Goal: Information Seeking & Learning: Learn about a topic

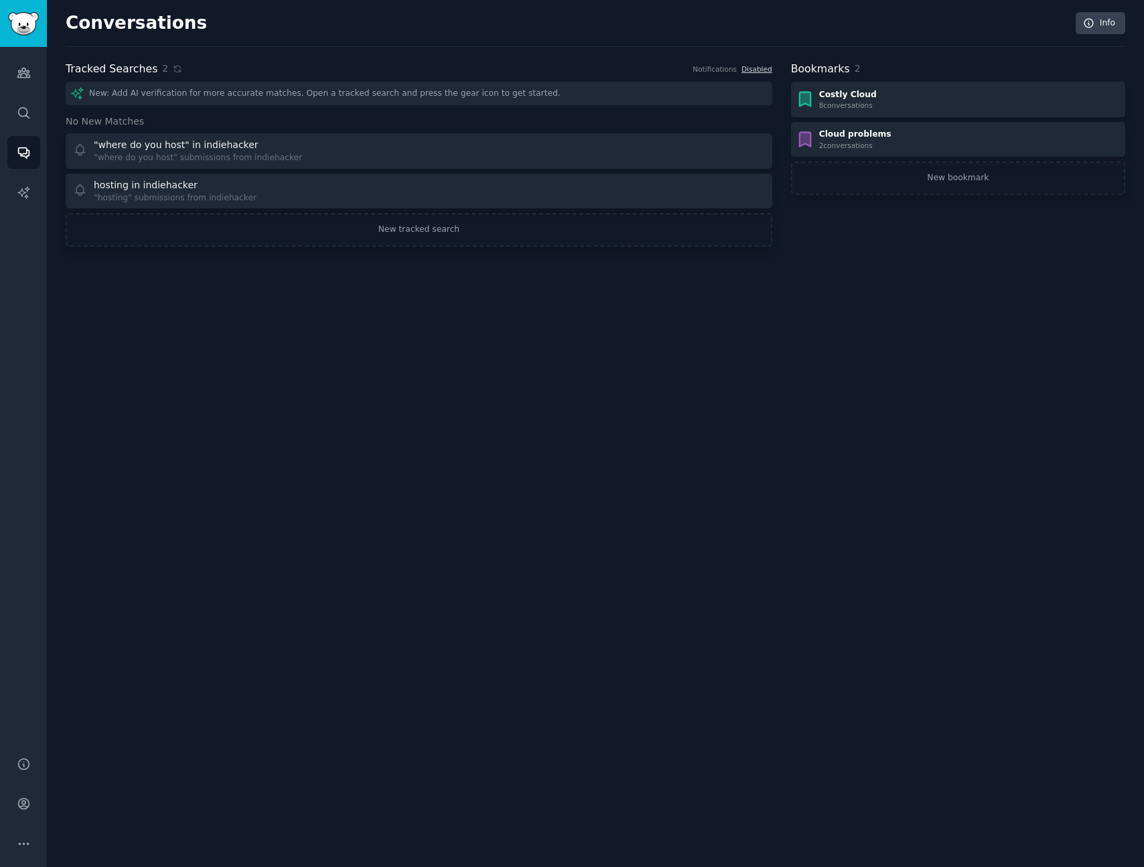
click at [457, 380] on div "Conversations Info Tracked Searches 2 Notifications Disabled New: Add AI verifi…" at bounding box center [595, 433] width 1097 height 867
click at [753, 68] on link "Disabled" at bounding box center [757, 69] width 31 height 8
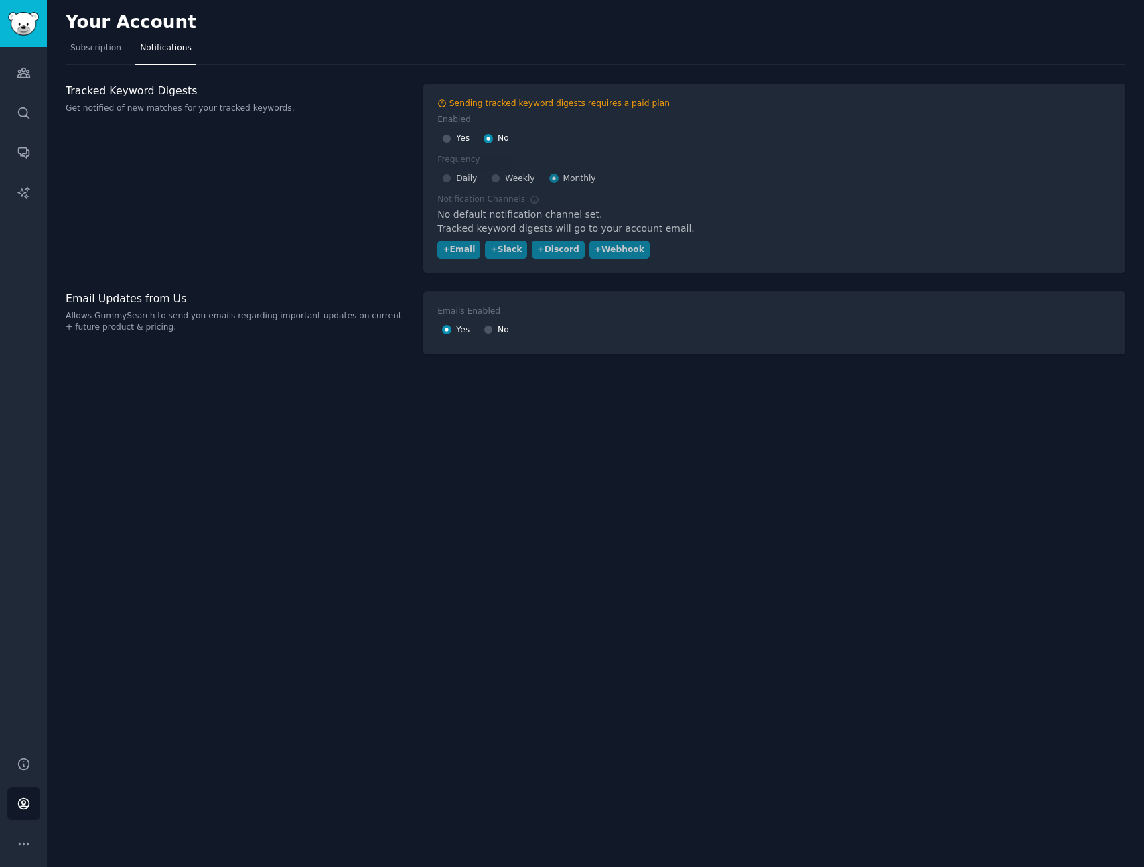
click at [452, 140] on div "Yes" at bounding box center [455, 138] width 27 height 21
click at [447, 141] on input "Yes" at bounding box center [446, 138] width 9 height 9
radio input "true"
click at [670, 122] on label "Enabled" at bounding box center [659, 120] width 444 height 12
click at [458, 180] on span "Daily" at bounding box center [466, 179] width 21 height 12
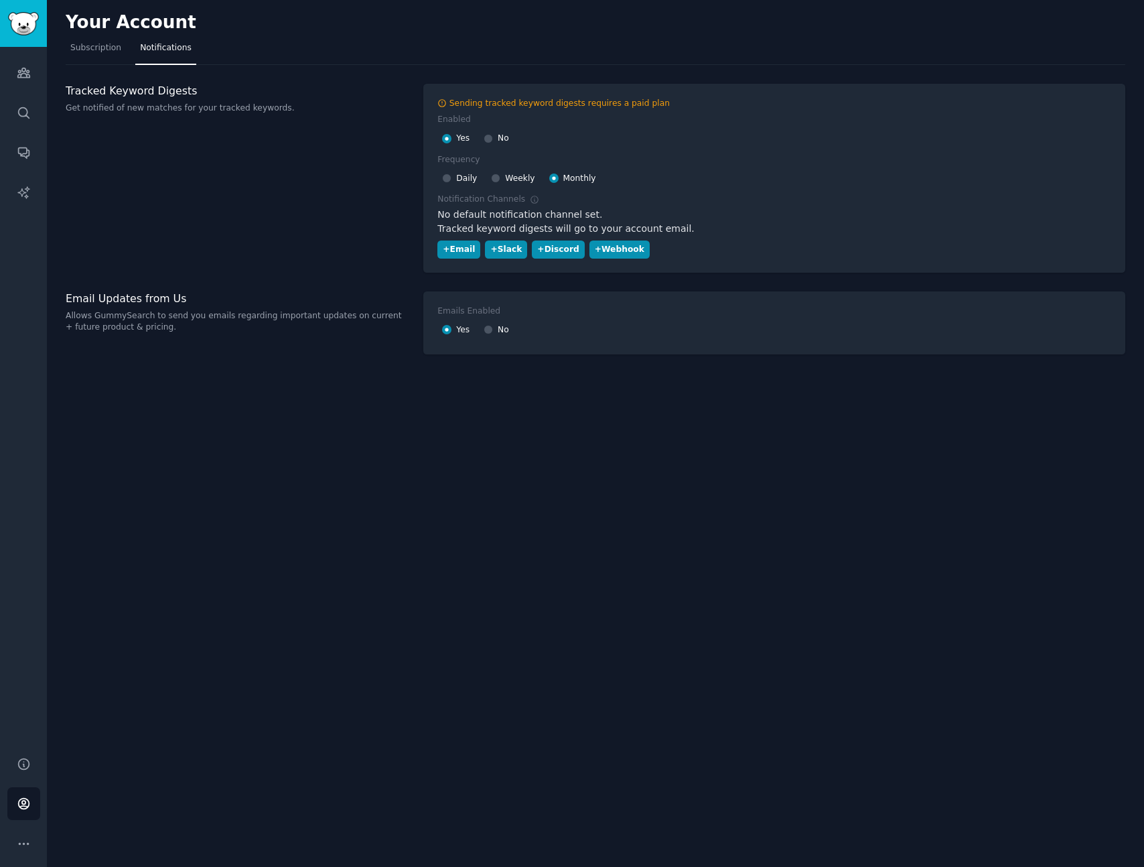
click at [451, 180] on input "Daily" at bounding box center [446, 177] width 9 height 9
radio input "true"
click at [362, 202] on div "Tracked Keyword Digests Get notified of new matches for your tracked keywords." at bounding box center [238, 178] width 344 height 189
click at [382, 263] on div "Tracked Keyword Digests Get notified of new matches for your tracked keywords." at bounding box center [238, 178] width 344 height 189
click at [389, 255] on div "Tracked Keyword Digests Get notified of new matches for your tracked keywords." at bounding box center [238, 178] width 344 height 189
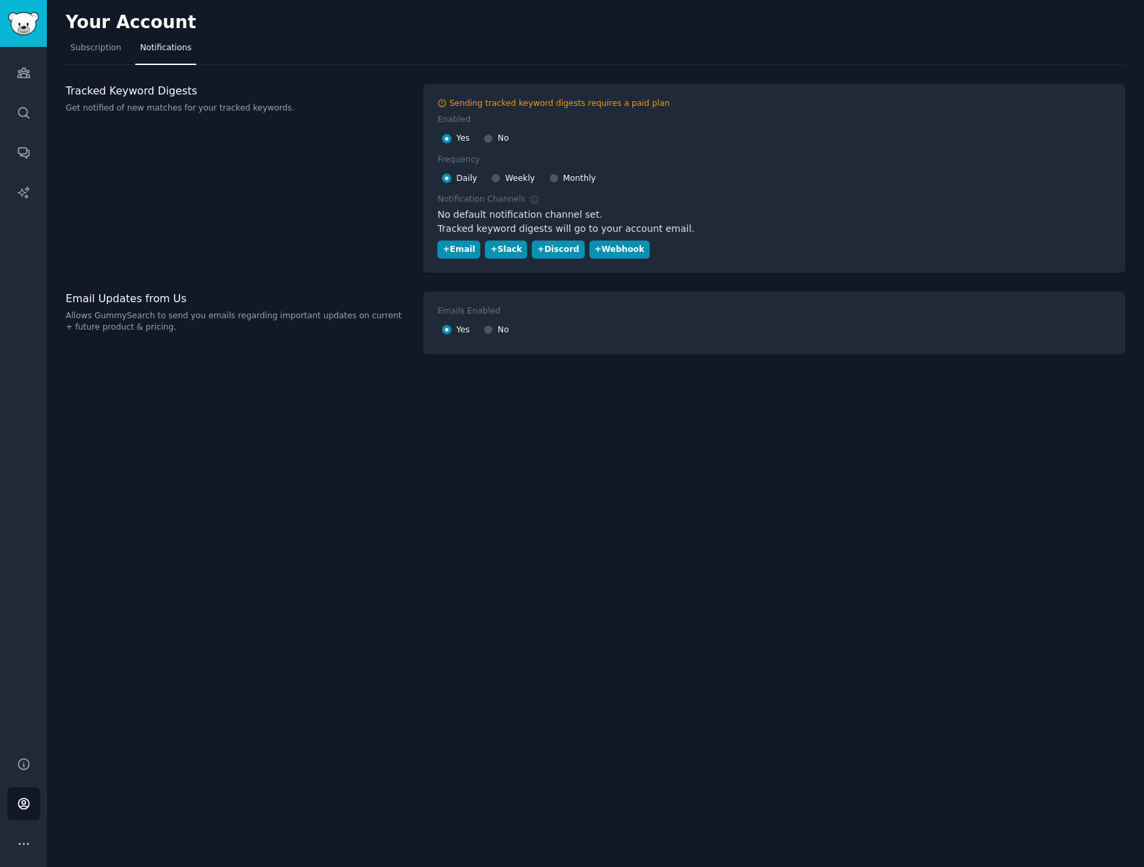
click at [490, 334] on div at bounding box center [488, 330] width 9 height 12
click at [491, 333] on input "No" at bounding box center [488, 329] width 9 height 9
radio input "false"
radio input "true"
click at [207, 267] on div "Tracked Keyword Digests Get notified of new matches for your tracked keywords." at bounding box center [238, 178] width 344 height 189
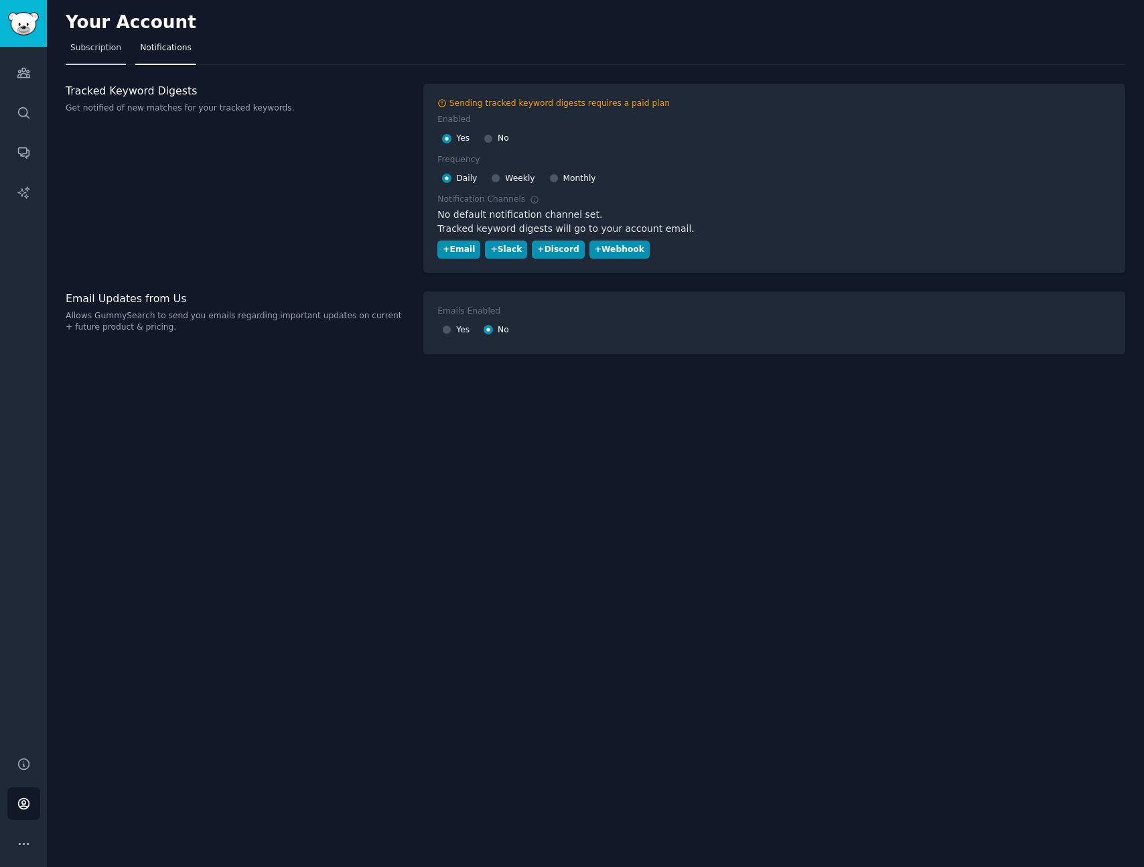
click at [104, 48] on span "Subscription" at bounding box center [95, 48] width 51 height 12
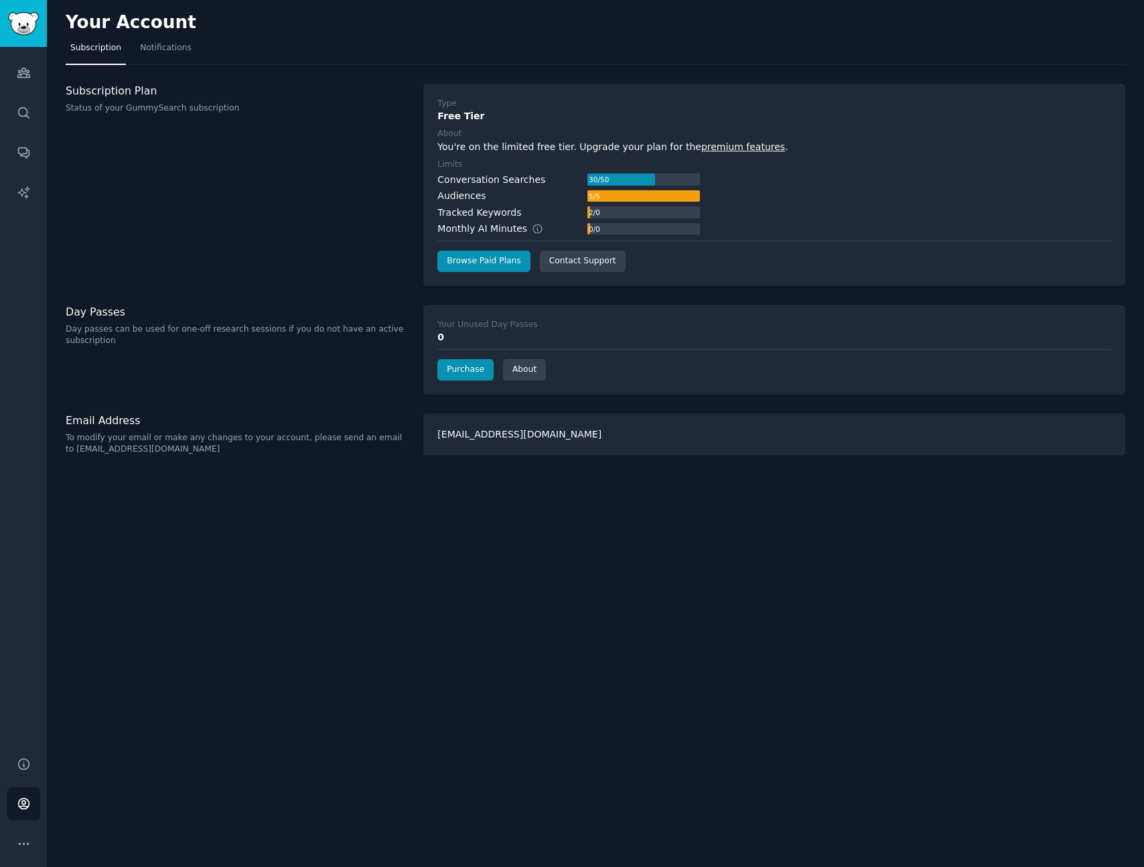
click at [336, 254] on div "Subscription Plan Status of your GummySearch subscription" at bounding box center [238, 185] width 344 height 202
click at [332, 305] on h3 "Day Passes" at bounding box center [238, 312] width 344 height 14
click at [464, 267] on link "Browse Paid Plans" at bounding box center [483, 261] width 92 height 21
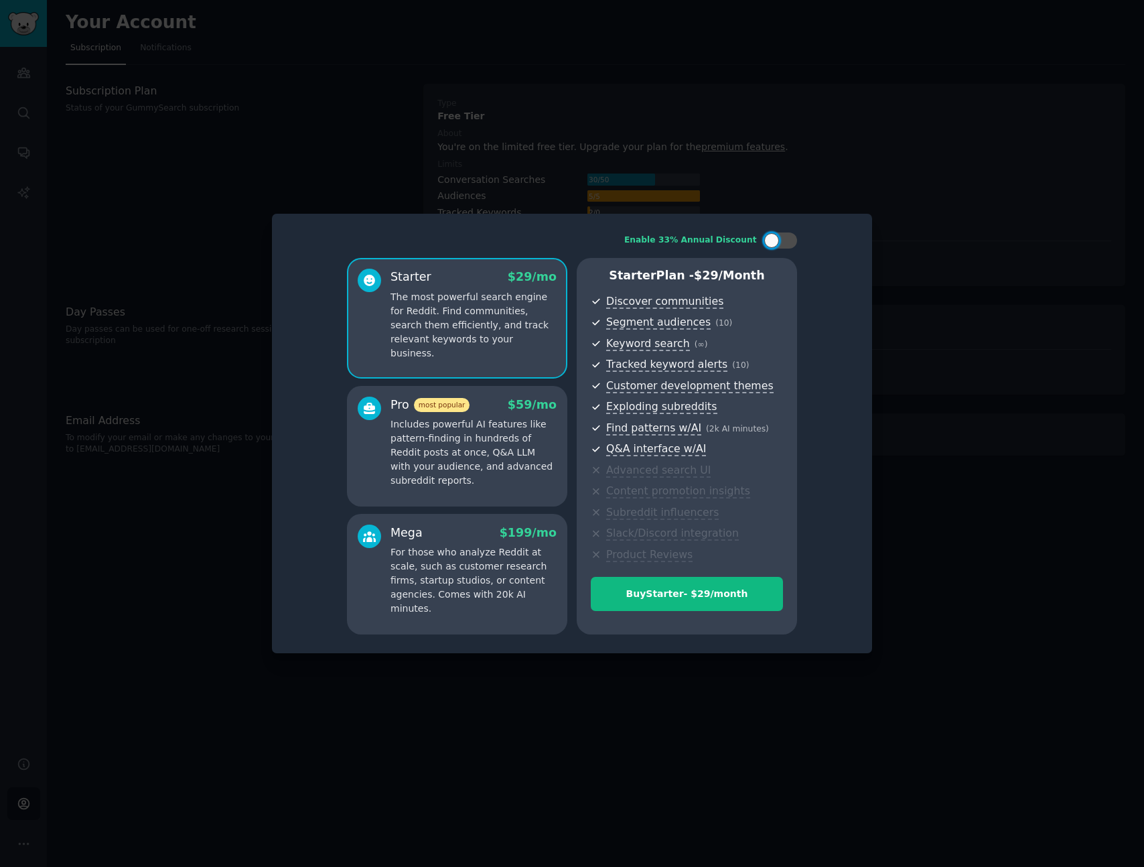
click at [470, 431] on p "Includes powerful AI features like pattern-finding in hundreds of Reddit posts …" at bounding box center [474, 452] width 166 height 70
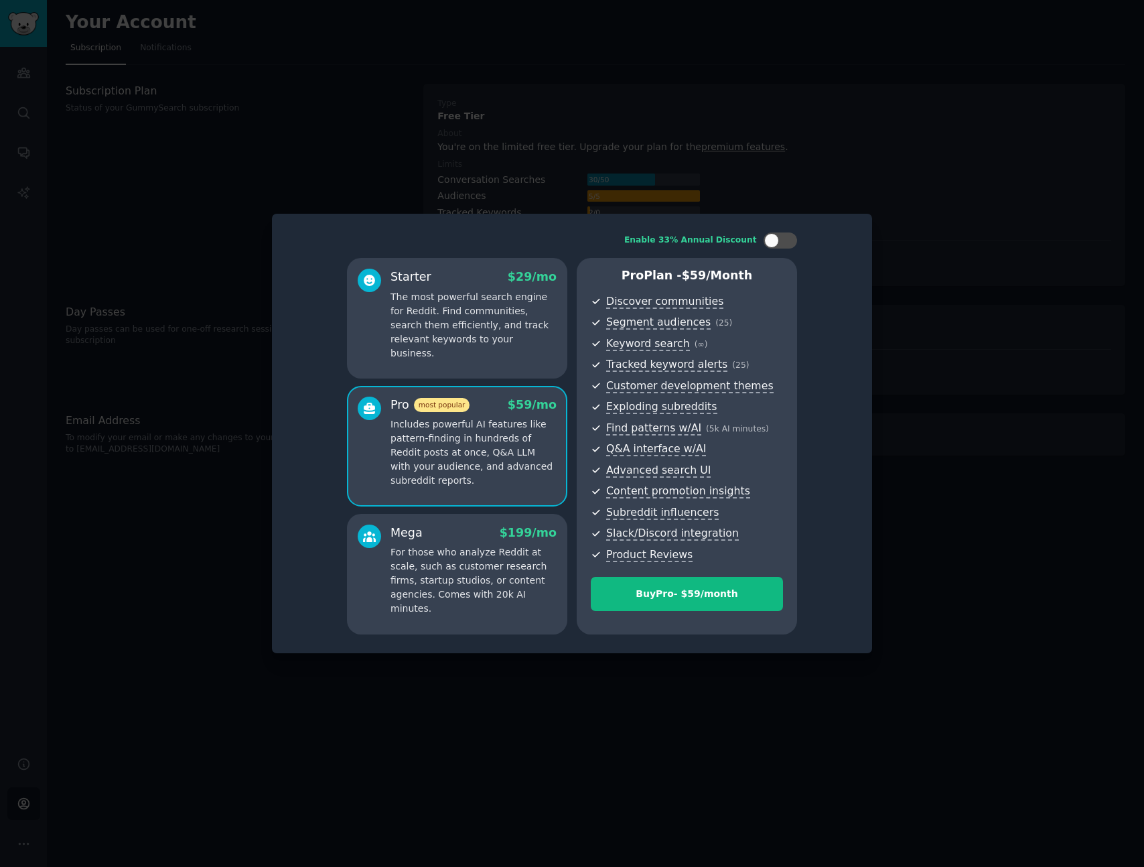
click at [376, 343] on div at bounding box center [369, 315] width 23 height 92
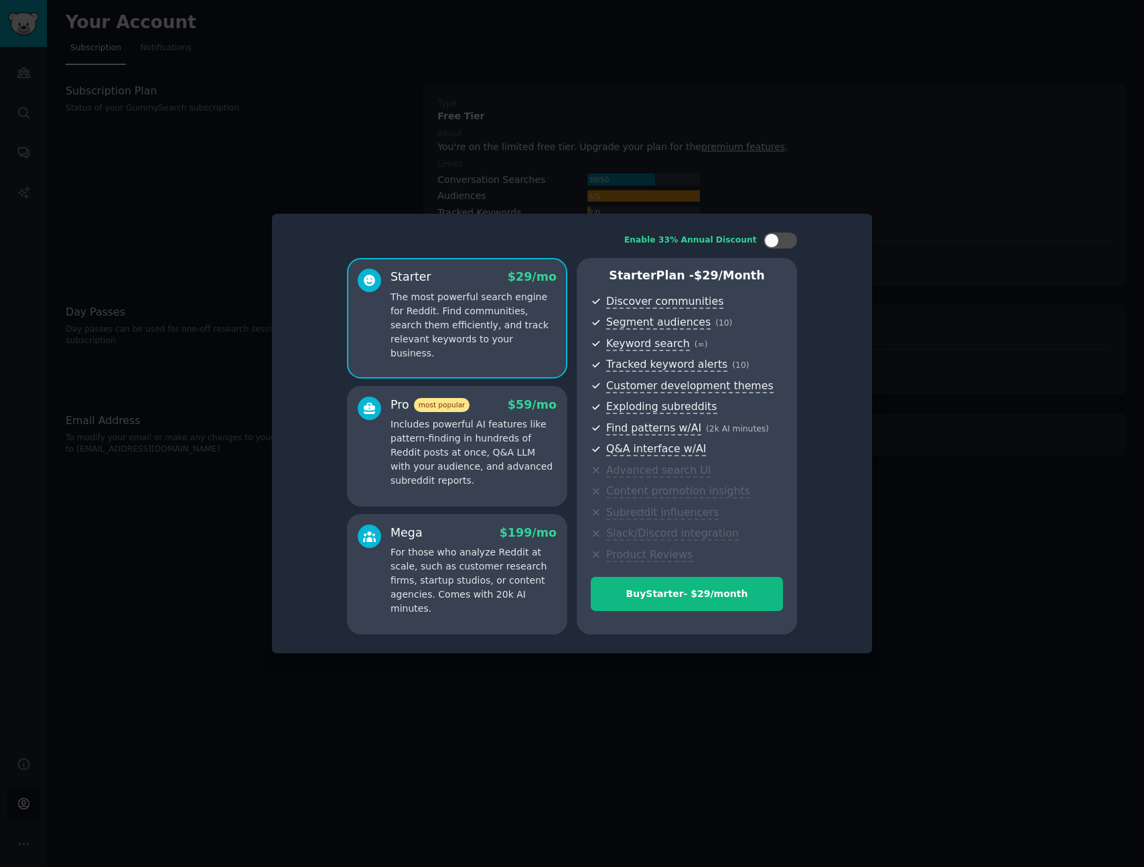
click at [451, 433] on p "Includes powerful AI features like pattern-finding in hundreds of Reddit posts …" at bounding box center [474, 452] width 166 height 70
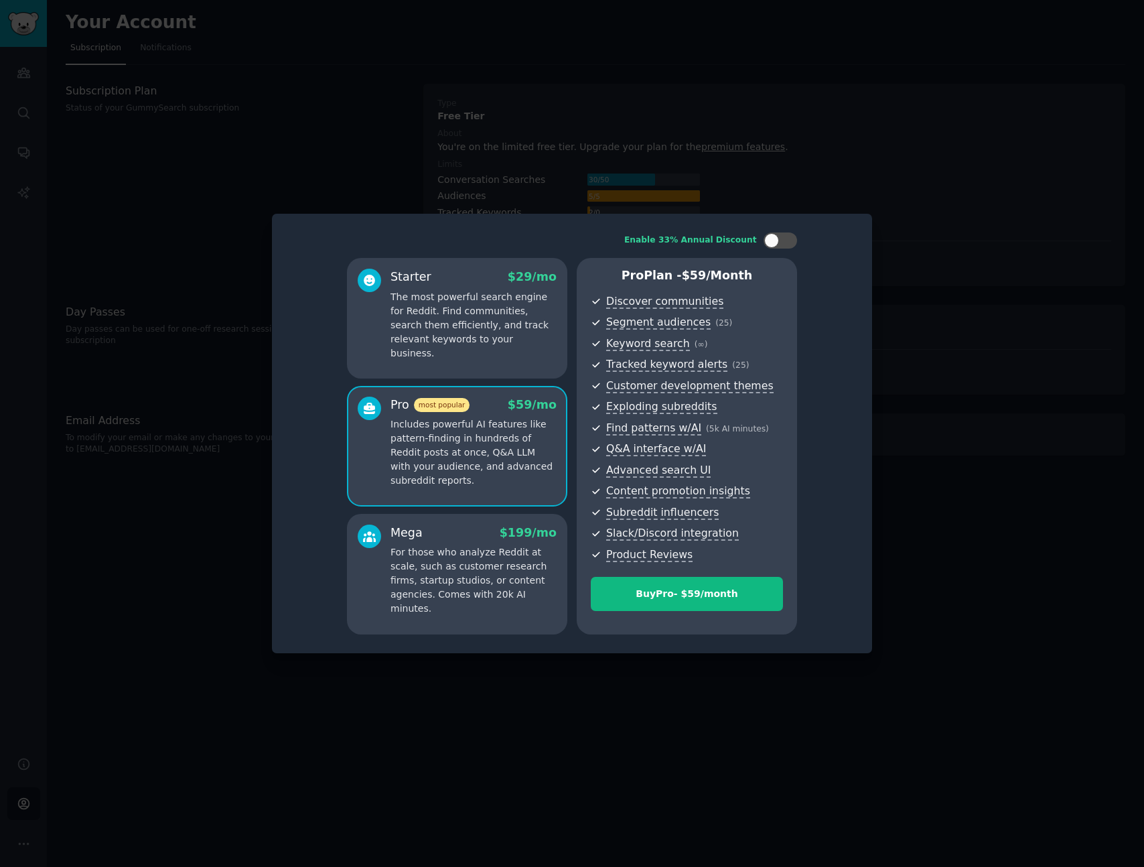
click at [407, 342] on p "The most powerful search engine for Reddit. Find communities, search them effic…" at bounding box center [474, 325] width 166 height 70
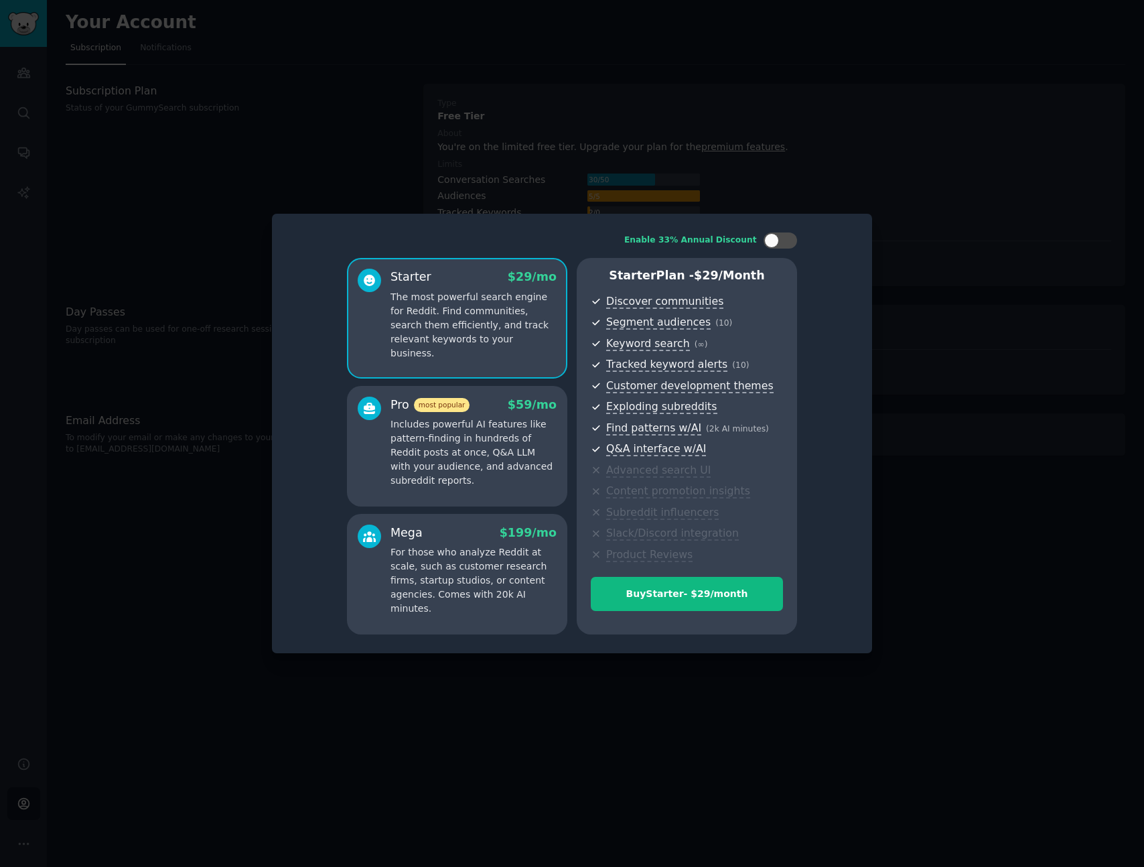
click at [327, 368] on div "Enable 33% Annual Discount Starter $ 29 /mo The most powerful search engine for…" at bounding box center [571, 433] width 581 height 421
click at [325, 370] on div "Enable 33% Annual Discount Starter $ 29 /mo The most powerful search engine for…" at bounding box center [571, 433] width 581 height 421
click at [340, 441] on div "Enable 33% Annual Discount Starter $ 29 /mo The most powerful search engine for…" at bounding box center [571, 433] width 581 height 421
click at [362, 441] on div at bounding box center [369, 443] width 23 height 92
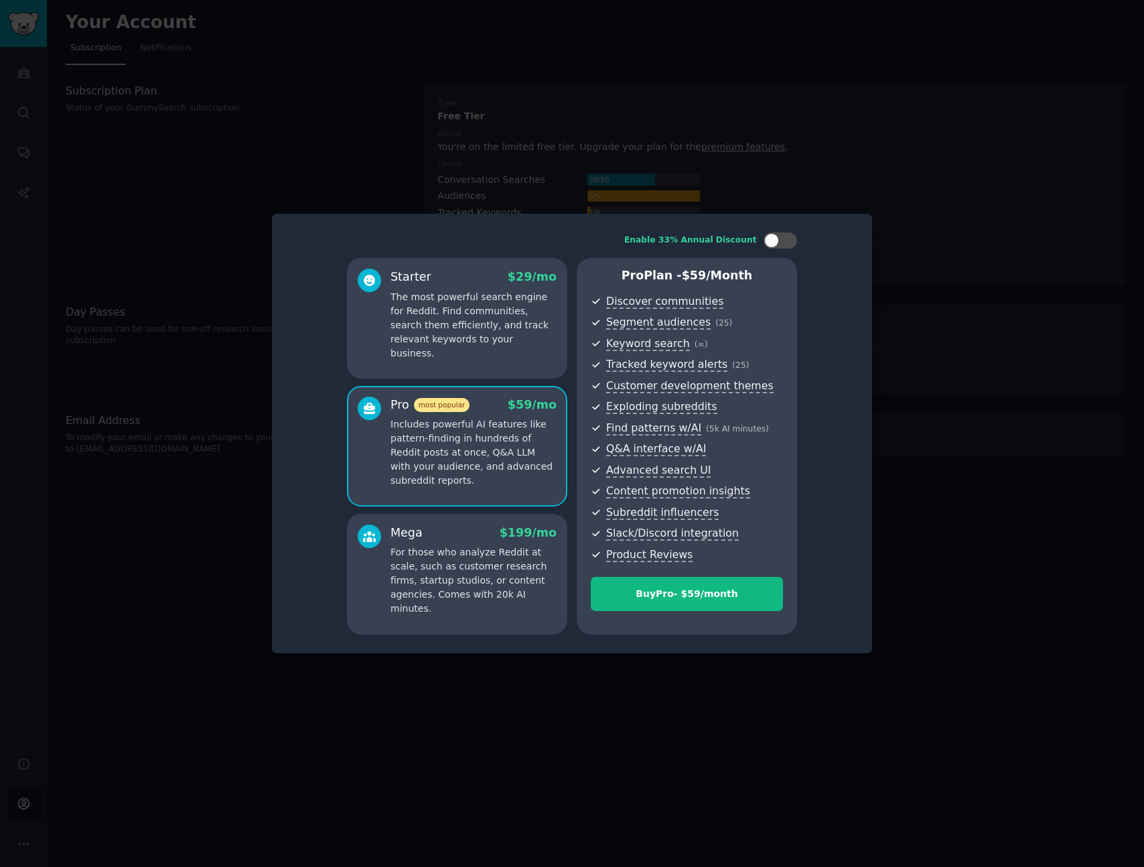
click at [294, 445] on div "Enable 33% Annual Discount Starter $ 29 /mo The most powerful search engine for…" at bounding box center [571, 433] width 581 height 421
click at [296, 441] on div "Enable 33% Annual Discount Starter $ 29 /mo The most powerful search engine for…" at bounding box center [571, 433] width 581 height 421
click at [668, 600] on div "Buy Pro - $ 59 /month" at bounding box center [686, 594] width 191 height 14
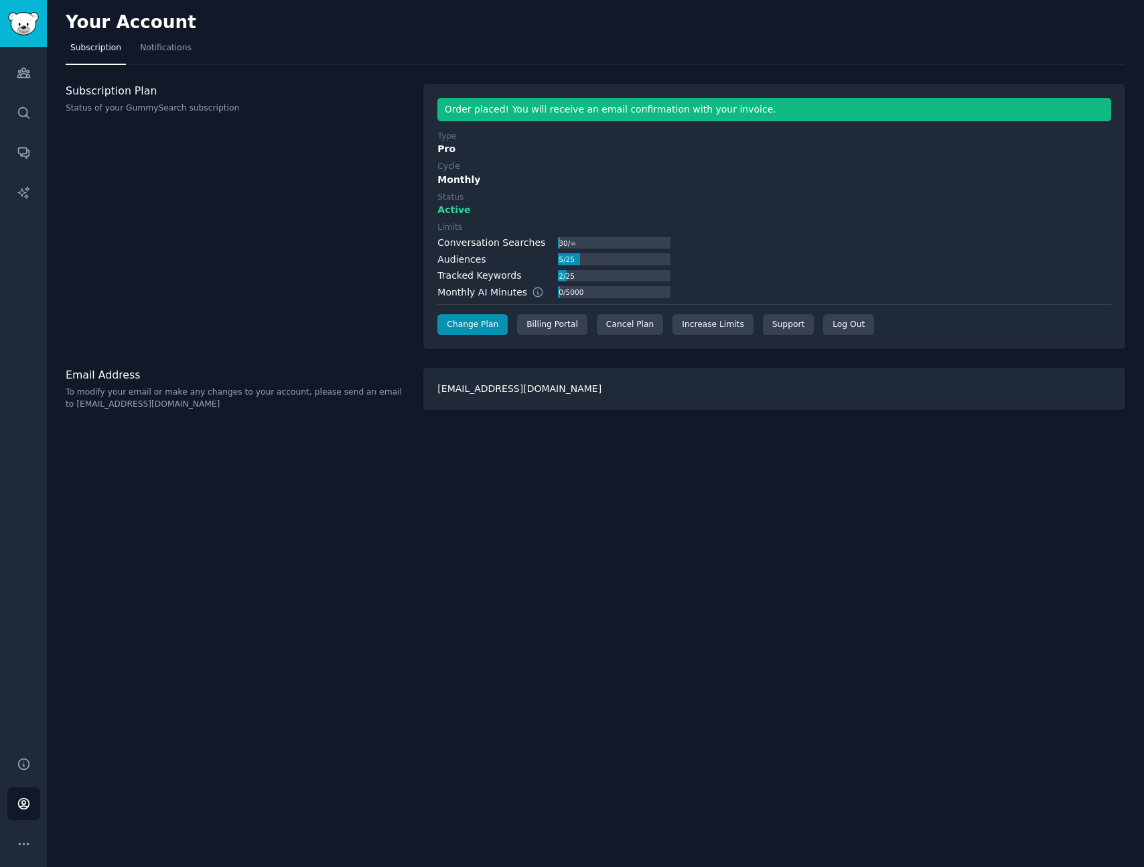
click at [851, 230] on div "Limits Conversation Searches 30 / ∞ Audiences 5 / 25 Tracked Keywords 2 / 25 Mo…" at bounding box center [774, 261] width 674 height 78
click at [303, 362] on div "Your Account Subscription Notifications Subscription Plan Status of your GummyS…" at bounding box center [595, 433] width 1097 height 867
click at [478, 489] on div "Your Account Subscription Notifications Subscription Plan Status of your GummyS…" at bounding box center [595, 433] width 1097 height 867
click at [298, 230] on div "Subscription Plan Status of your GummySearch subscription" at bounding box center [238, 217] width 344 height 266
click at [19, 70] on icon "Sidebar" at bounding box center [23, 72] width 12 height 9
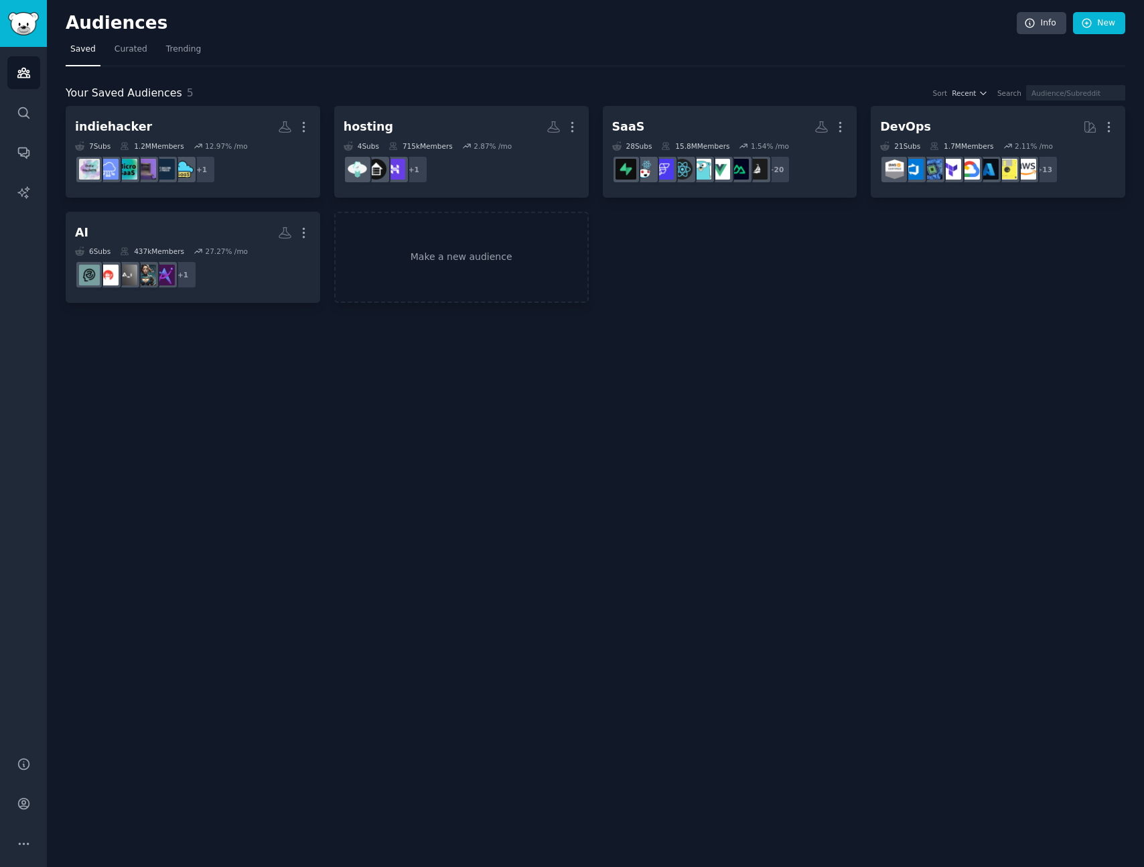
click at [476, 437] on div "Audiences Info New Saved Curated Trending Your Saved Audiences 5 Sort Recent Se…" at bounding box center [595, 433] width 1097 height 867
click at [438, 411] on div "Audiences Info New Saved Curated Trending Your Saved Audiences 5 Sort Recent Se…" at bounding box center [595, 433] width 1097 height 867
click at [438, 402] on div "Audiences Info New Saved Curated Trending Your Saved Audiences 5 Sort Recent Se…" at bounding box center [595, 433] width 1097 height 867
click at [455, 263] on link "Make a new audience" at bounding box center [461, 258] width 255 height 92
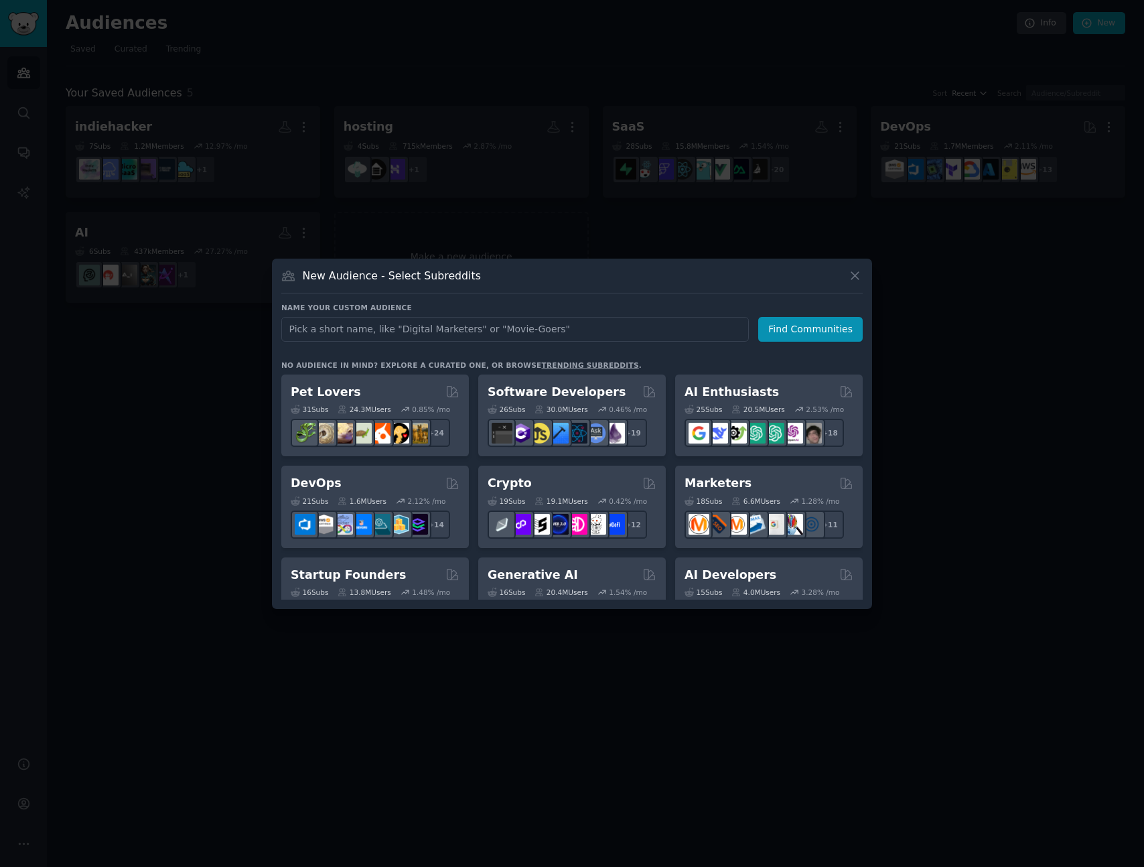
click at [165, 415] on div at bounding box center [572, 433] width 1144 height 867
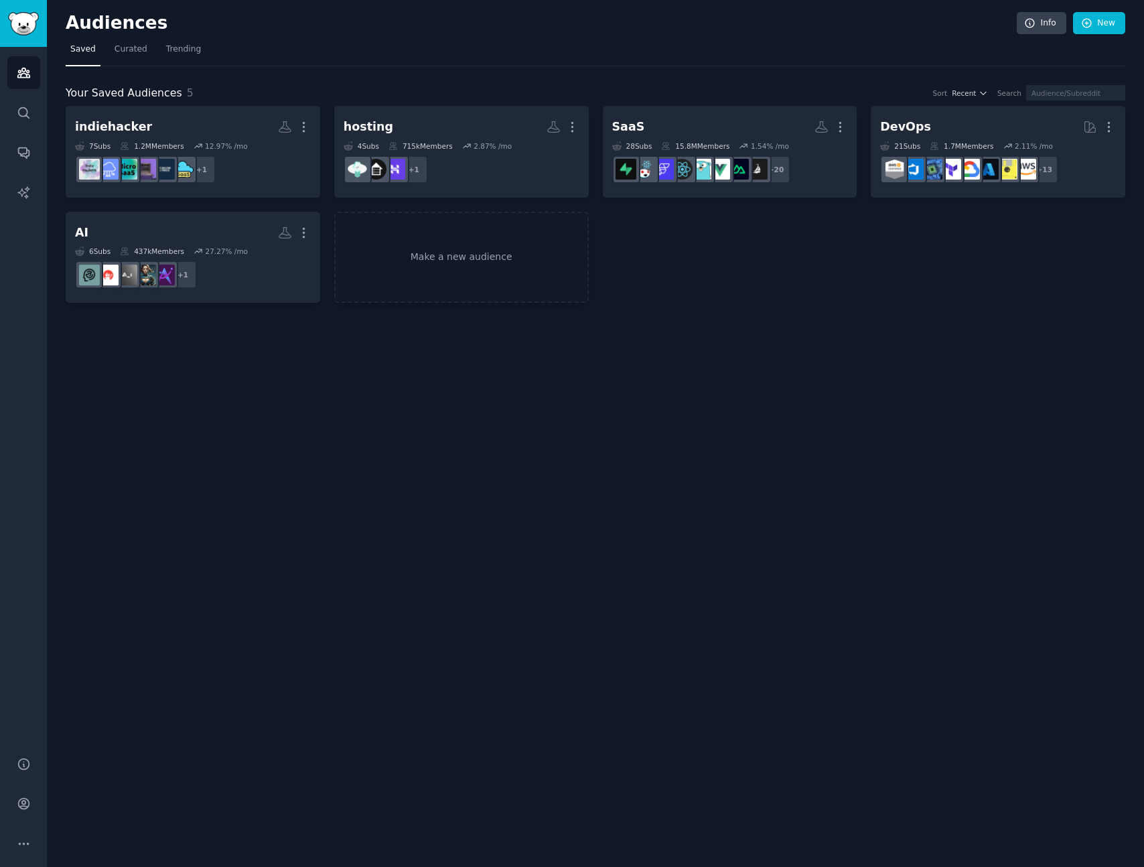
click at [551, 379] on div "Audiences Info New Saved Curated Trending Your Saved Audiences 5 Sort Recent Se…" at bounding box center [595, 433] width 1097 height 867
click at [242, 351] on div "Audiences Info New Saved Curated Trending Your Saved Audiences 5 Sort Recent Se…" at bounding box center [595, 433] width 1097 height 867
click at [242, 350] on div "Audiences Info New Saved Curated Trending Your Saved Audiences 5 Sort Recent Se…" at bounding box center [595, 433] width 1097 height 867
click at [31, 144] on link "Conversations" at bounding box center [23, 152] width 33 height 33
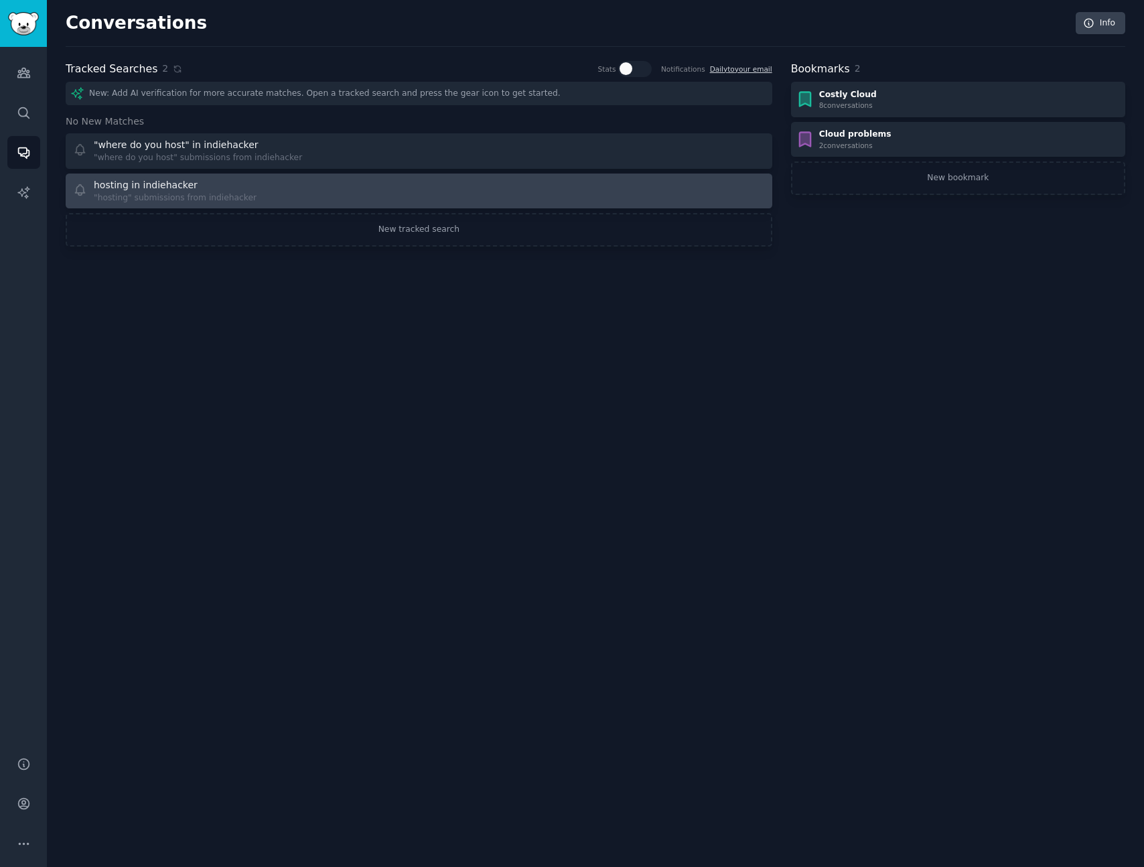
click at [277, 185] on div "hosting in indiehacker "hosting" submissions from indiehacker" at bounding box center [241, 191] width 337 height 26
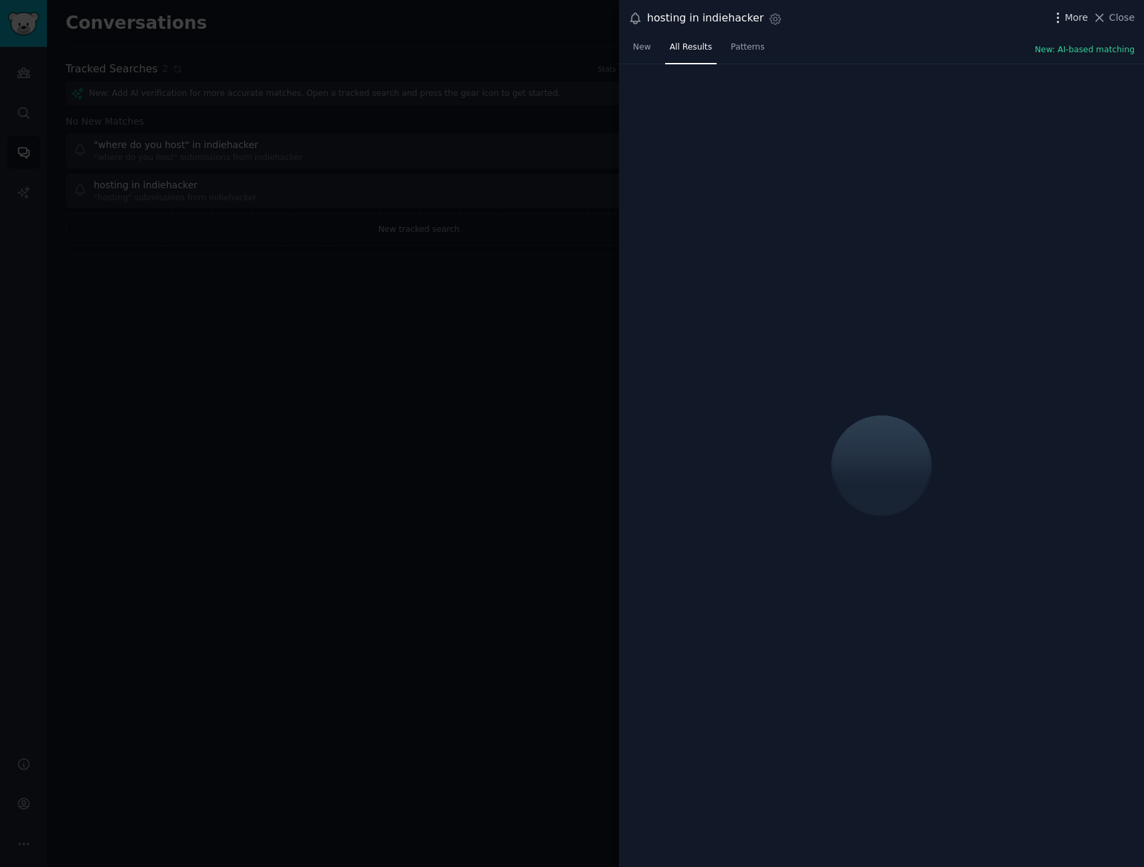
click at [1069, 15] on span "More" at bounding box center [1076, 18] width 23 height 14
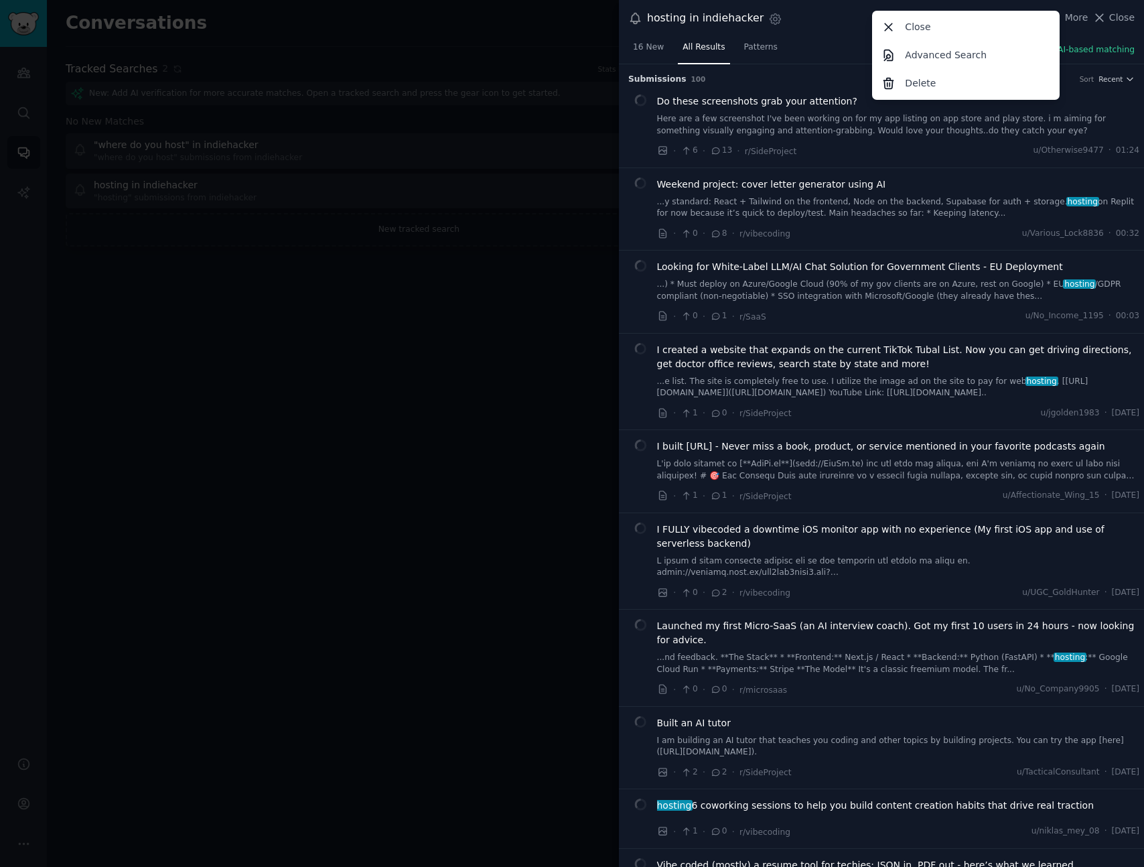
click at [819, 21] on div "hosting in indiehacker Settings More Close Advanced Search Delete Close" at bounding box center [881, 18] width 506 height 18
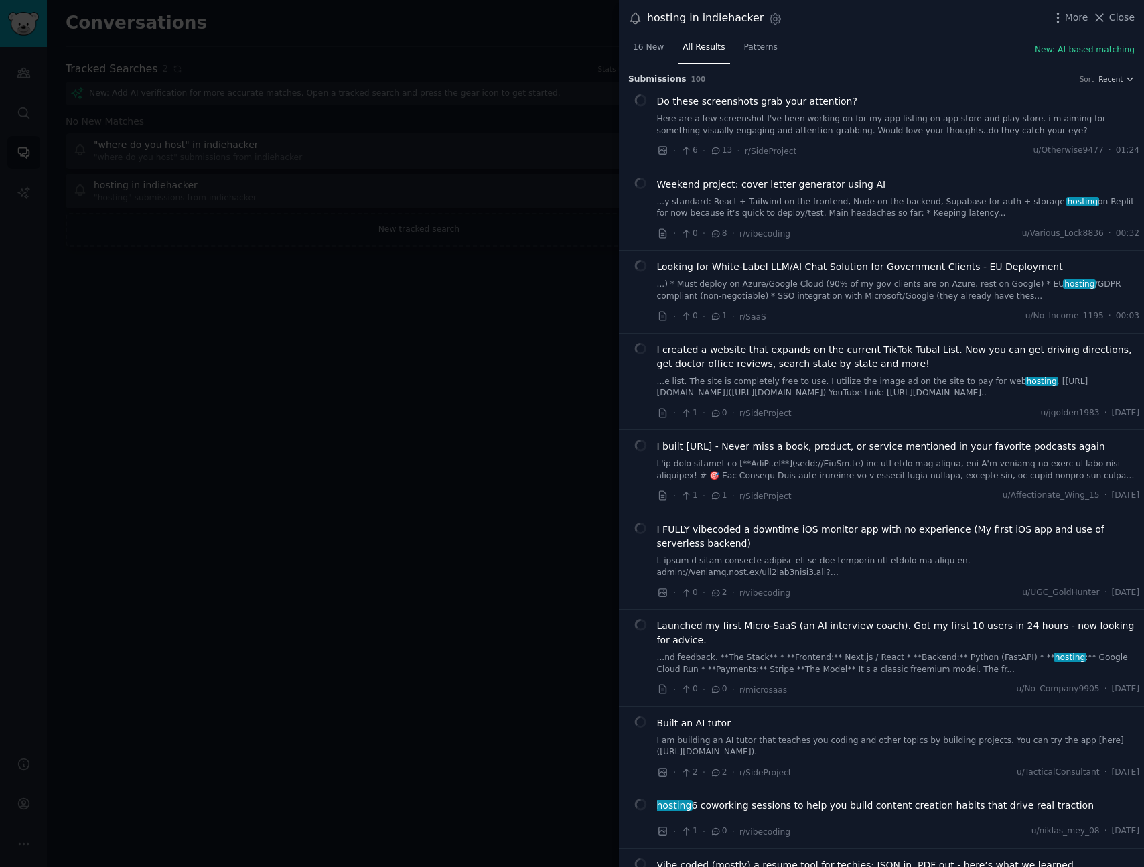
click at [764, 17] on div "Settings" at bounding box center [773, 21] width 19 height 18
click at [770, 19] on icon "button" at bounding box center [775, 18] width 11 height 11
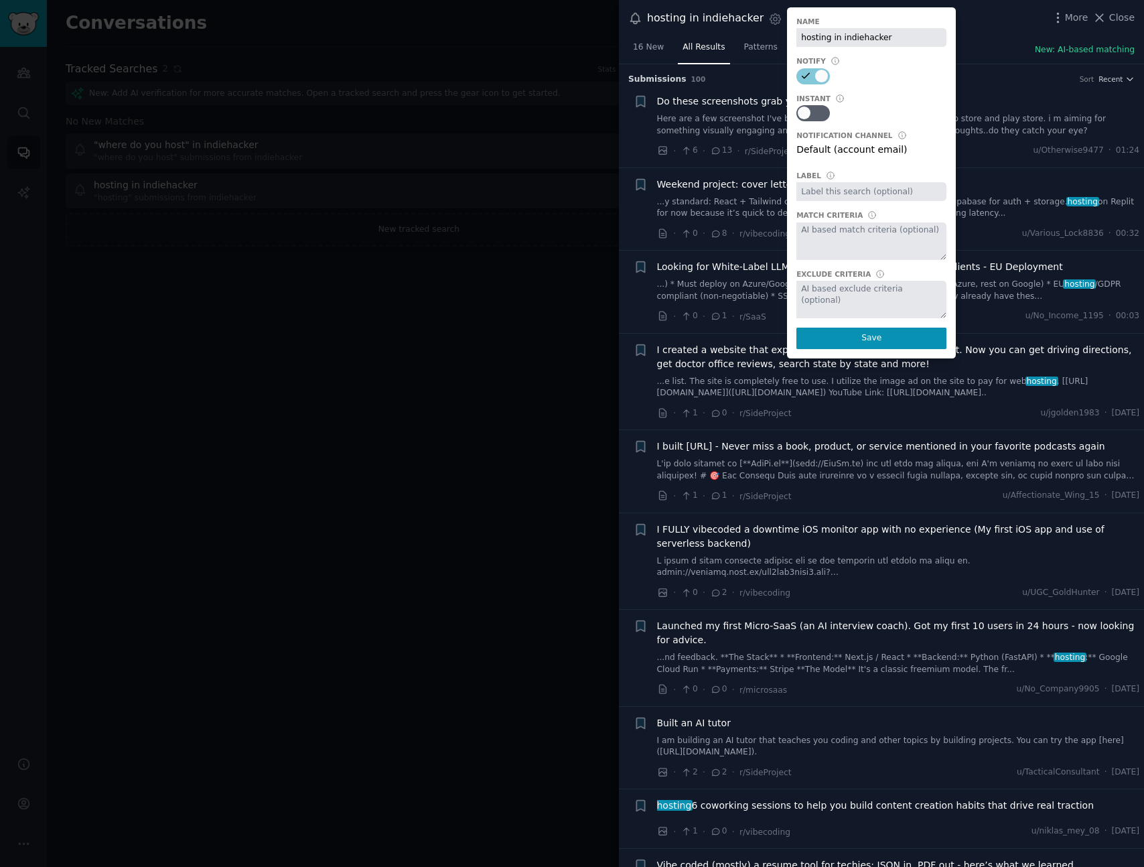
click at [823, 38] on input "hosting in indiehacker" at bounding box center [871, 37] width 150 height 19
type input ""hosting" in indiehacker"
click at [850, 332] on button "Save" at bounding box center [871, 338] width 150 height 21
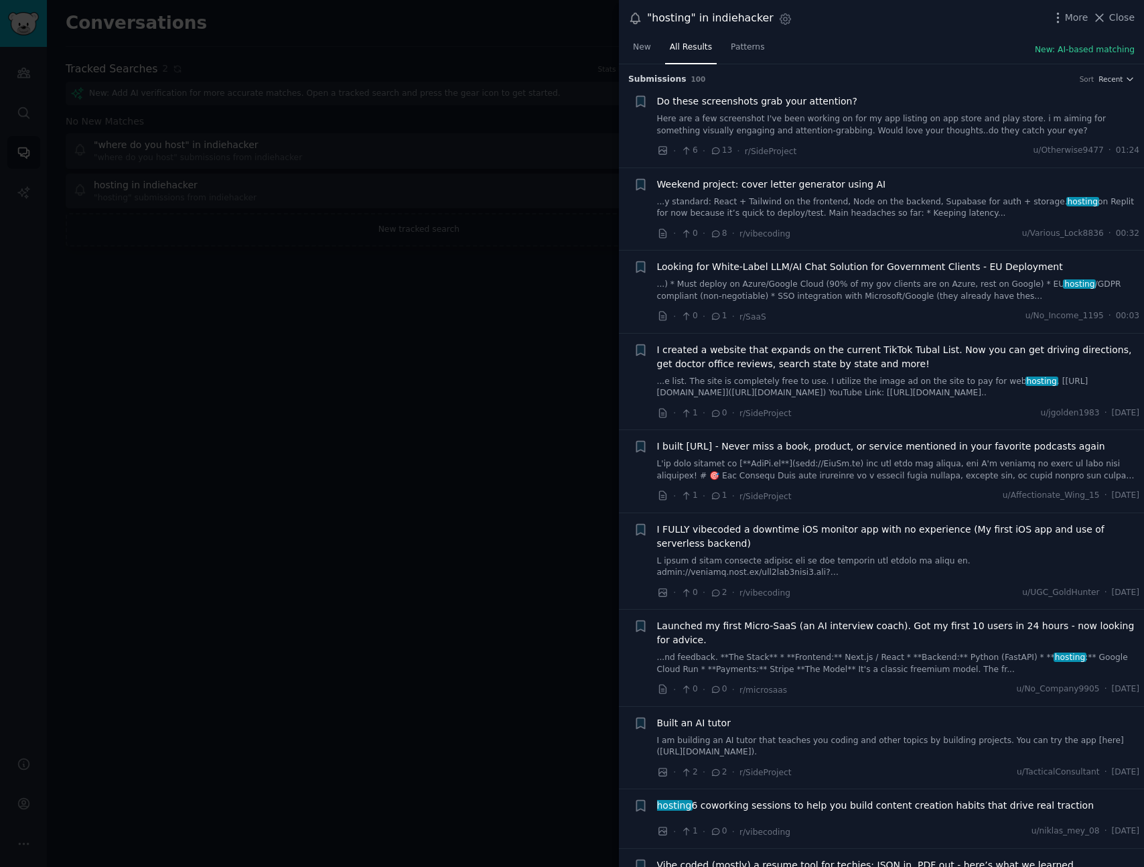
click at [502, 341] on div at bounding box center [572, 433] width 1144 height 867
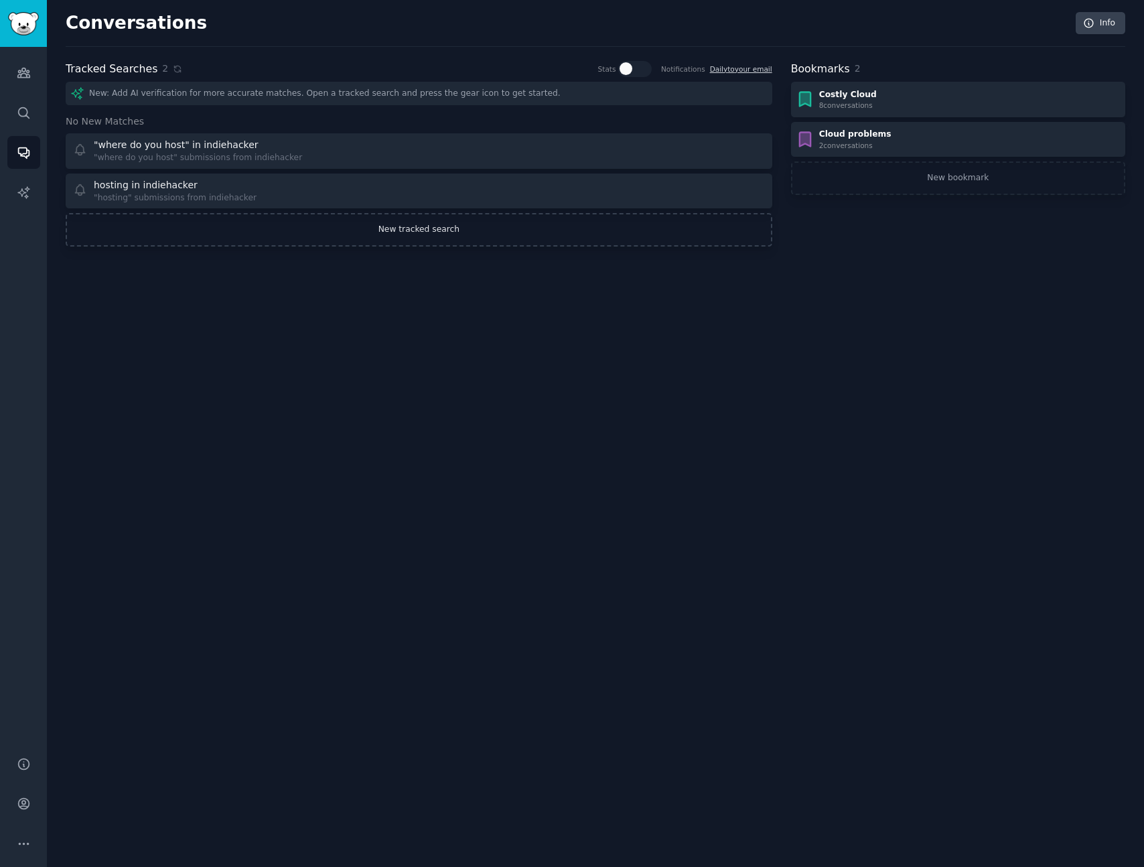
click at [349, 229] on link "New tracked search" at bounding box center [419, 229] width 707 height 33
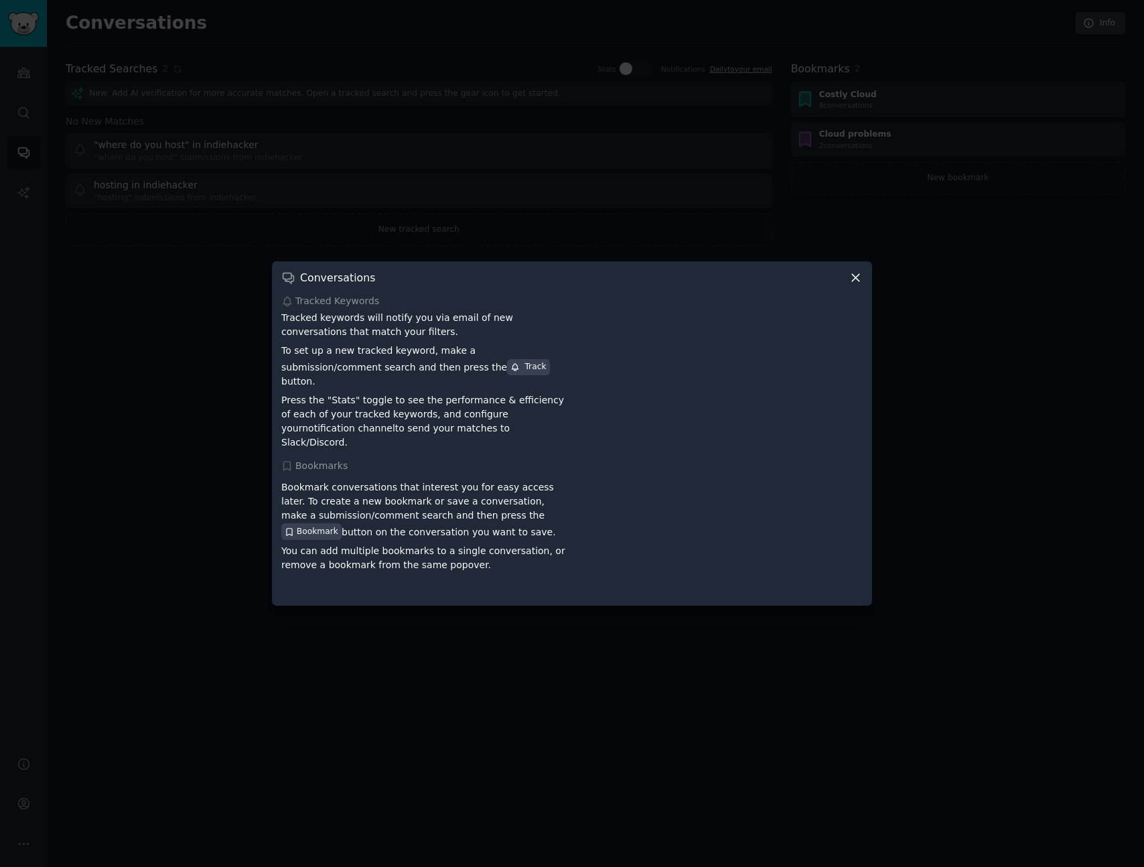
click at [88, 342] on div at bounding box center [572, 433] width 1144 height 867
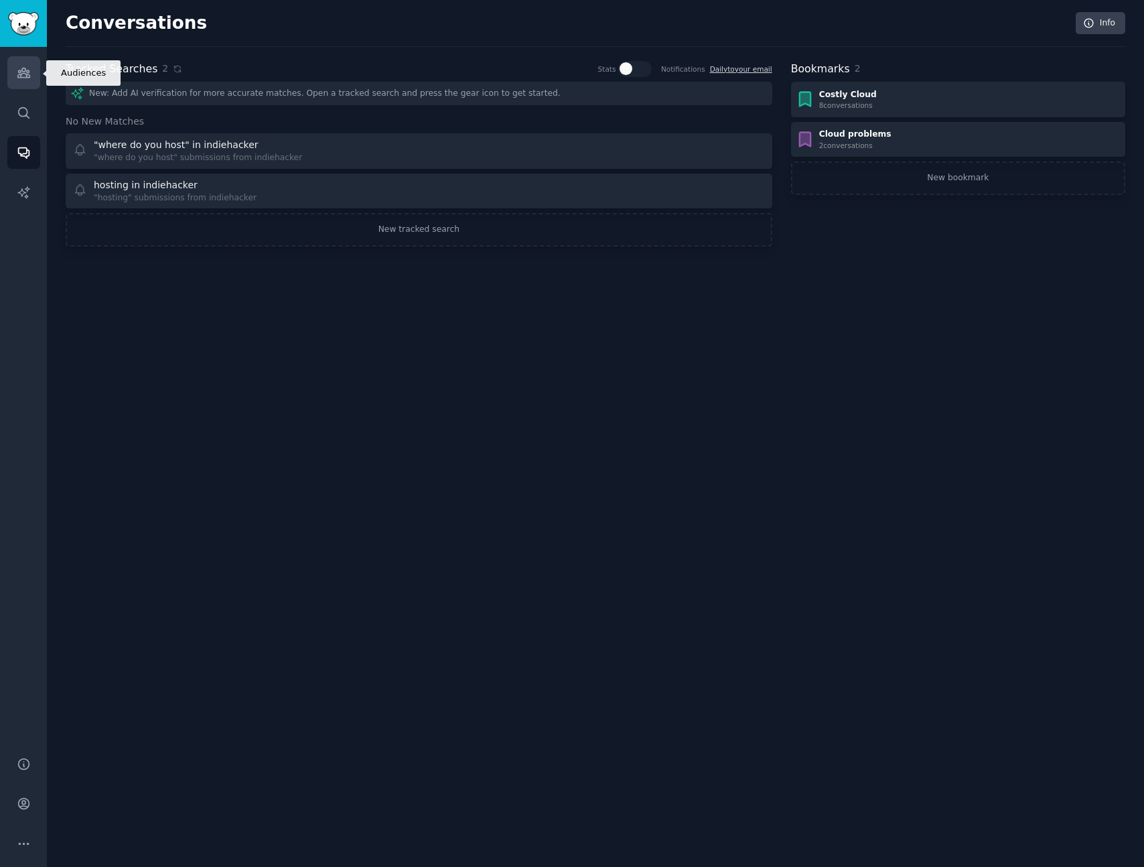
click at [32, 70] on link "Audiences" at bounding box center [23, 72] width 33 height 33
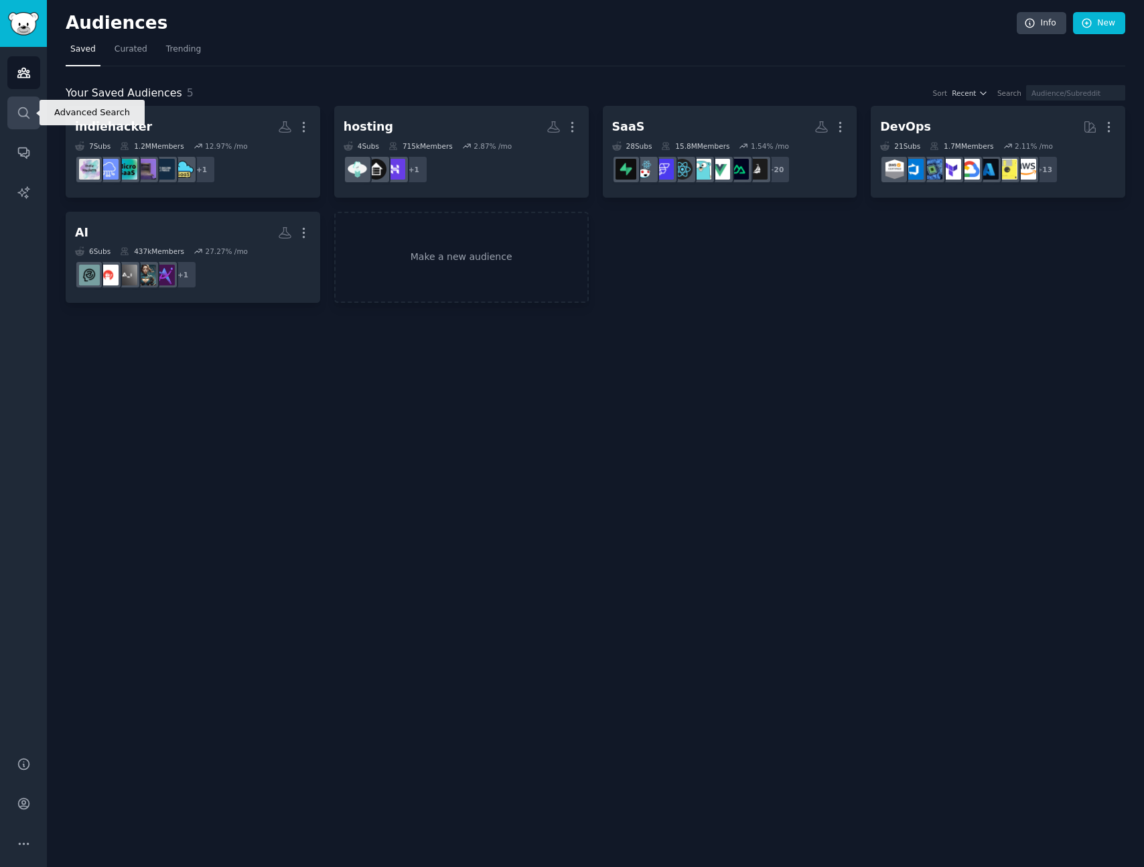
click at [27, 111] on icon "Sidebar" at bounding box center [24, 113] width 14 height 14
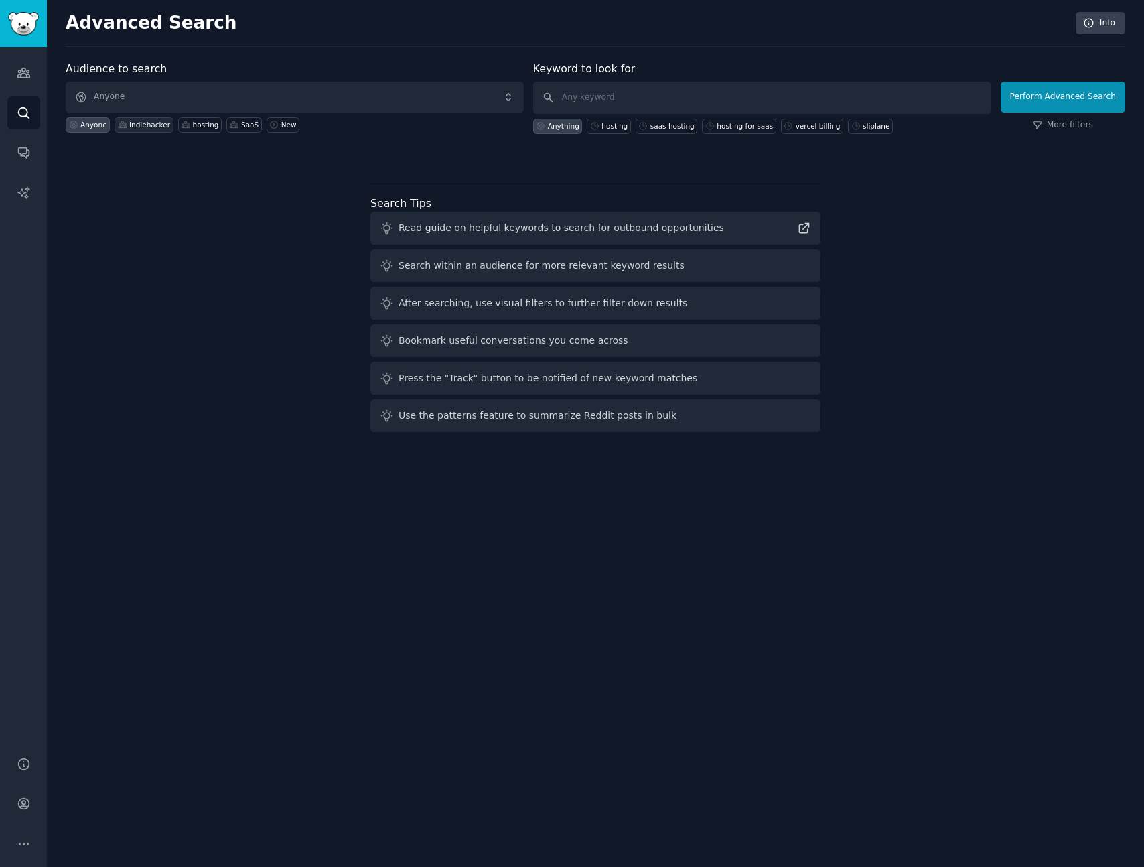
click at [153, 130] on div "indiehacker" at bounding box center [144, 124] width 58 height 15
click at [151, 98] on span "indiehacker" at bounding box center [295, 97] width 458 height 31
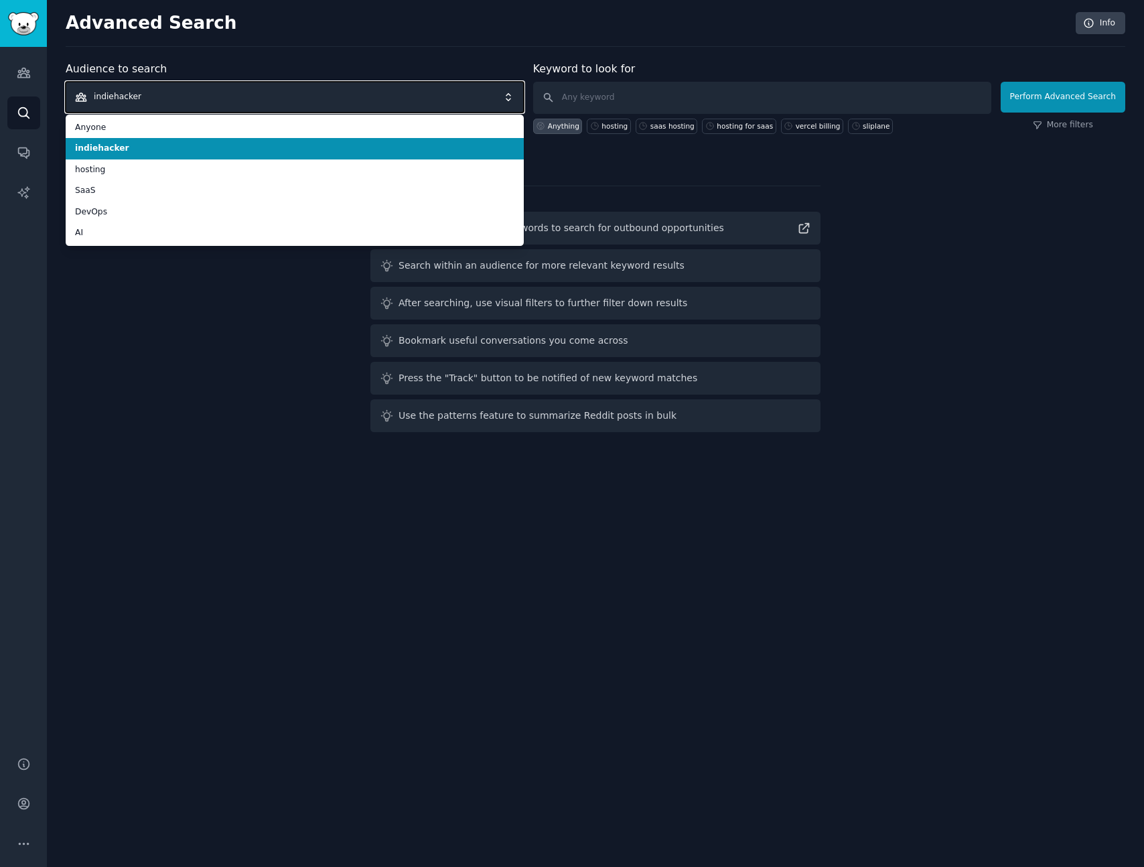
click at [151, 98] on span "indiehacker" at bounding box center [295, 97] width 458 height 31
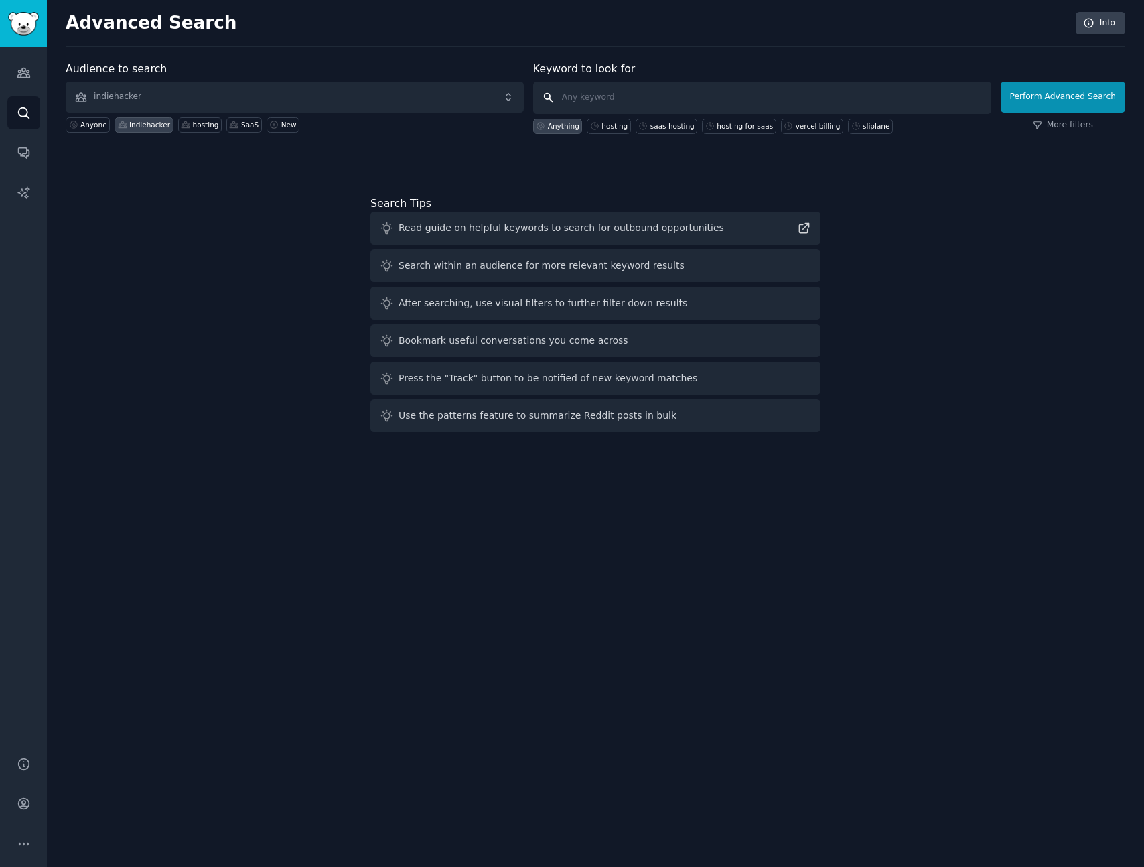
click at [670, 98] on input "text" at bounding box center [762, 98] width 458 height 32
type input "v"
type input "vercel, scaling, hostinger, hosting, VPS"
click at [1066, 98] on button "Perform Advanced Search" at bounding box center [1063, 97] width 125 height 31
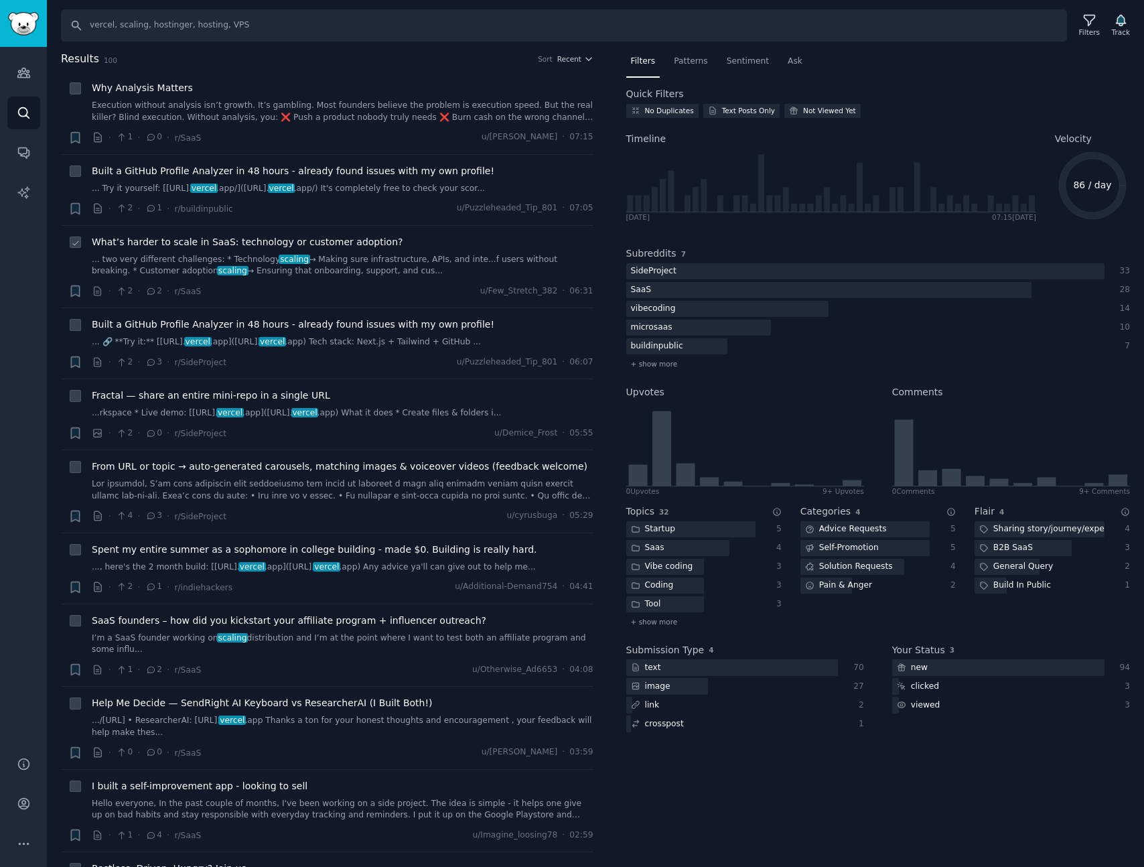
click at [393, 277] on link "... two very different challenges: * Technology scaling → Making sure infrastru…" at bounding box center [343, 265] width 502 height 23
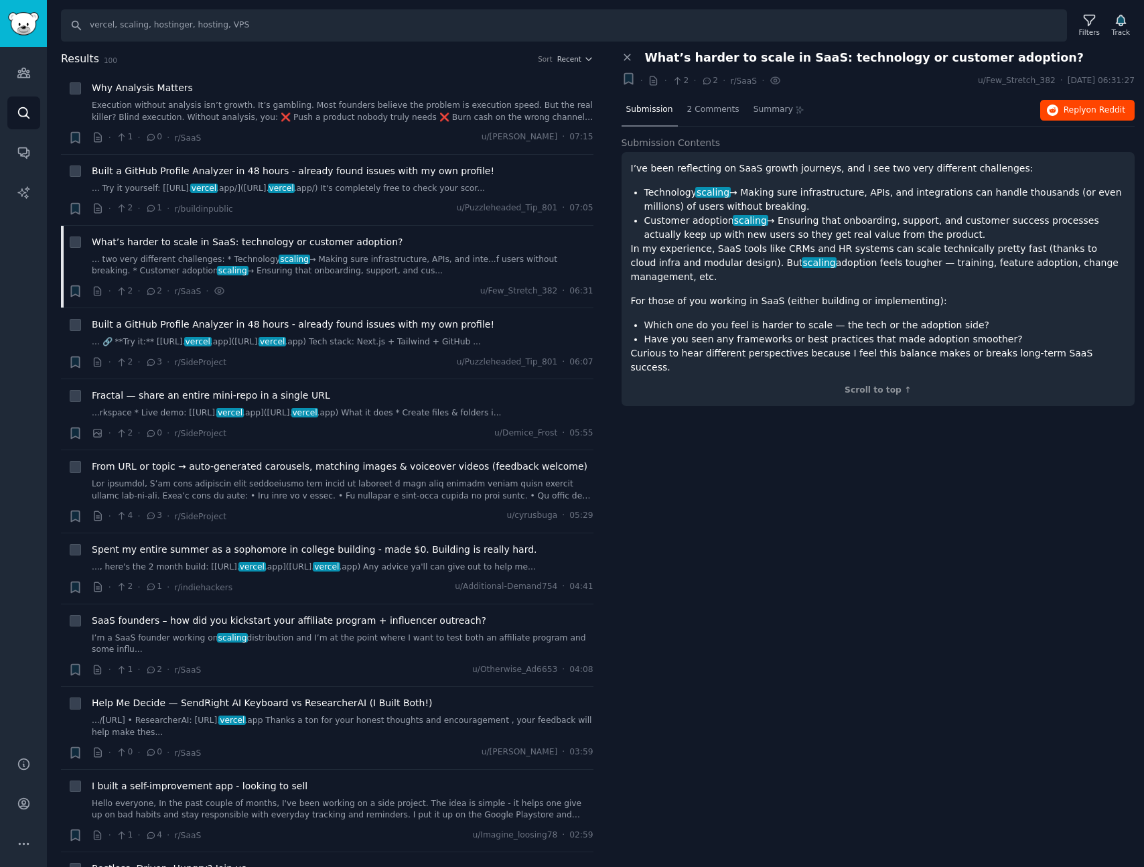
click at [1067, 119] on div "Submission 2 Comments Summary Reply on Reddit" at bounding box center [879, 110] width 514 height 32
click at [1070, 115] on button "Reply on Reddit" at bounding box center [1087, 110] width 94 height 21
click at [792, 444] on div "Close panel What’s harder to scale in SaaS: technology or customer adoption? + …" at bounding box center [878, 459] width 533 height 817
click at [362, 208] on div "Built a GitHub Profile Analyzer in 48 hours - already found issues with my own …" at bounding box center [343, 190] width 502 height 52
click at [360, 195] on link "... Try it yourself: [[URL]. vercel .app/]([URL]. vercel .app/) It's completely…" at bounding box center [343, 189] width 502 height 12
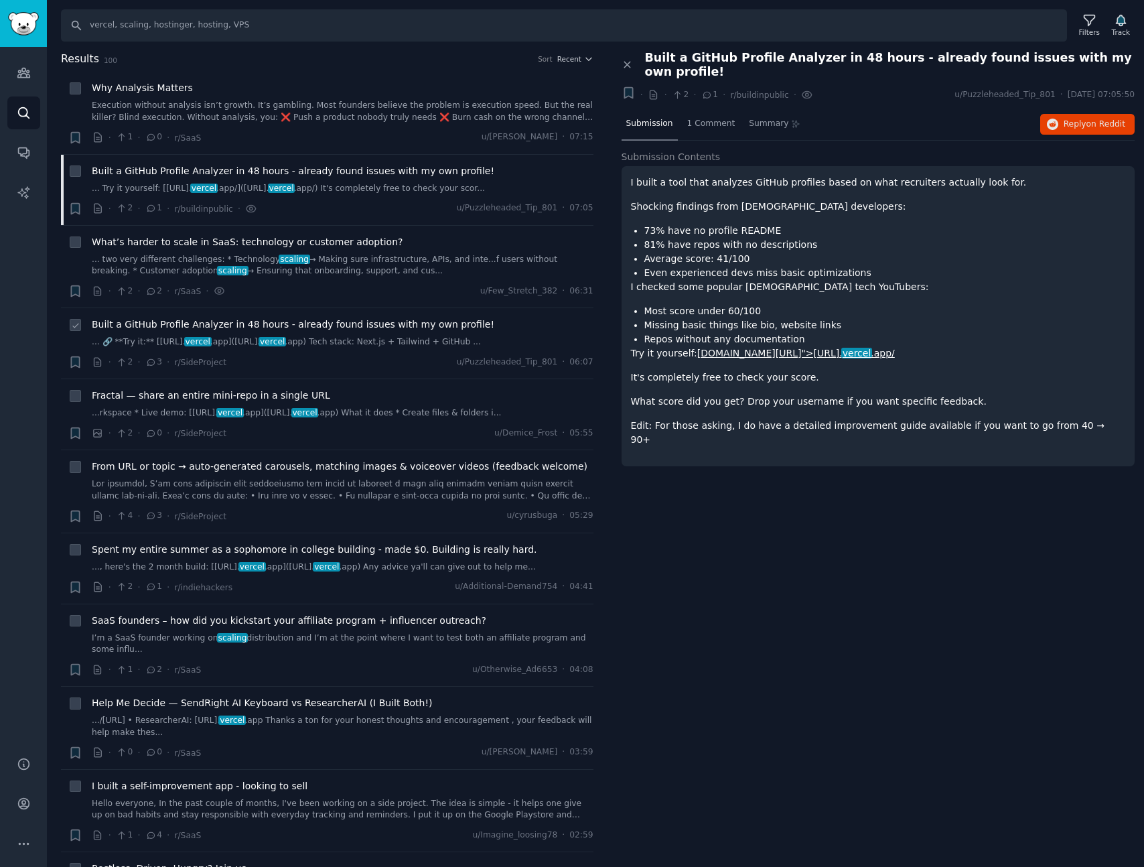
click at [372, 369] on div "· 2 · 3 · r/SideProject u/Puzzleheaded_Tip_801 · 06:07" at bounding box center [343, 362] width 502 height 14
click at [374, 369] on div "· 2 · 3 · r/SideProject u/Puzzleheaded_Tip_801 · 06:07" at bounding box center [343, 362] width 502 height 14
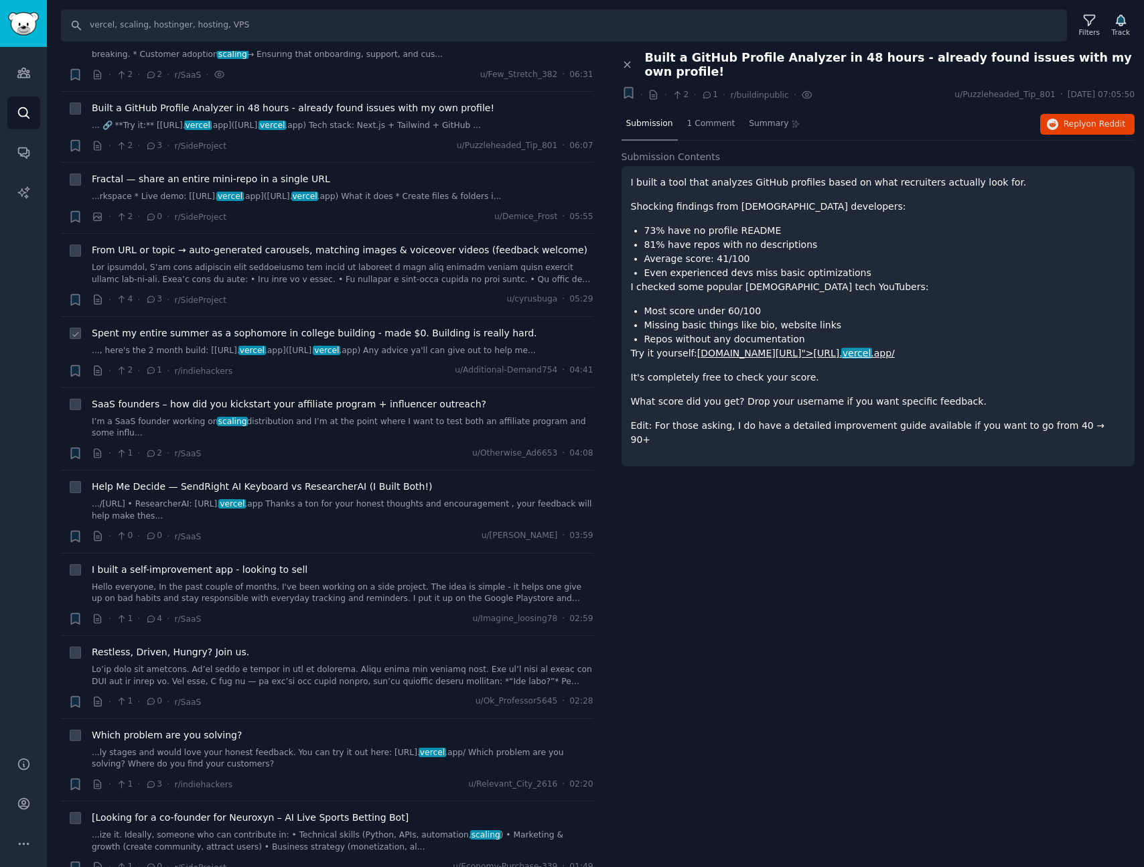
scroll to position [306, 0]
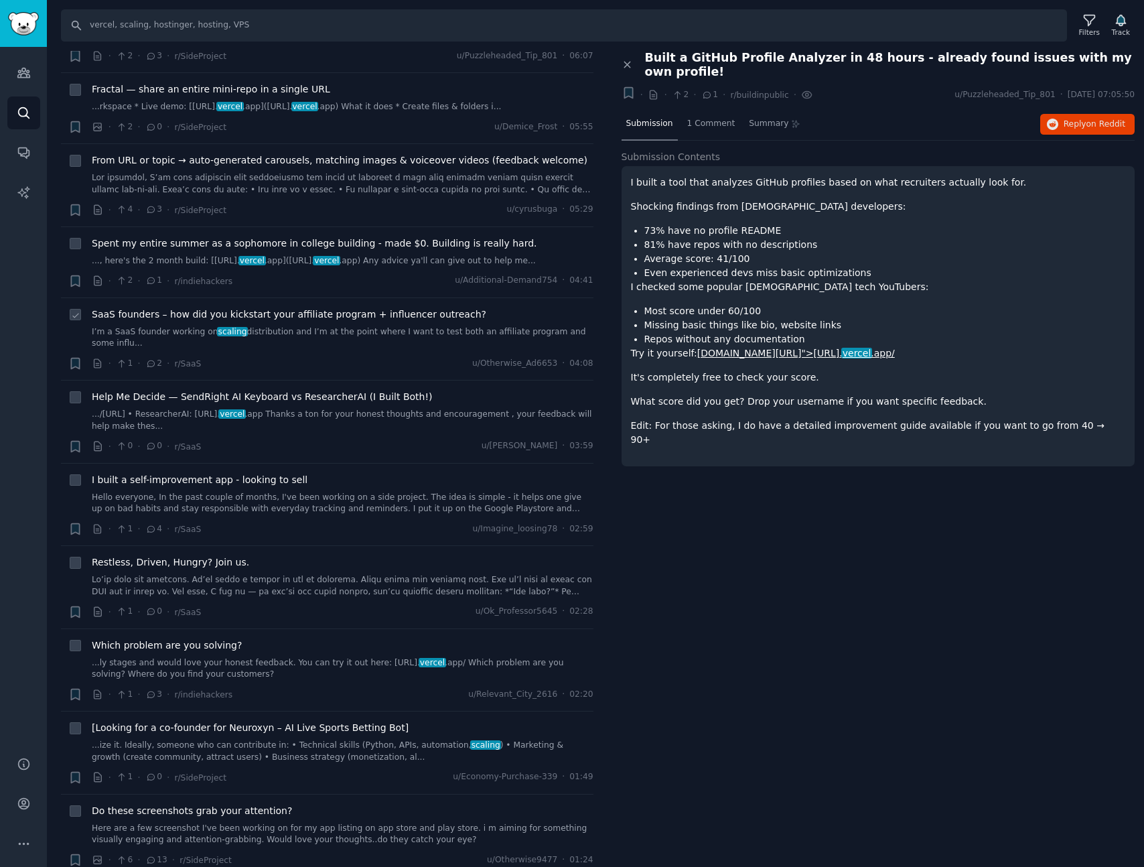
click at [380, 350] on link "I’m a SaaS founder working on scaling distribution and I’m at the point where I…" at bounding box center [343, 337] width 502 height 23
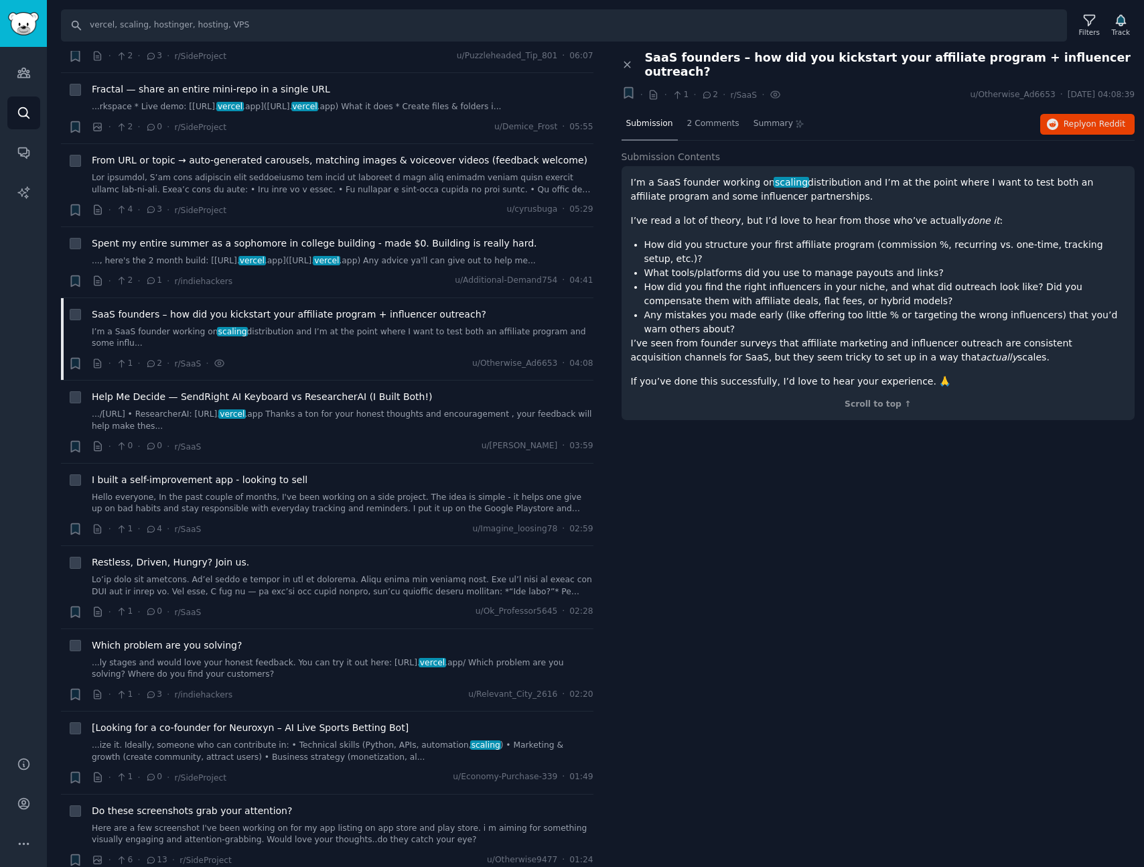
click at [831, 473] on div "Close panel SaaS founders – how did you kickstart your affiliate program + infl…" at bounding box center [878, 459] width 533 height 817
click at [765, 465] on div "Close panel SaaS founders – how did you kickstart your affiliate program + infl…" at bounding box center [878, 459] width 533 height 817
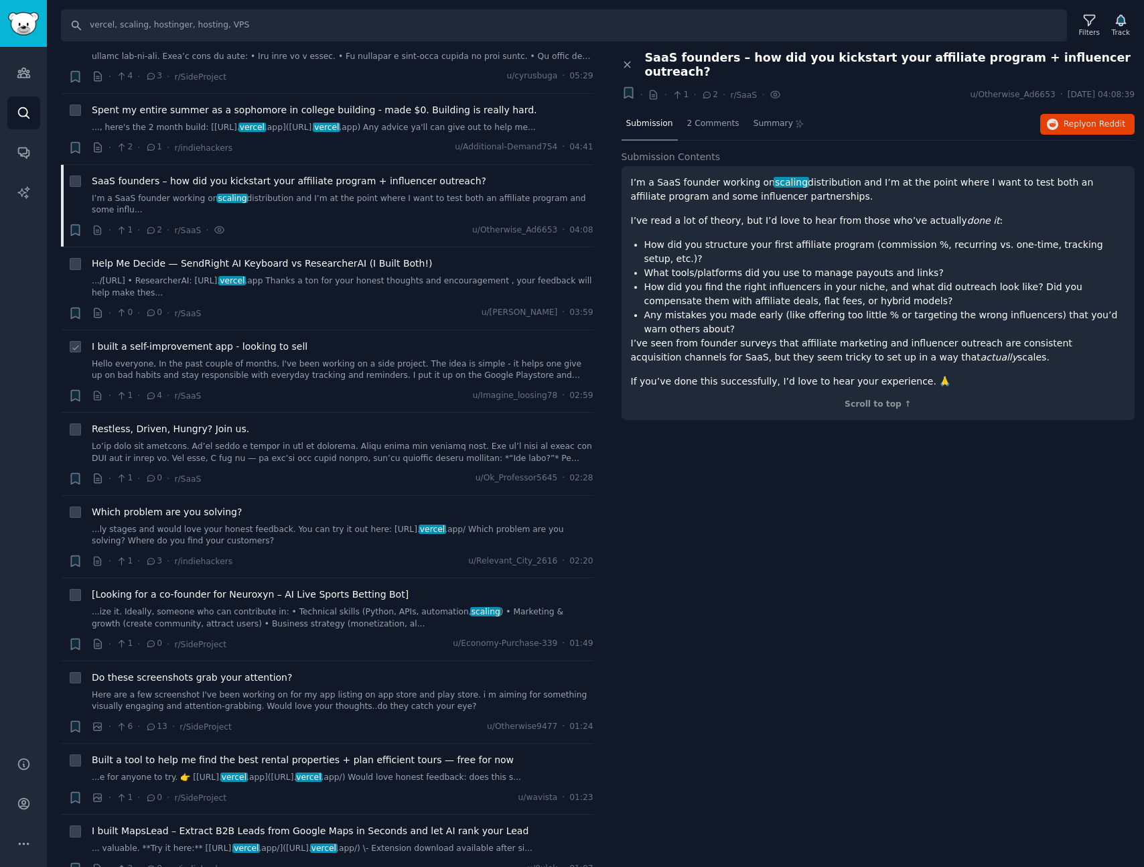
scroll to position [448, 0]
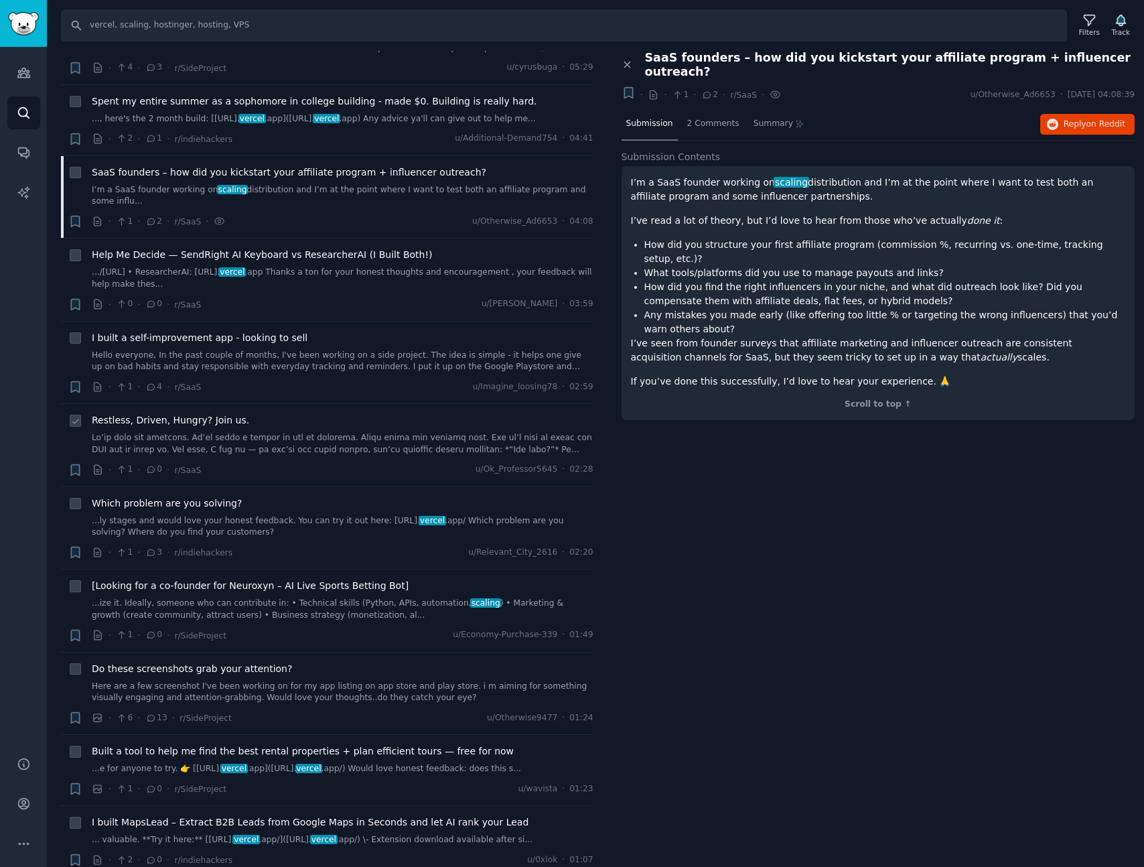
click at [391, 477] on div "· 1 · 0 · r/[PERSON_NAME] u/Ok_Professor5645 · 02:28" at bounding box center [343, 470] width 502 height 14
click at [370, 477] on div "Restless, Driven, Hungry? Join us. · 1 · 0 · r/[PERSON_NAME] u/Ok_Professor5645…" at bounding box center [343, 445] width 502 height 64
click at [331, 455] on link at bounding box center [343, 443] width 502 height 23
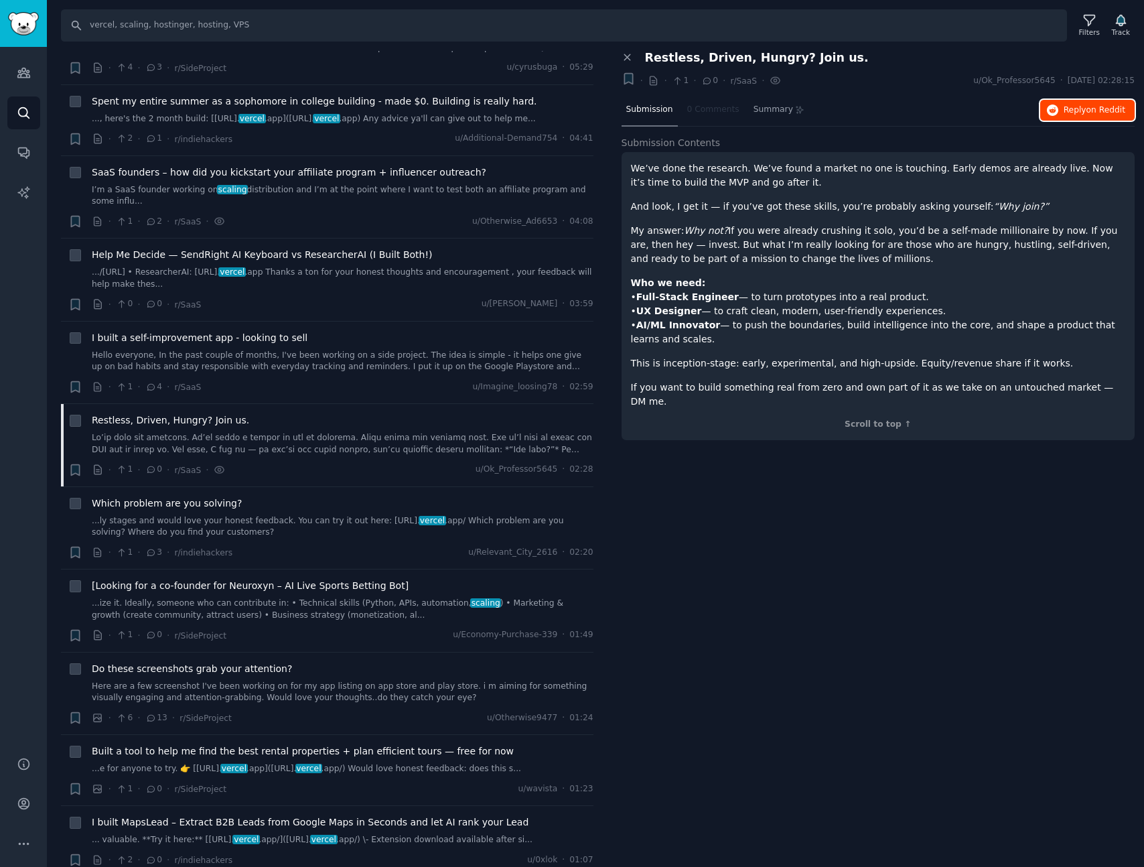
click at [1097, 118] on button "Reply on Reddit" at bounding box center [1087, 110] width 94 height 21
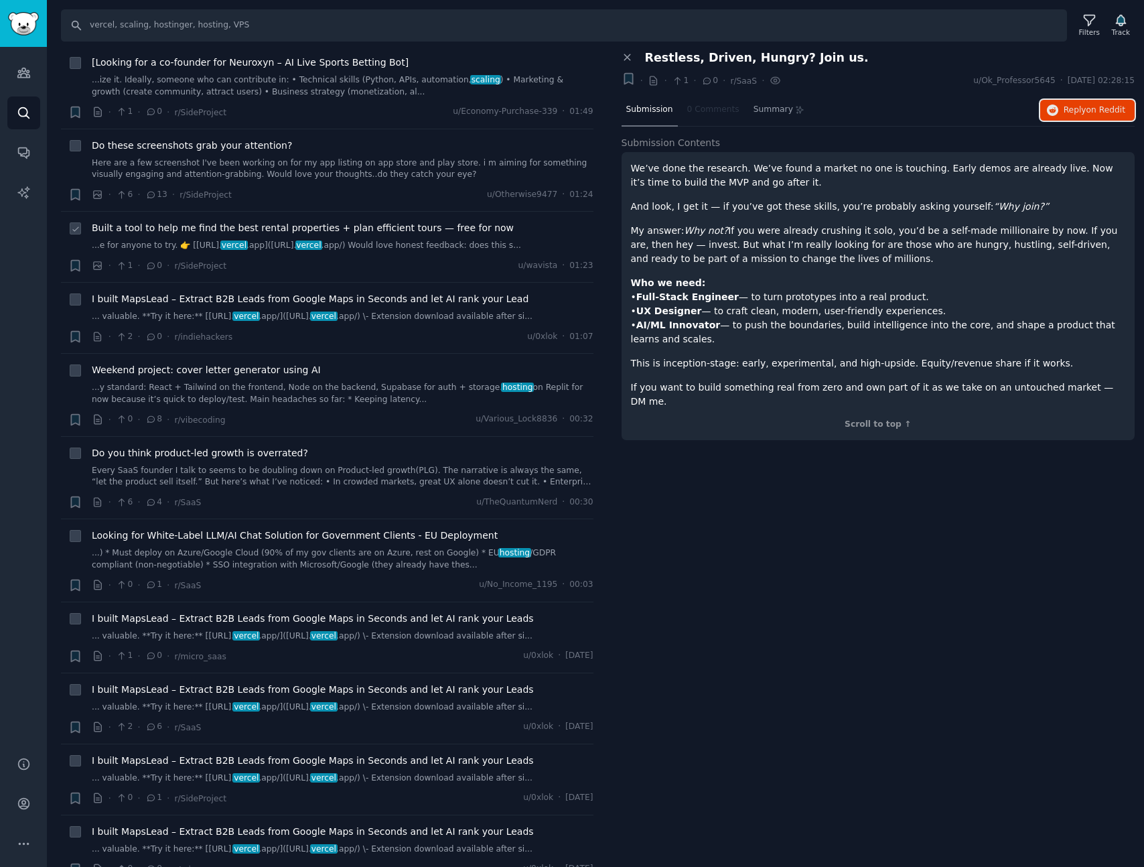
scroll to position [963, 0]
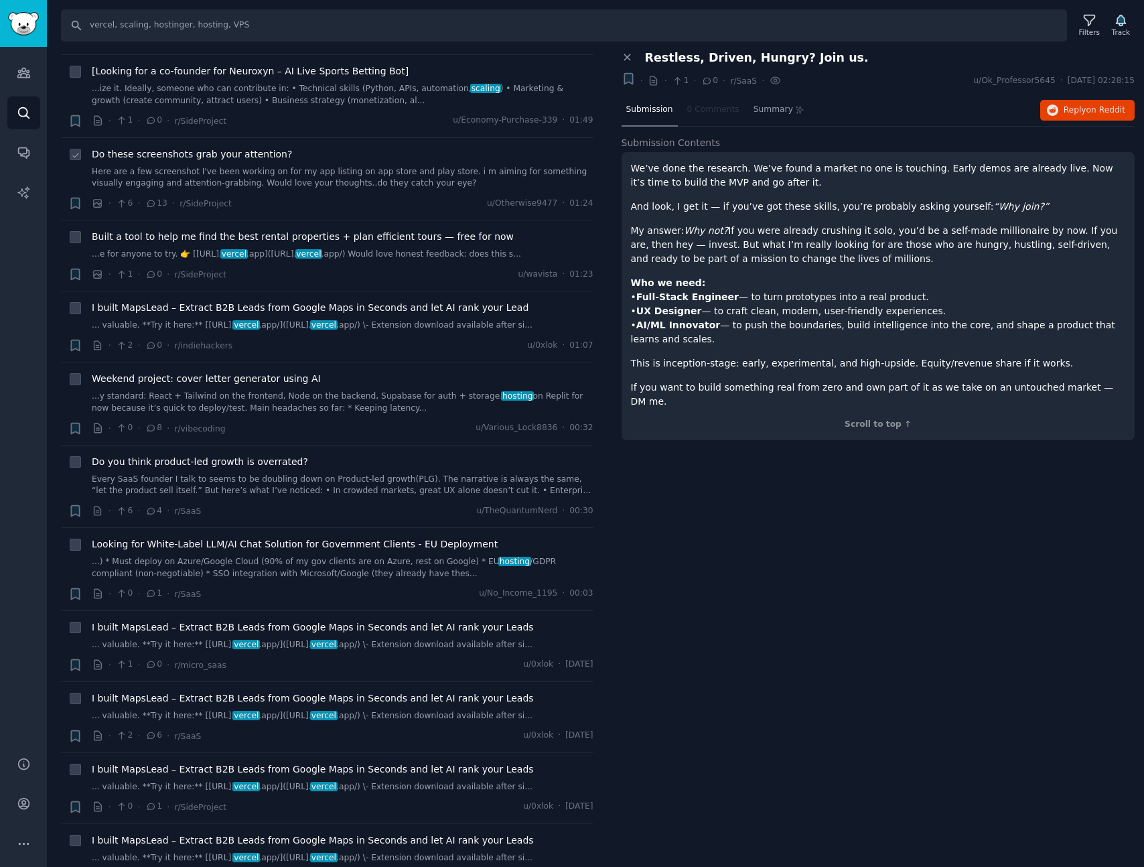
click at [378, 189] on li "+ Do these screenshots grab your attention? Here are a few screenshot I've been…" at bounding box center [327, 179] width 533 height 82
click at [354, 190] on link "Here are a few screenshot I've been working on for my app listing on app store …" at bounding box center [343, 177] width 502 height 23
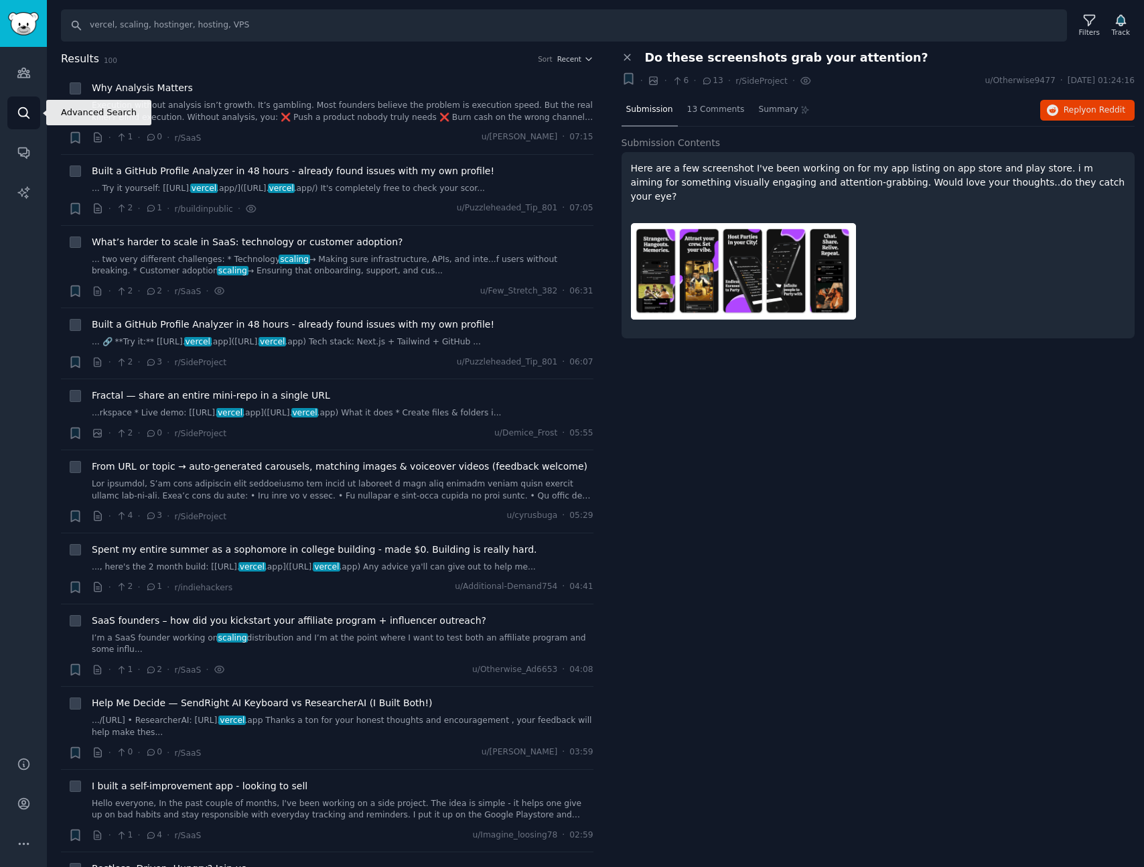
click at [18, 113] on icon "Sidebar" at bounding box center [23, 112] width 11 height 11
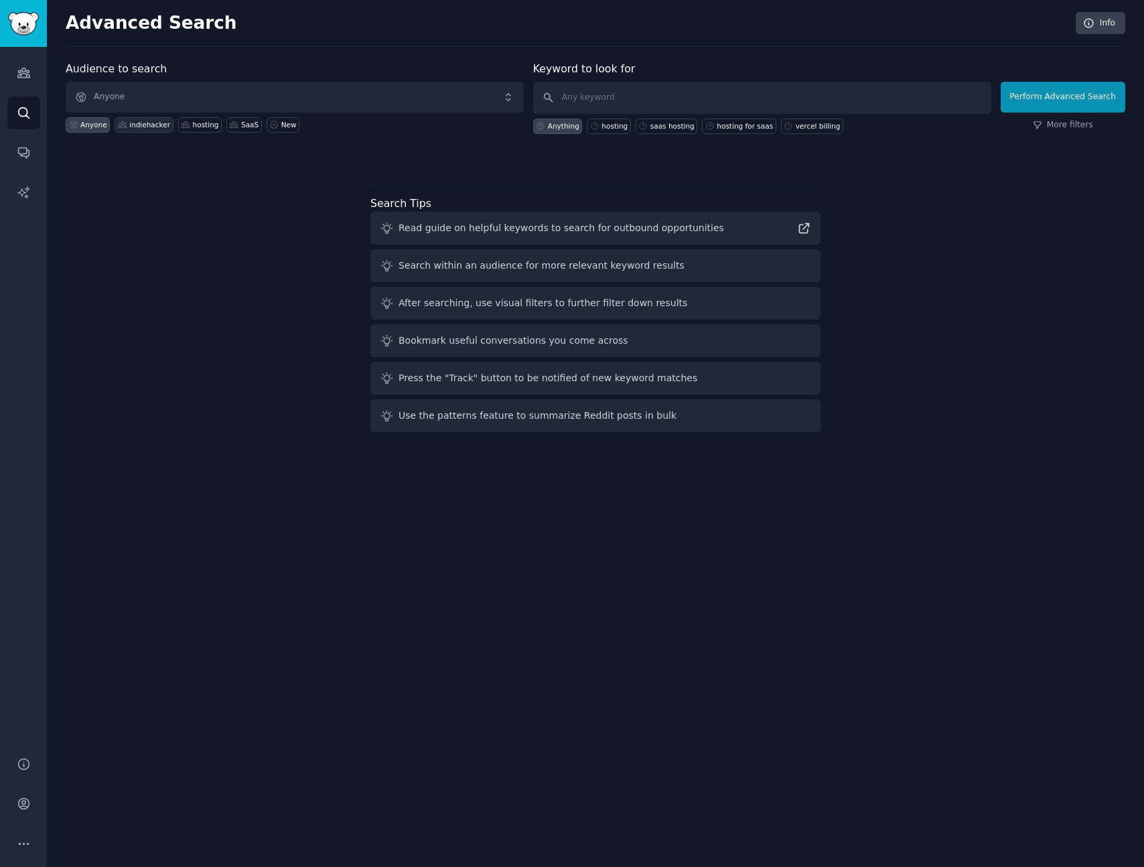
click at [157, 124] on div "indiehacker" at bounding box center [149, 124] width 41 height 9
click at [602, 96] on input "text" at bounding box center [762, 98] width 458 height 32
click at [574, 173] on div "Audience to search indiehacker Anyone indiehacker hosting SaaS New Keyword to l…" at bounding box center [596, 249] width 1060 height 376
click at [555, 303] on div "After searching, use visual filters to further filter down results" at bounding box center [543, 303] width 289 height 14
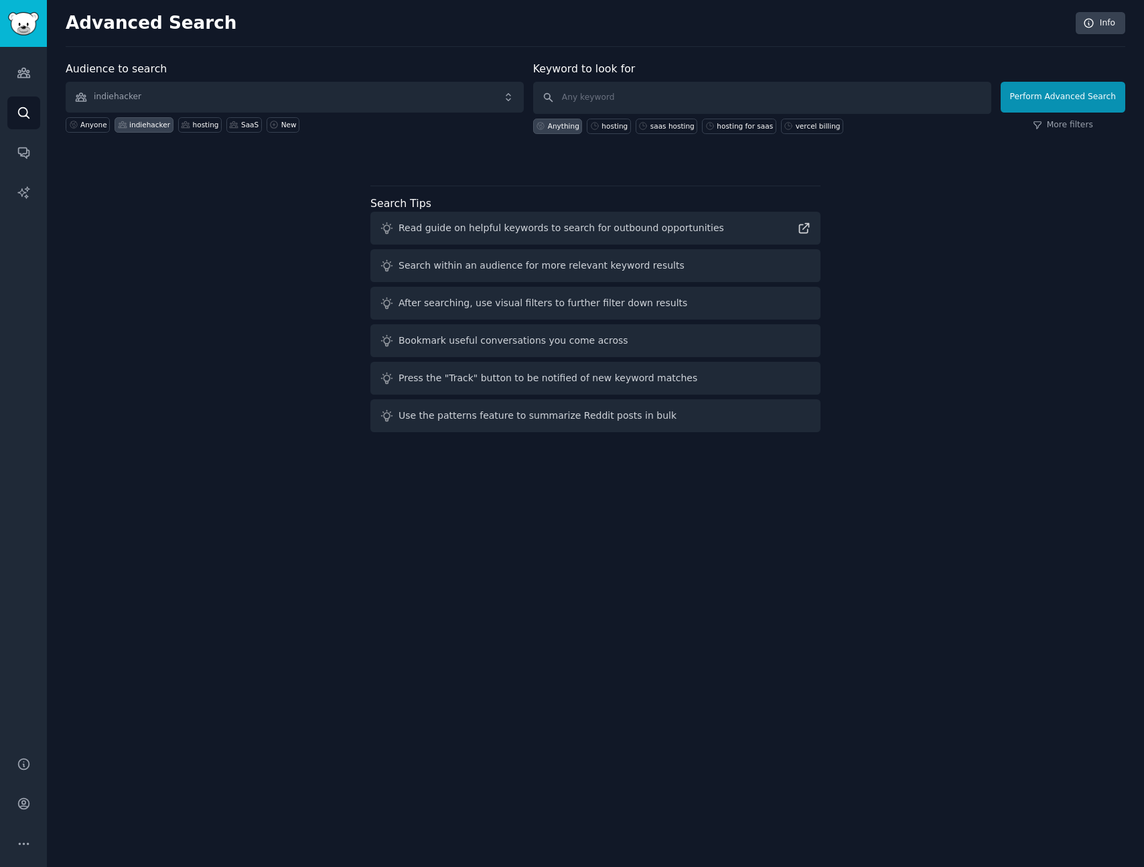
click at [396, 304] on div "After searching, use visual filters to further filter down results" at bounding box center [595, 303] width 450 height 33
click at [390, 305] on icon at bounding box center [387, 303] width 14 height 14
click at [652, 157] on div at bounding box center [596, 157] width 1060 height 9
click at [602, 95] on input "text" at bounding box center [762, 98] width 458 height 32
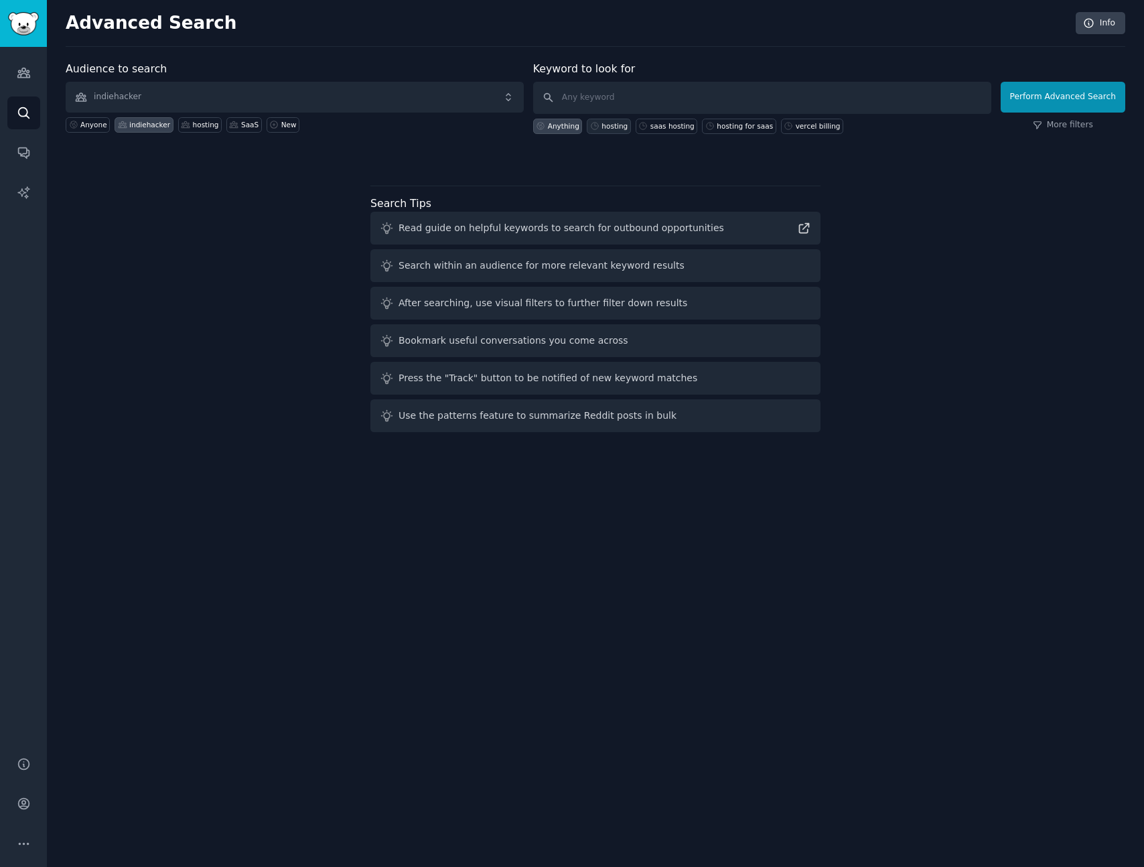
click at [610, 124] on div "hosting" at bounding box center [615, 125] width 26 height 9
type input "hosting"
click at [1045, 108] on button "Perform Advanced Search" at bounding box center [1063, 97] width 125 height 31
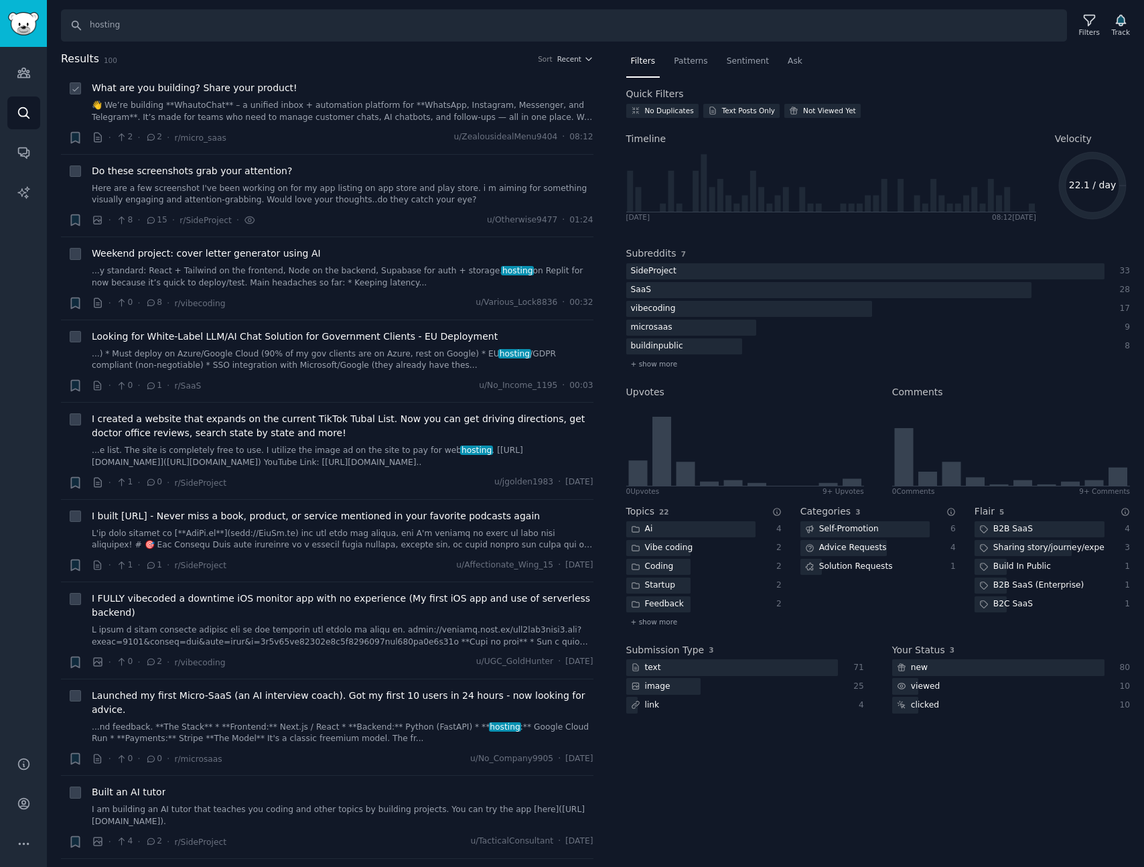
click at [301, 116] on link "👋 We’re building **WhautoChat** – a unified inbox + automation platform for **W…" at bounding box center [343, 111] width 502 height 23
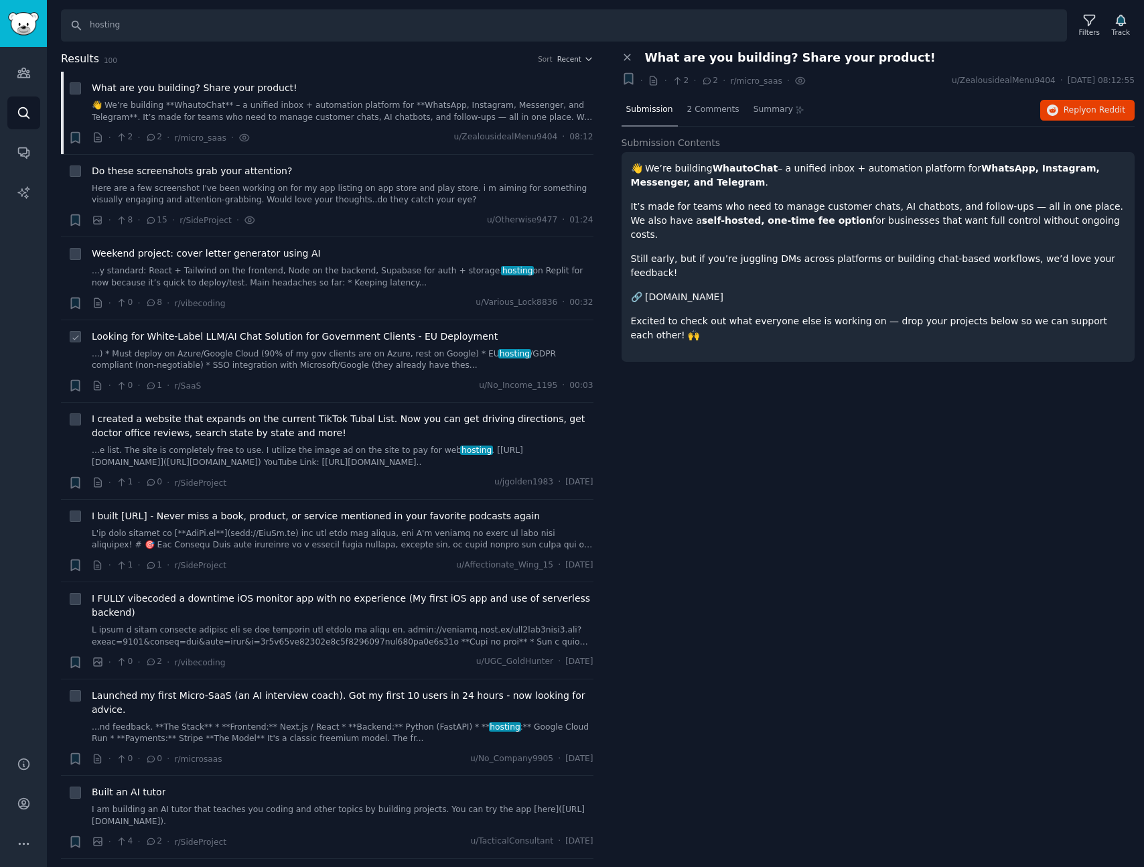
click at [382, 352] on link "...) * Must deploy on Azure/Google Cloud (90% of my gov clients are on Azure, r…" at bounding box center [343, 359] width 502 height 23
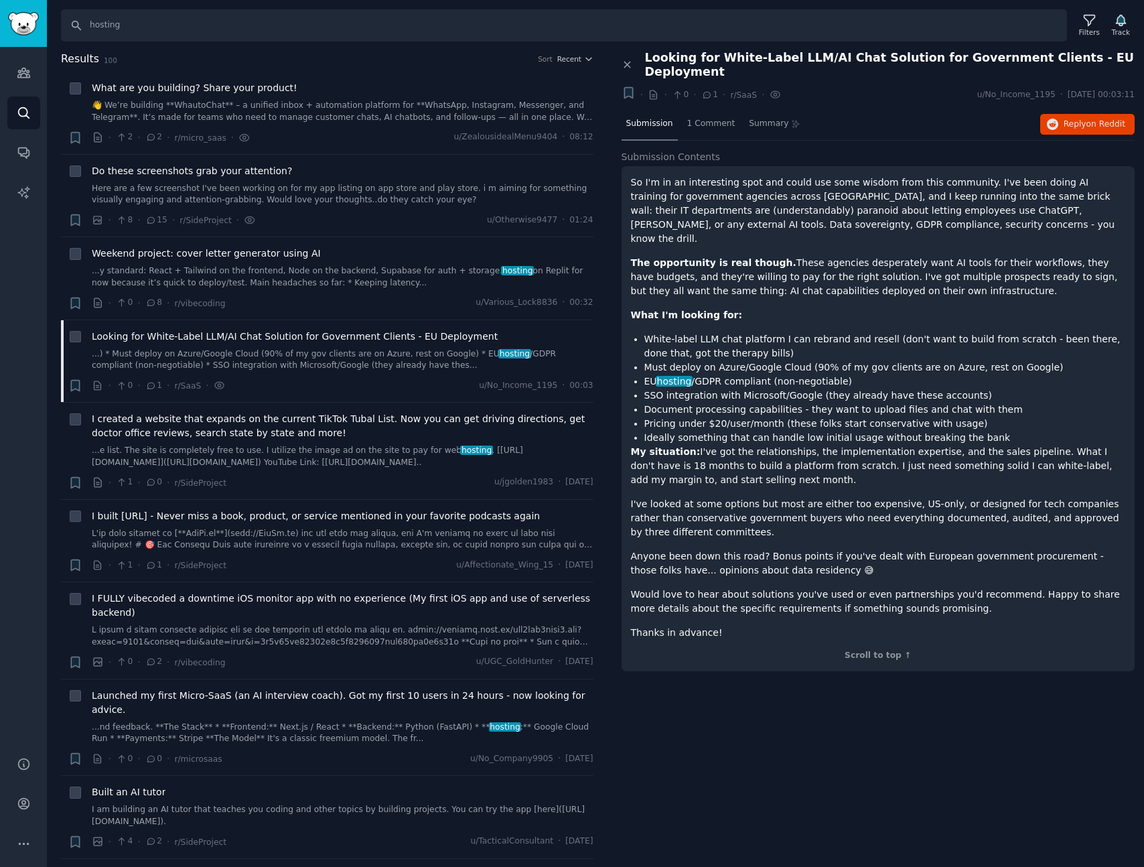
click at [1064, 109] on div "Submission 1 Comment Summary Reply on Reddit" at bounding box center [879, 125] width 514 height 32
click at [1059, 114] on button "Reply on Reddit" at bounding box center [1087, 124] width 94 height 21
click at [405, 468] on link "...e list. The site is completely free to use. I utilize the image ad on the si…" at bounding box center [343, 456] width 502 height 23
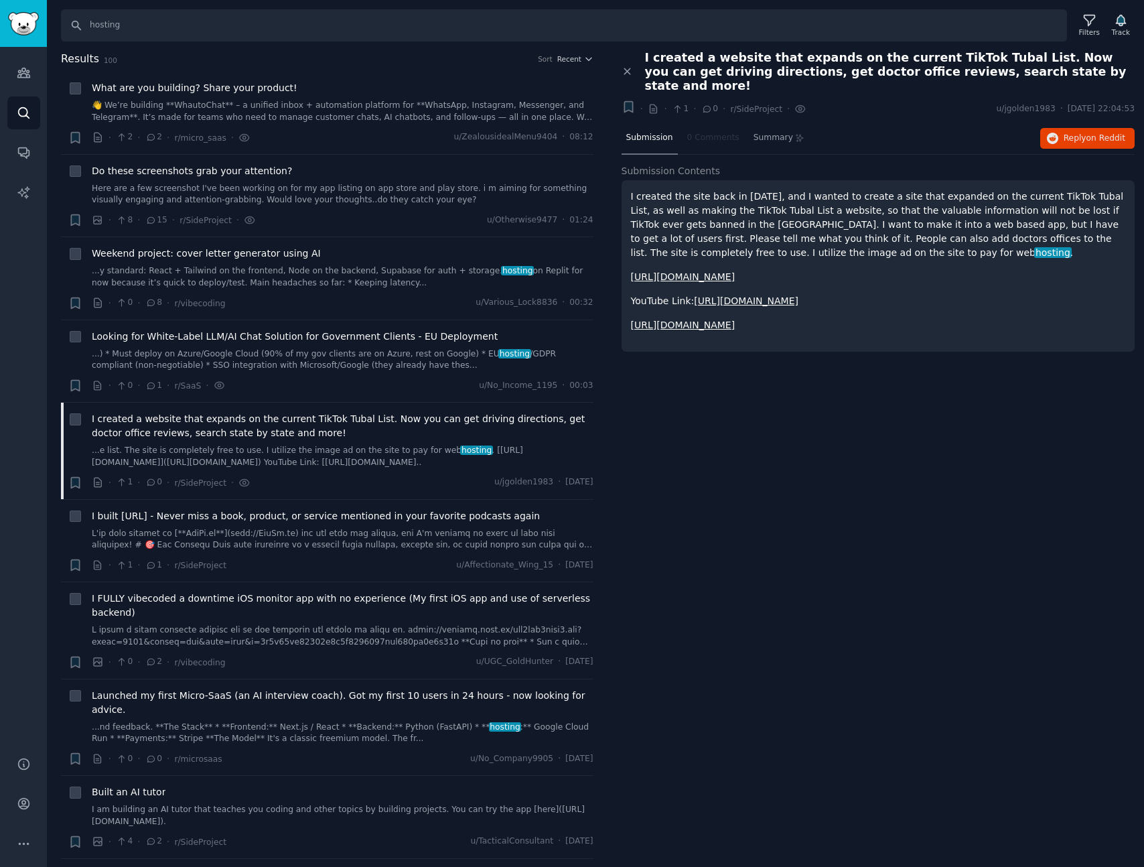
click at [821, 378] on div "Close panel I created a website that expands on the current TikTok Tubal List. …" at bounding box center [878, 459] width 533 height 817
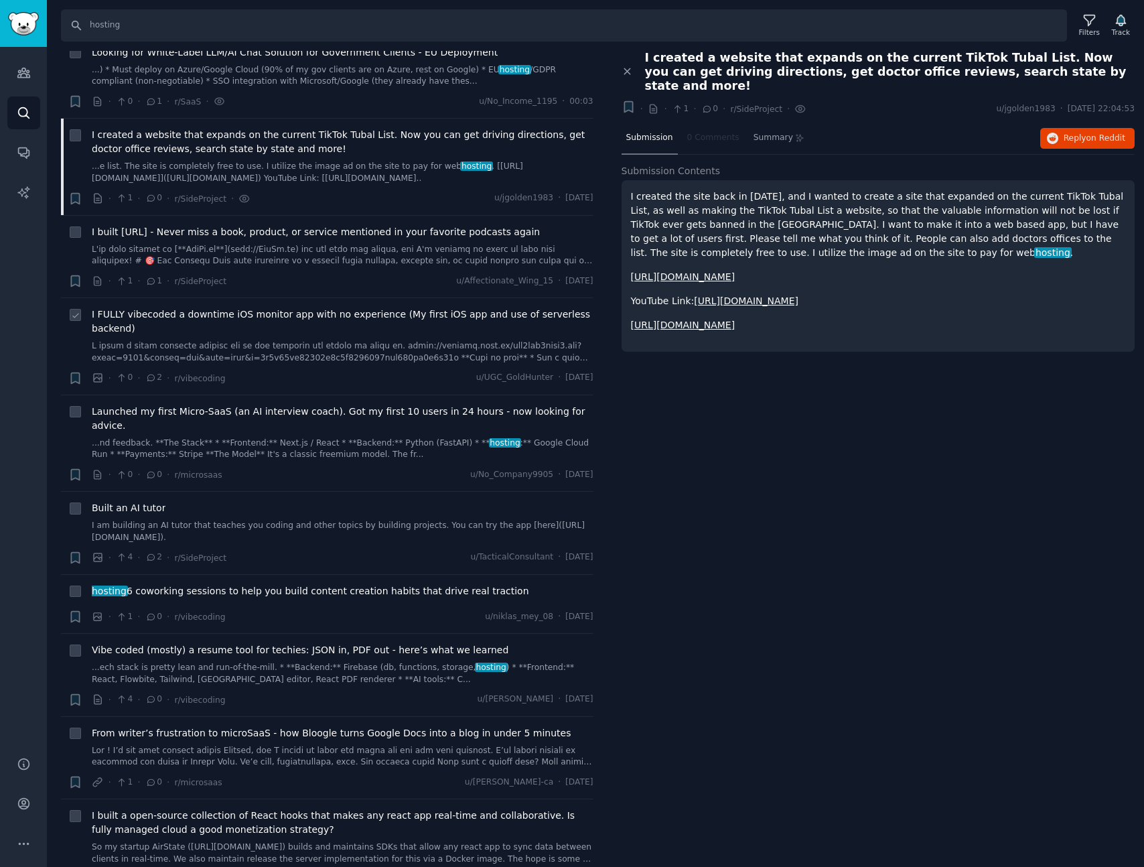
scroll to position [275, 0]
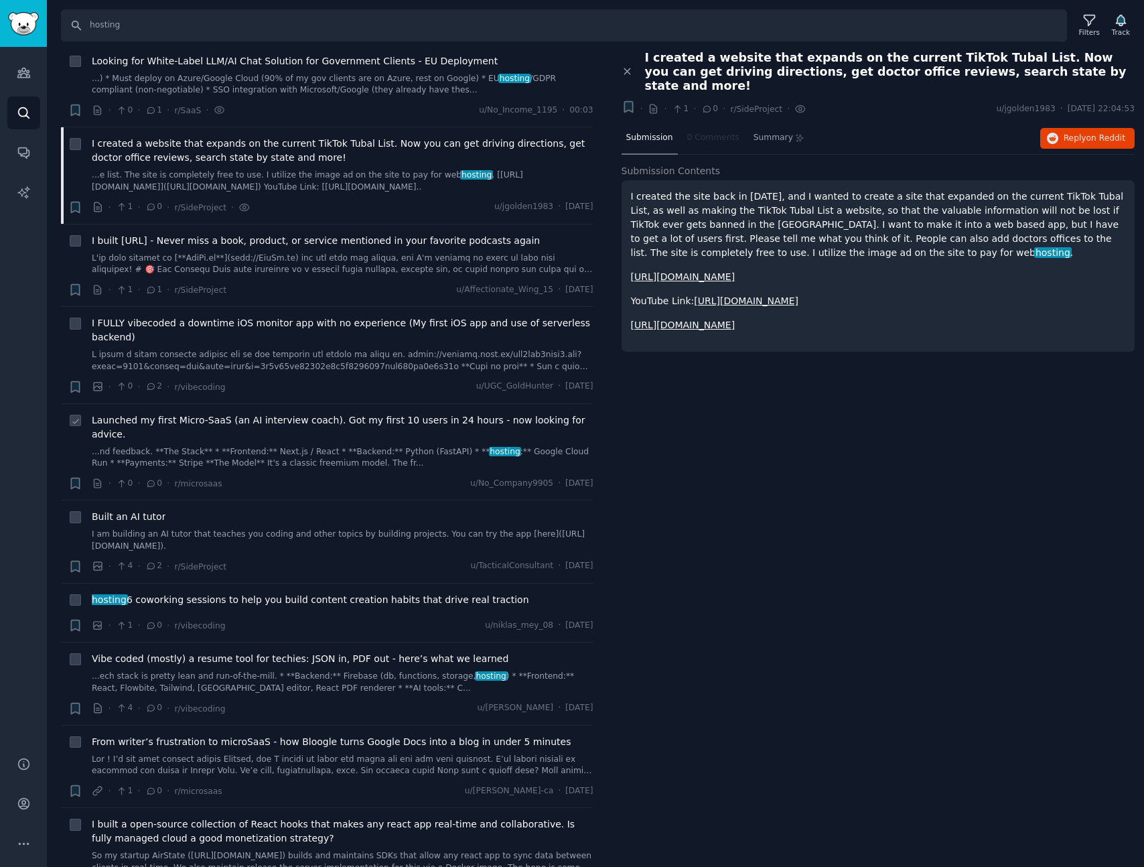
click at [410, 446] on link "...nd feedback. **The Stack** * **Frontend:** Next.js / React * **Backend:** Py…" at bounding box center [343, 457] width 502 height 23
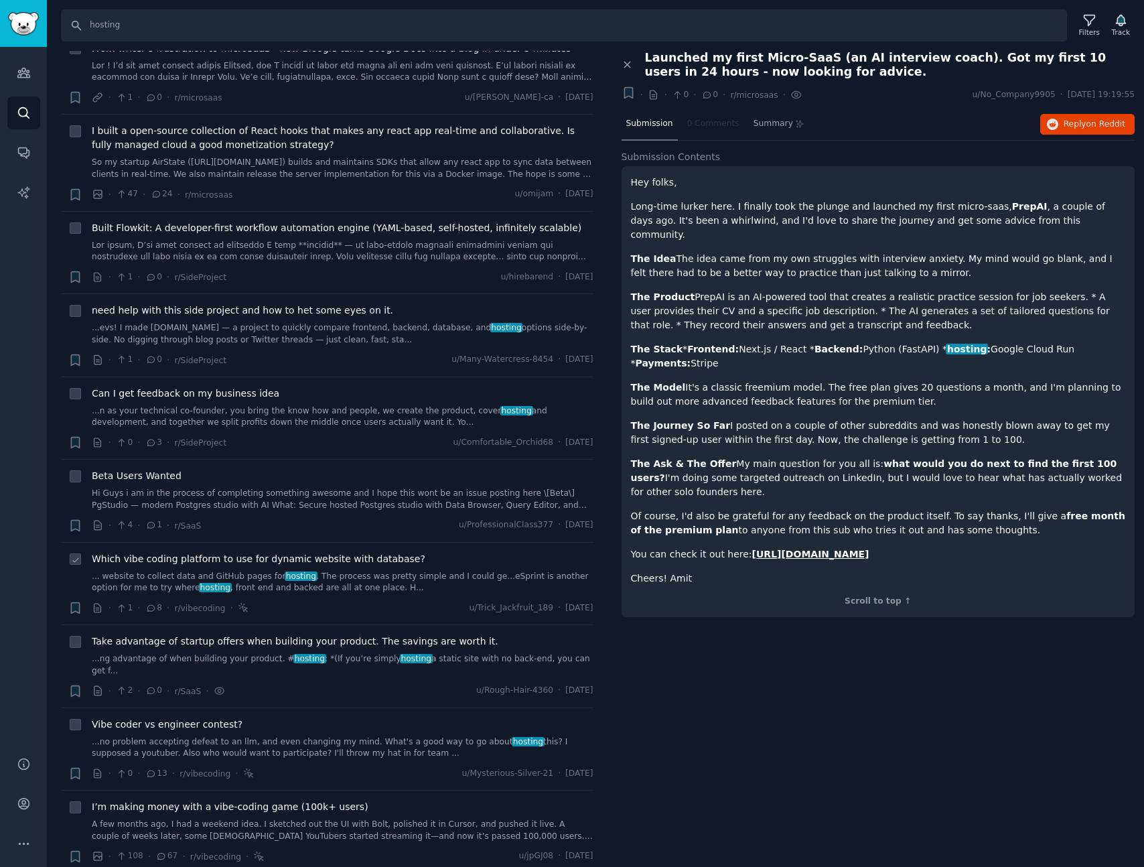
scroll to position [1046, 0]
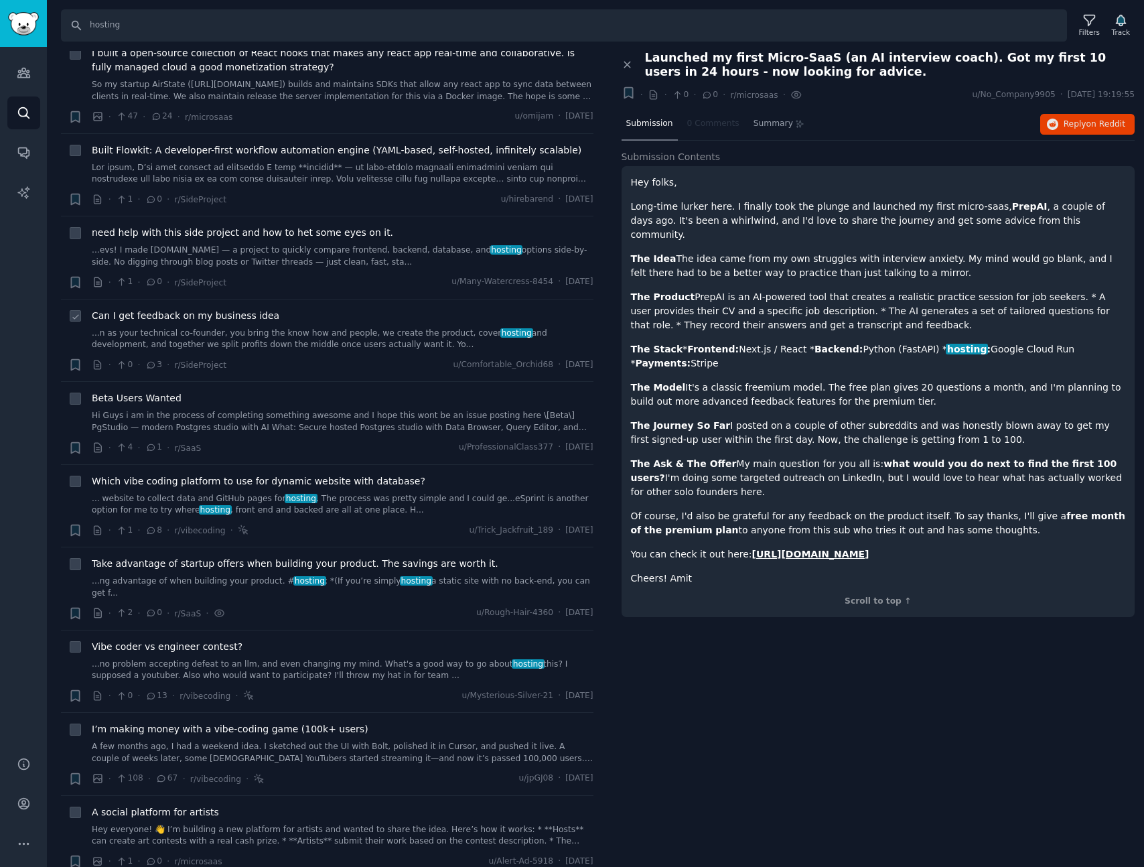
click at [348, 328] on link "...n as your technical co-founder, you bring the know how and people, we create…" at bounding box center [343, 339] width 502 height 23
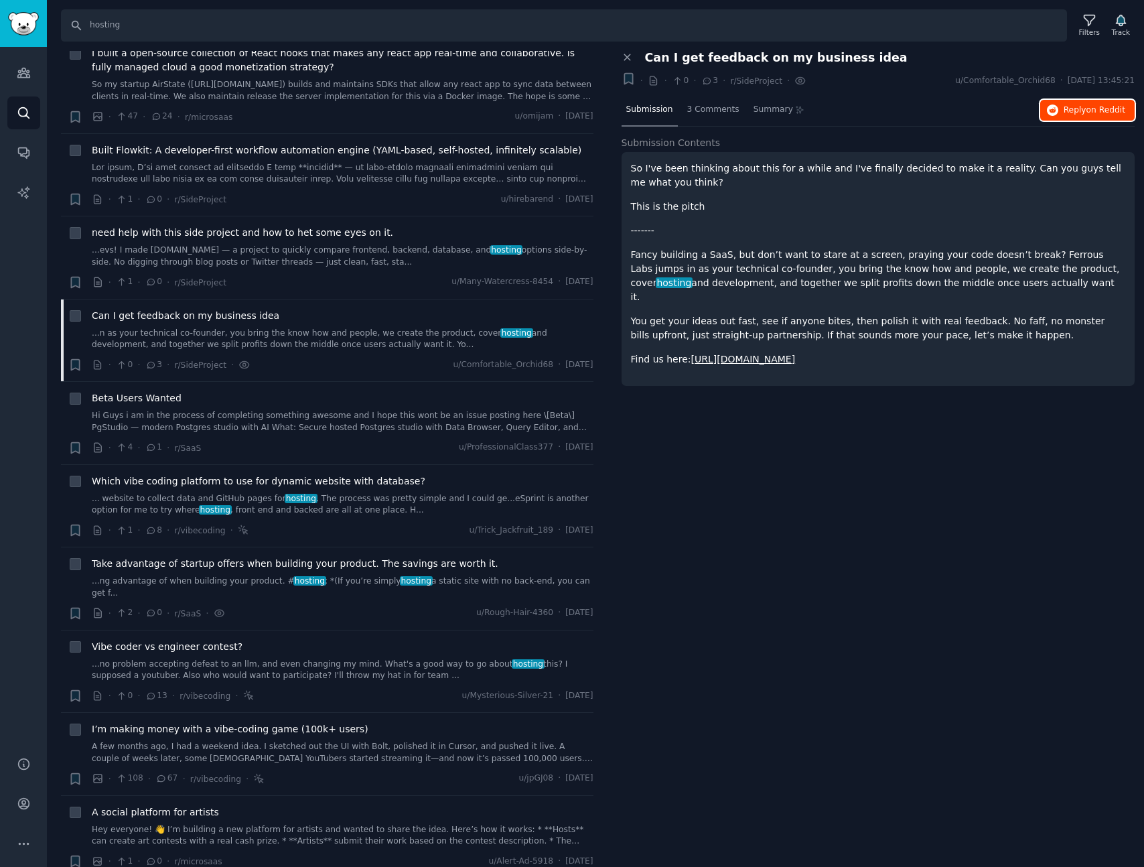
click at [1075, 107] on span "Reply on Reddit" at bounding box center [1095, 110] width 62 height 12
click at [695, 560] on div "Close panel Can I get feedback on my business idea + · · 0 · 3 · r/SideProject …" at bounding box center [878, 459] width 533 height 817
click at [650, 506] on div "Close panel Can I get feedback on my business idea + · · 0 · 3 · r/SideProject …" at bounding box center [878, 459] width 533 height 817
click at [302, 410] on link "Hi Guys i am in the process of completing something awesome and I hope this won…" at bounding box center [343, 421] width 502 height 23
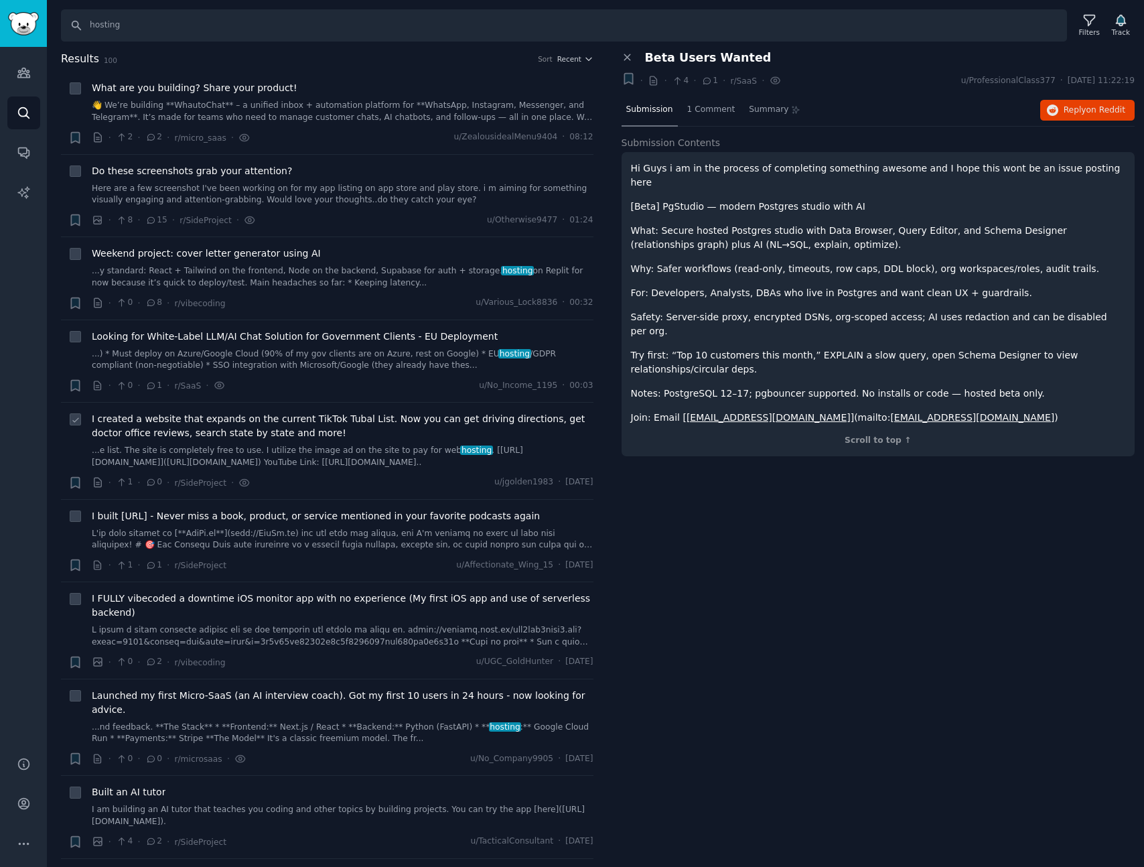
drag, startPoint x: 366, startPoint y: 444, endPoint x: 382, endPoint y: 460, distance: 23.2
click at [382, 460] on li "+ I created a website that expands on the current TikTok Tubal List. Now you ca…" at bounding box center [327, 451] width 533 height 96
click at [826, 577] on div "Close panel Beta Users Wanted + · · 4 · 1 · r/SaaS · u/ProfessionalClass377 · […" at bounding box center [878, 459] width 533 height 817
click at [124, 23] on input "hosting" at bounding box center [564, 25] width 1006 height 32
click at [23, 115] on icon "Sidebar" at bounding box center [23, 112] width 11 height 11
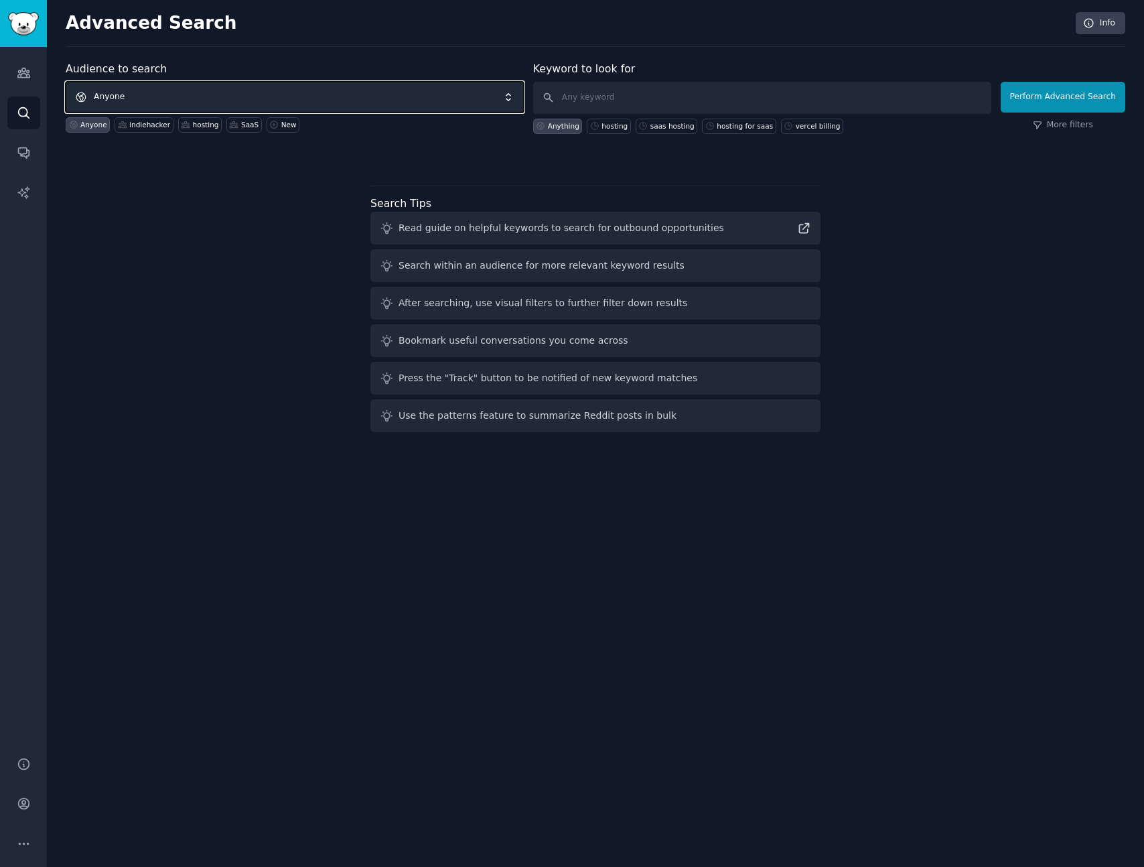
click at [222, 94] on span "Anyone" at bounding box center [295, 97] width 458 height 31
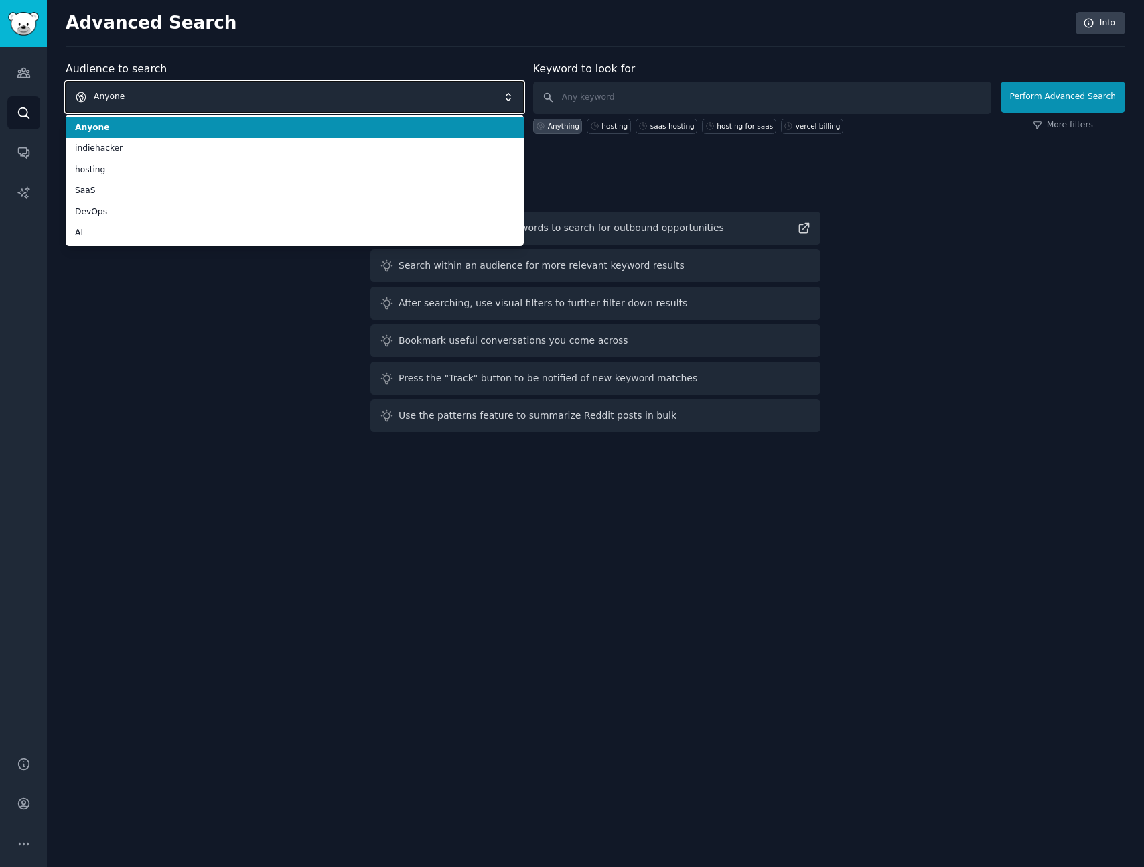
click at [202, 88] on span "Anyone" at bounding box center [295, 97] width 458 height 31
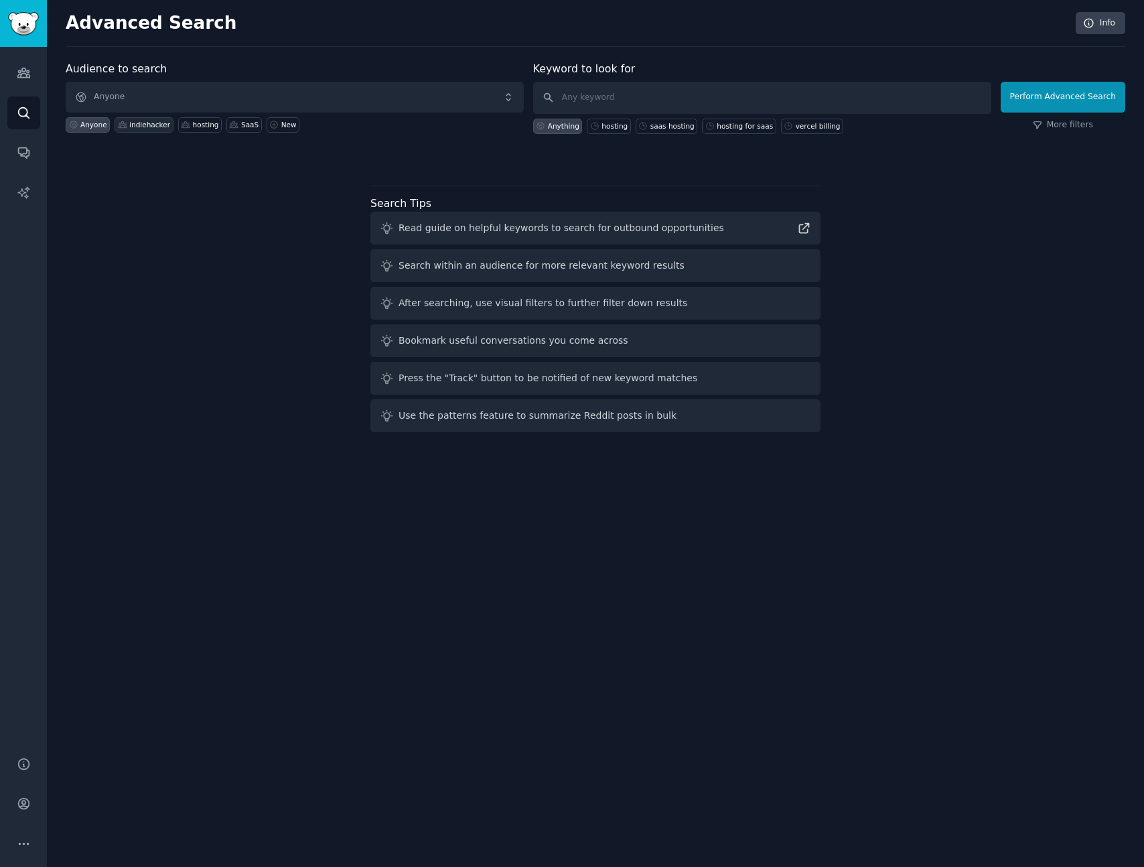
click at [139, 126] on div "indiehacker" at bounding box center [149, 124] width 41 height 9
click at [669, 105] on input "text" at bounding box center [762, 98] width 458 height 32
type input "where do you host"
click button "Perform Advanced Search" at bounding box center [1063, 97] width 125 height 31
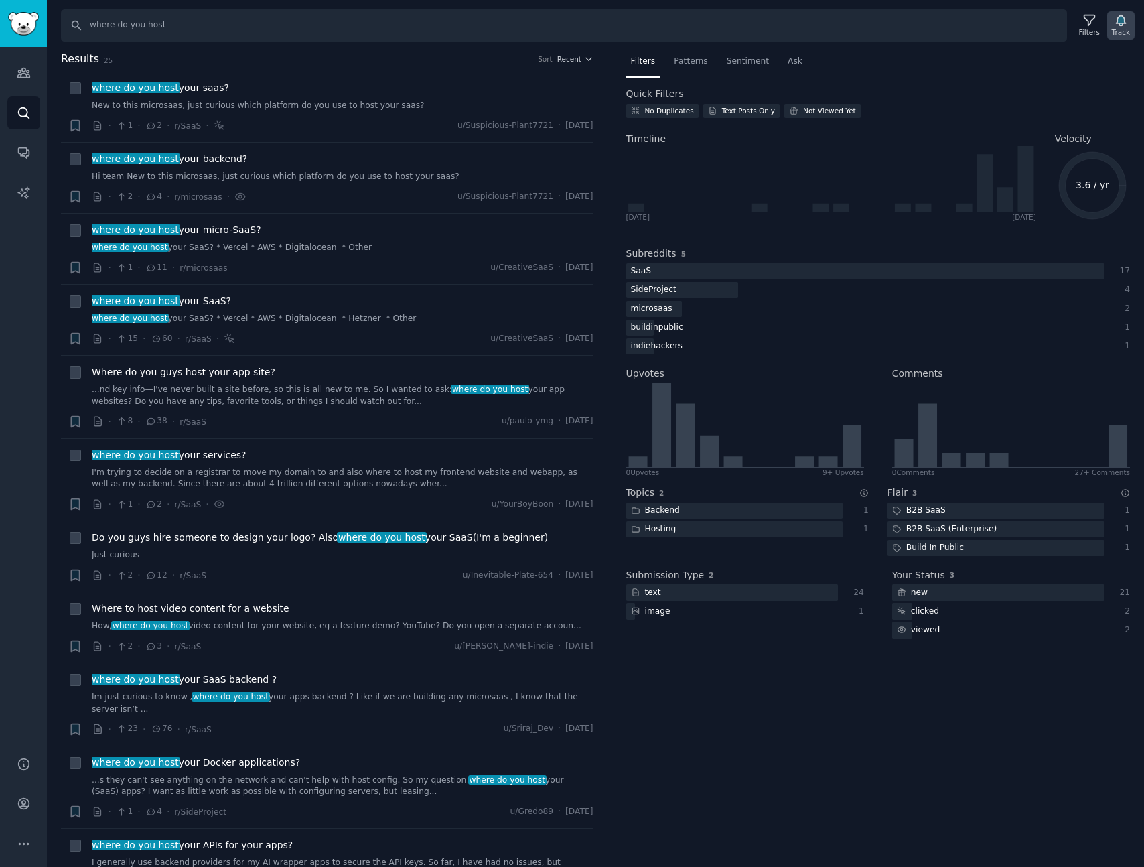
click at [1117, 21] on icon "button" at bounding box center [1120, 20] width 9 height 11
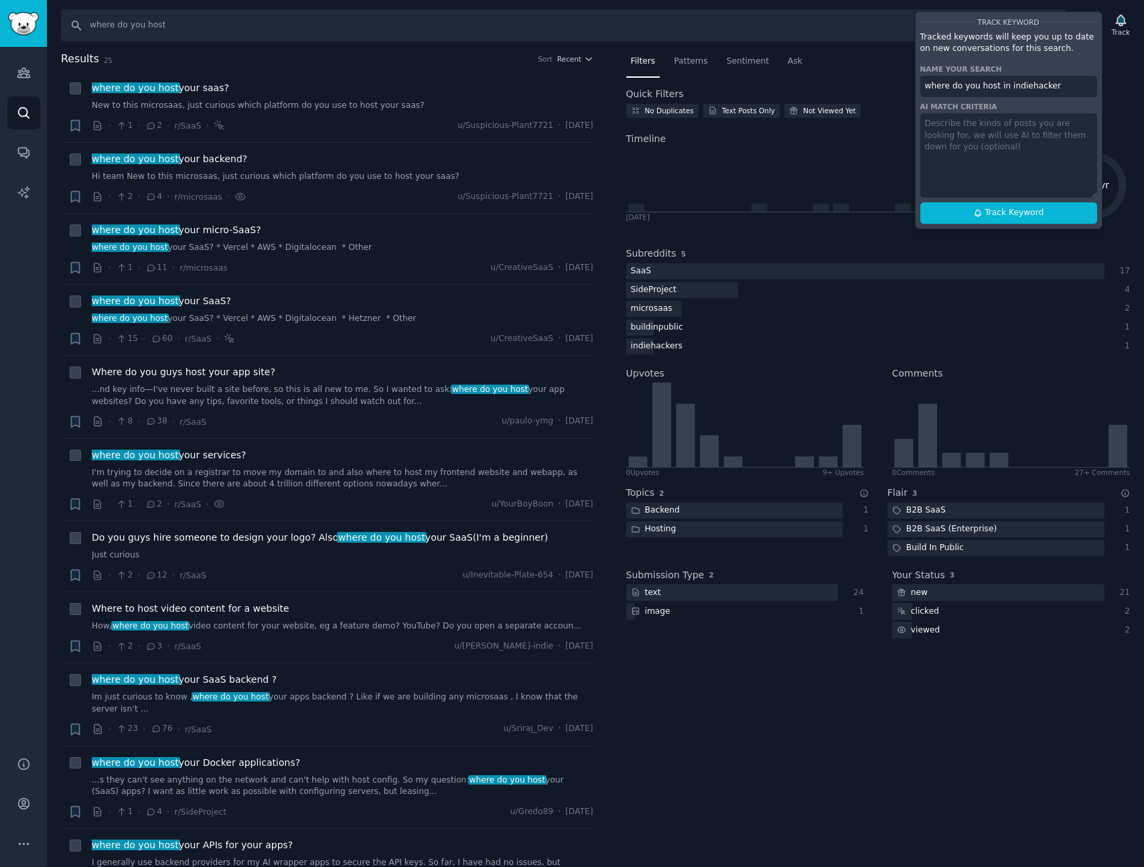
click at [996, 83] on input "where do you host in indiehacker" at bounding box center [1008, 86] width 177 height 21
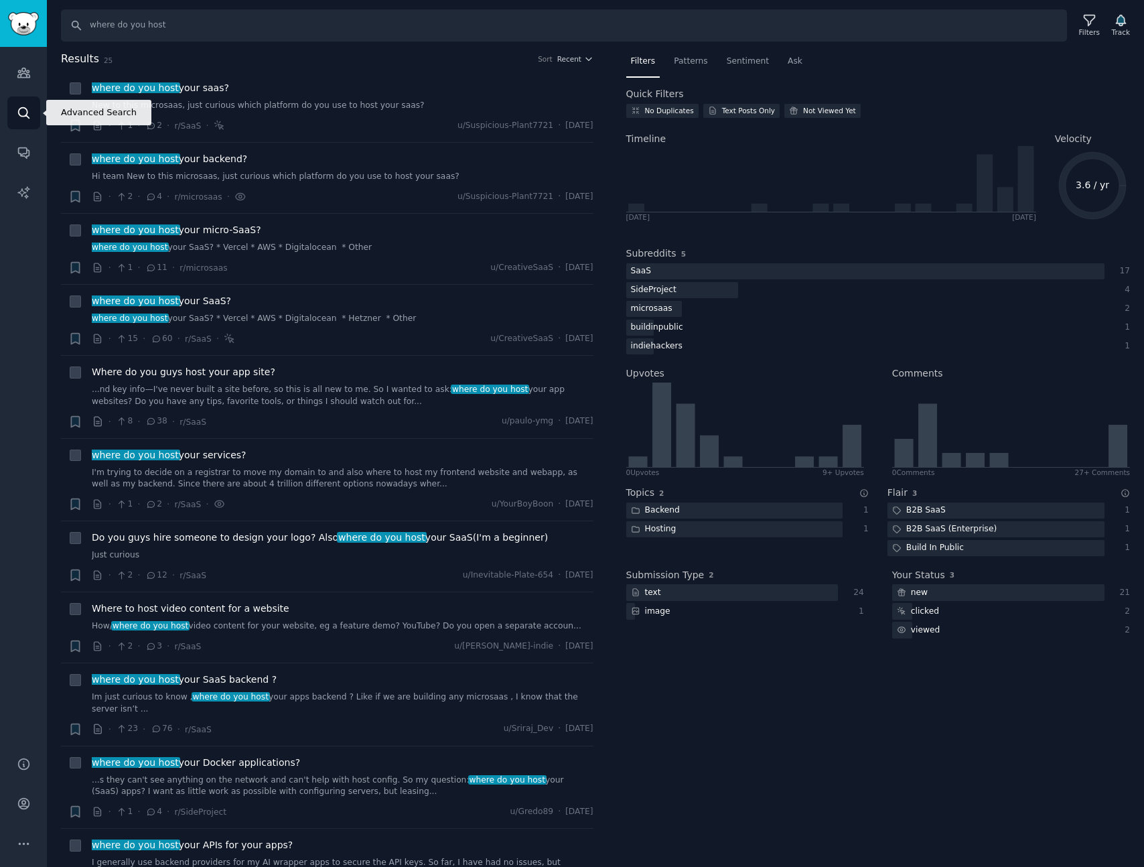
click at [38, 112] on link "Search" at bounding box center [23, 112] width 33 height 33
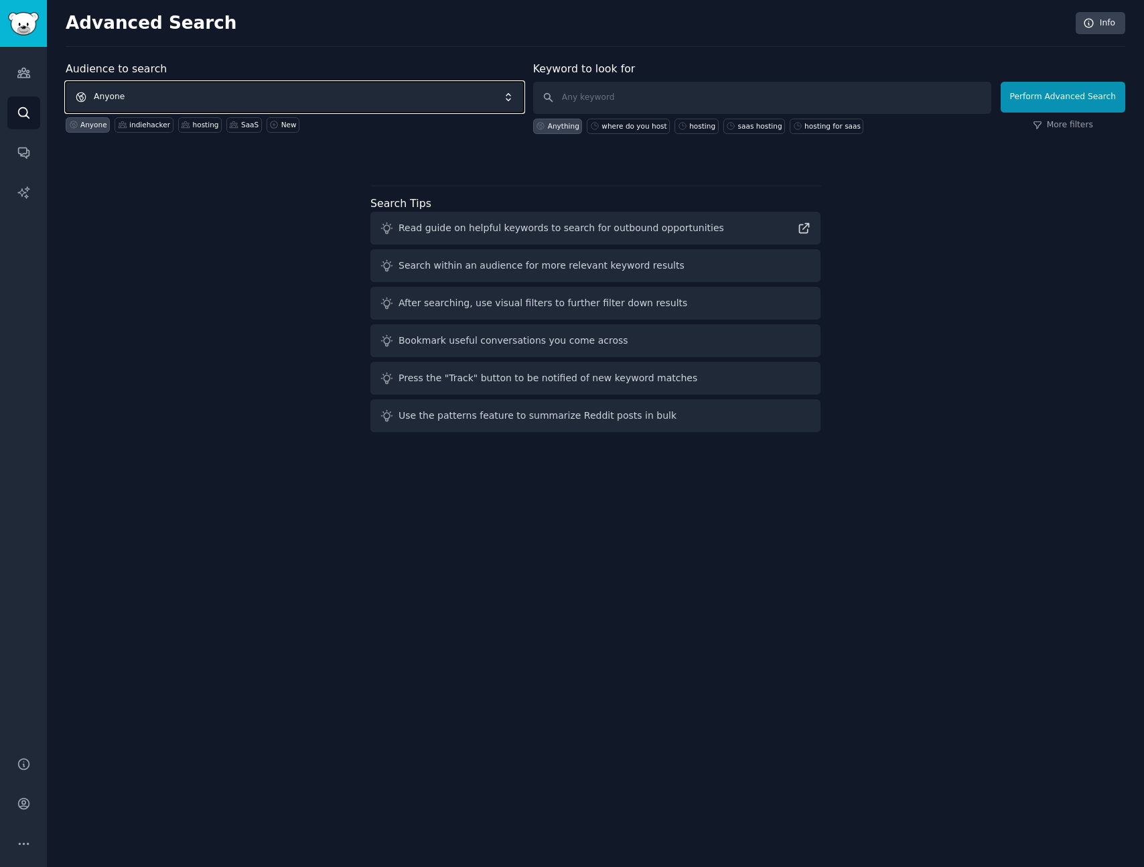
click at [184, 100] on span "Anyone" at bounding box center [295, 97] width 458 height 31
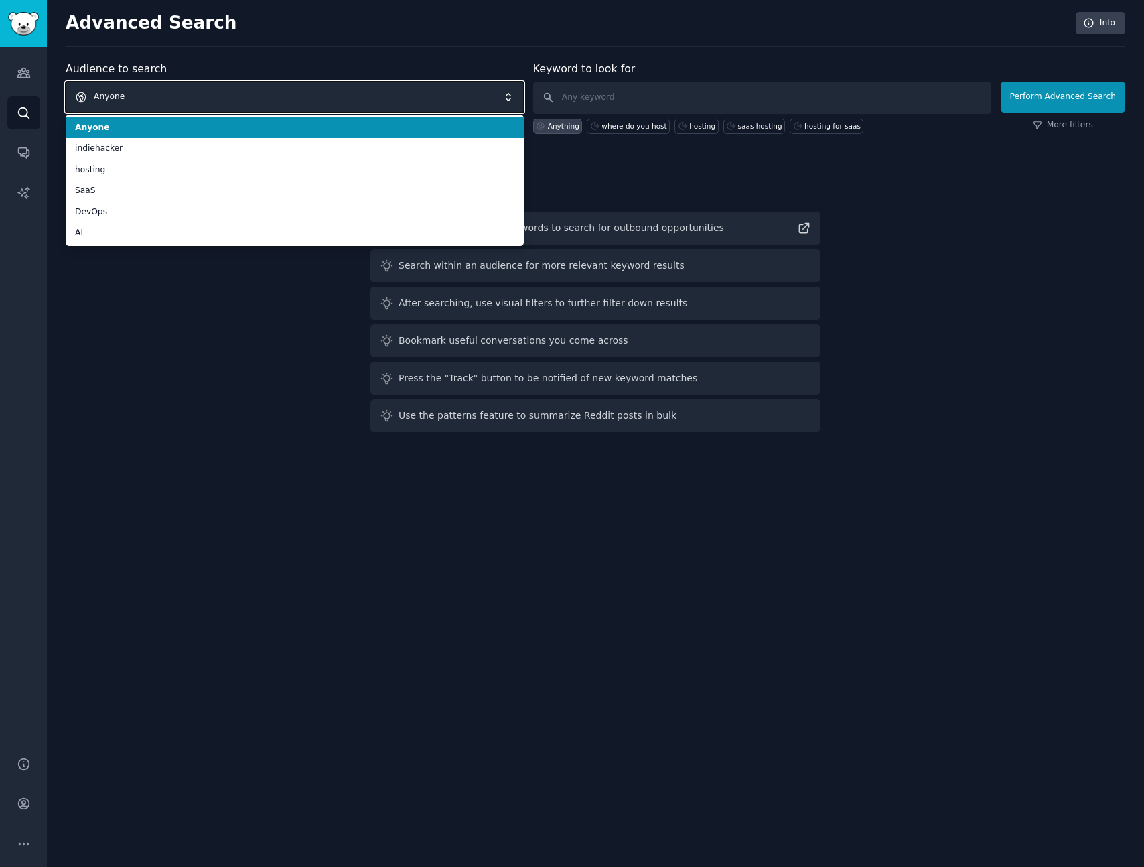
click at [177, 91] on span "Anyone" at bounding box center [295, 97] width 458 height 31
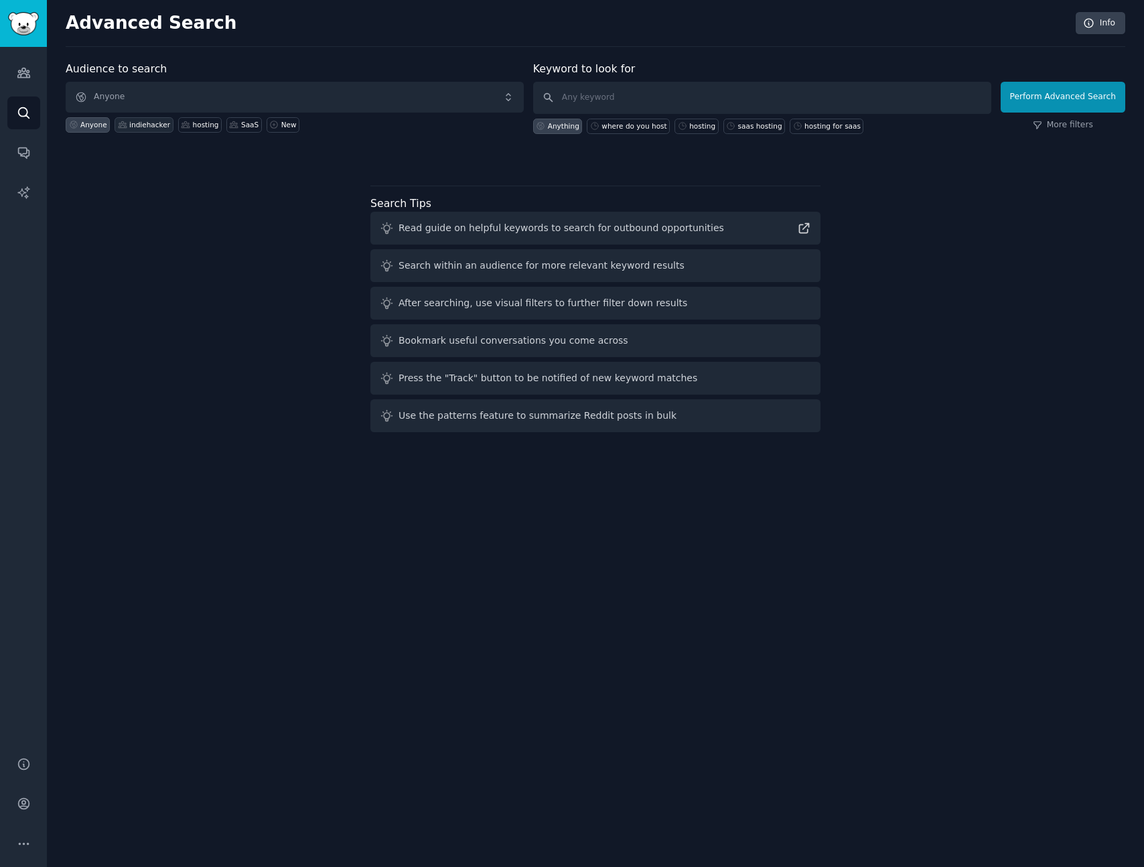
click at [148, 126] on div "indiehacker" at bounding box center [149, 124] width 41 height 9
click at [612, 89] on input "text" at bounding box center [762, 98] width 458 height 32
type input "vercel alternative"
click button "Perform Advanced Search" at bounding box center [1063, 97] width 125 height 31
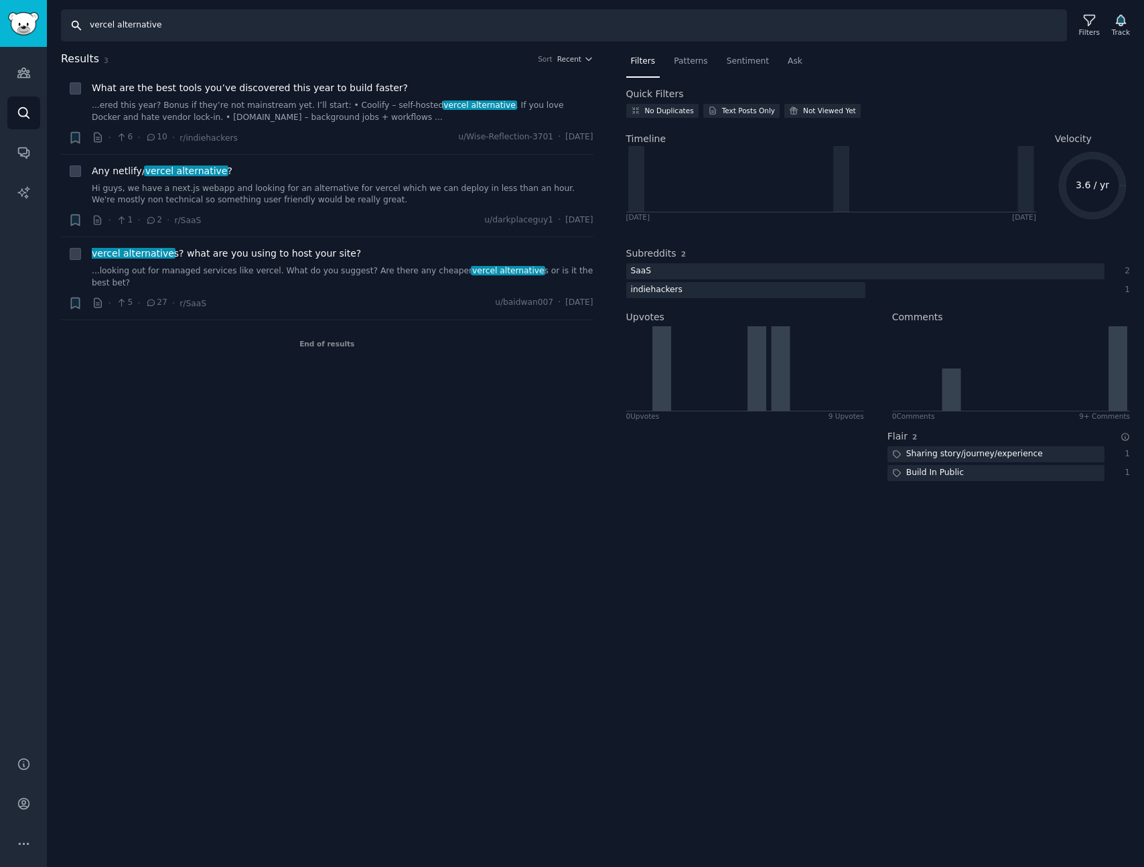
click at [143, 28] on input "vercel alternative" at bounding box center [564, 25] width 1006 height 32
type input "[PERSON_NAME]"
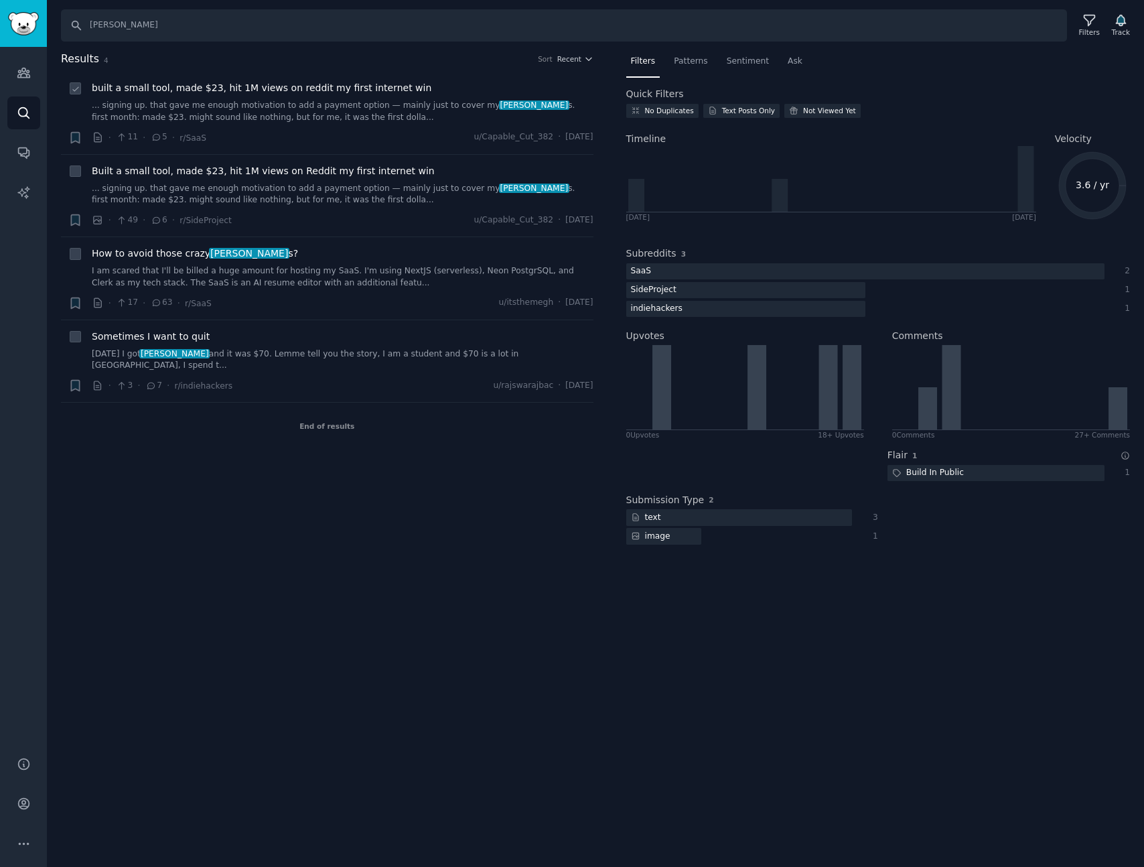
click at [365, 124] on div "built a small tool, made $23, hit 1M views on reddit my first internet win ... …" at bounding box center [343, 113] width 502 height 64
click at [232, 111] on link "... signing up. that gave me enough motivation to add a payment option — mainly…" at bounding box center [343, 111] width 502 height 23
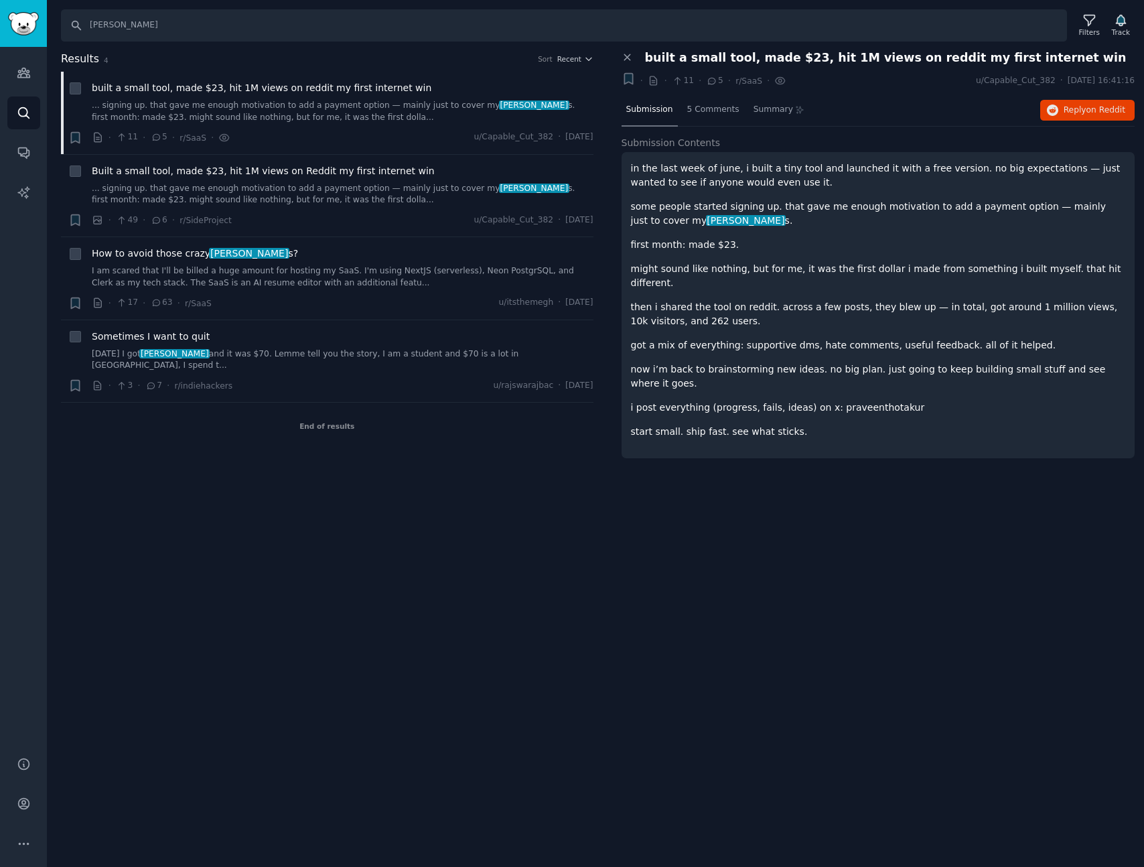
click at [1075, 94] on div "Submission 5 Comments Summary Reply on Reddit" at bounding box center [879, 110] width 514 height 32
click at [1072, 104] on span "Reply on Reddit" at bounding box center [1095, 110] width 62 height 12
click at [330, 507] on div "Search [PERSON_NAME] Filters Track Results 4 Sort Recent + built a small tool, …" at bounding box center [595, 433] width 1097 height 867
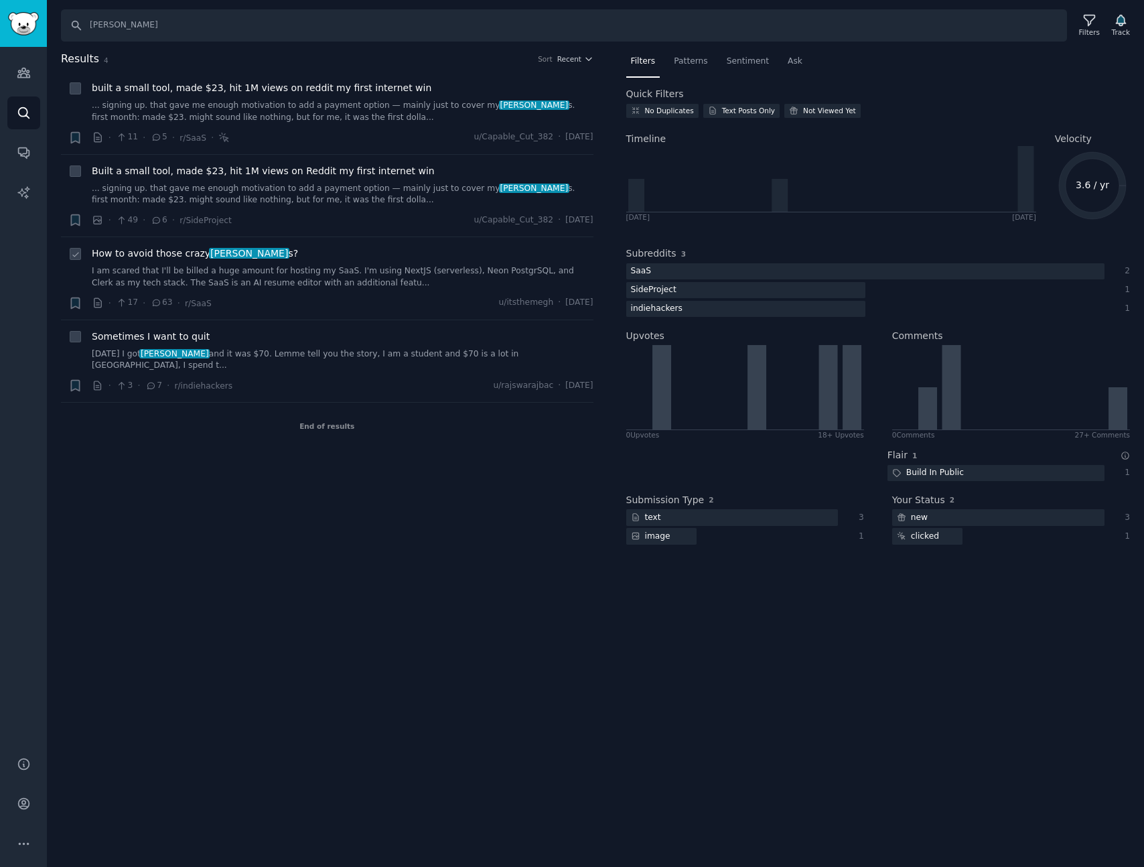
click at [309, 260] on div "How to avoid those crazy [PERSON_NAME] s?" at bounding box center [343, 253] width 502 height 14
click at [25, 110] on icon "Sidebar" at bounding box center [24, 113] width 14 height 14
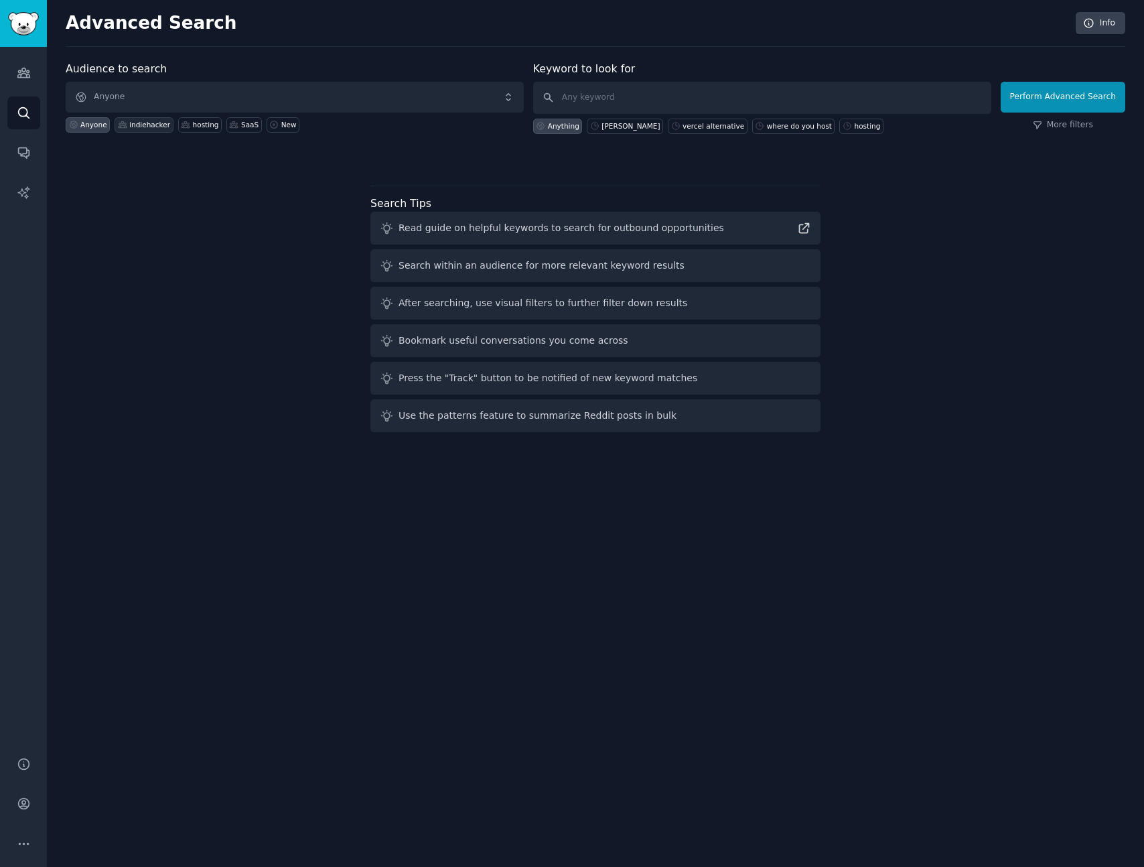
click at [147, 125] on div "indiehacker" at bounding box center [149, 124] width 41 height 9
click at [662, 98] on input "text" at bounding box center [762, 98] width 458 height 32
click at [1046, 123] on link "More filters" at bounding box center [1063, 125] width 60 height 12
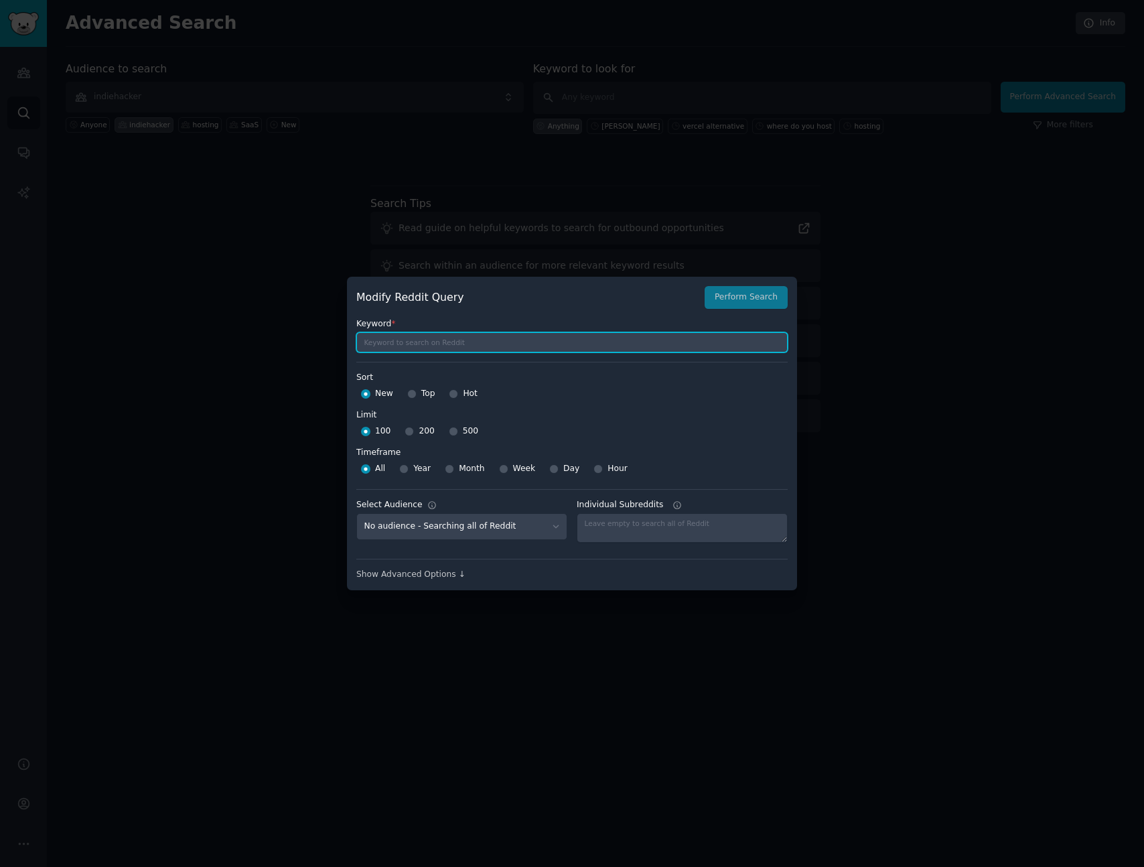
click at [491, 348] on input "text" at bounding box center [571, 342] width 431 height 20
click at [499, 469] on input "Week" at bounding box center [503, 468] width 9 height 9
radio input "true"
click at [468, 470] on span "Month" at bounding box center [471, 469] width 25 height 12
click at [454, 470] on input "Month" at bounding box center [449, 468] width 9 height 9
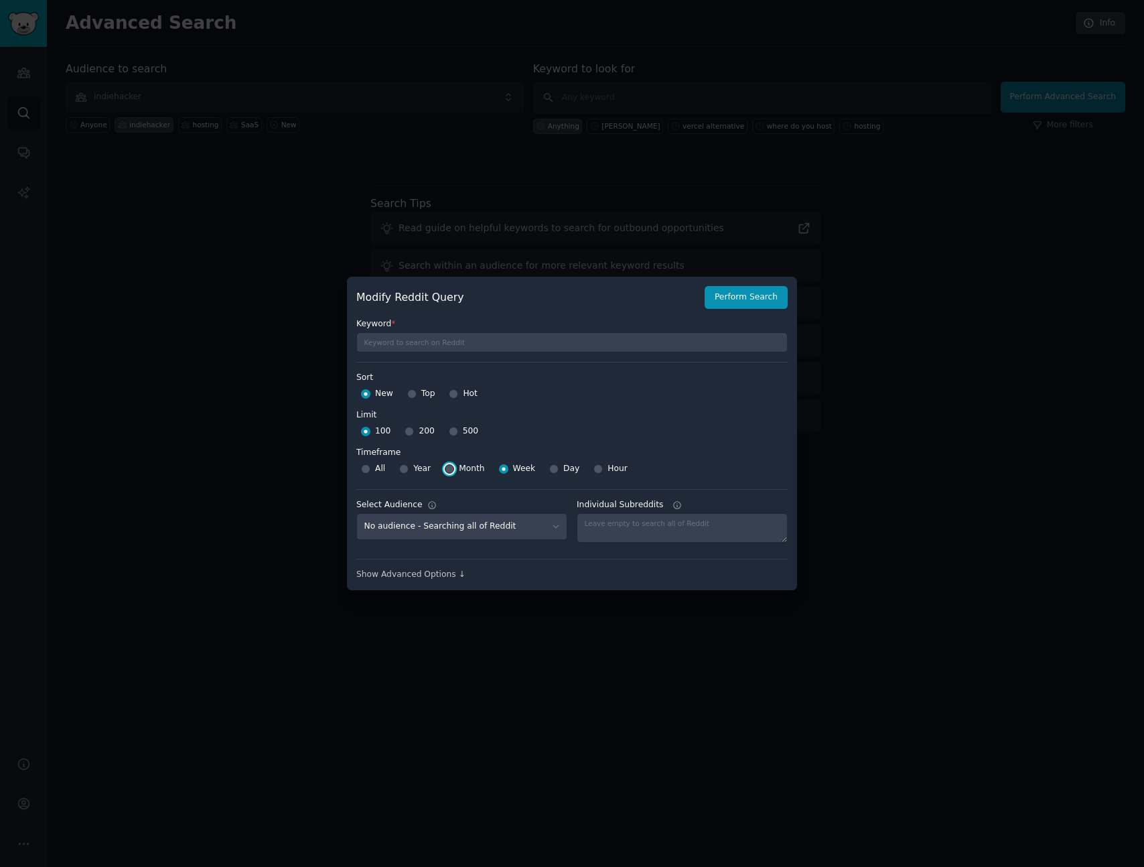
radio input "true"
click at [496, 521] on select "No audience - Searching all of Reddit indiehacker - 7 Subreddits hosting - 4 Su…" at bounding box center [461, 526] width 211 height 27
select select "887de69525"
click at [628, 531] on div at bounding box center [682, 527] width 211 height 29
click at [452, 576] on div "Show Advanced Options ↓" at bounding box center [571, 575] width 431 height 12
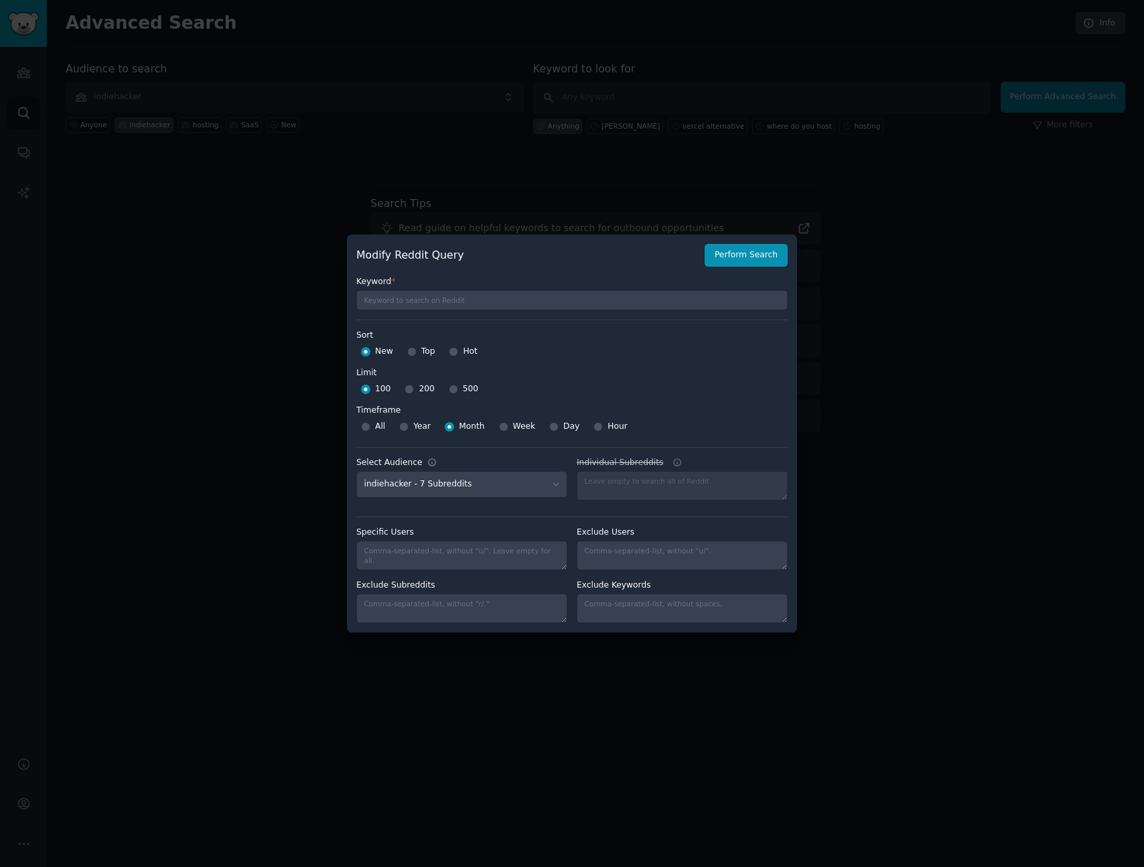
click at [521, 517] on div "Specific Users Exclude Users Exclude Subreddits Exclude Keywords" at bounding box center [571, 569] width 431 height 107
click at [395, 297] on input "text" at bounding box center [571, 300] width 431 height 20
type input "hosting"
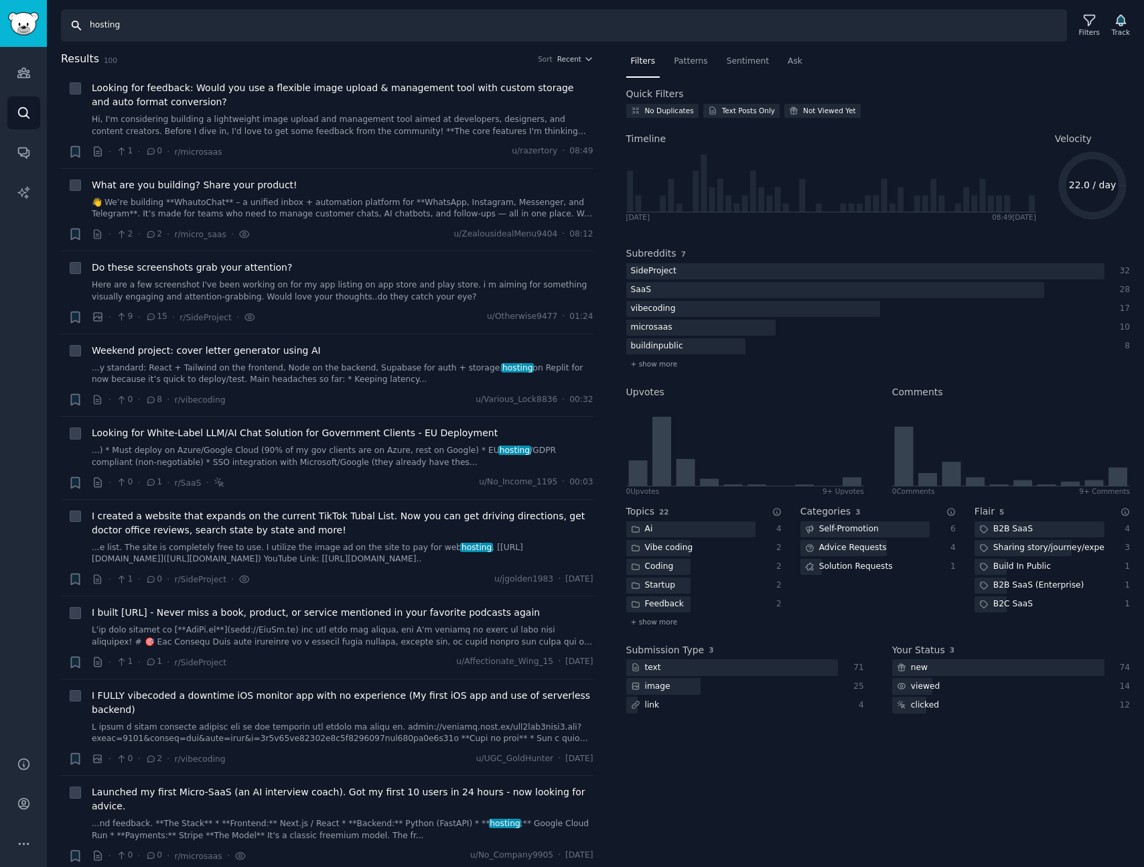
click at [161, 25] on input "hosting" at bounding box center [564, 25] width 1006 height 32
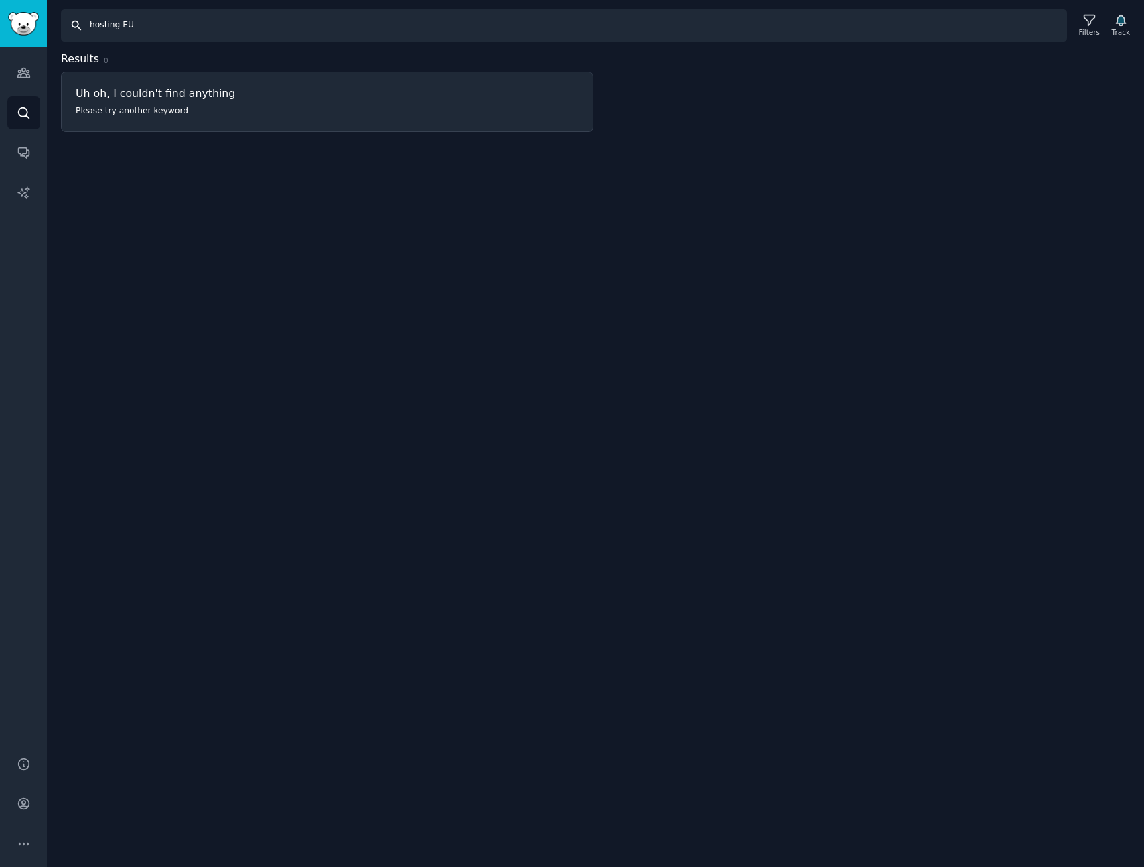
click at [160, 28] on input "hosting EU" at bounding box center [564, 25] width 1006 height 32
type input "hosting backend"
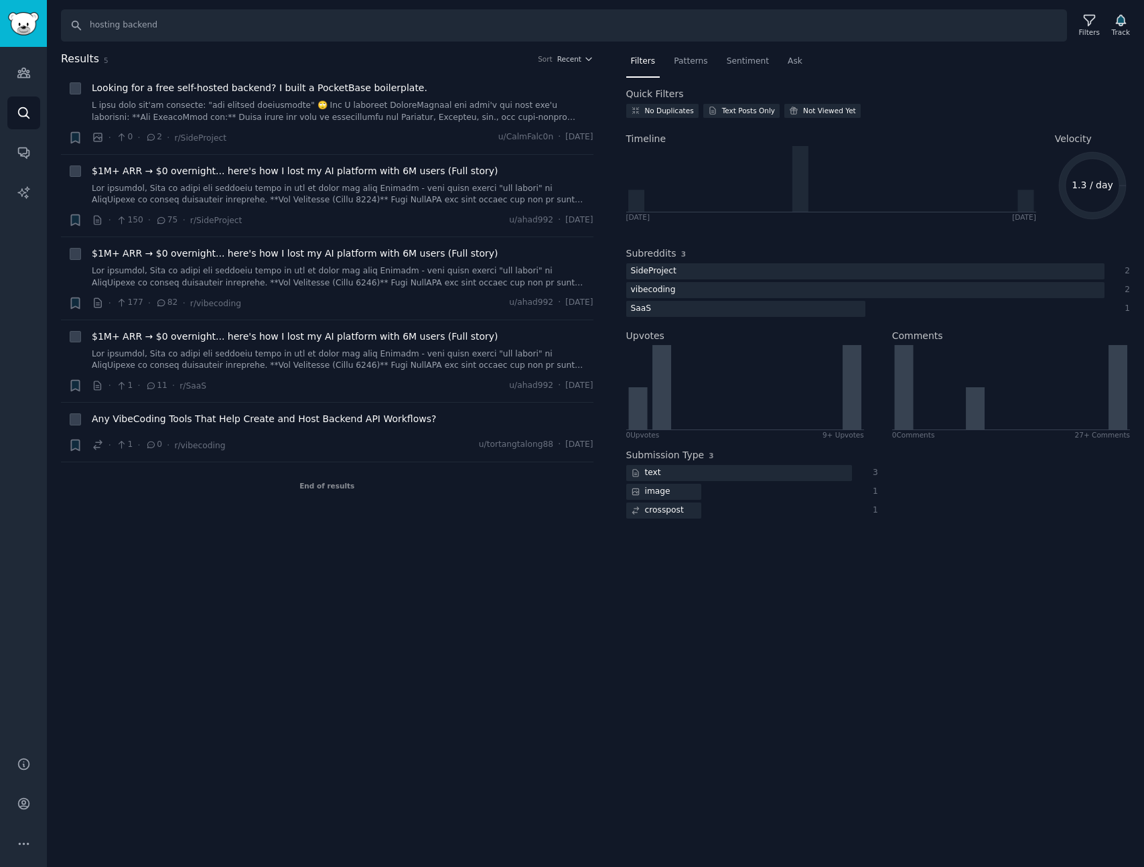
click at [197, 54] on h2 "Results 5 Sort Recent" at bounding box center [327, 59] width 533 height 17
click at [350, 107] on link at bounding box center [343, 111] width 502 height 23
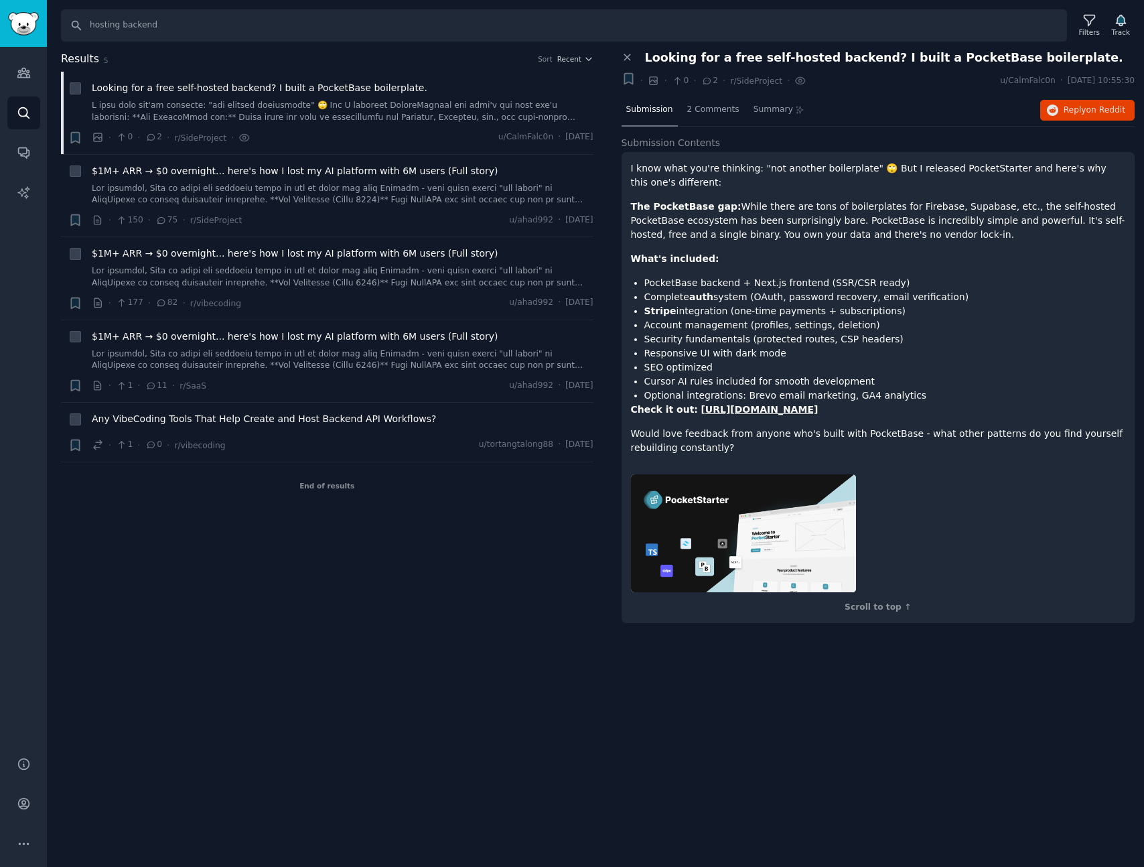
drag, startPoint x: 736, startPoint y: 235, endPoint x: 1003, endPoint y: 231, distance: 267.3
click at [998, 238] on p "The PocketBase gap: While there are tons of boilerplates for Firebase, Supabase…" at bounding box center [878, 221] width 495 height 42
click at [1084, 120] on div "Submission 2 Comments Summary Reply on Reddit" at bounding box center [879, 110] width 514 height 32
click at [1086, 114] on span "Reply on Reddit" at bounding box center [1095, 110] width 62 height 12
click at [174, 23] on input "hosting backend" at bounding box center [564, 25] width 1006 height 32
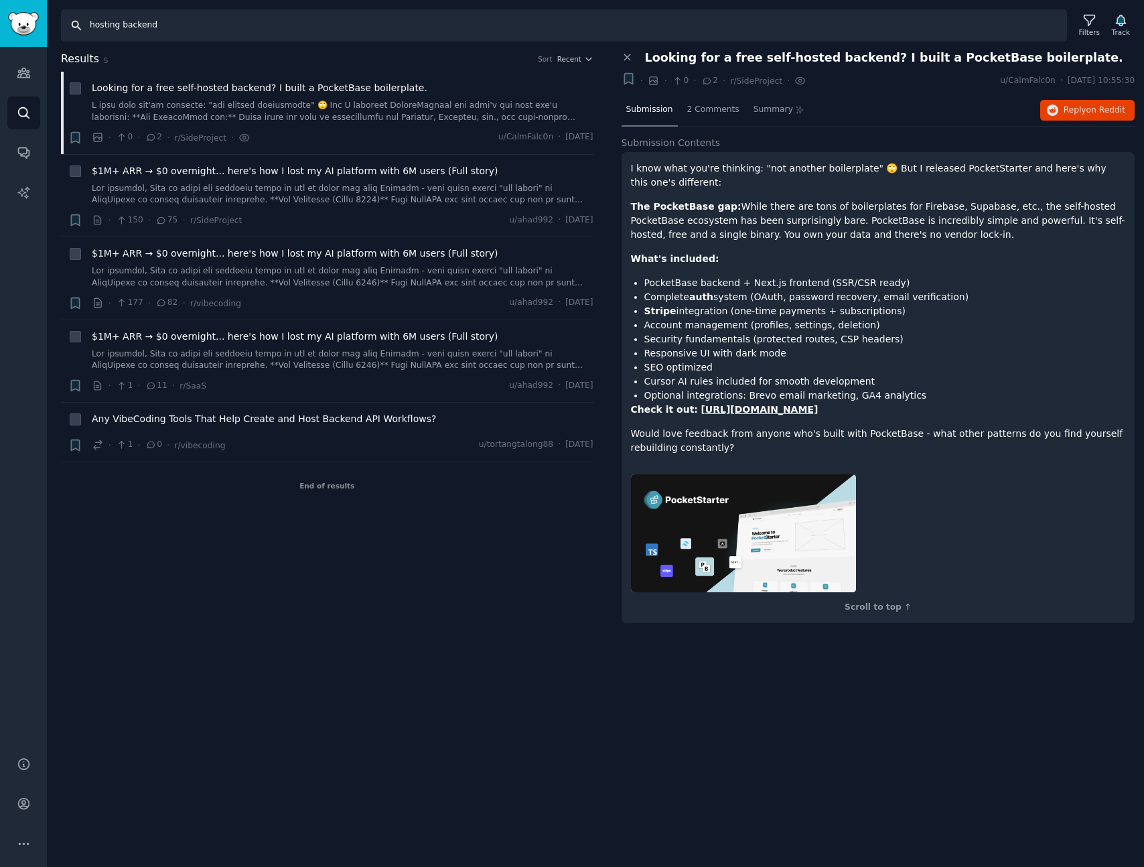
click at [149, 27] on input "hosting backend" at bounding box center [564, 25] width 1006 height 32
click at [275, 413] on span "Any VibeCoding Tools That Help Create and Host Backend API Workflows?" at bounding box center [264, 419] width 344 height 14
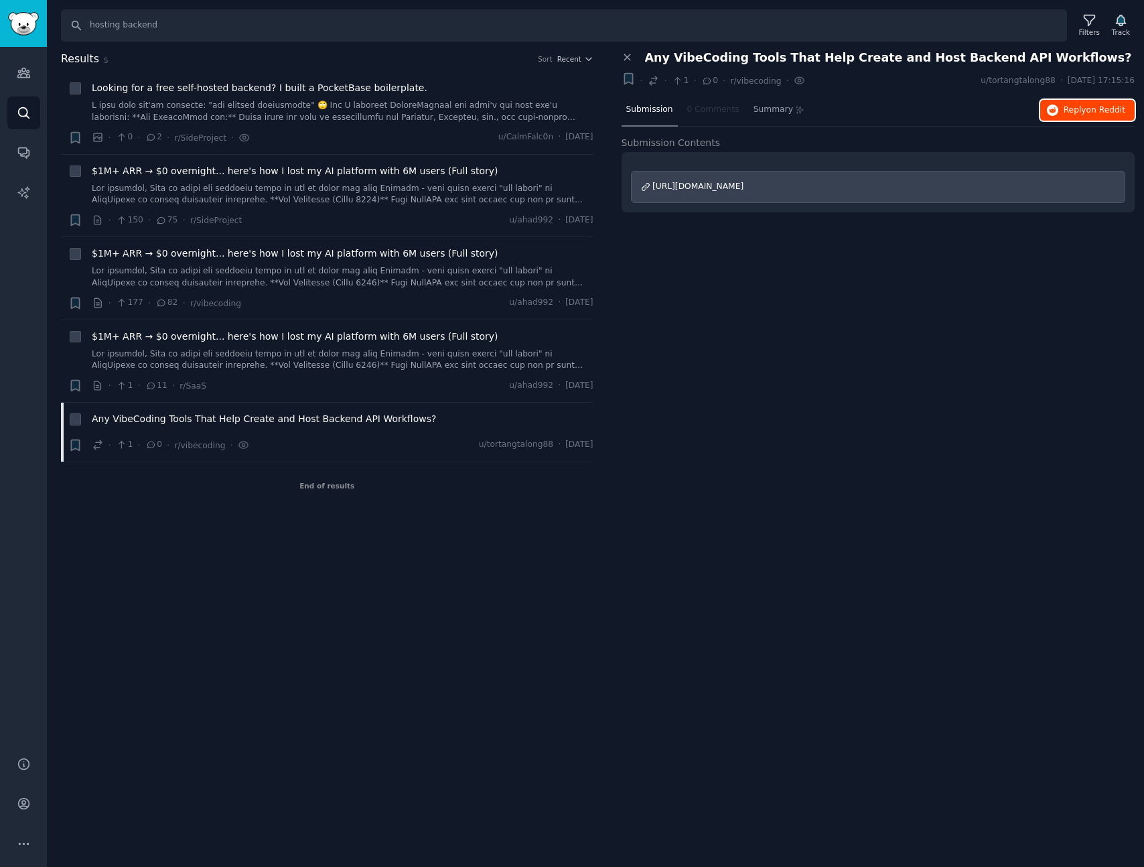
click at [1084, 115] on button "Reply on Reddit" at bounding box center [1087, 110] width 94 height 21
click at [742, 404] on div "Close panel Any VibeCoding Tools That Help Create and Host Backend API Workflow…" at bounding box center [878, 280] width 533 height 458
click at [1125, 26] on icon "button" at bounding box center [1121, 20] width 14 height 14
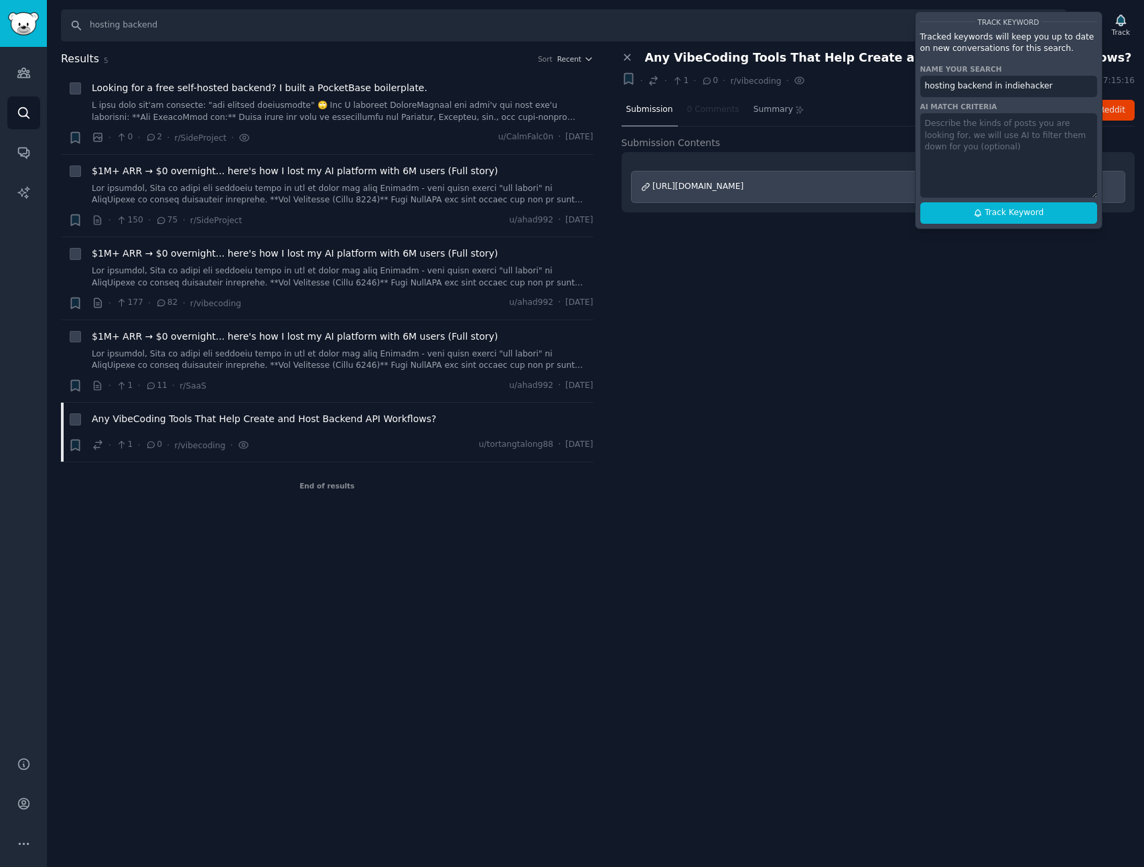
click at [988, 86] on input "hosting backend in indiehacker" at bounding box center [1008, 86] width 177 height 21
click at [1015, 215] on span "Track Keyword" at bounding box center [1014, 213] width 59 height 12
type input ""hosting backend" in indiehacker"
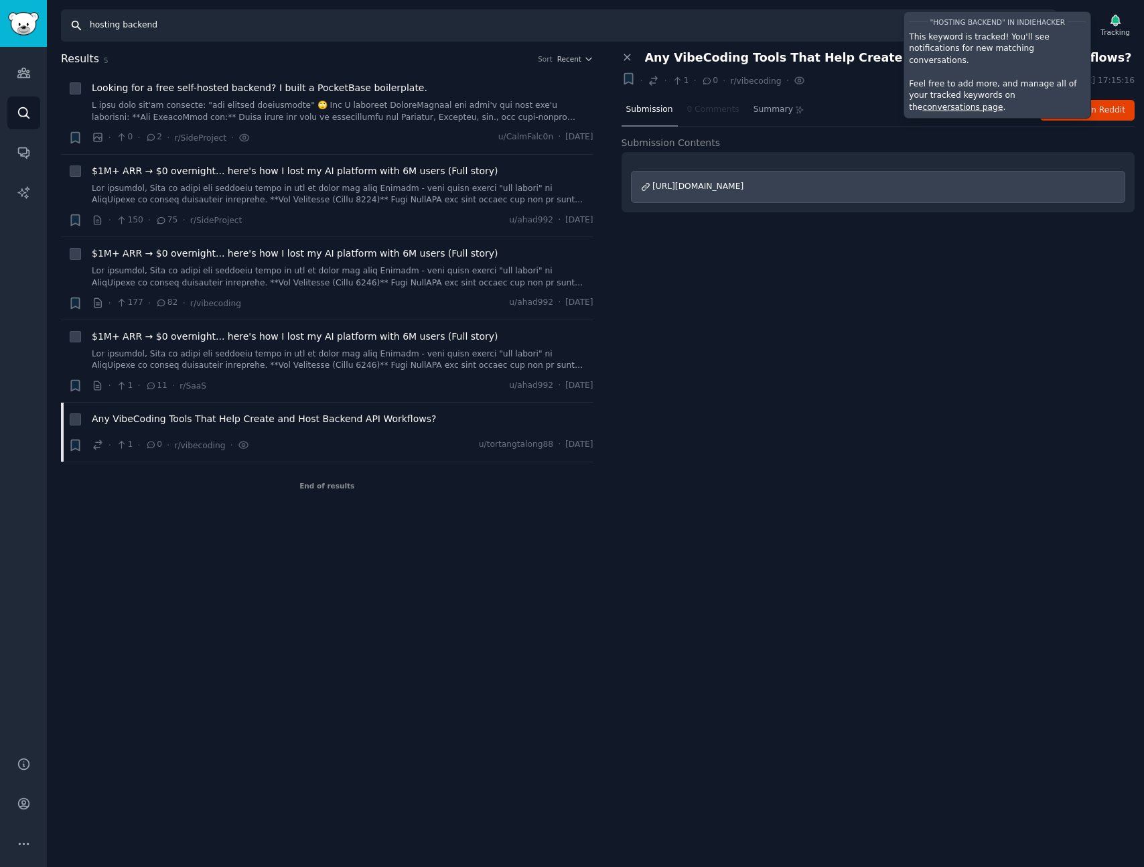
click at [83, 24] on input "hosting backend" at bounding box center [558, 25] width 995 height 32
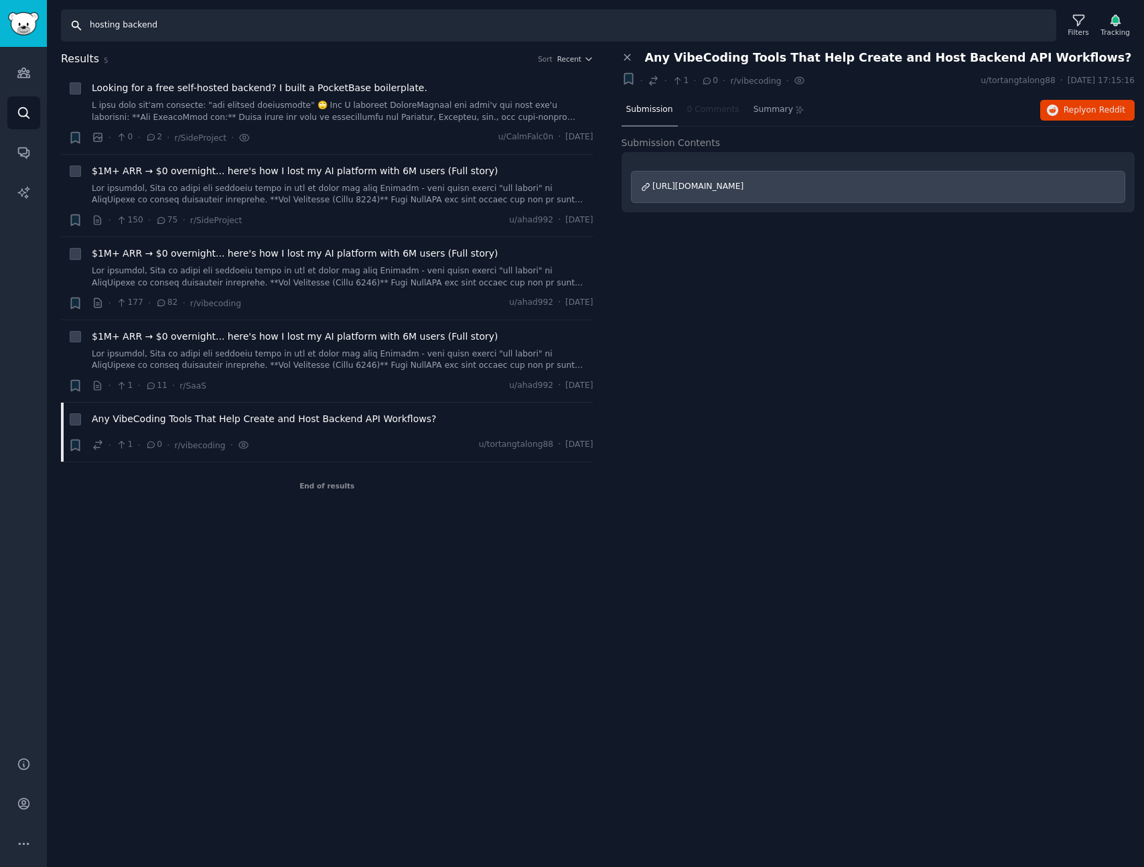
click at [96, 26] on input "hosting backend" at bounding box center [558, 25] width 995 height 32
type input "backend"
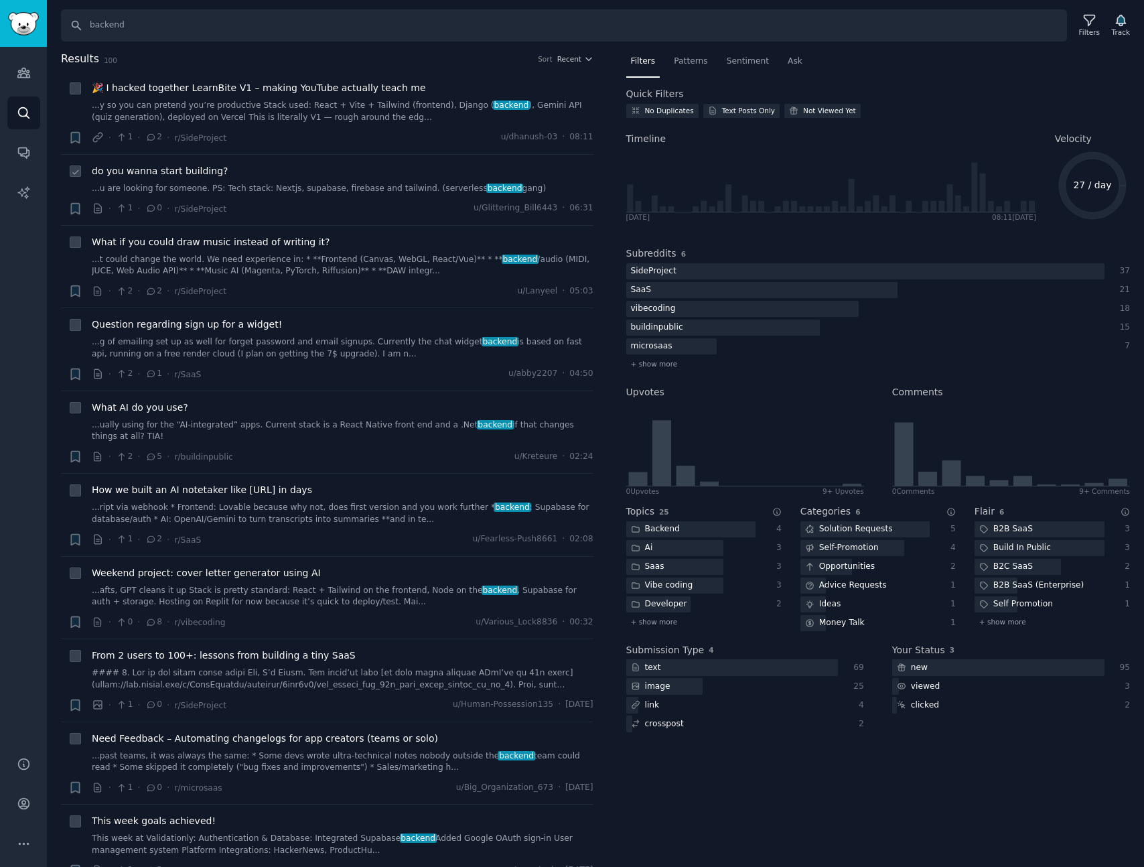
click at [362, 175] on div "do you wanna start building?" at bounding box center [343, 171] width 502 height 14
click at [355, 190] on link "...u are looking for someone. PS: Tech stack: Nextjs, supabase, firebase and ta…" at bounding box center [343, 189] width 502 height 12
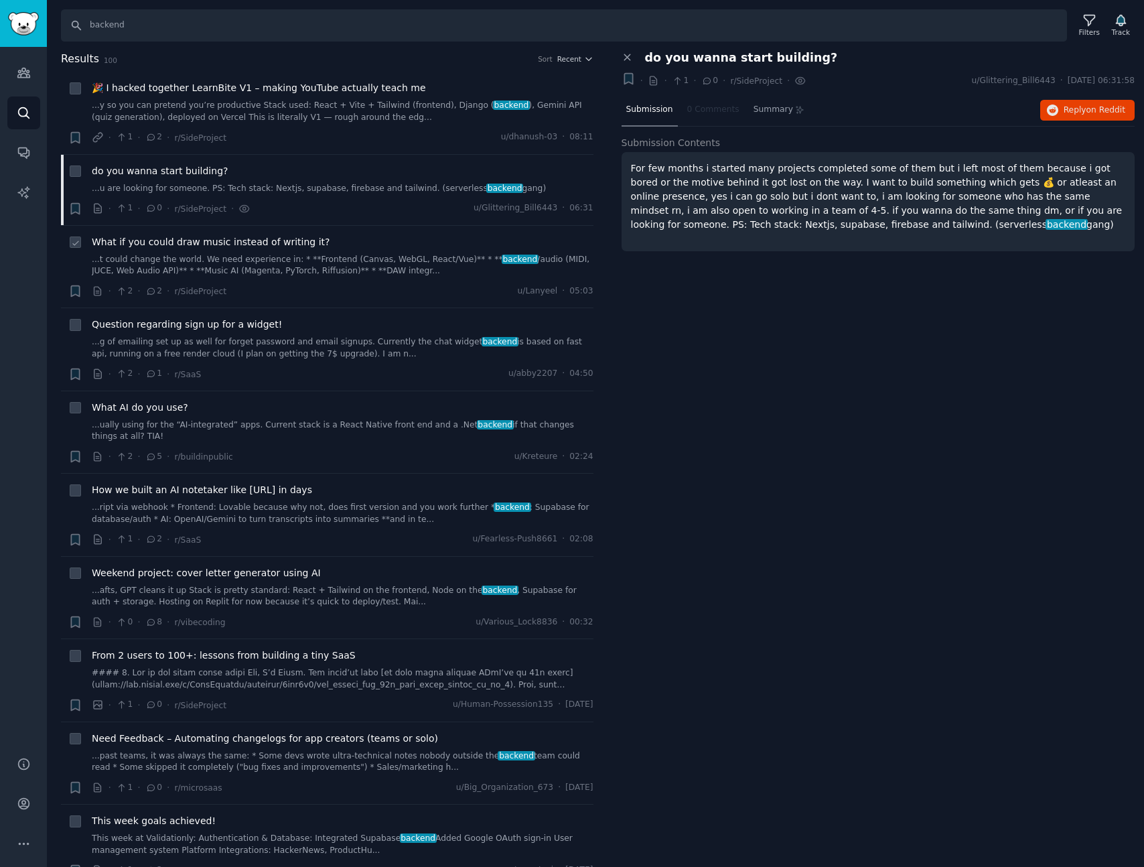
click at [414, 263] on link "...t could change the world. We need experience in: * **Frontend (Canvas, WebGL…" at bounding box center [343, 265] width 502 height 23
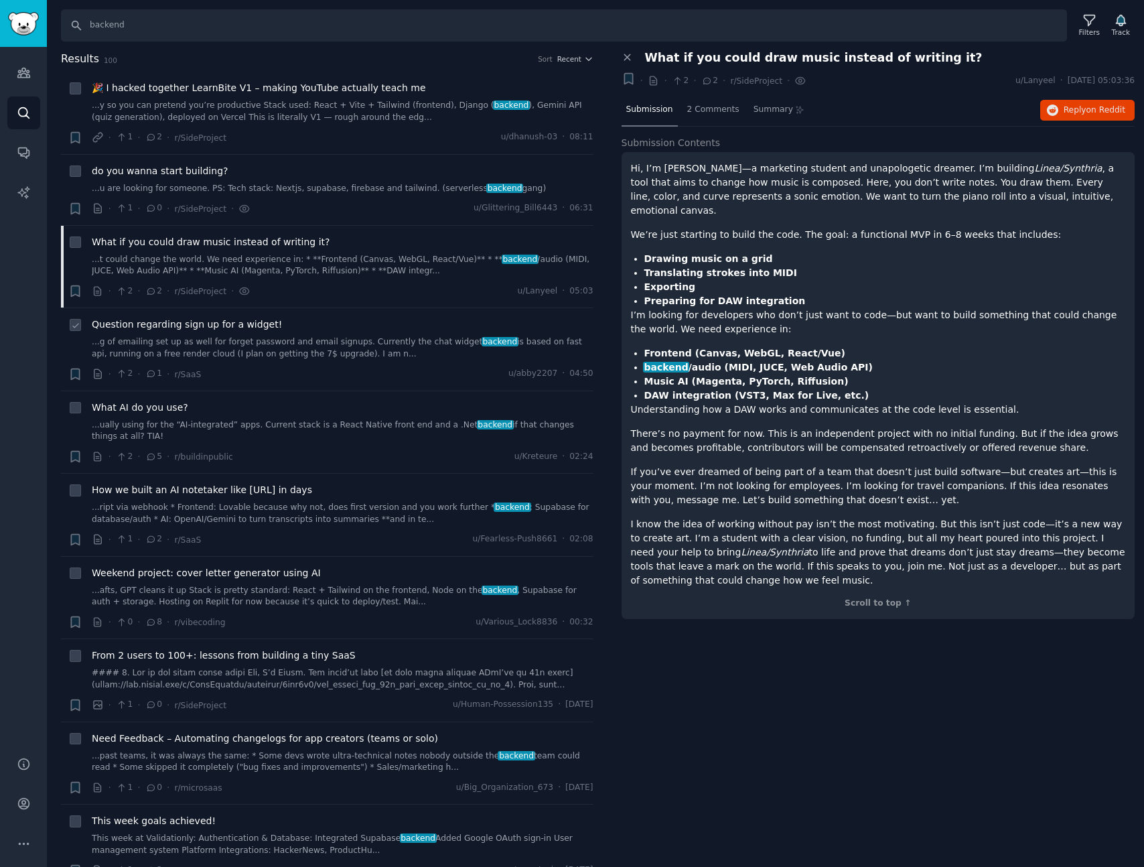
click at [402, 334] on div "Question regarding sign up for a widget! ...g of emailing set up as well for fo…" at bounding box center [343, 339] width 502 height 42
click at [401, 342] on link "...g of emailing set up as well for forget password and email signups. Currentl…" at bounding box center [343, 347] width 502 height 23
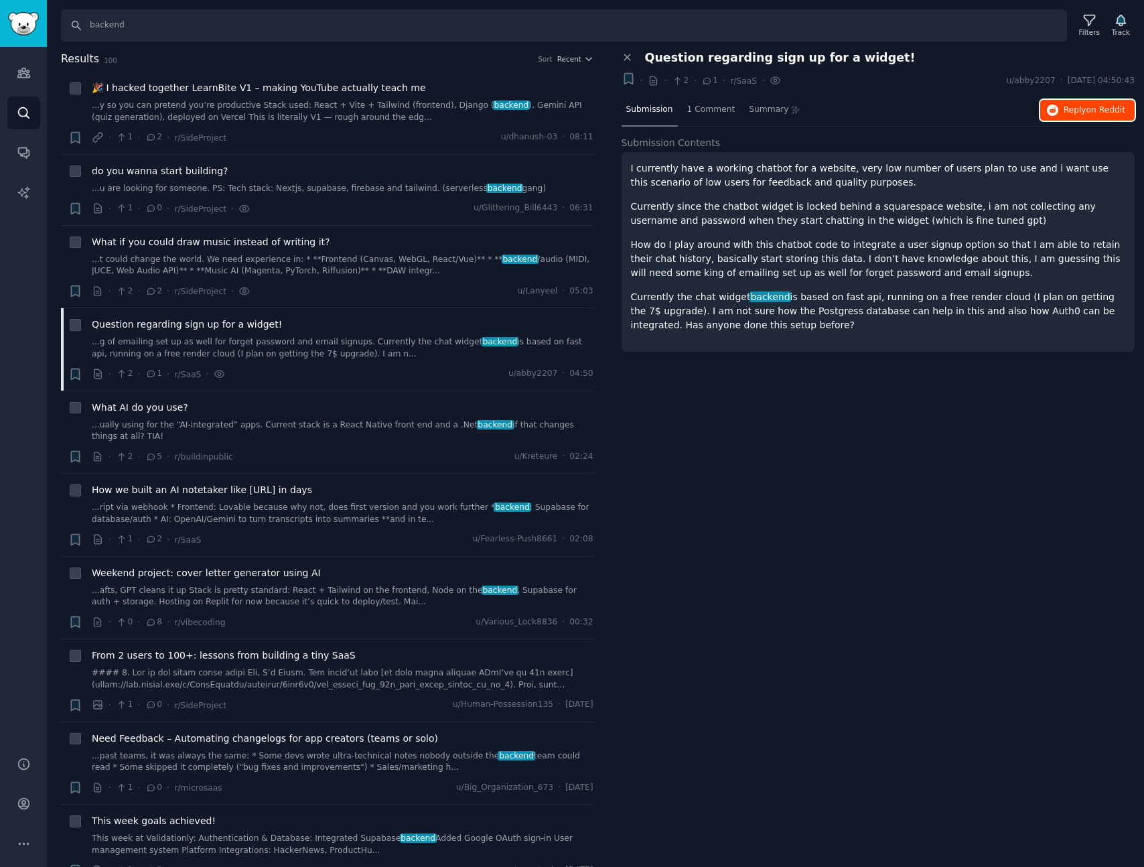
click at [1098, 107] on span "on Reddit" at bounding box center [1105, 109] width 39 height 9
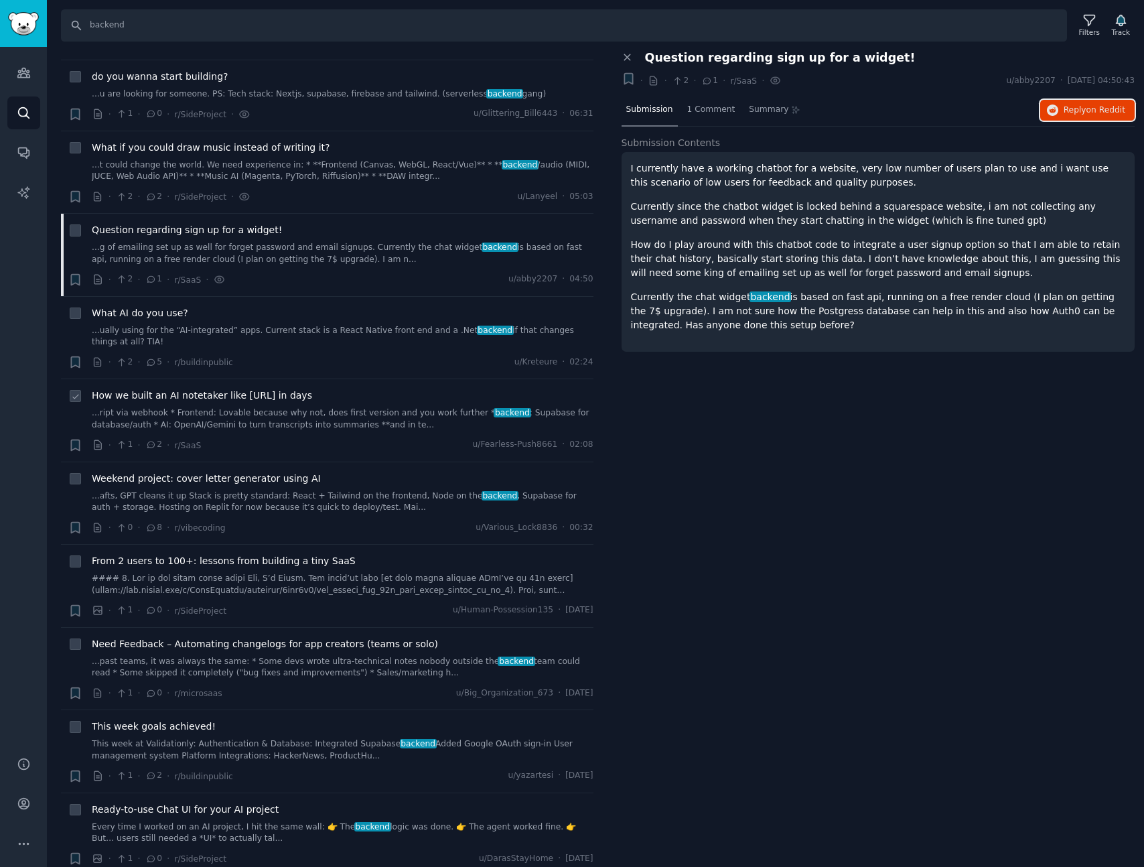
scroll to position [129, 0]
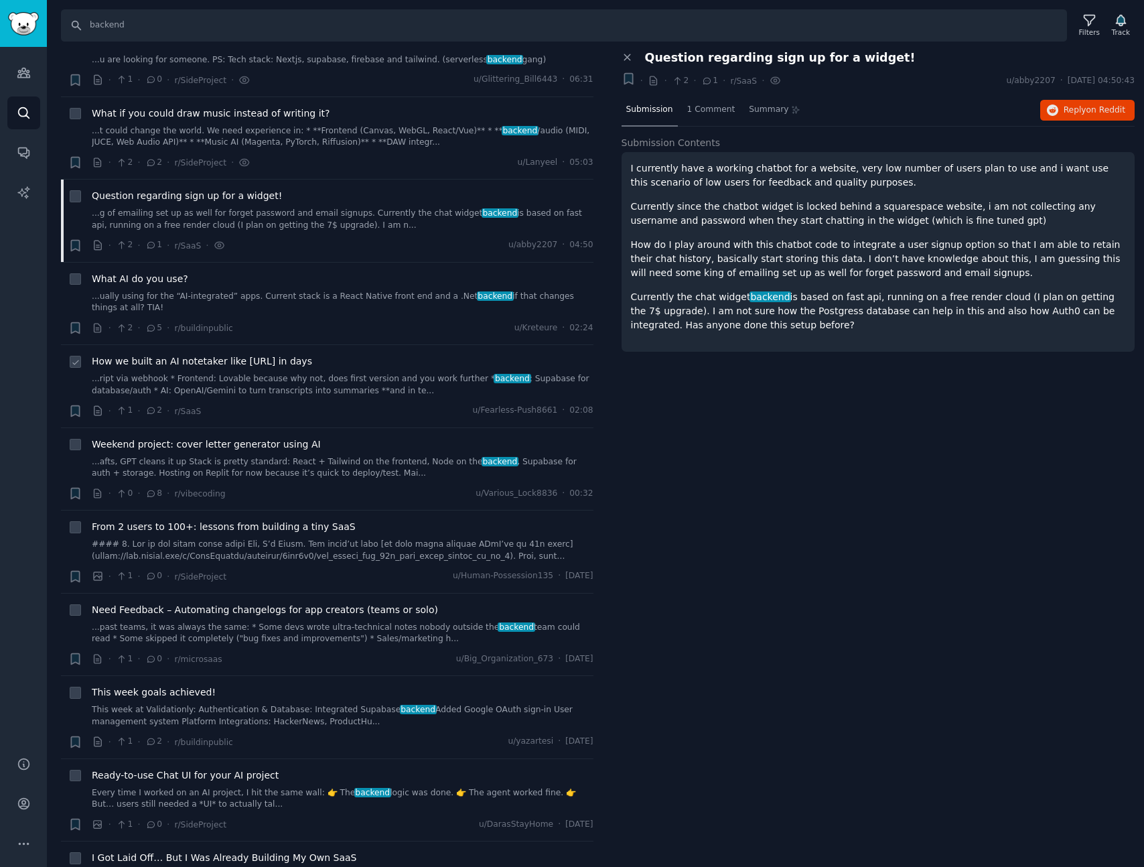
click at [365, 387] on link "...ript via webhook * Frontend: Lovable because why not, does first version and…" at bounding box center [343, 384] width 502 height 23
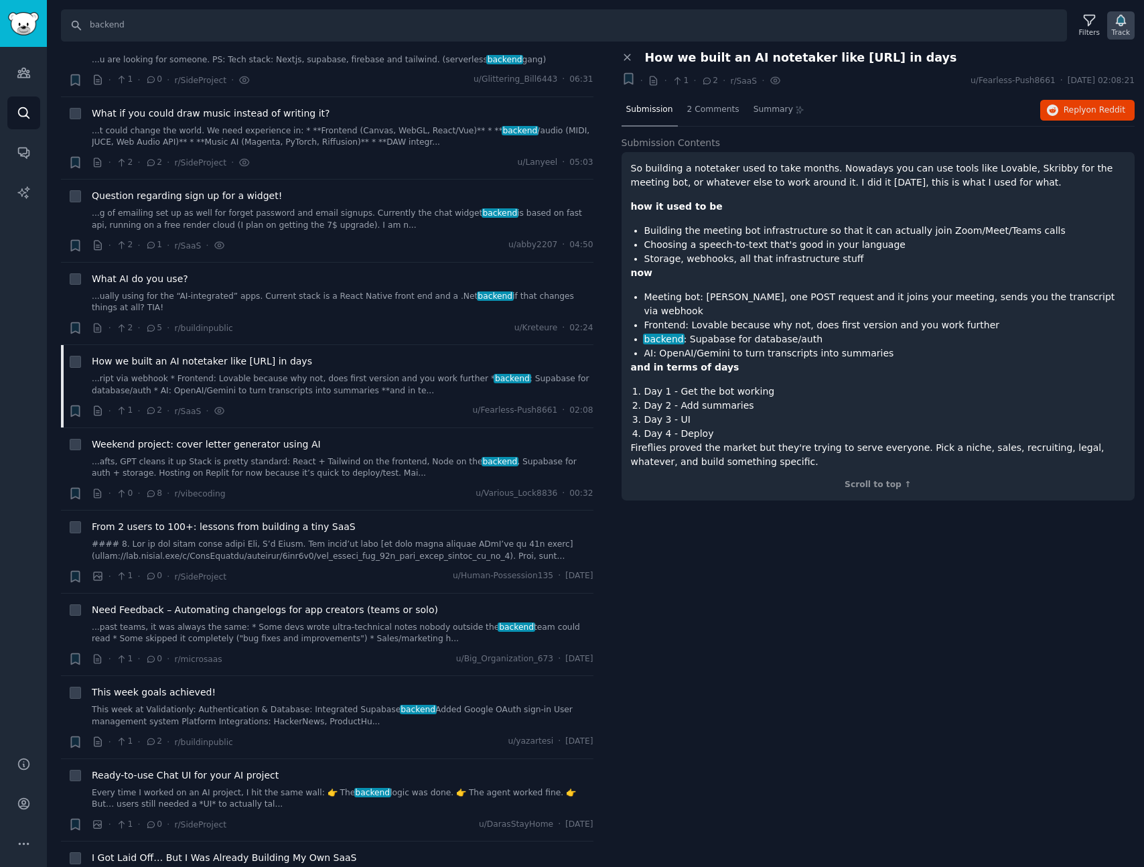
click at [1113, 30] on div "Track" at bounding box center [1121, 31] width 18 height 9
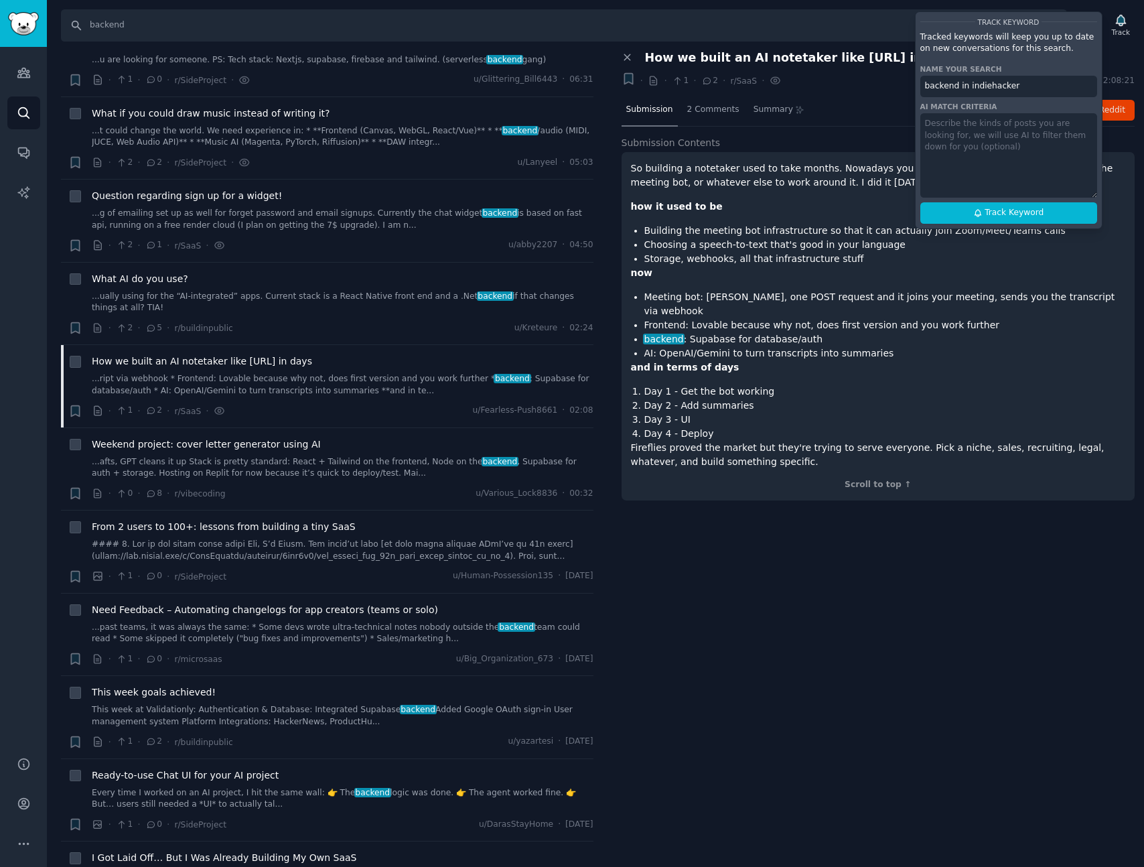
drag, startPoint x: 957, startPoint y: 89, endPoint x: 957, endPoint y: 118, distance: 28.8
click at [957, 89] on input "backend in indiehacker" at bounding box center [1008, 86] width 177 height 21
click at [973, 213] on icon at bounding box center [977, 212] width 9 height 9
type input ""backend" in indiehacker"
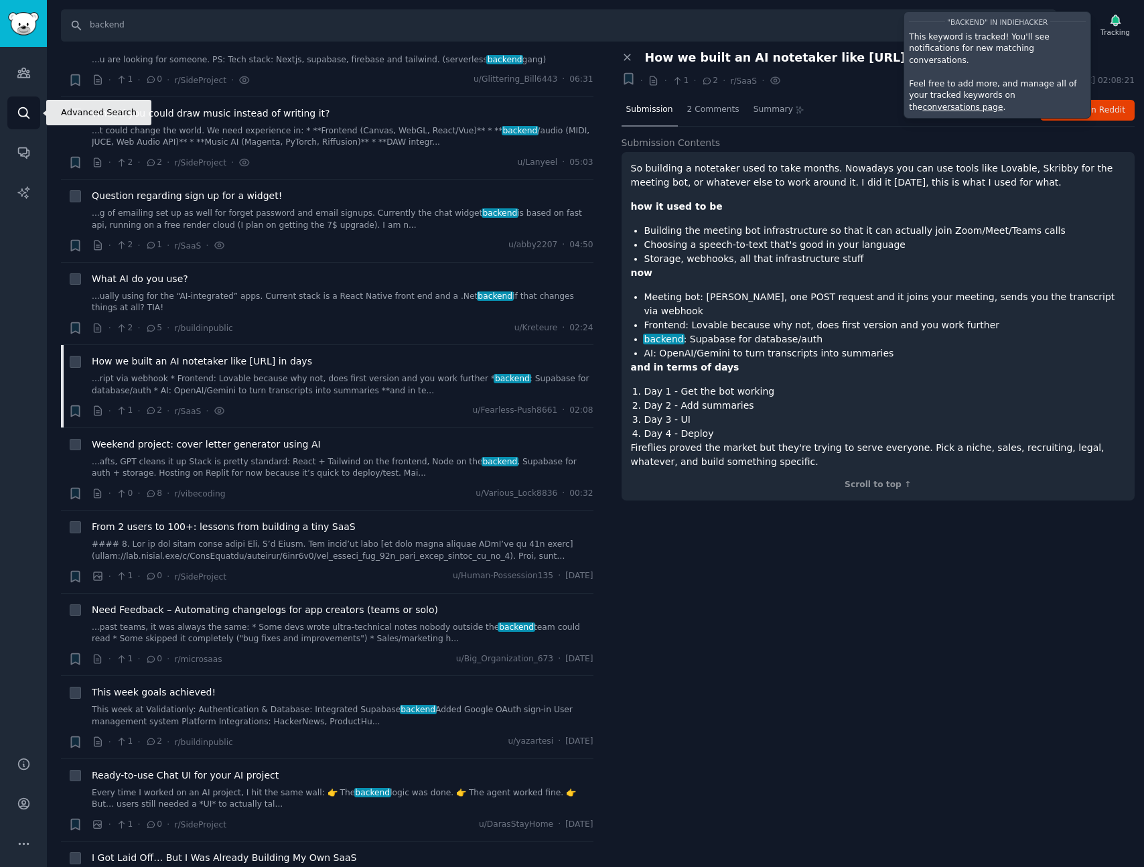
click at [36, 123] on link "Search" at bounding box center [23, 112] width 33 height 33
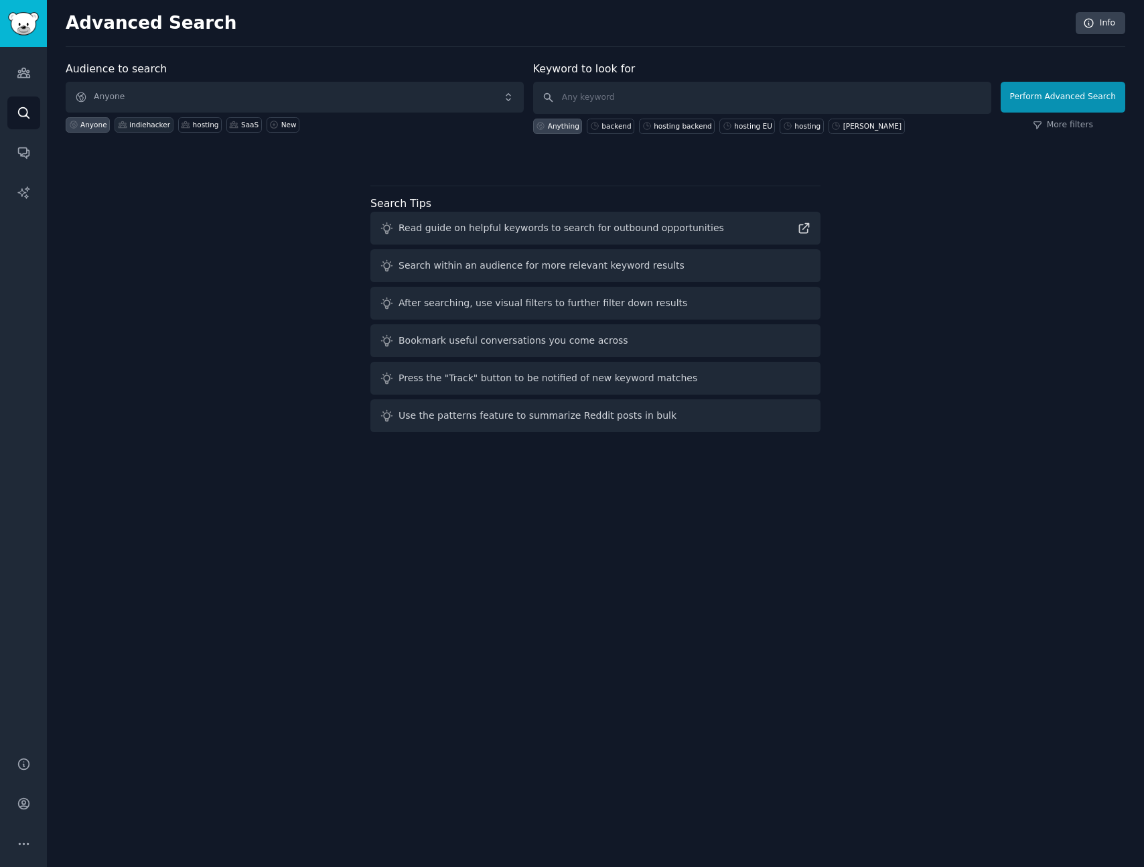
click at [133, 125] on div "indiehacker" at bounding box center [149, 124] width 41 height 9
click at [672, 101] on input "text" at bounding box center [762, 98] width 458 height 32
type input "fast api"
click button "Perform Advanced Search" at bounding box center [1063, 97] width 125 height 31
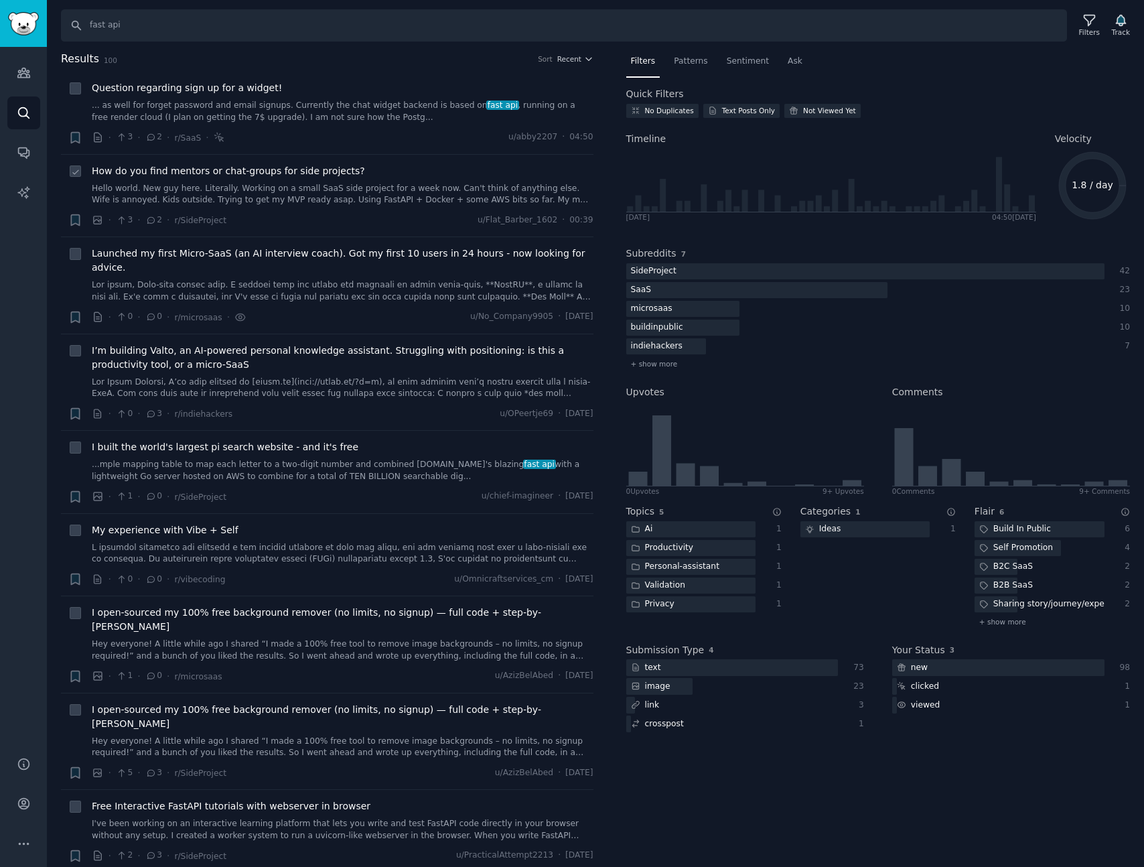
click at [338, 189] on link "Hello world. New guy here. Literally. Working on a small SaaS side project for …" at bounding box center [343, 194] width 502 height 23
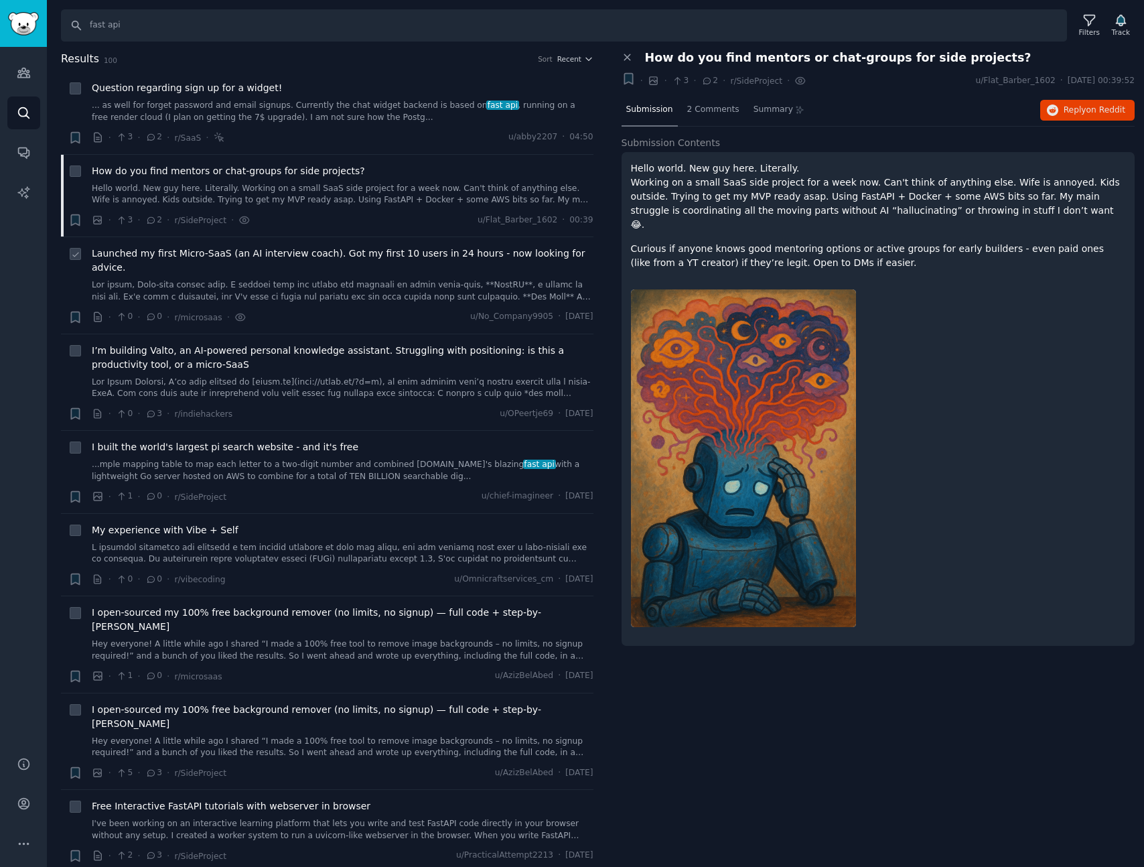
click at [361, 282] on link at bounding box center [343, 290] width 502 height 23
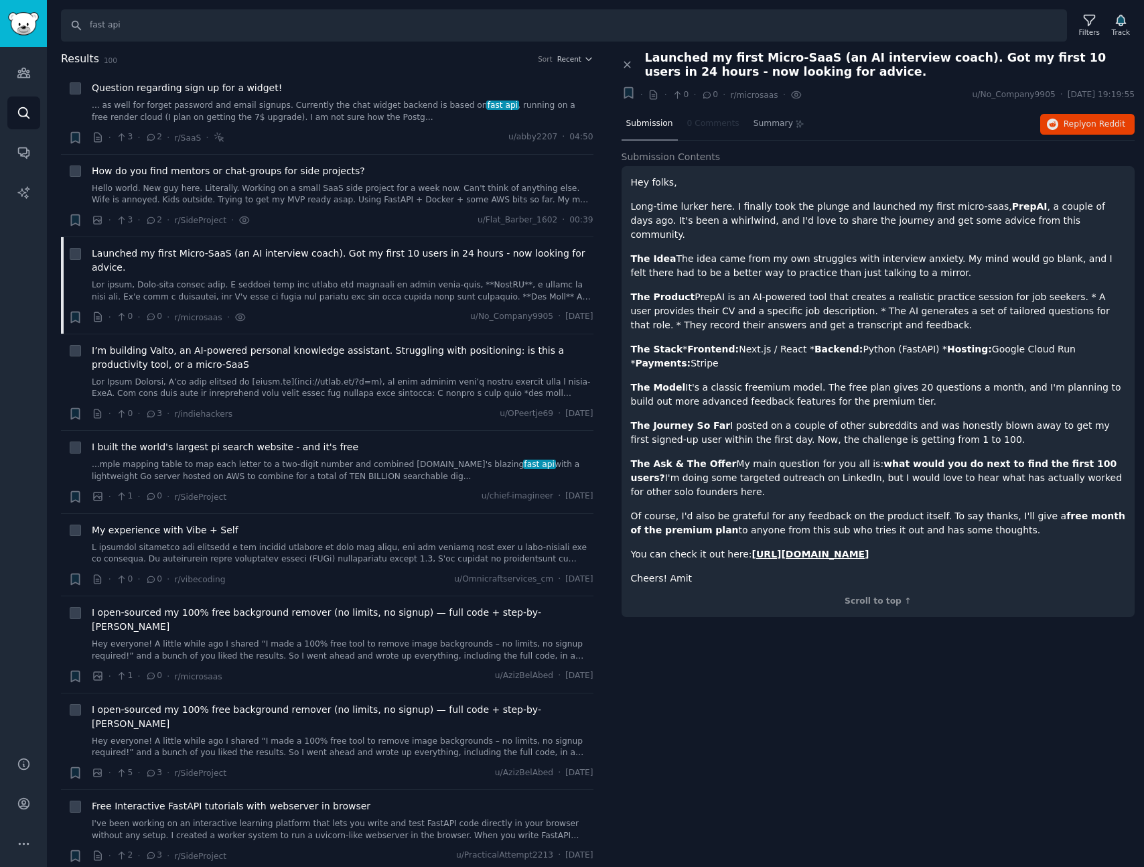
click at [950, 267] on div "Hey folks, Long-time lurker here. I finally took the plunge and launched my fir…" at bounding box center [878, 380] width 495 height 410
click at [893, 342] on p "The Stack * Frontend: Next.js / React * Backend: Python (FastAPI) * Hosting: Go…" at bounding box center [878, 356] width 495 height 28
copy p "FastAPI"
click at [347, 354] on span "I’m building Valto, an AI-powered personal knowledge assistant. Struggling with…" at bounding box center [343, 358] width 502 height 28
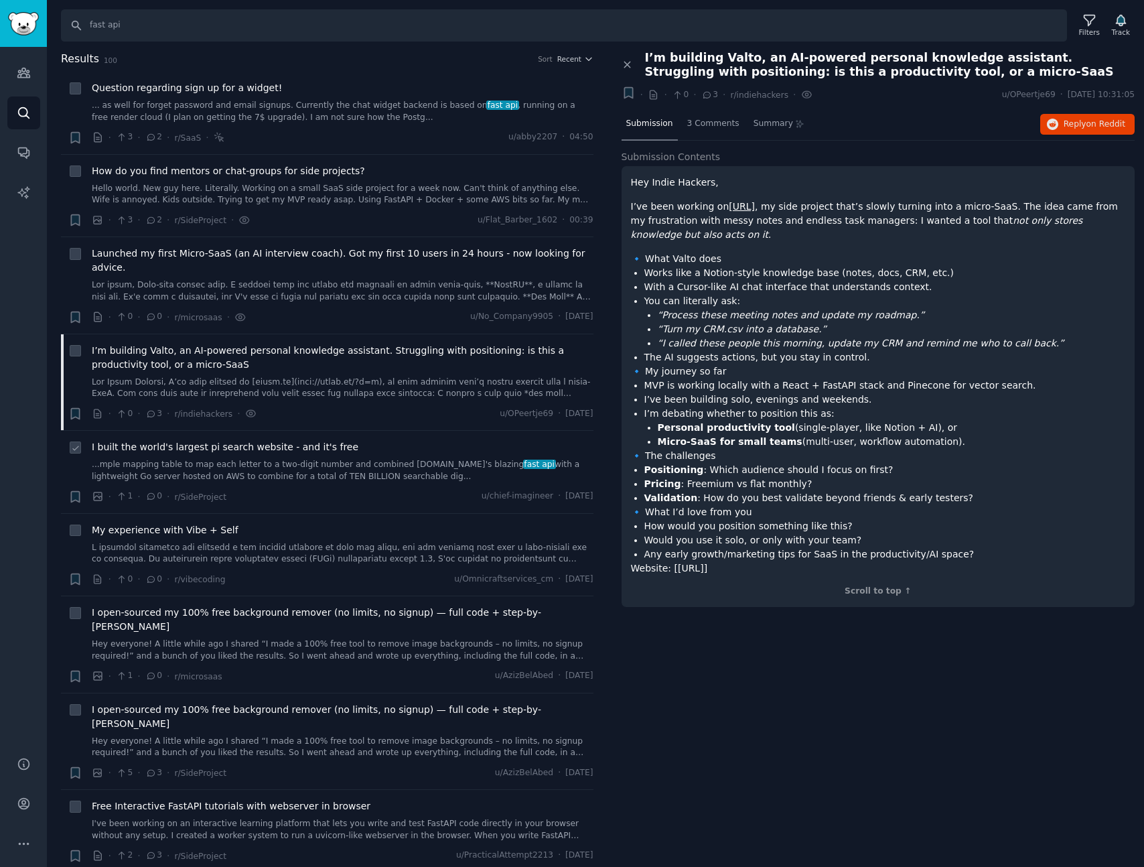
click at [308, 474] on div "I built the world's largest pi search website - and it's free ...mple mapping t…" at bounding box center [343, 472] width 502 height 64
click at [319, 465] on link "...mple mapping table to map each letter to a two-digit number and combined [DO…" at bounding box center [343, 470] width 502 height 23
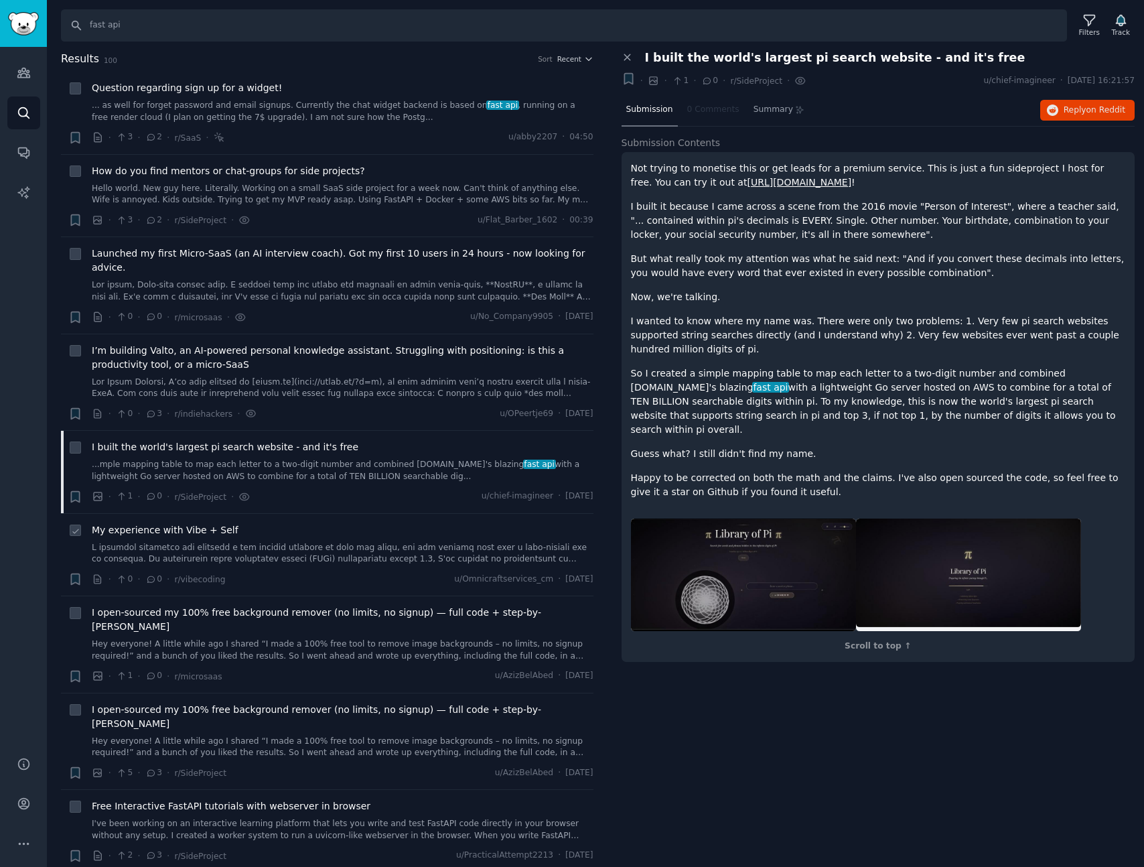
click at [332, 523] on div "My experience with Vibe + Self" at bounding box center [343, 530] width 502 height 14
click at [323, 542] on link at bounding box center [343, 553] width 502 height 23
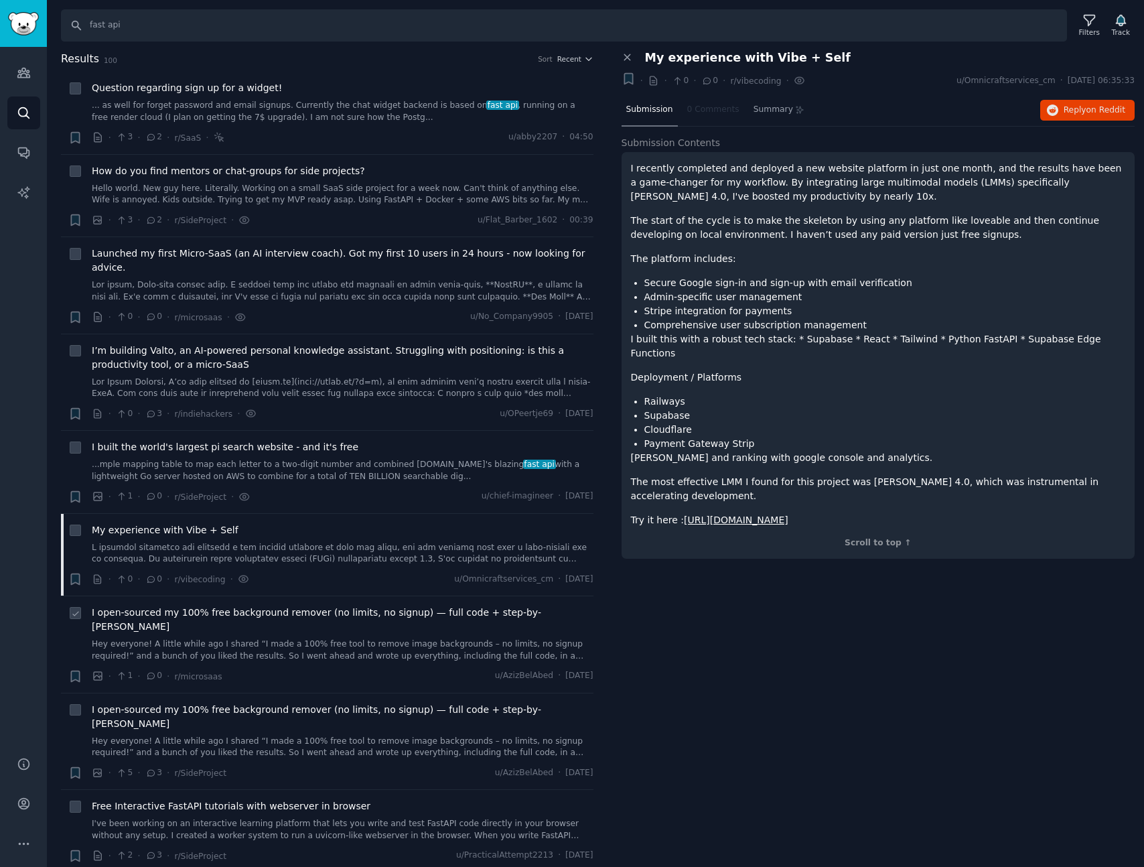
click at [283, 638] on link "Hey everyone! A little while ago I shared “I made a 100% free tool to remove im…" at bounding box center [343, 649] width 502 height 23
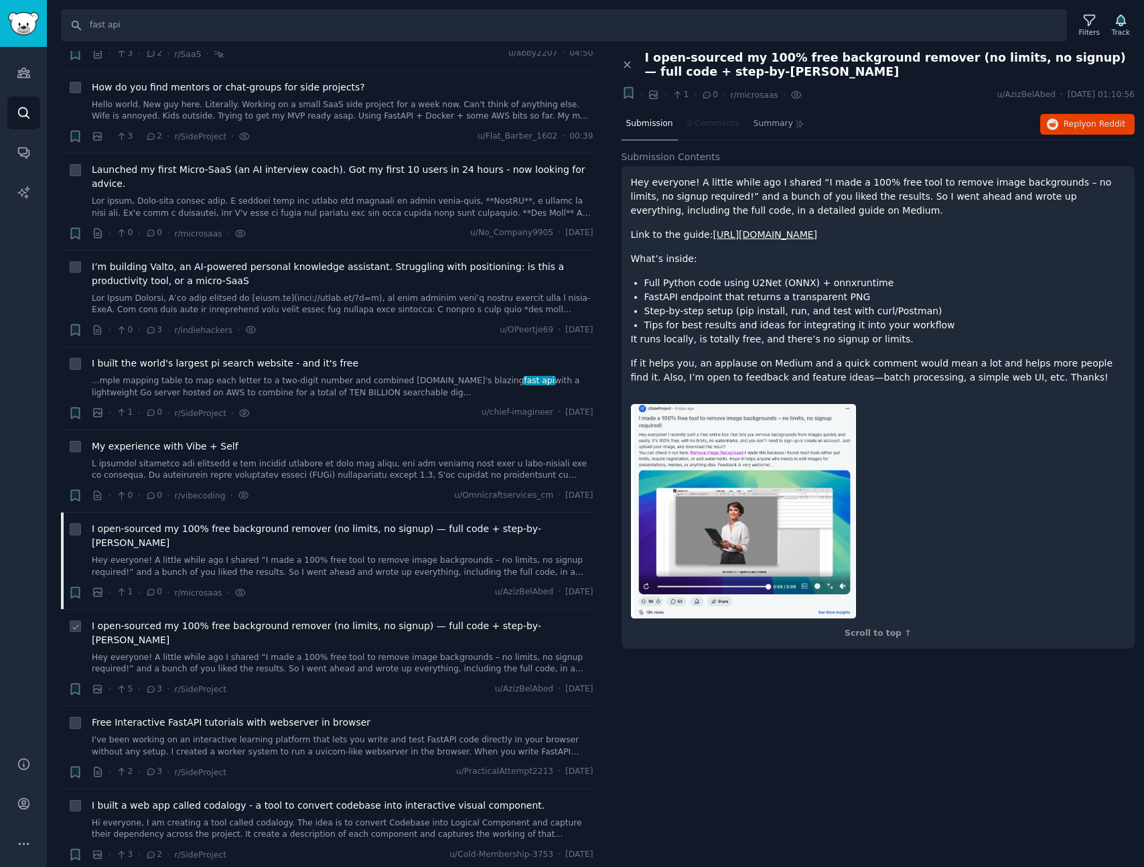
scroll to position [202, 0]
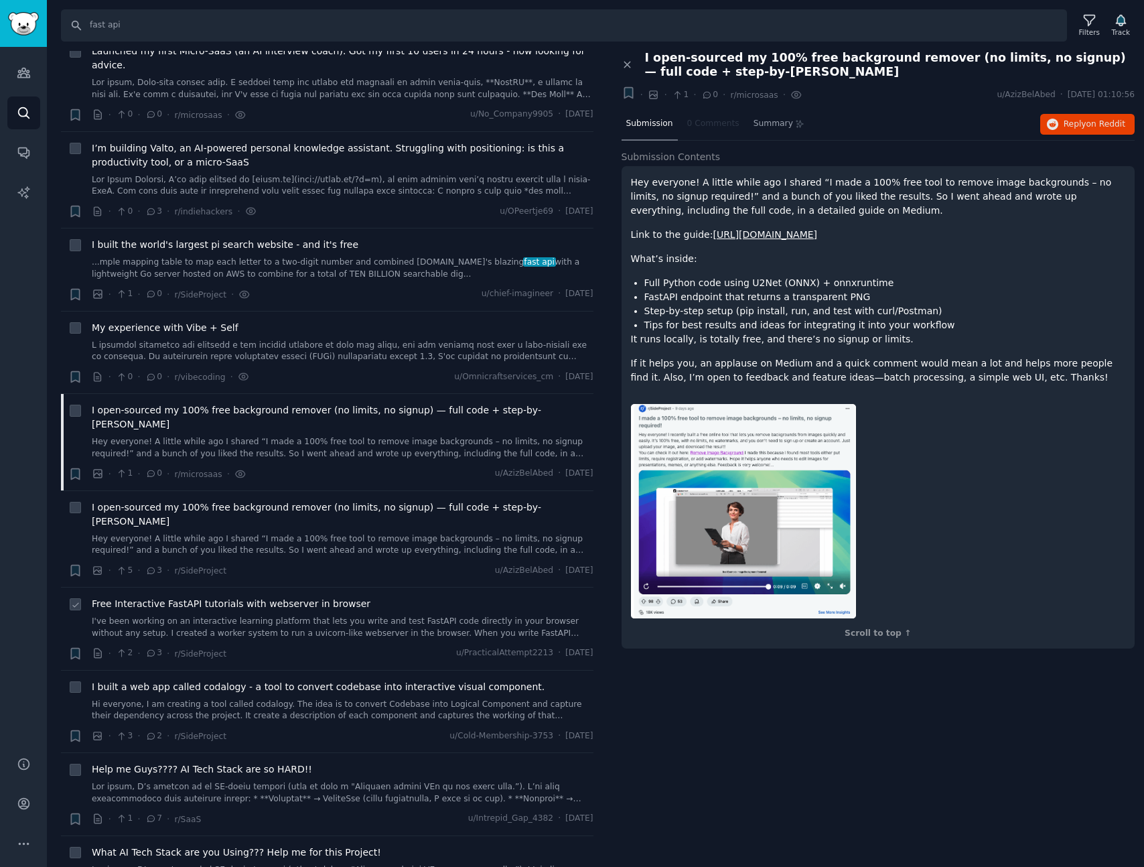
click at [320, 616] on link "I've been working on an interactive learning platform that lets you write and t…" at bounding box center [343, 627] width 502 height 23
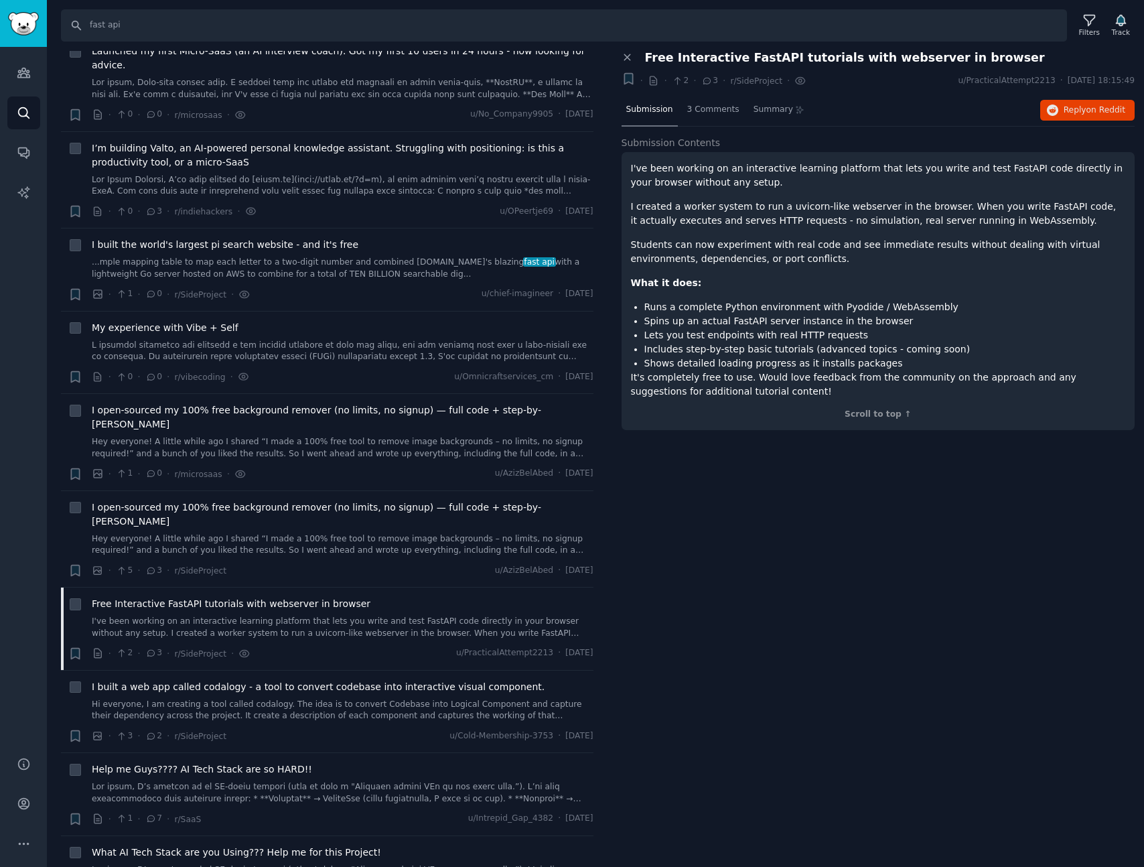
click at [772, 590] on div "Close panel Free Interactive FastAPI tutorials with webserver in browser + · · …" at bounding box center [878, 459] width 533 height 817
click at [723, 502] on div "Close panel Free Interactive FastAPI tutorials with webserver in browser + · · …" at bounding box center [878, 459] width 533 height 817
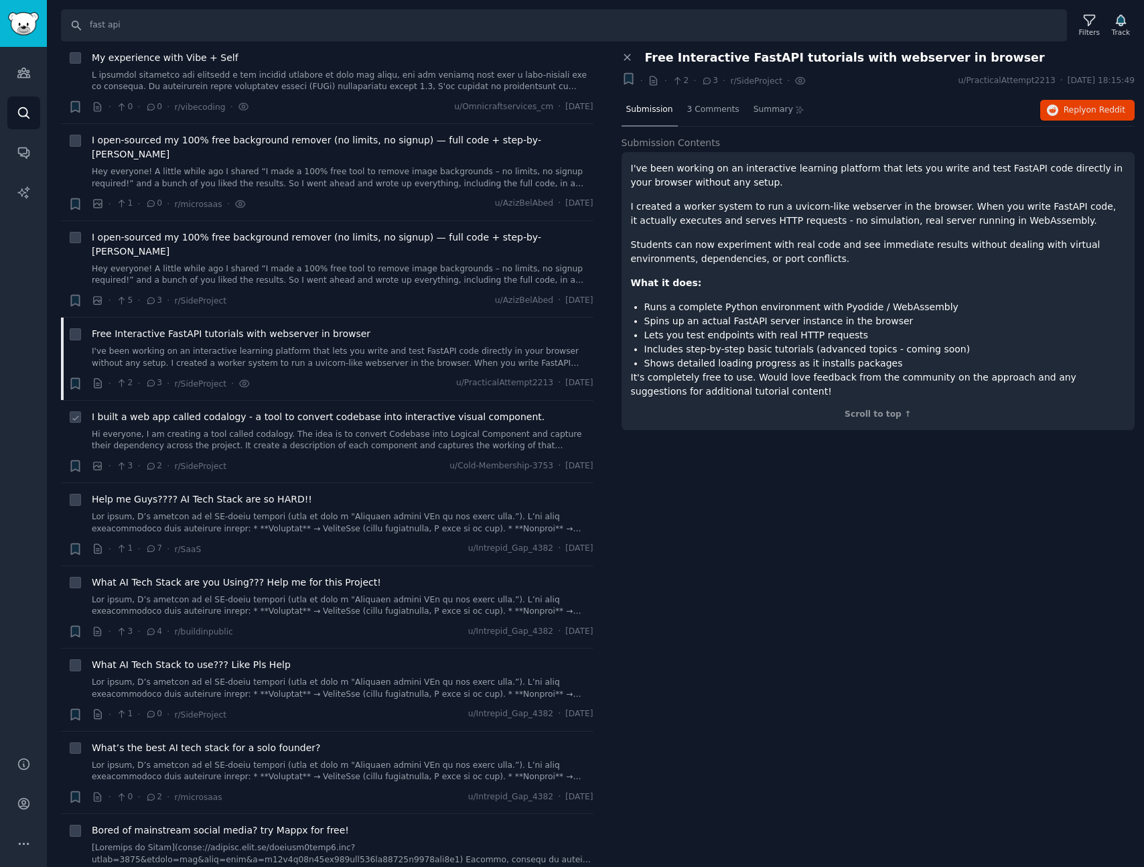
scroll to position [480, 0]
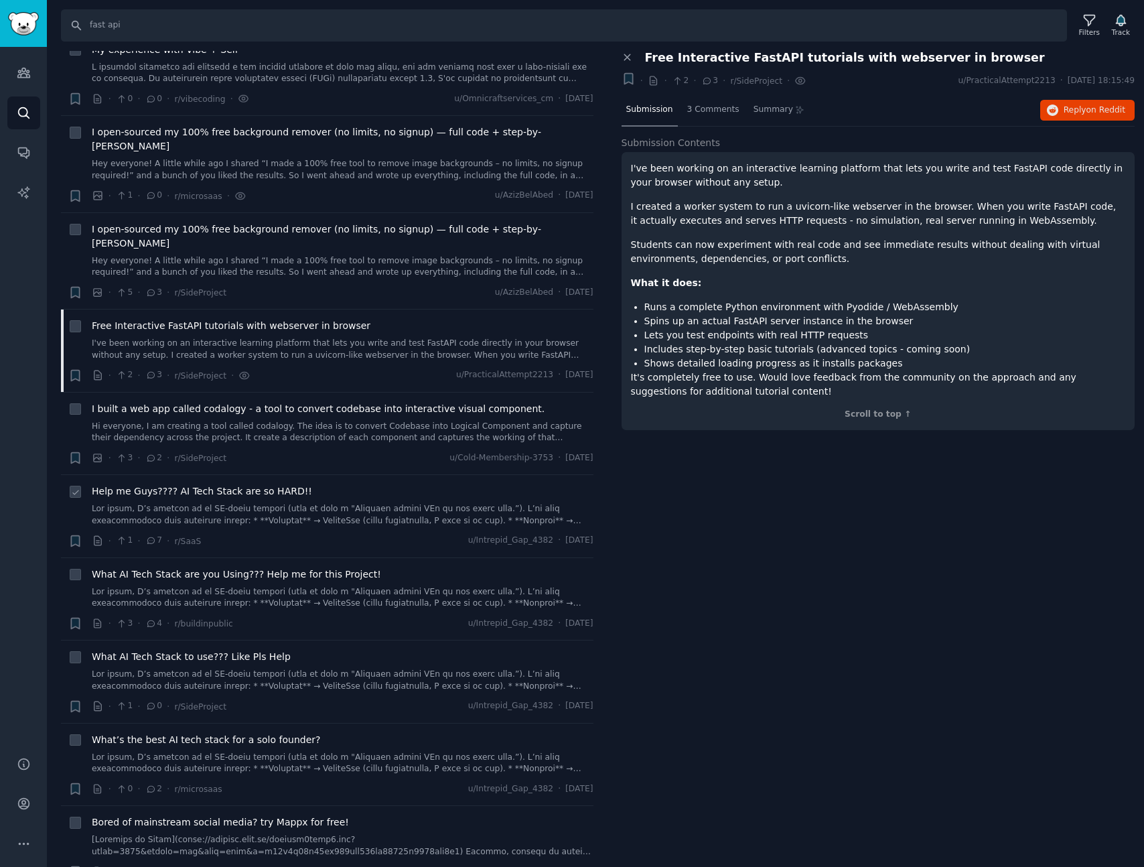
click at [358, 503] on link at bounding box center [343, 514] width 502 height 23
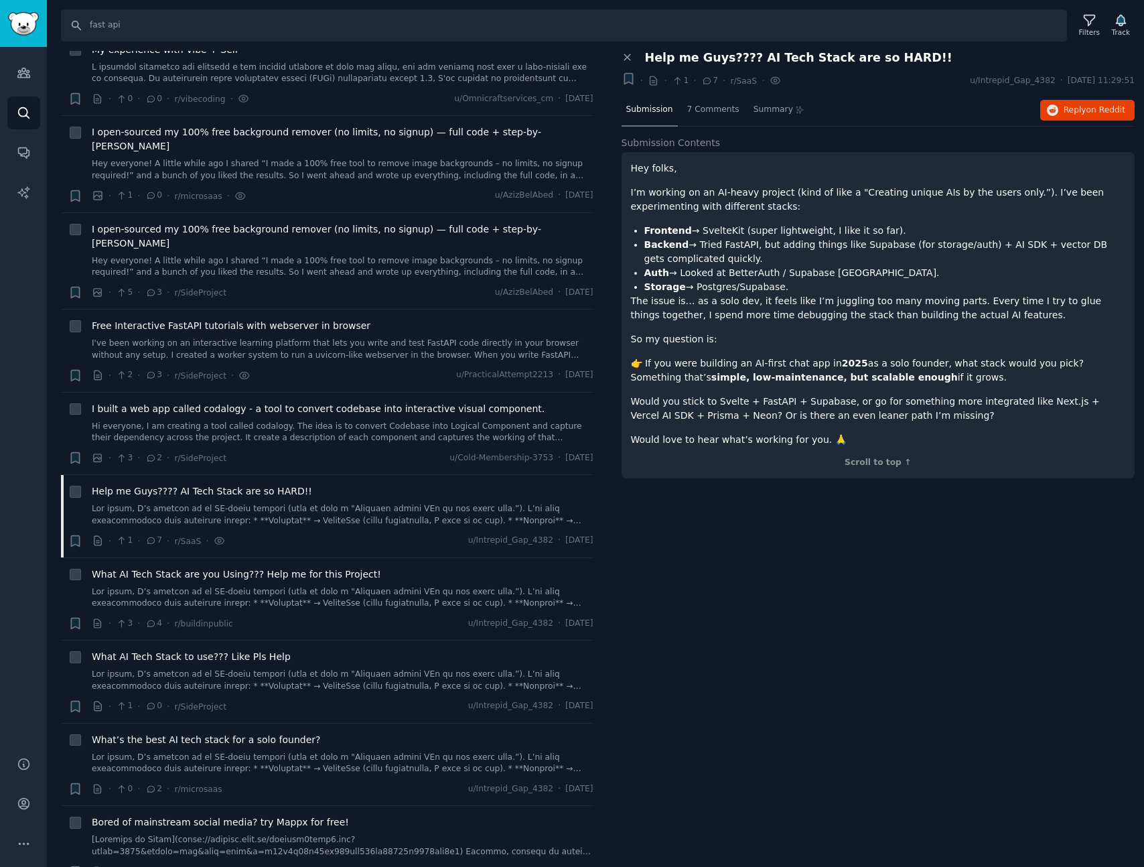
click at [892, 559] on div "Close panel Help me Guys???? AI Tech Stack are so HARD!! + · · 1 · 7 · r/SaaS ·…" at bounding box center [878, 459] width 533 height 817
click at [851, 560] on div "Close panel Help me Guys???? AI Tech Stack are so HARD!! + · · 1 · 7 · r/SaaS ·…" at bounding box center [878, 459] width 533 height 817
click at [823, 561] on div "Close panel Help me Guys???? AI Tech Stack are so HARD!! + · · 1 · 7 · r/SaaS ·…" at bounding box center [878, 459] width 533 height 817
click at [786, 553] on div "Close panel Help me Guys???? AI Tech Stack are so HARD!! + · · 1 · 7 · r/SaaS ·…" at bounding box center [878, 459] width 533 height 817
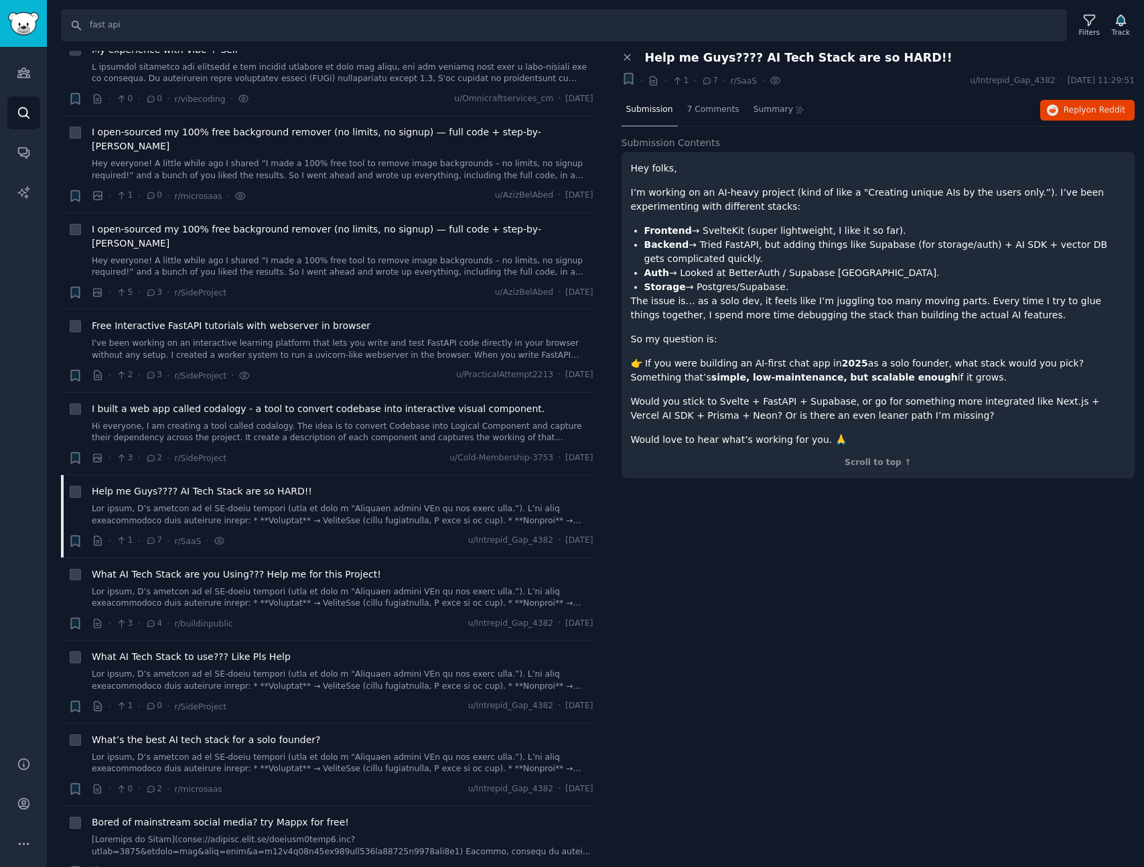
click at [786, 553] on div "Close panel Help me Guys???? AI Tech Stack are so HARD!! + · · 1 · 7 · r/SaaS ·…" at bounding box center [878, 459] width 533 height 817
drag, startPoint x: 845, startPoint y: 263, endPoint x: 632, endPoint y: 246, distance: 213.7
click at [632, 246] on ul "Frontend → SvelteKit (super lightweight, I like it so far). Backend → Tried Fas…" at bounding box center [878, 259] width 495 height 70
drag, startPoint x: 788, startPoint y: 284, endPoint x: 633, endPoint y: 243, distance: 160.0
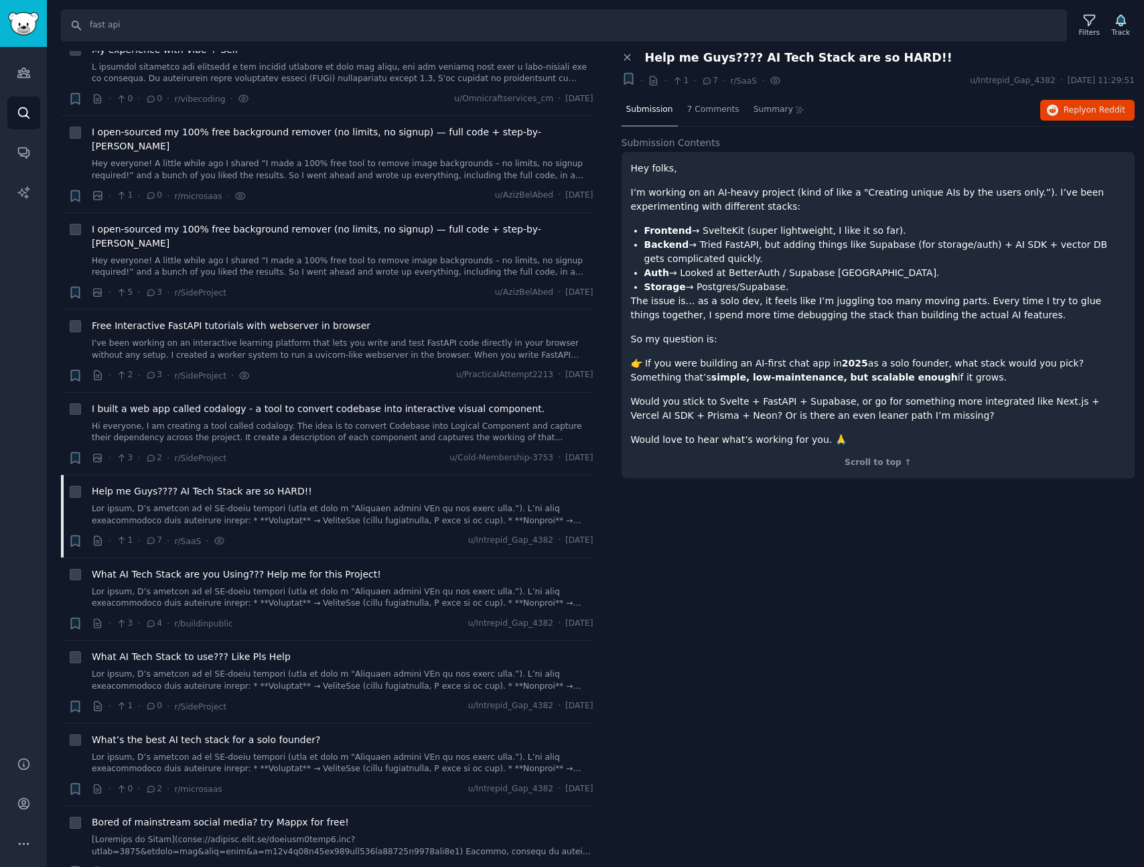
click at [633, 243] on ul "Frontend → SvelteKit (super lightweight, I like it so far). Backend → Tried Fas…" at bounding box center [878, 259] width 495 height 70
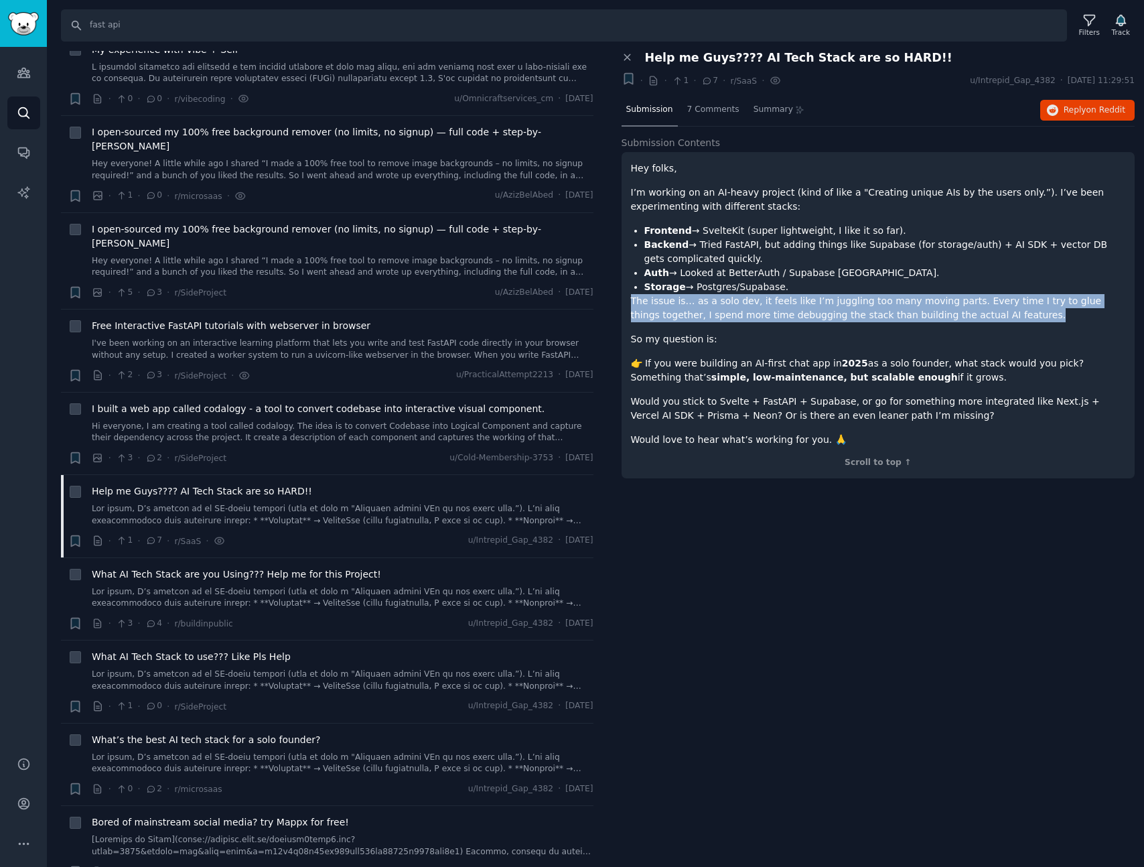
drag, startPoint x: 632, startPoint y: 302, endPoint x: 983, endPoint y: 311, distance: 351.8
click at [983, 311] on p "The issue is… as a solo dev, it feels like I’m juggling too many moving parts. …" at bounding box center [878, 308] width 495 height 28
click at [981, 313] on p "The issue is… as a solo dev, it feels like I’m juggling too many moving parts. …" at bounding box center [878, 308] width 495 height 28
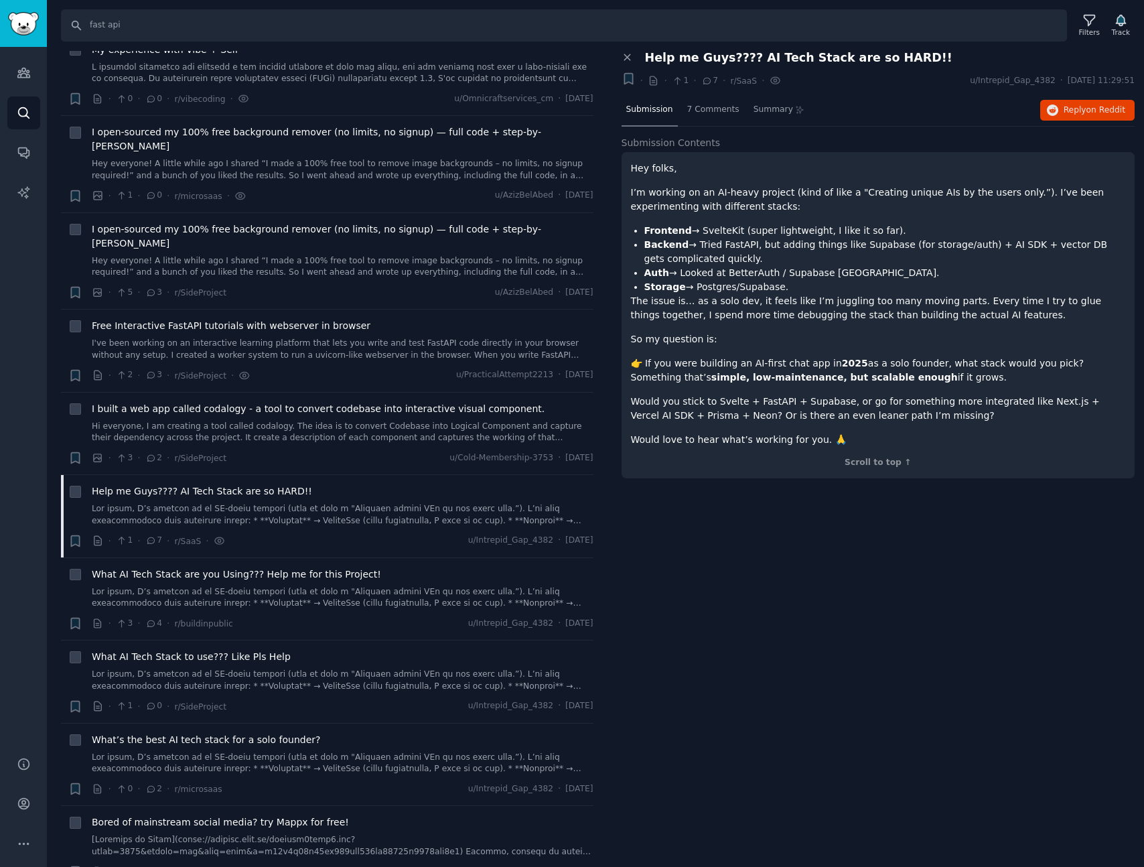
drag, startPoint x: 642, startPoint y: 363, endPoint x: 930, endPoint y: 382, distance: 288.6
click at [930, 382] on p "👉 If you were building an AI-first chat app in [DATE] as a solo founder, what s…" at bounding box center [878, 370] width 495 height 28
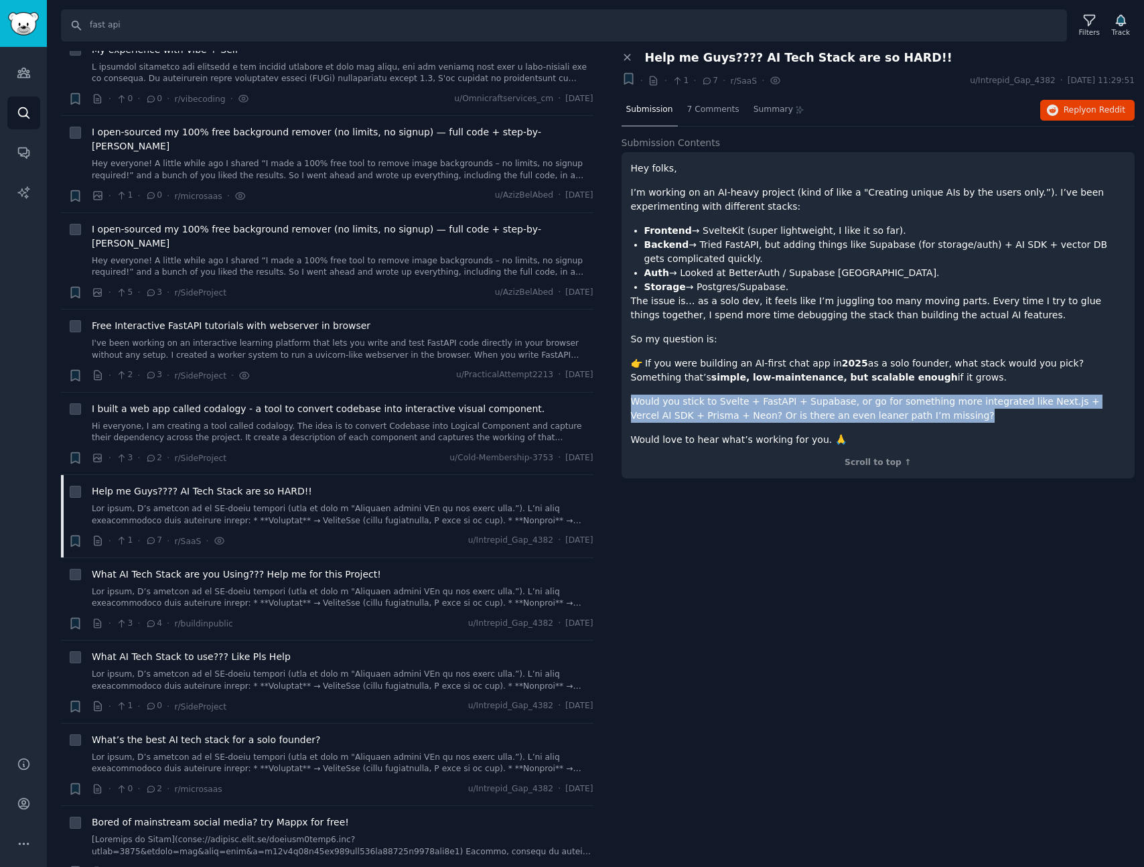
drag, startPoint x: 634, startPoint y: 405, endPoint x: 981, endPoint y: 421, distance: 347.3
click at [981, 421] on p "Would you stick to Svelte + FastAPI + Supabase, or go for something more integr…" at bounding box center [878, 409] width 495 height 28
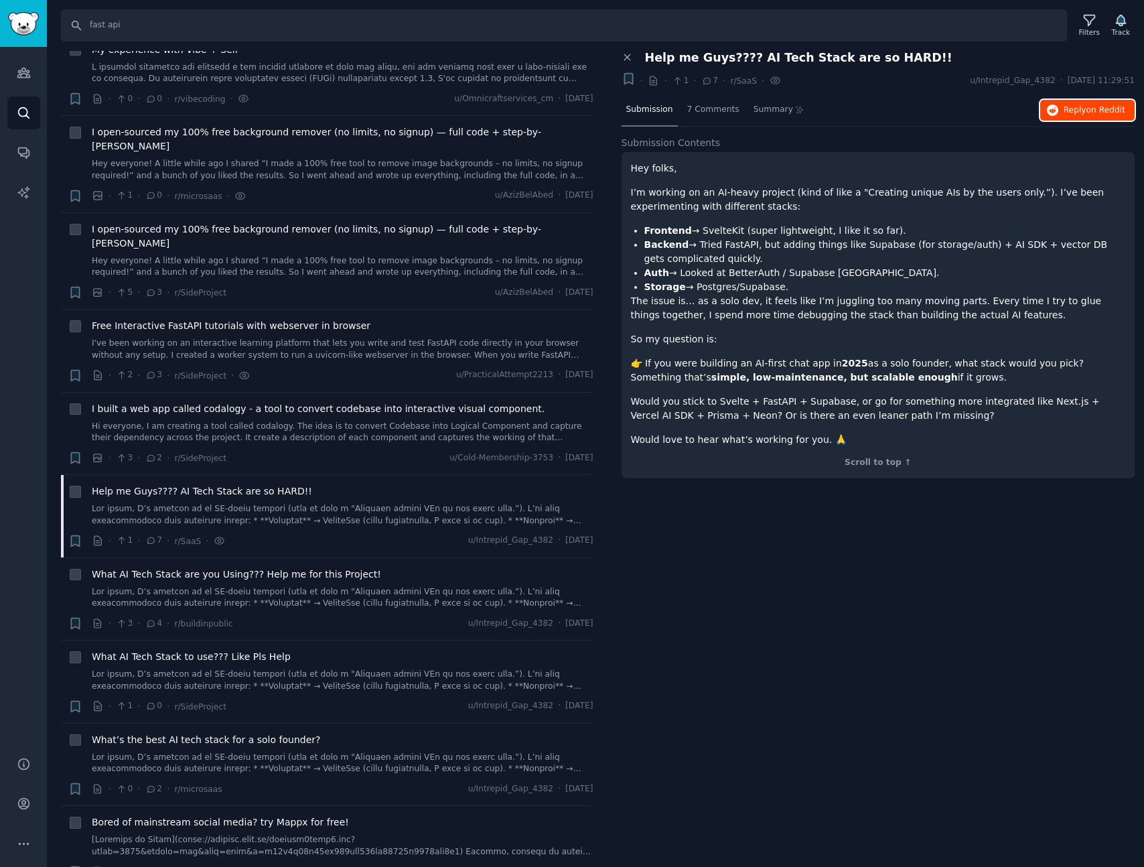
click at [1092, 113] on span "on Reddit" at bounding box center [1105, 109] width 39 height 9
click at [703, 533] on div "Close panel Help me Guys???? AI Tech Stack are so HARD!! + · · 1 · 7 · r/SaaS ·…" at bounding box center [878, 459] width 533 height 817
click at [1117, 24] on icon "button" at bounding box center [1121, 20] width 14 height 14
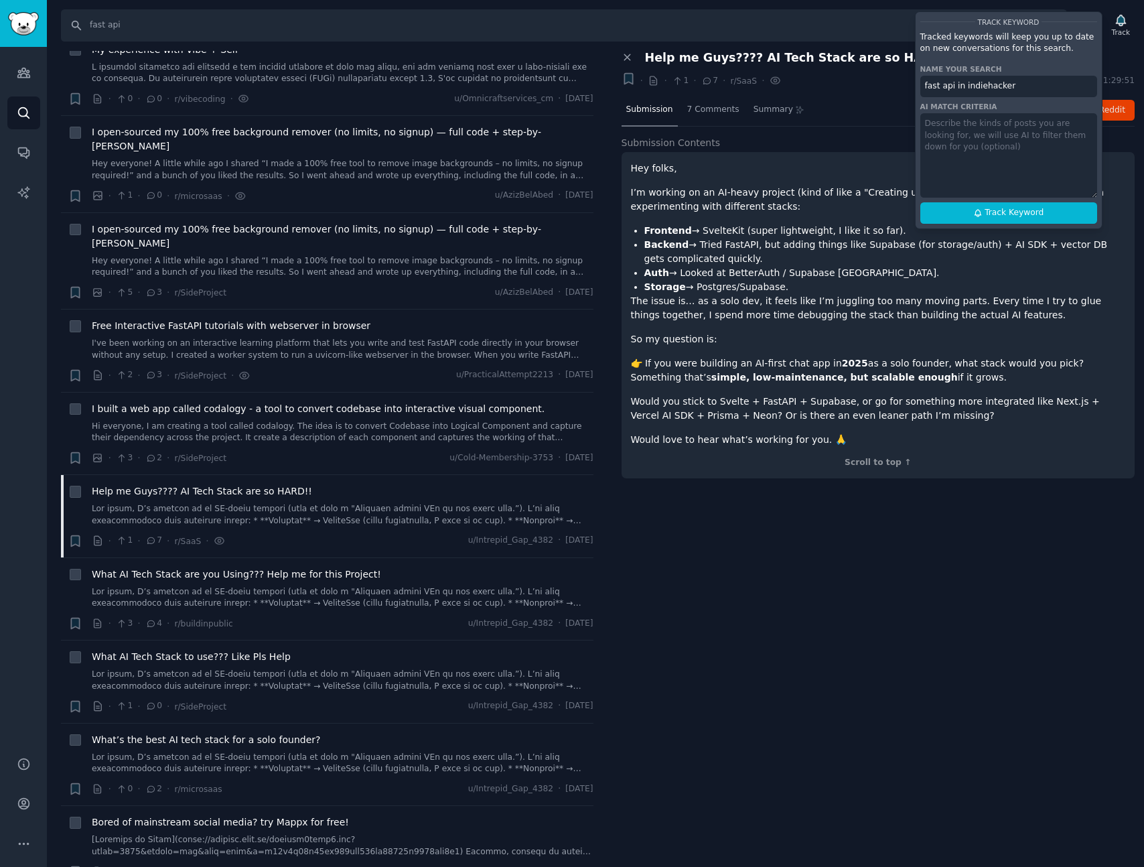
click at [951, 87] on input "fast api in indiehacker" at bounding box center [1008, 86] width 177 height 21
click at [995, 224] on div "Track Keyword Tracked keywords will keep you up to date on new conversations fo…" at bounding box center [1009, 120] width 188 height 218
click at [995, 221] on button "Track Keyword" at bounding box center [1008, 212] width 177 height 21
type input ""fast api" in indiehacker"
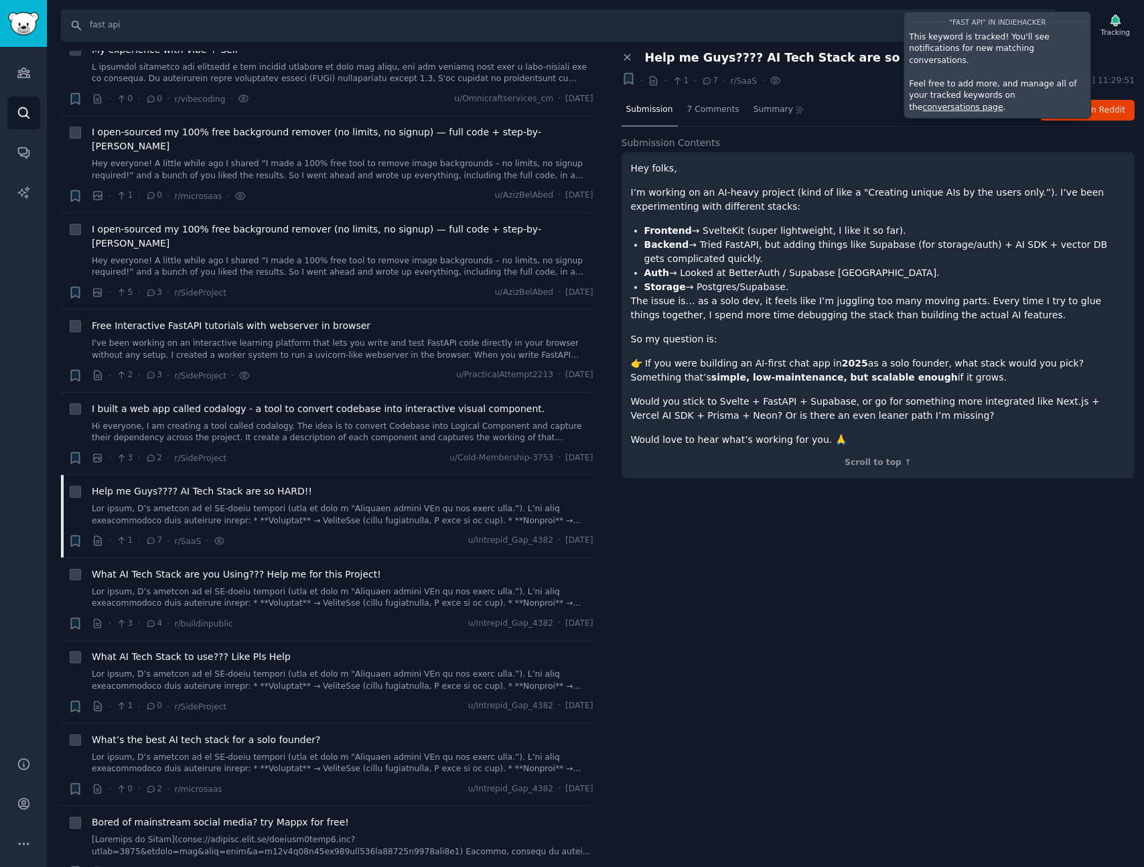
click at [829, 674] on div "Close panel Help me Guys???? AI Tech Stack are so HARD!! + · · 1 · 7 · r/SaaS ·…" at bounding box center [878, 459] width 533 height 817
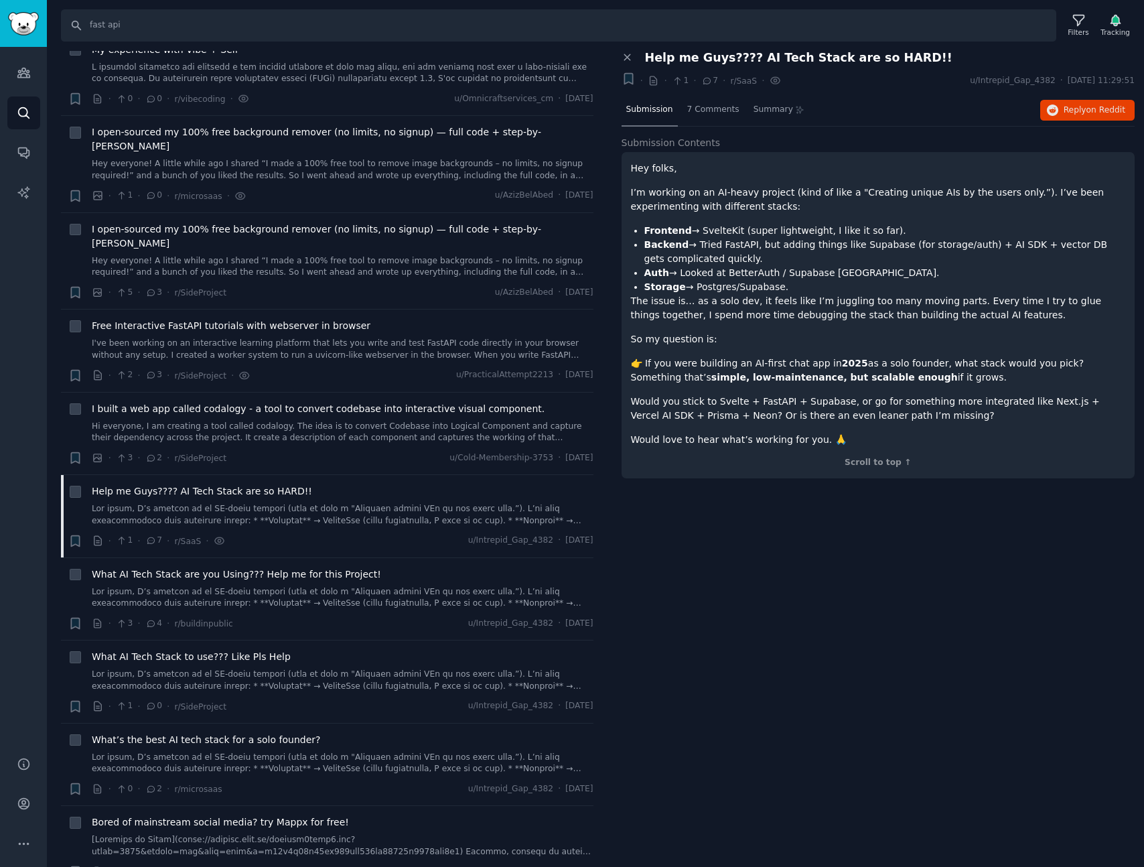
click at [668, 583] on div "Close panel Help me Guys???? AI Tech Stack are so HARD!! + · · 1 · 7 · r/SaaS ·…" at bounding box center [878, 459] width 533 height 817
click at [321, 586] on link at bounding box center [343, 597] width 502 height 23
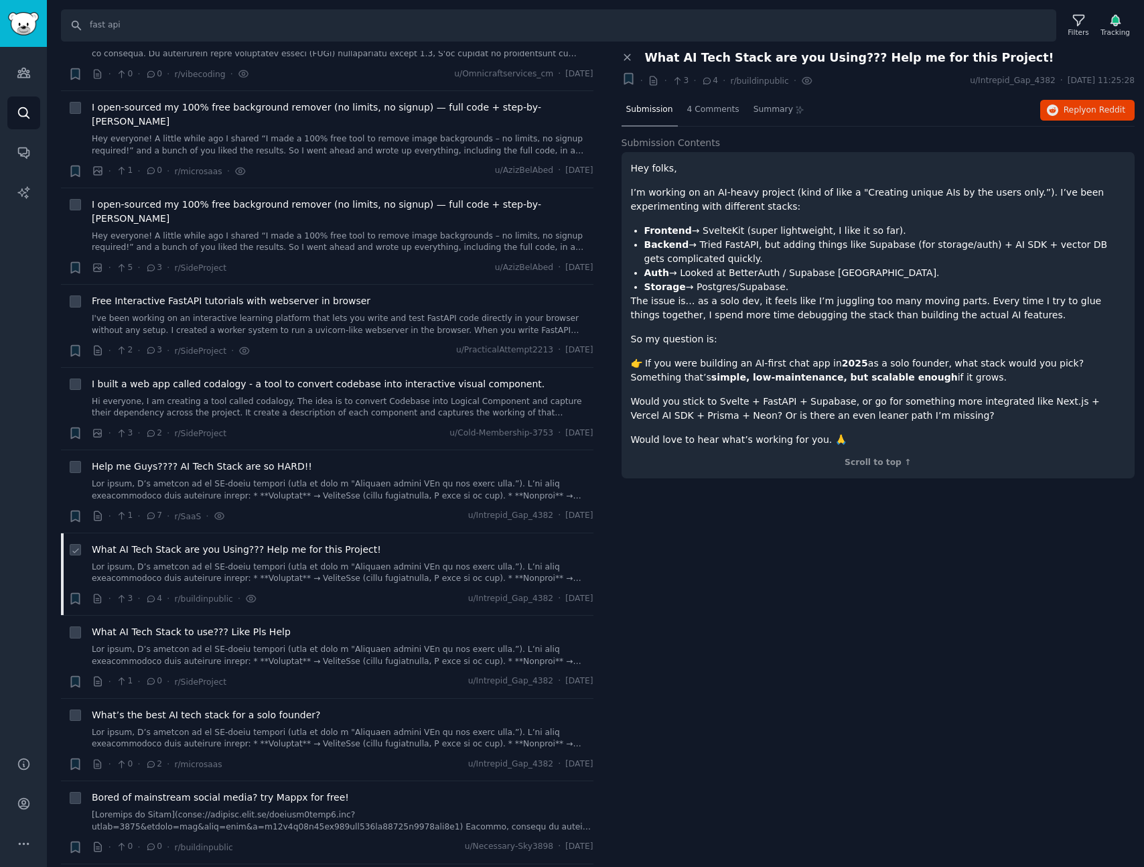
scroll to position [522, 0]
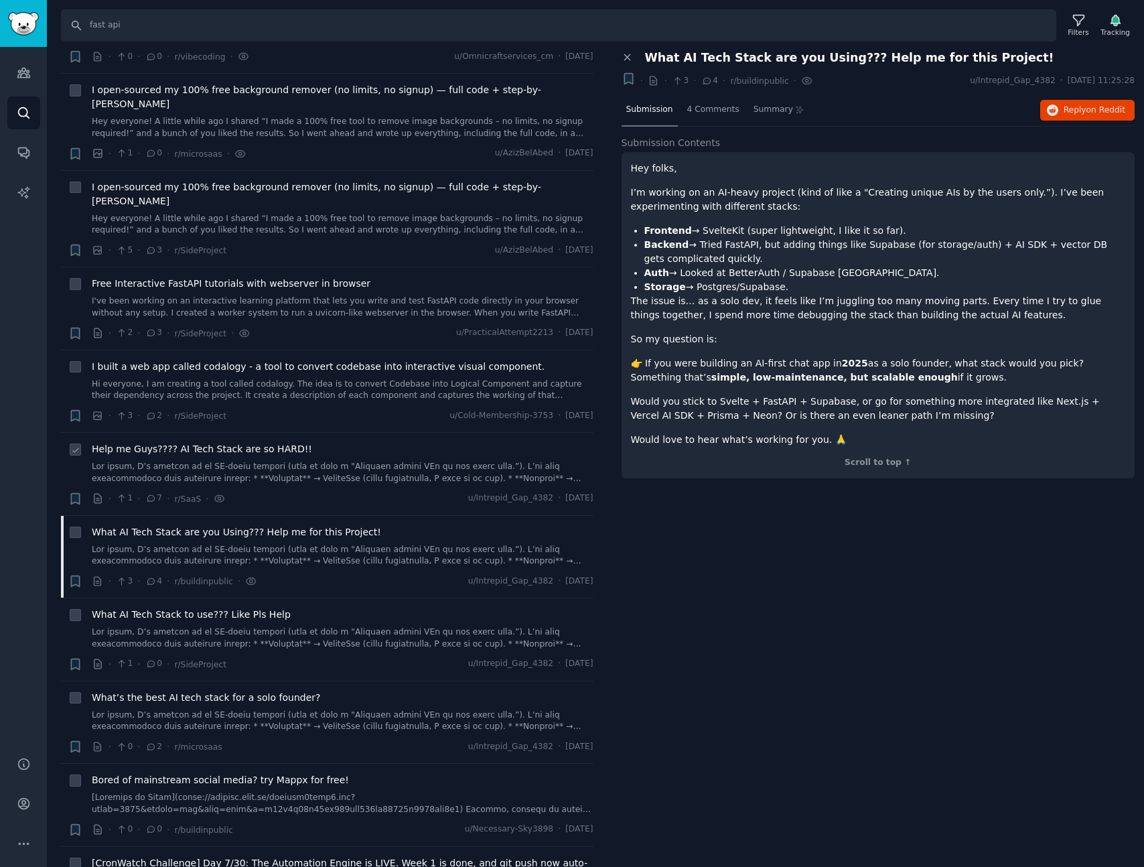
click at [387, 442] on div "Help me Guys???? AI Tech Stack are so HARD!! · 1 · 7 · r/SaaS · u/Intrepid_Gap_…" at bounding box center [343, 474] width 502 height 64
click at [348, 461] on link at bounding box center [343, 472] width 502 height 23
click at [351, 544] on link at bounding box center [343, 555] width 502 height 23
click at [336, 442] on div "Help me Guys???? AI Tech Stack are so HARD!!" at bounding box center [343, 463] width 502 height 42
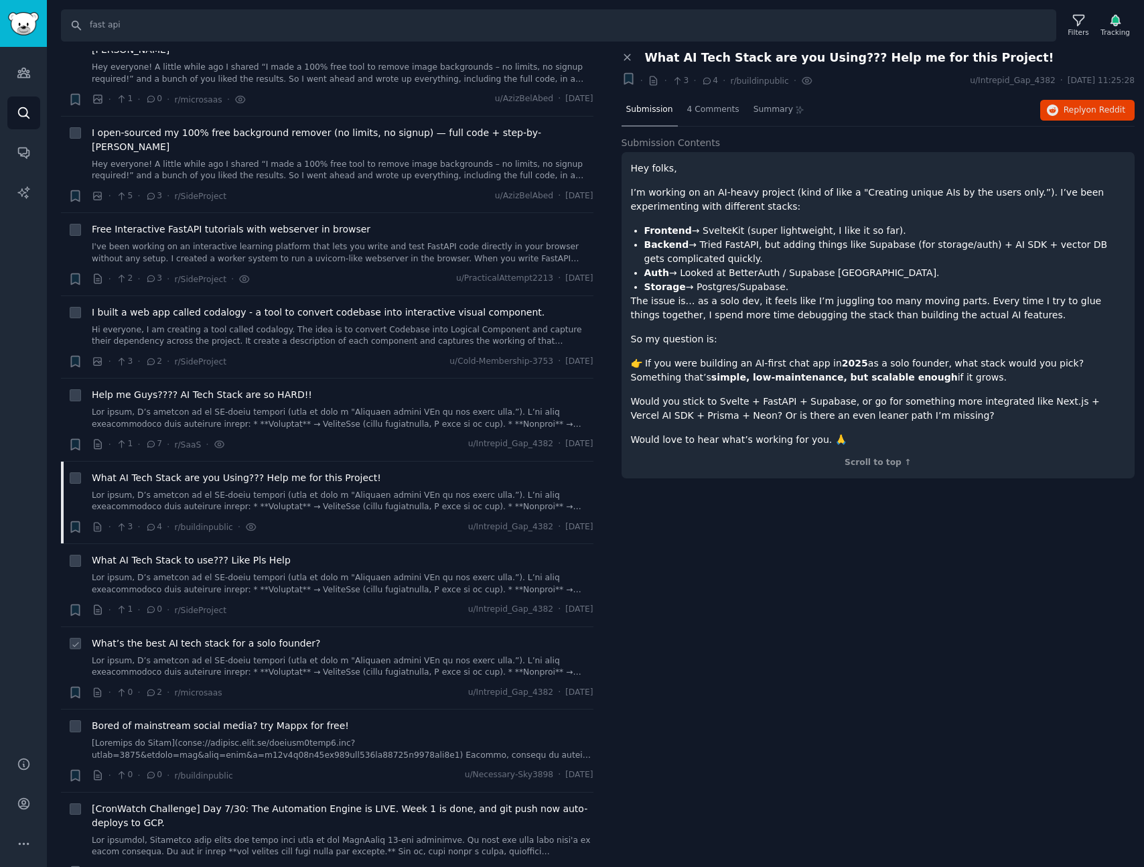
scroll to position [624, 0]
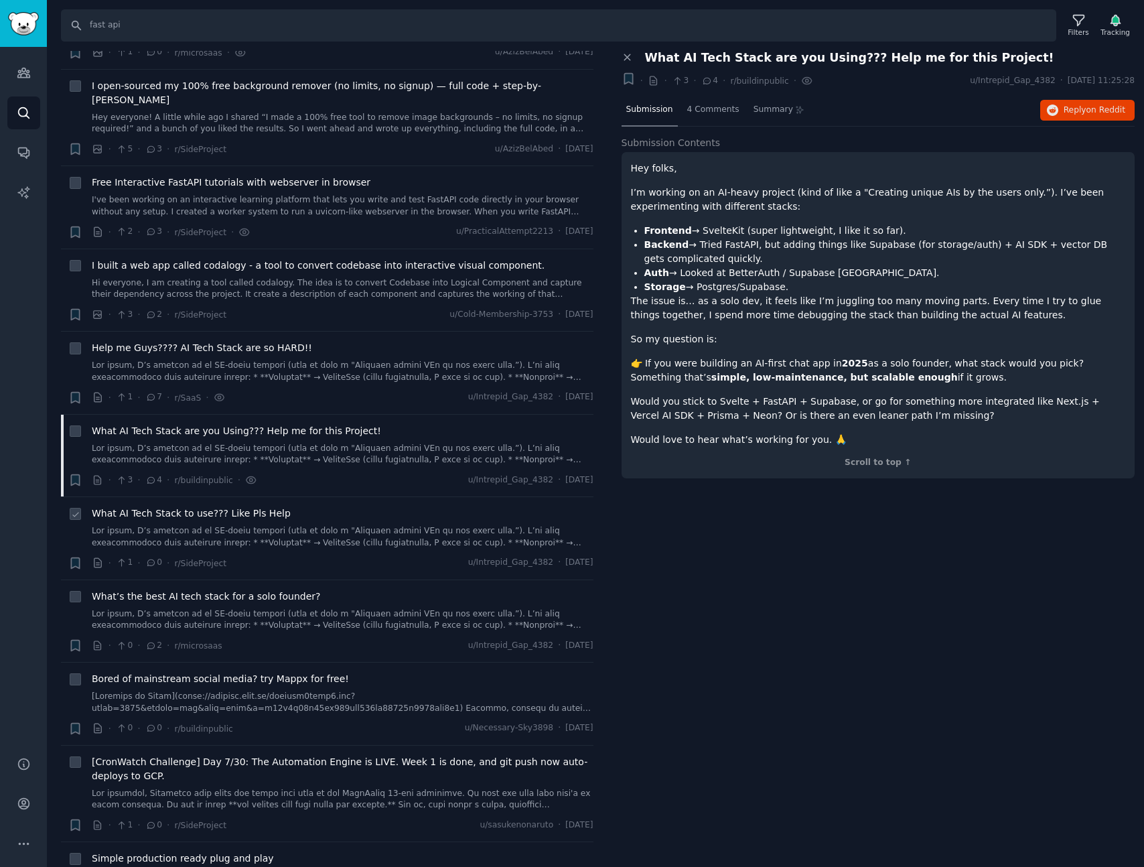
click at [330, 525] on link at bounding box center [343, 536] width 502 height 23
click at [327, 443] on link at bounding box center [343, 454] width 502 height 23
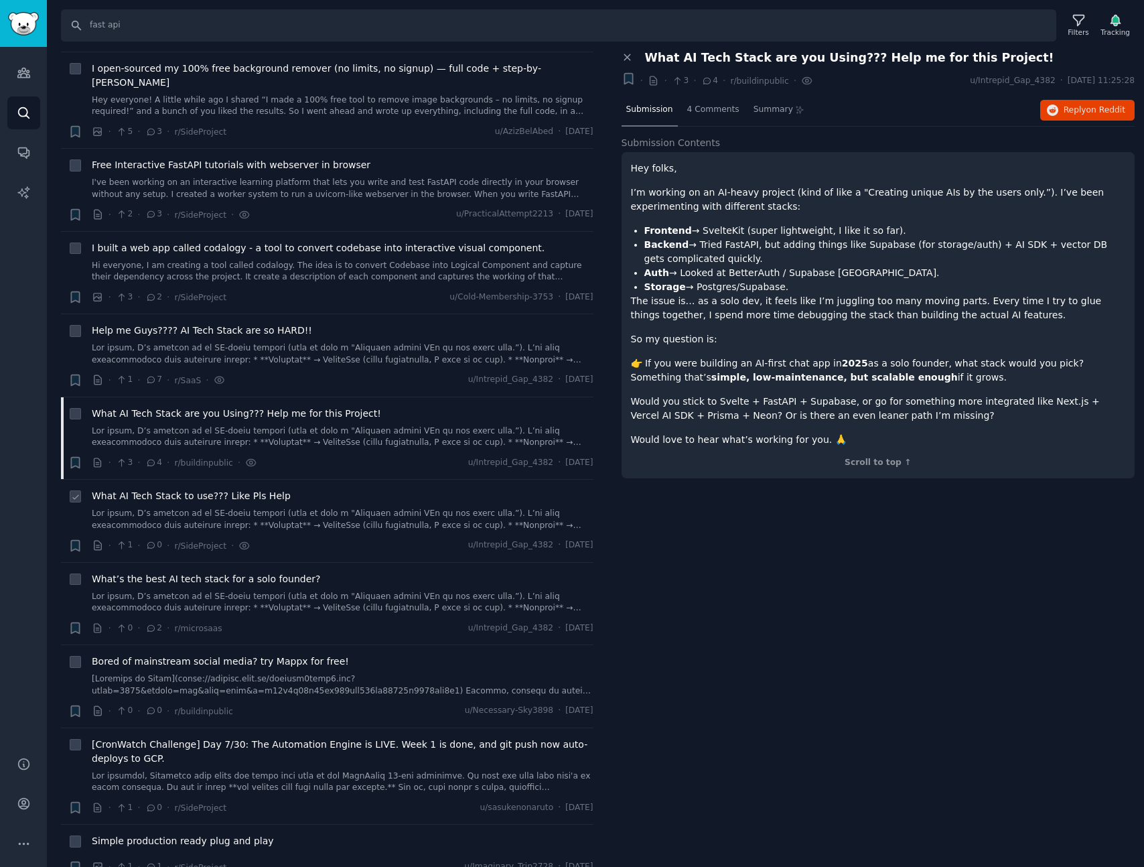
scroll to position [650, 0]
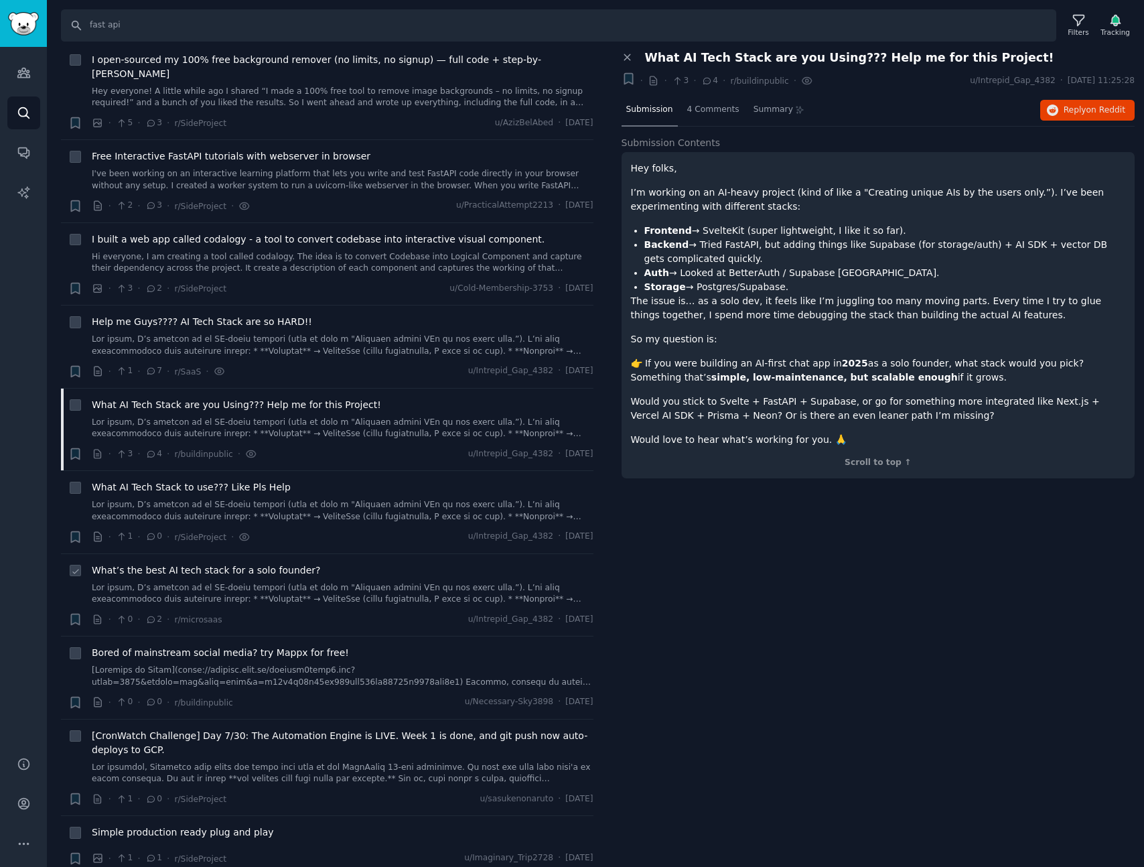
click at [338, 582] on link at bounding box center [343, 593] width 502 height 23
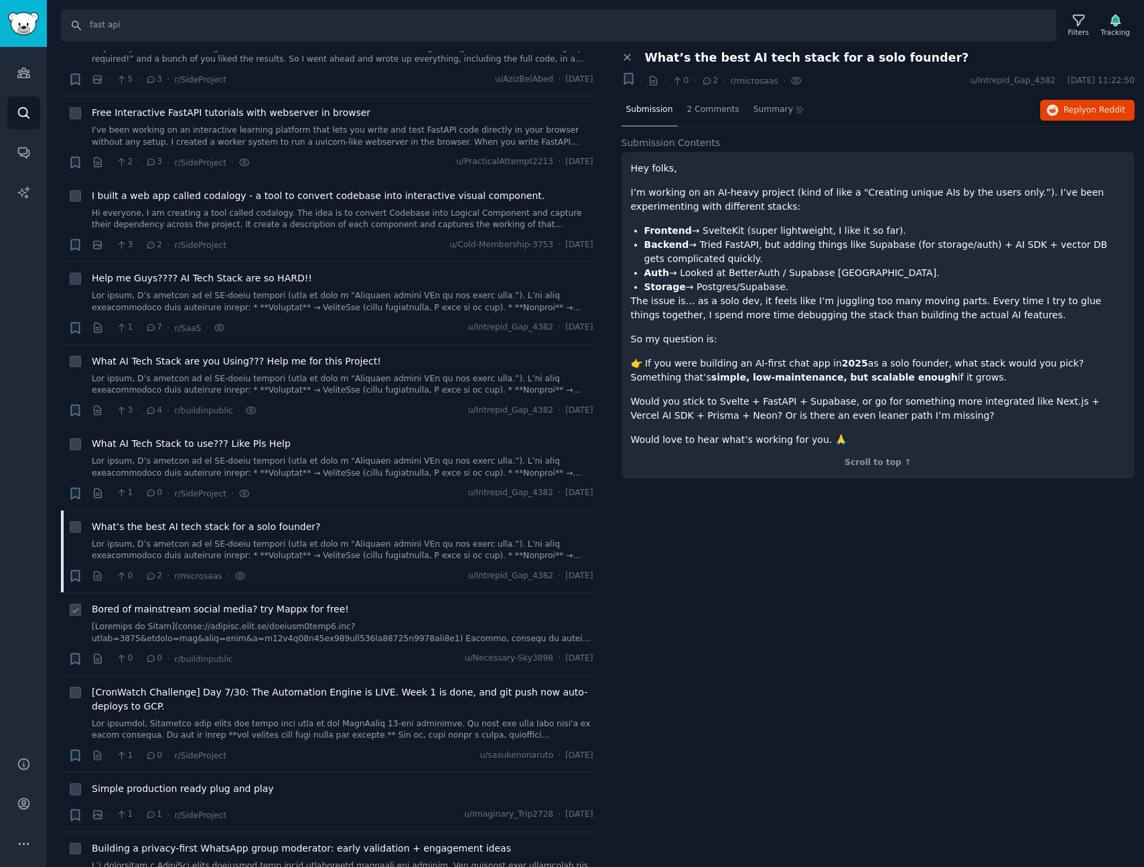
scroll to position [760, 0]
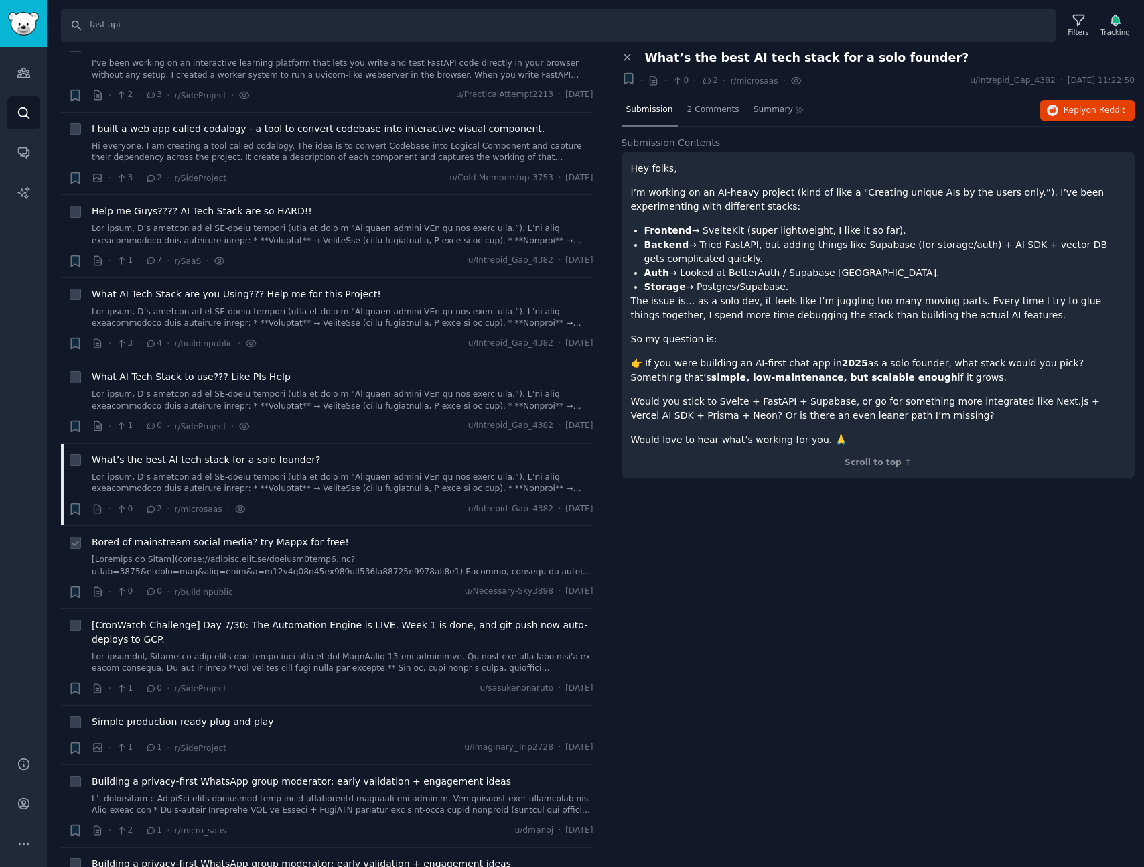
click at [338, 554] on link at bounding box center [343, 565] width 502 height 23
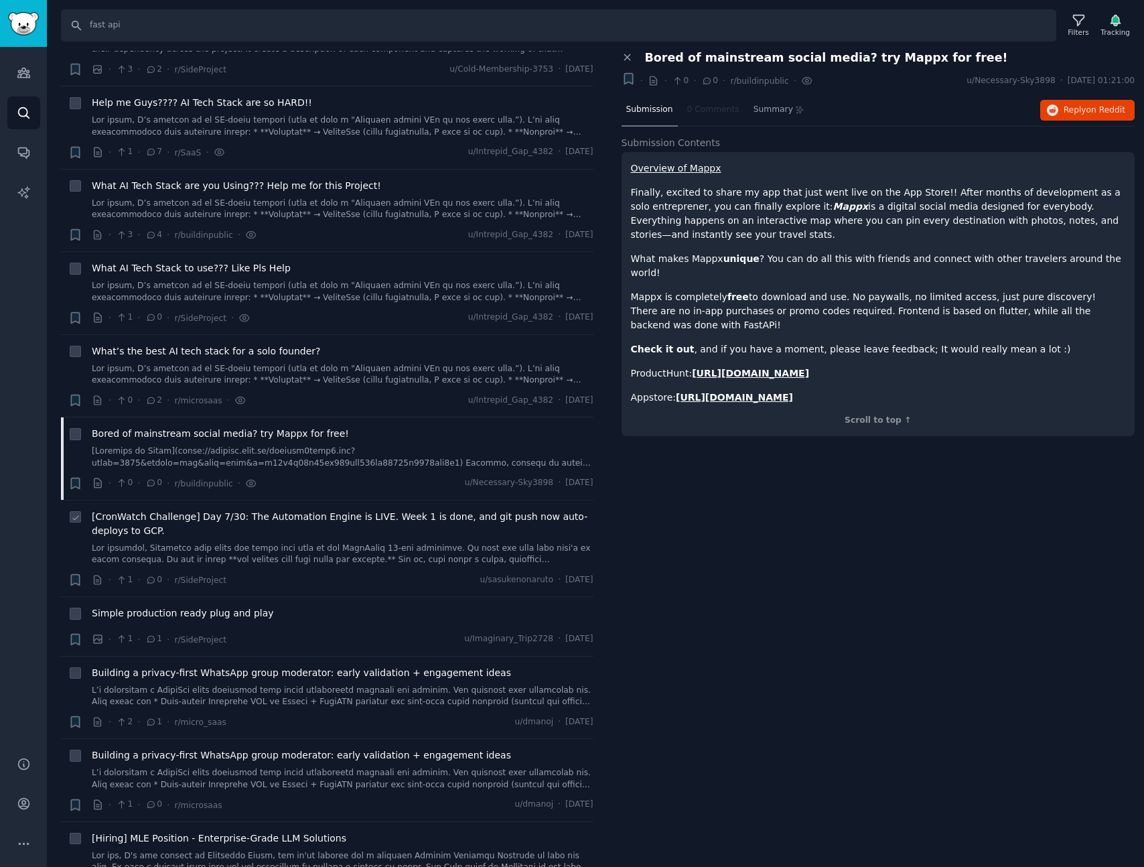
scroll to position [918, 0]
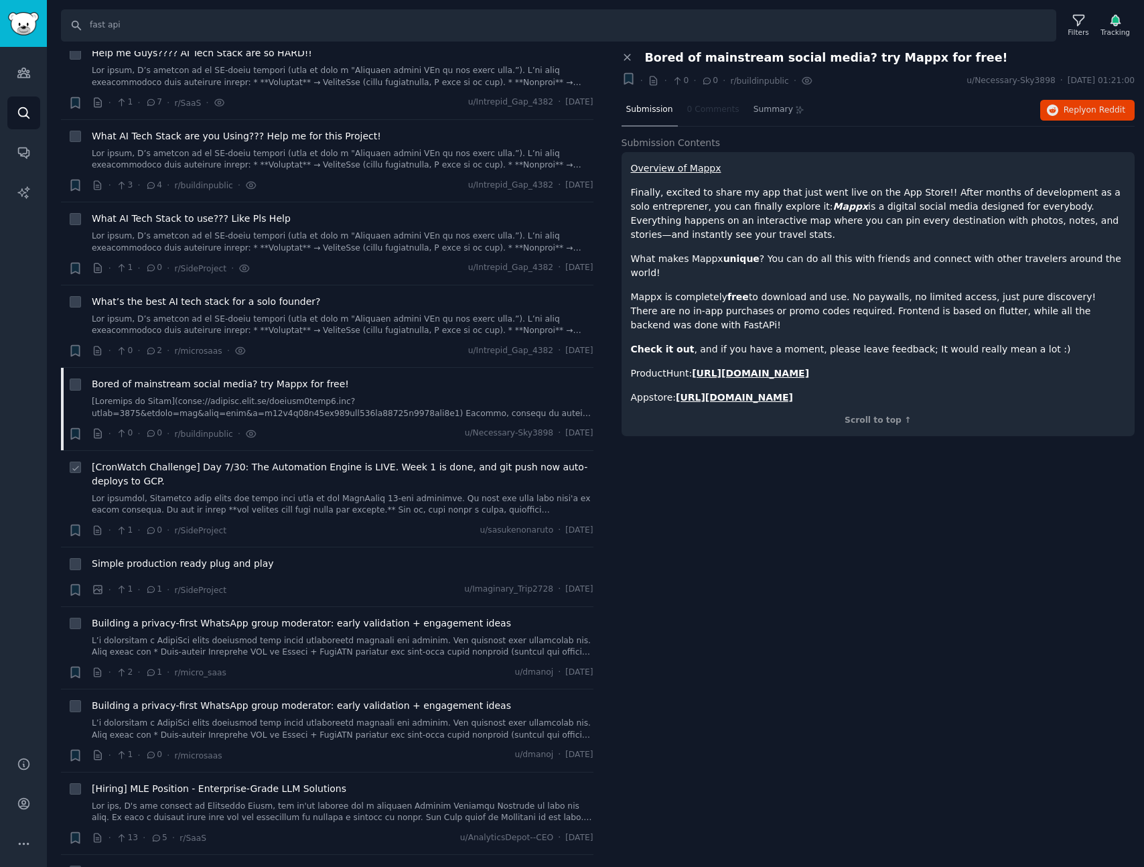
click at [346, 493] on link at bounding box center [343, 504] width 502 height 23
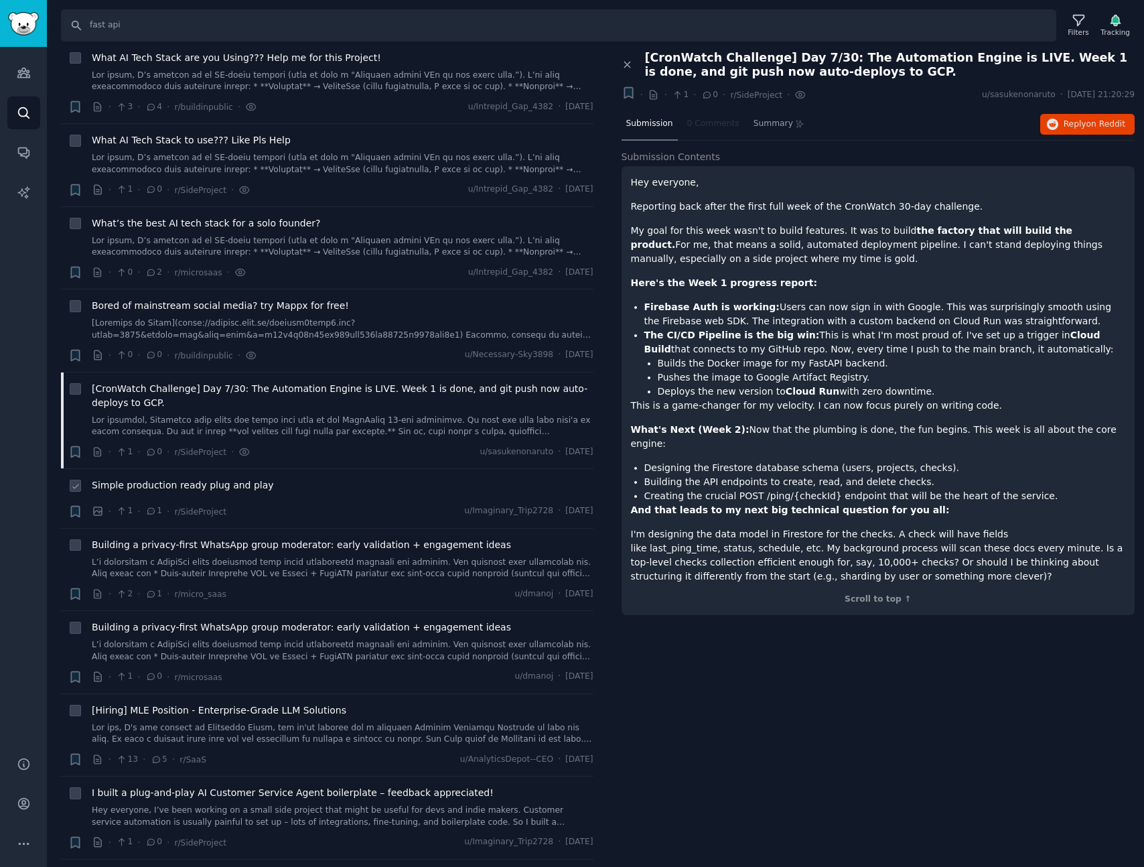
scroll to position [1014, 0]
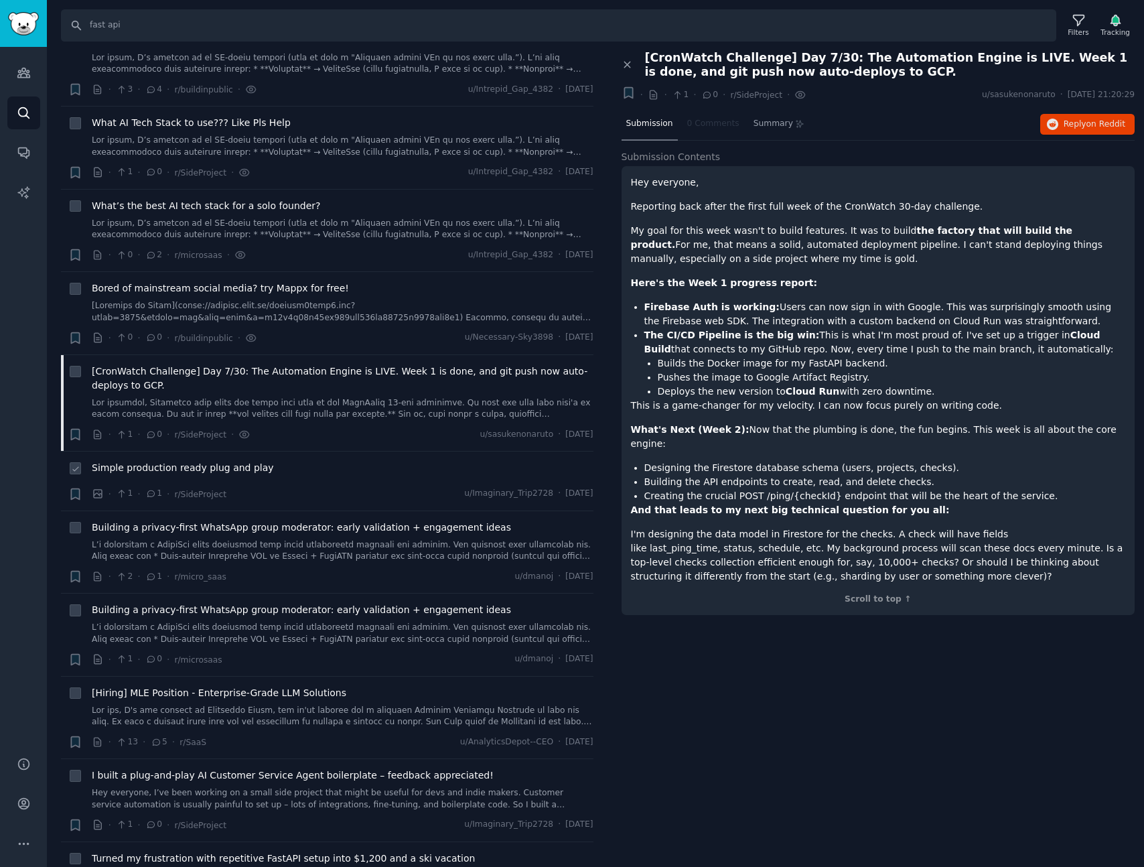
click at [289, 461] on div "Simple production ready plug and play" at bounding box center [343, 468] width 502 height 14
click at [304, 461] on div "Simple production ready plug and play" at bounding box center [343, 470] width 502 height 19
click at [307, 487] on div "· 1 · 1 · r/SideProject u/Imaginary_Trip2728 · [DATE]" at bounding box center [343, 494] width 502 height 14
click at [292, 461] on div "Simple production ready plug and play" at bounding box center [343, 468] width 502 height 14
click at [200, 461] on span "Simple production ready plug and play" at bounding box center [183, 468] width 182 height 14
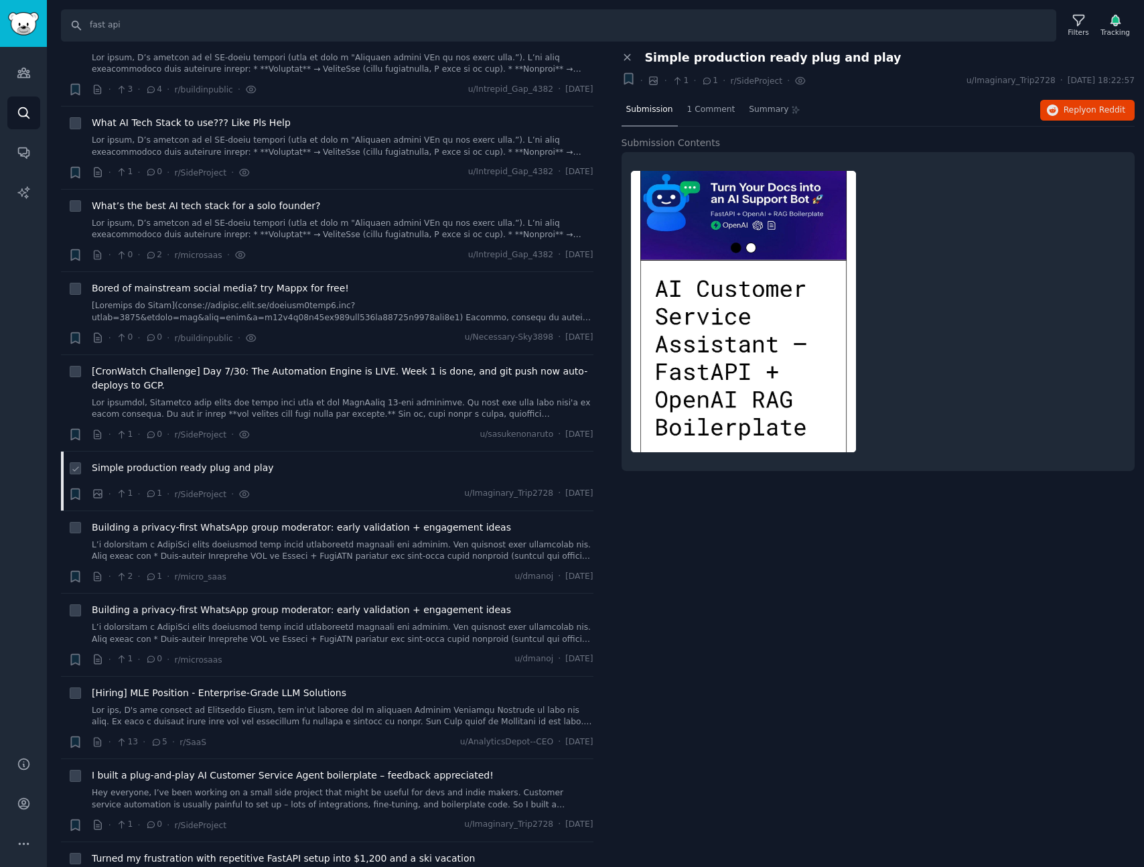
scroll to position [1032, 0]
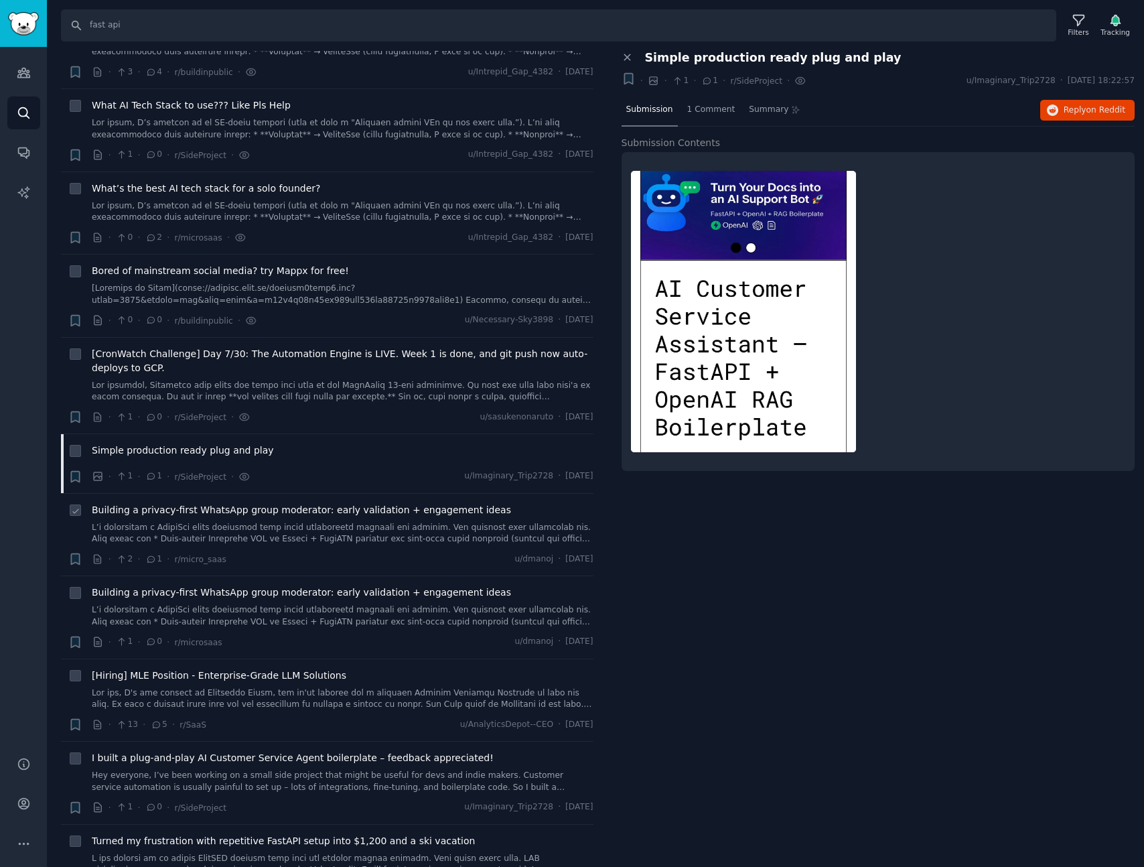
click at [228, 503] on span "Building a privacy-first WhatsApp group moderator: early validation + engagemen…" at bounding box center [301, 510] width 419 height 14
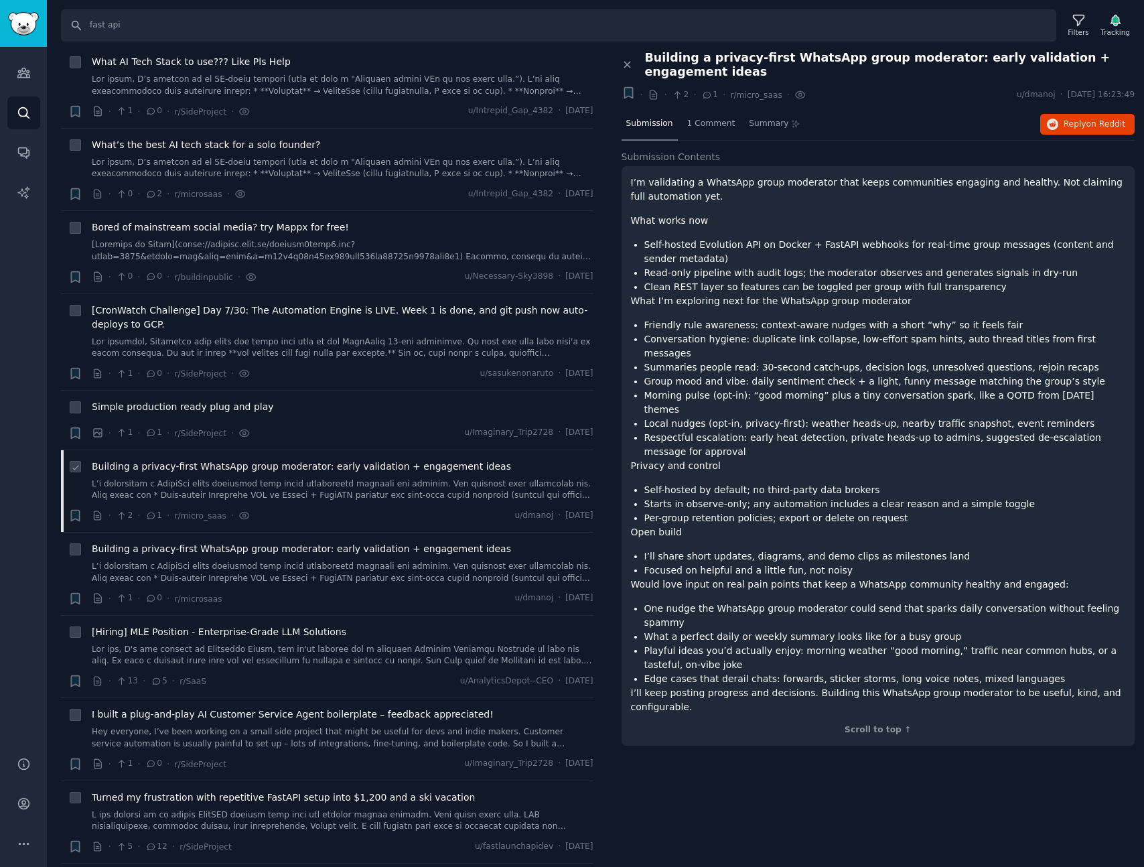
scroll to position [1168, 0]
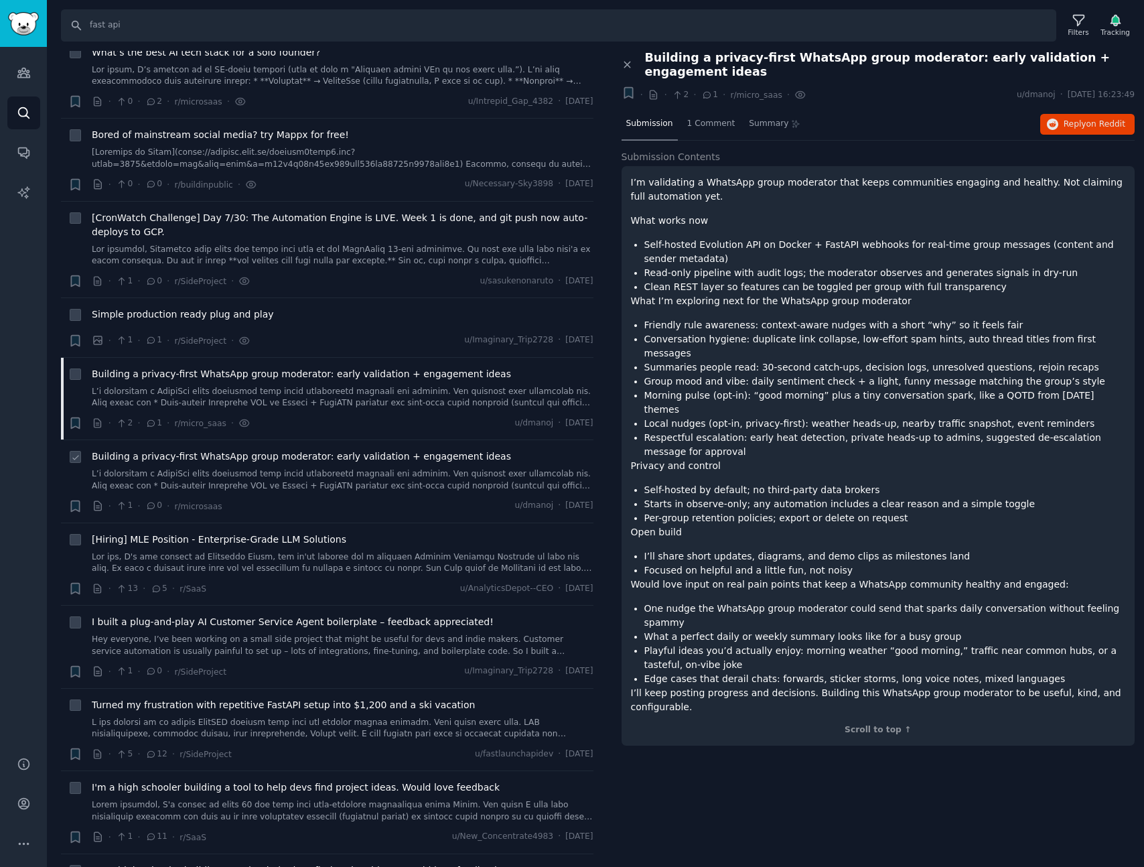
click at [332, 449] on span "Building a privacy-first WhatsApp group moderator: early validation + engagemen…" at bounding box center [301, 456] width 419 height 14
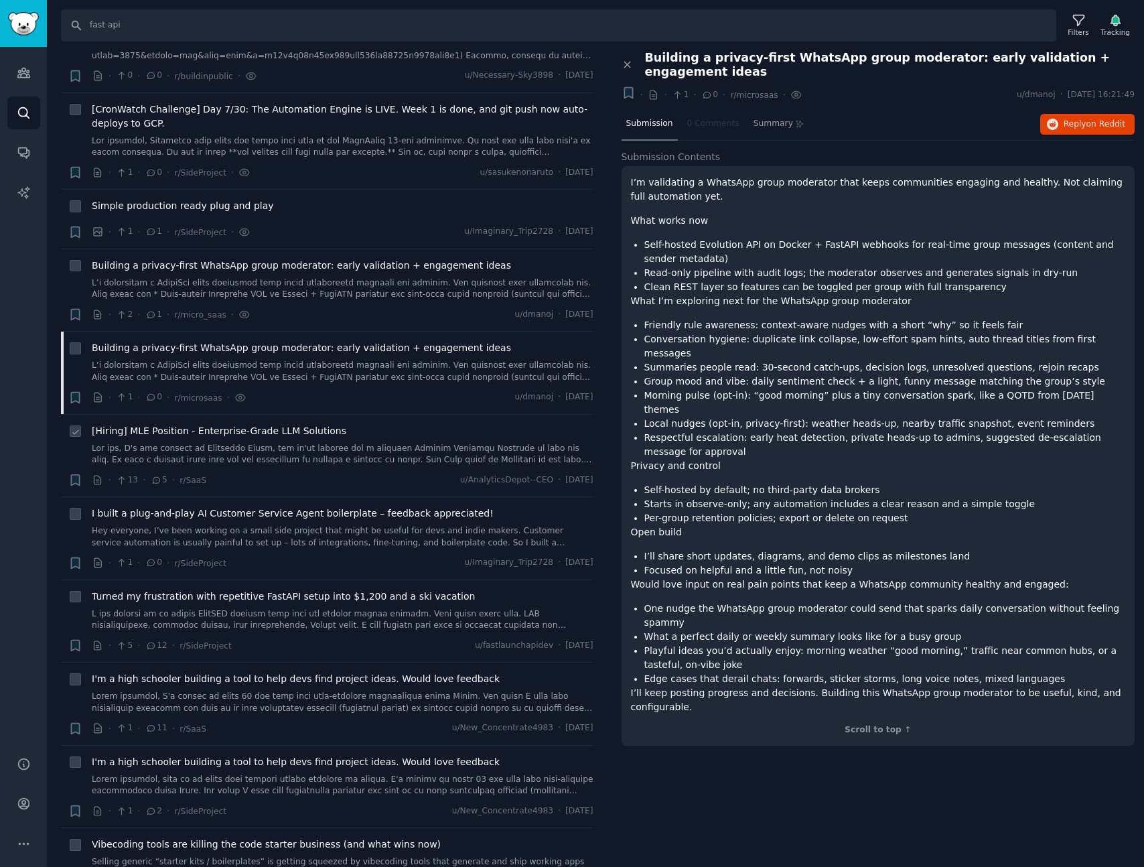
scroll to position [1320, 0]
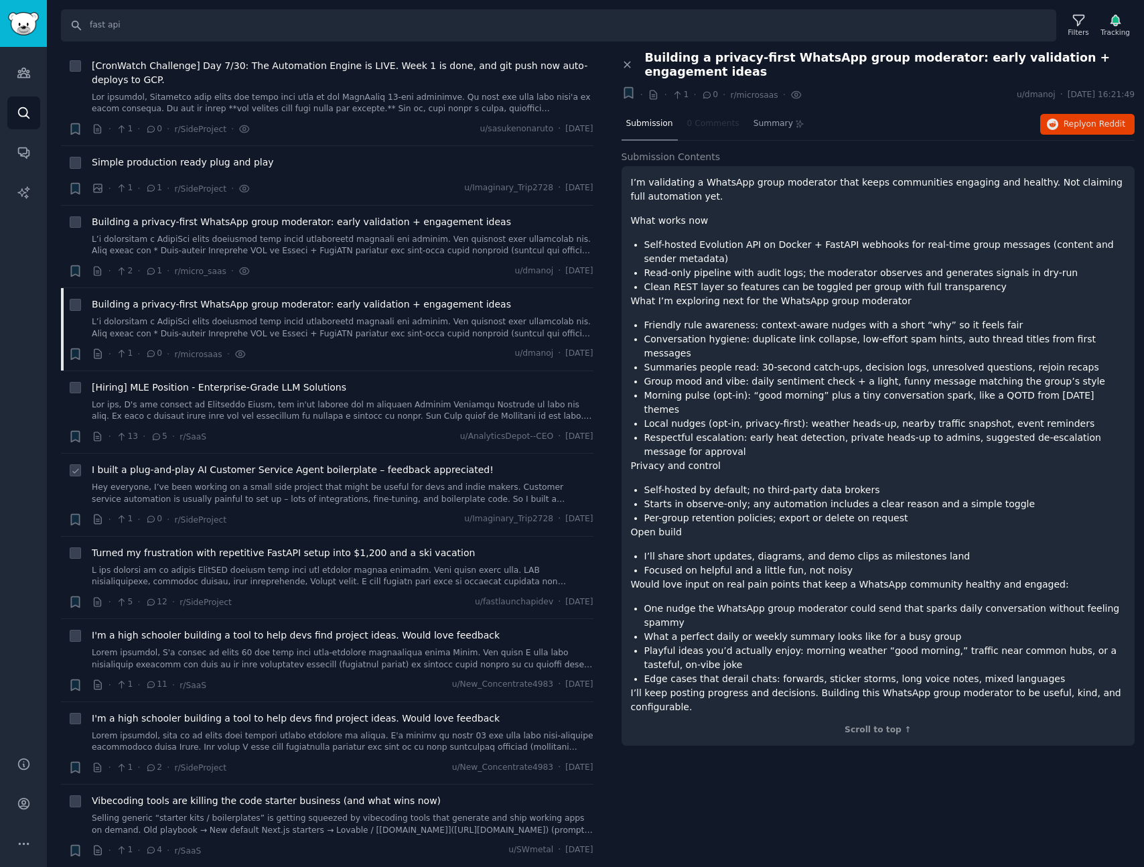
click at [283, 463] on span "I built a plug-and-play AI Customer Service Agent boilerplate – feedback apprec…" at bounding box center [293, 470] width 402 height 14
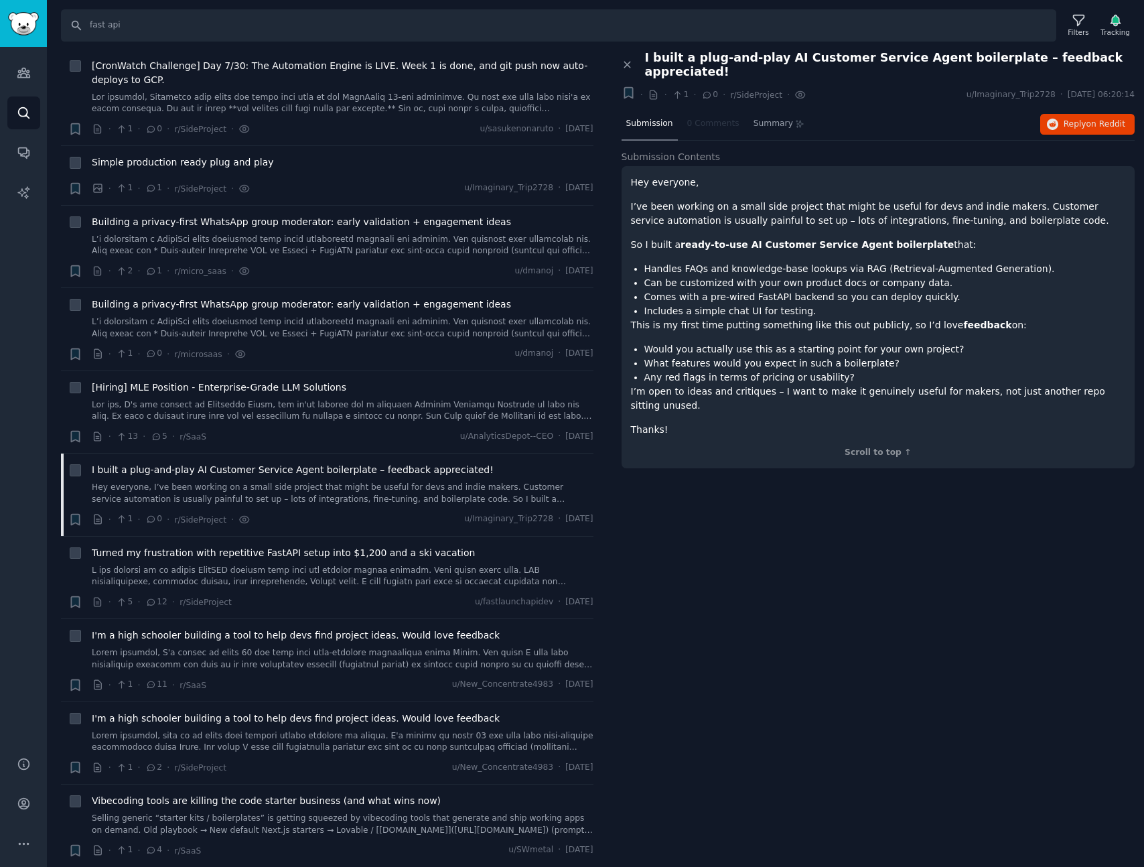
drag, startPoint x: 634, startPoint y: 232, endPoint x: 947, endPoint y: 232, distance: 313.5
click at [947, 238] on p "So I built a ready-to-use AI Customer Service Agent boilerplate that:" at bounding box center [878, 245] width 495 height 14
click at [721, 262] on li "Handles FAQs and knowledge-base lookups via RAG (Retrieval-Augmented Generation…" at bounding box center [885, 269] width 482 height 14
click at [1091, 114] on button "Reply on Reddit" at bounding box center [1087, 124] width 94 height 21
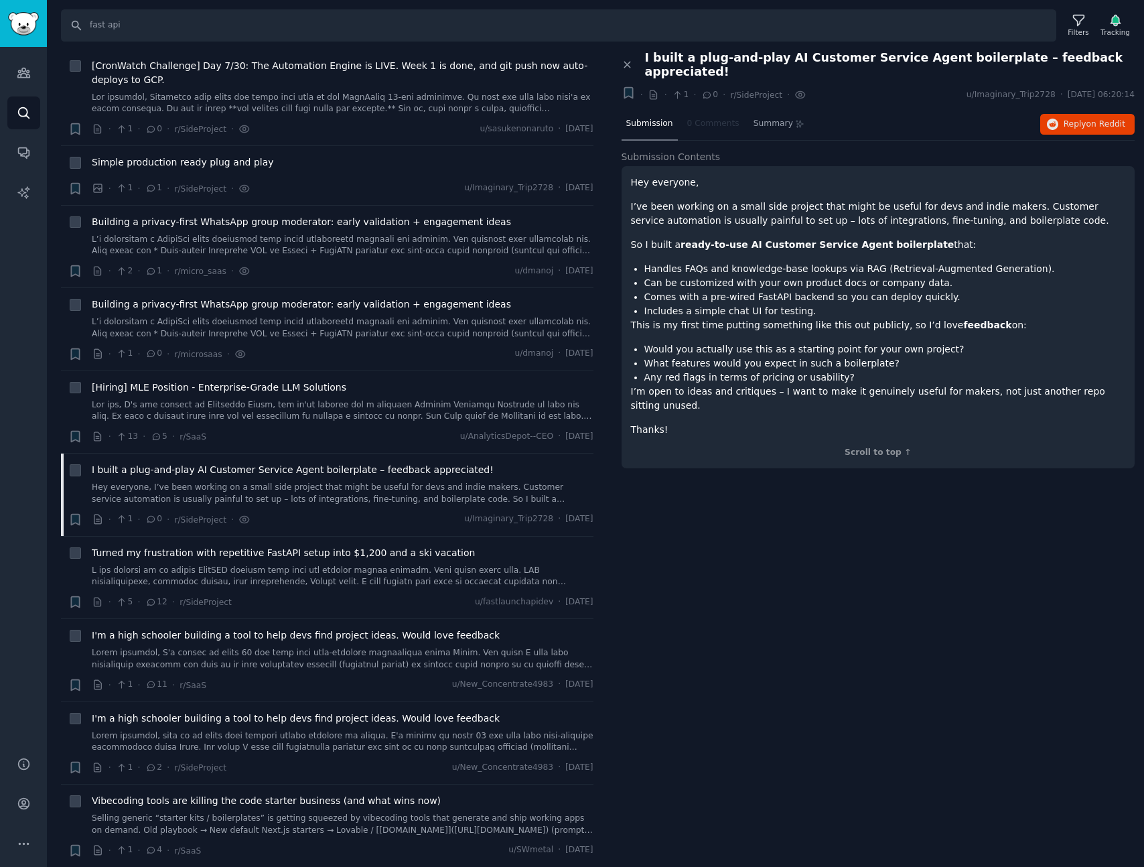
click at [758, 598] on div "Close panel I built a plug-and-play AI Customer Service Agent boilerplate – fee…" at bounding box center [878, 459] width 533 height 817
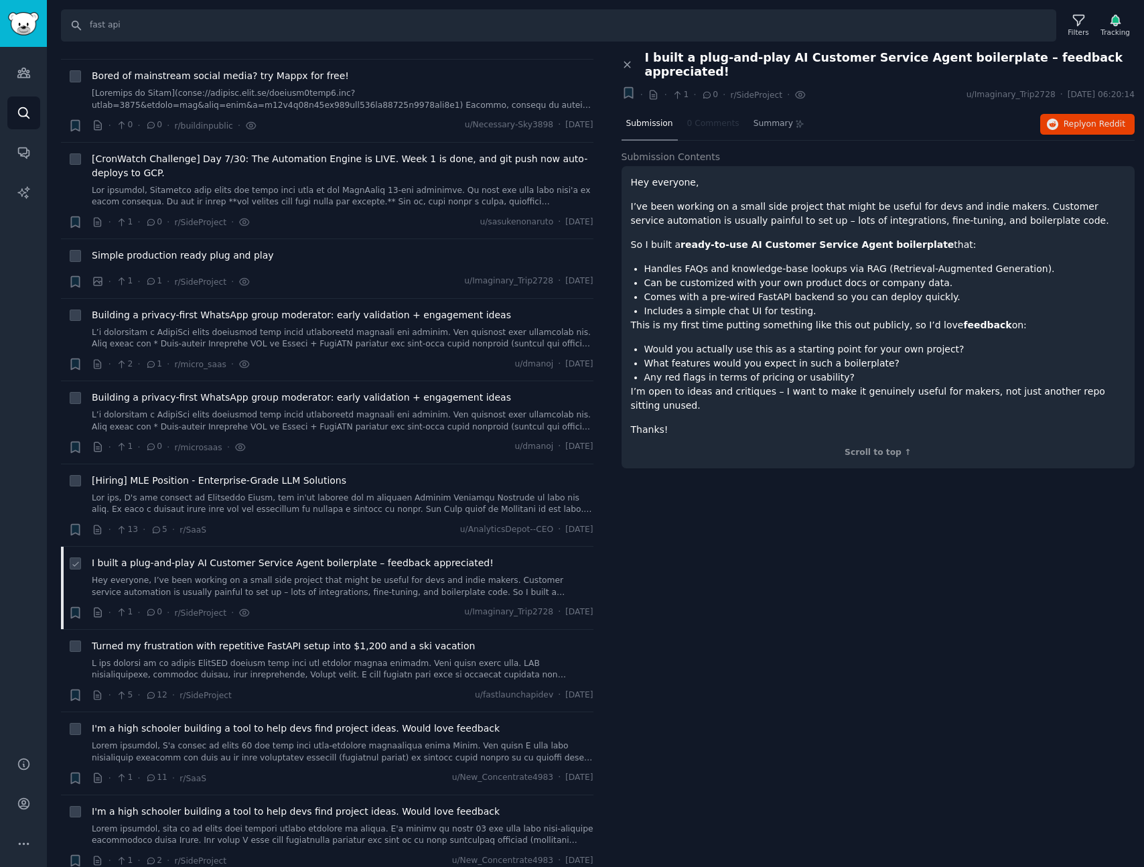
scroll to position [1269, 0]
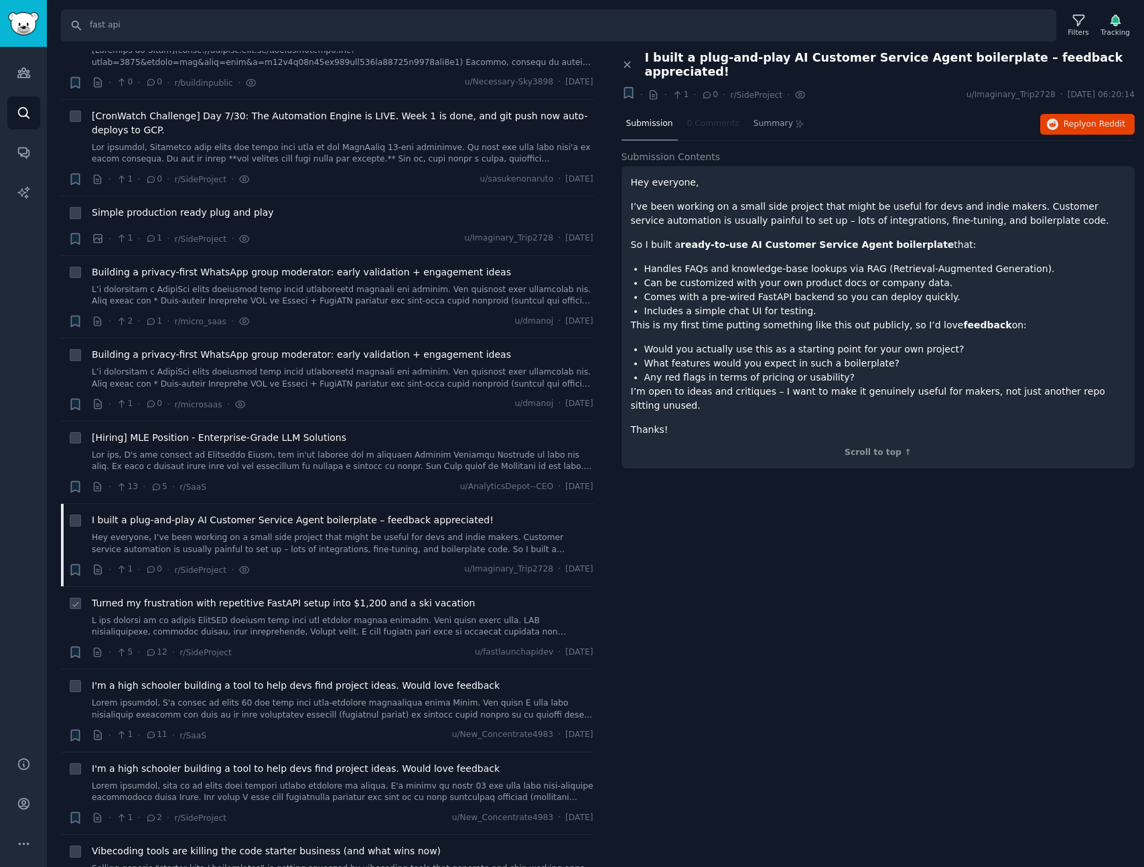
click at [402, 596] on span "Turned my frustration with repetitive FastAPI setup into $1,200 and a ski vacat…" at bounding box center [283, 603] width 383 height 14
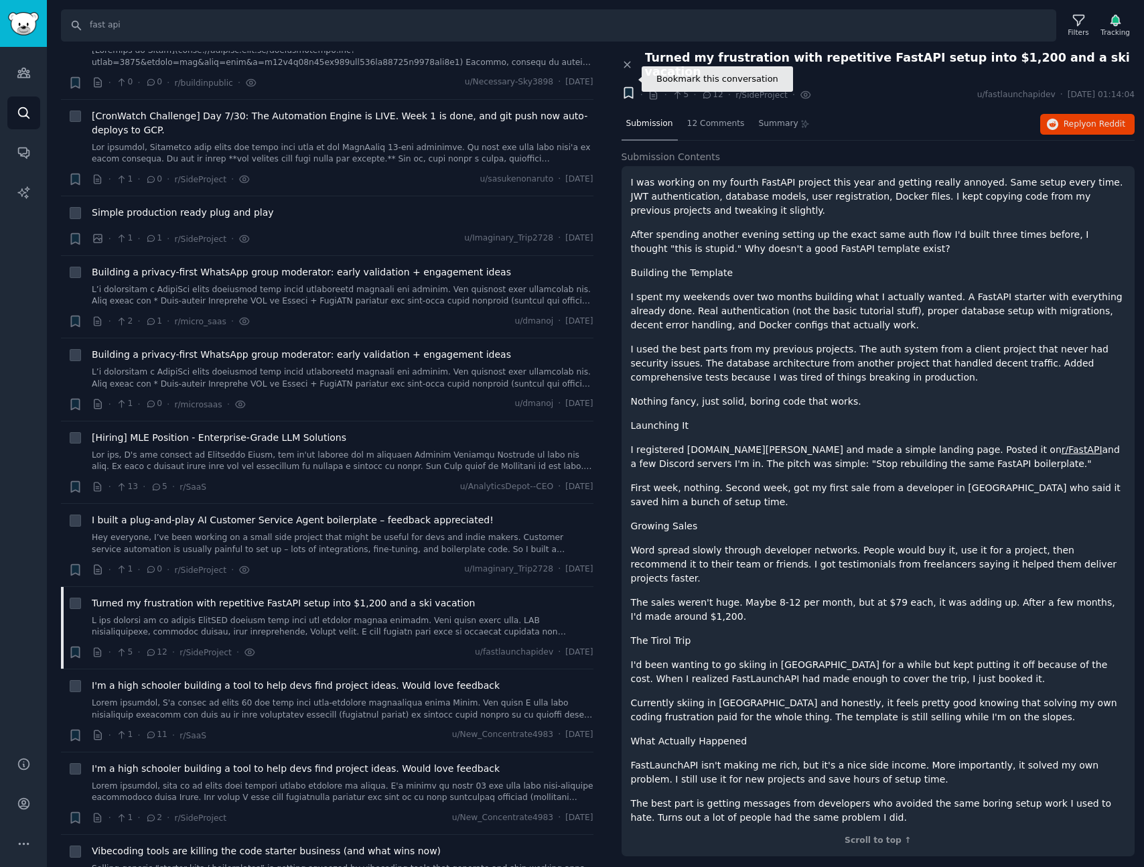
click at [627, 88] on icon "button" at bounding box center [628, 93] width 8 height 11
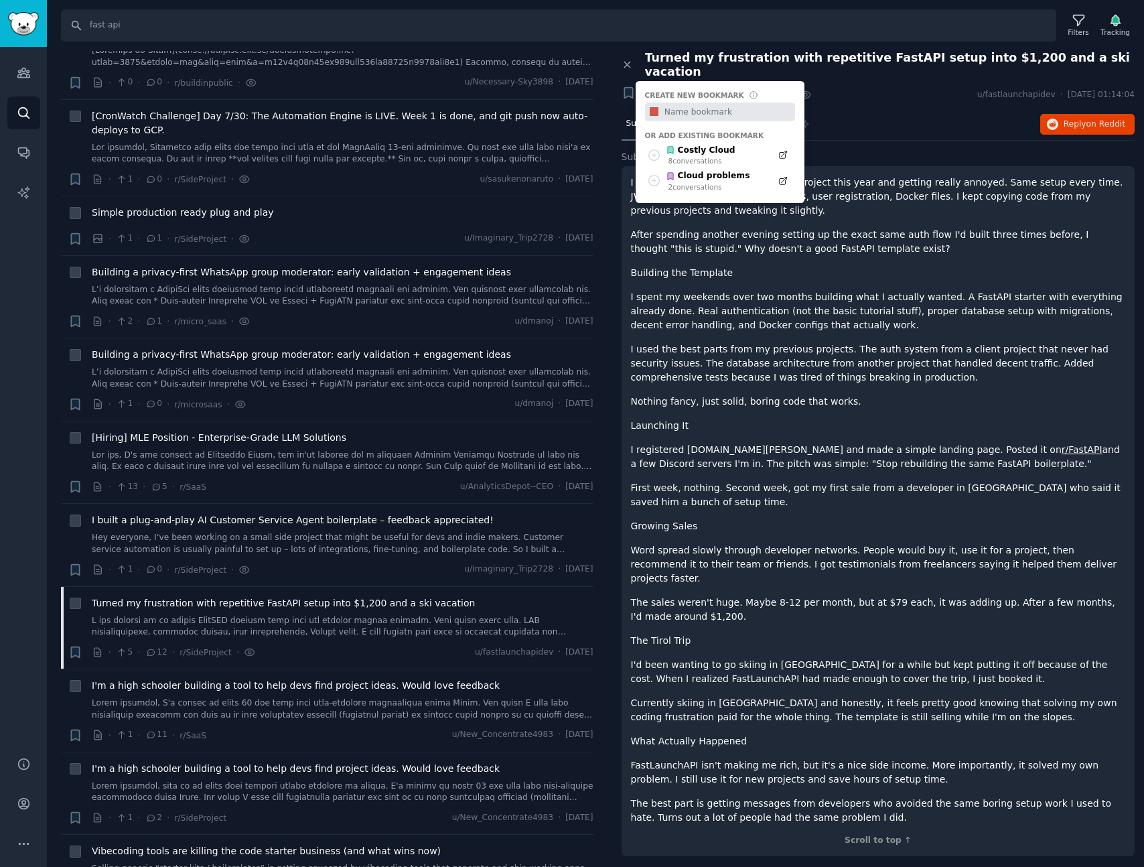
type input "F"
type input "fastapi"
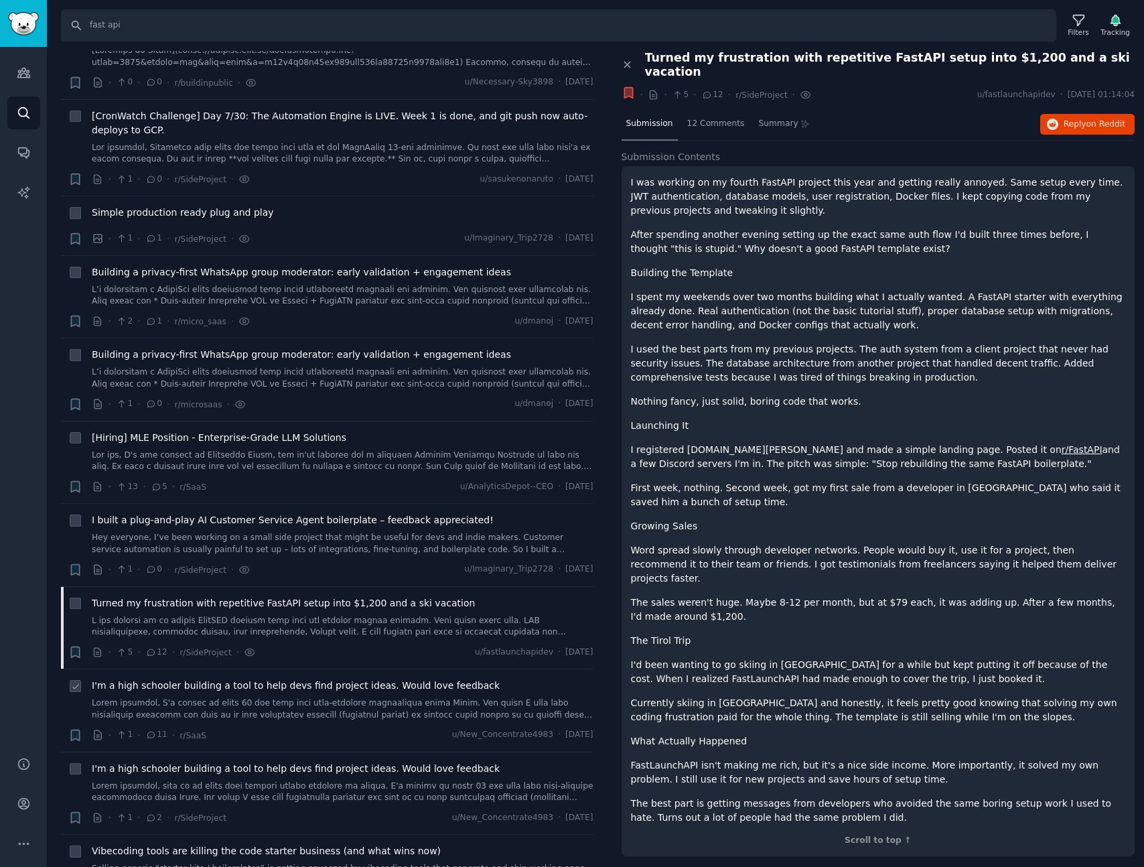
click at [282, 697] on link at bounding box center [343, 708] width 502 height 23
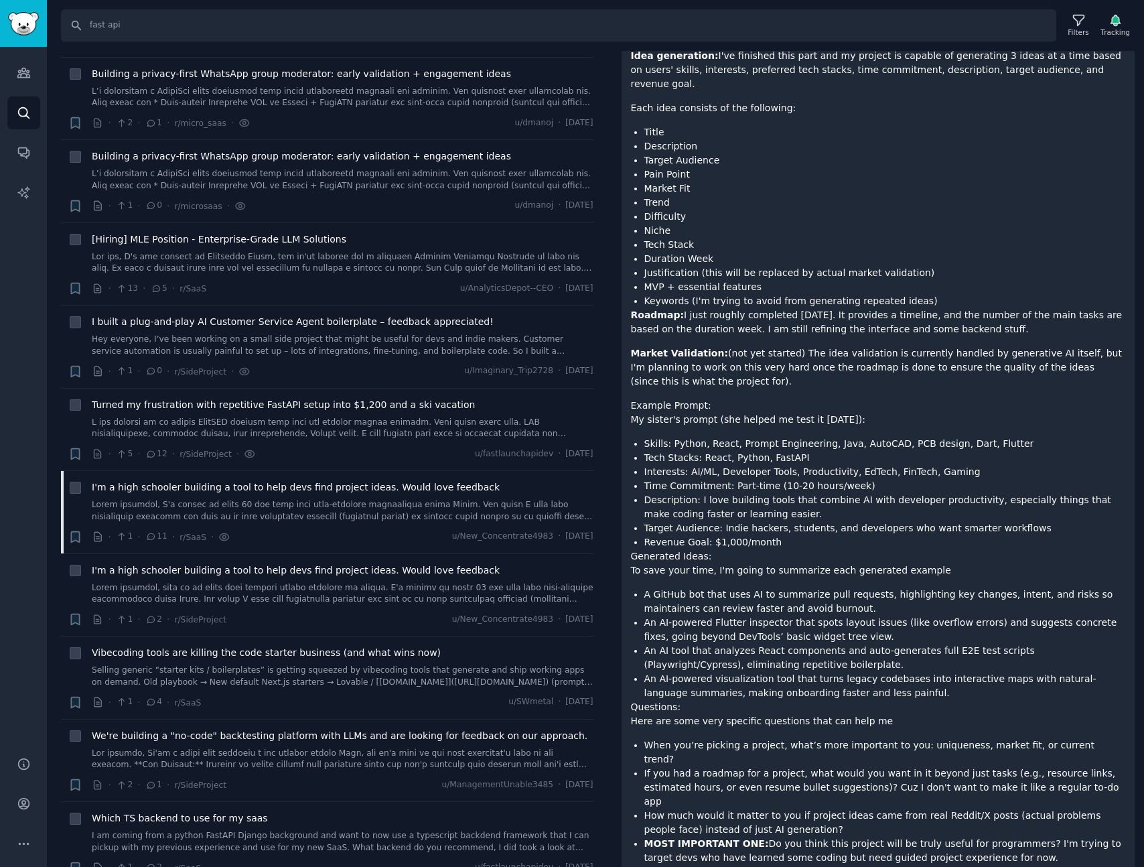
scroll to position [372, 0]
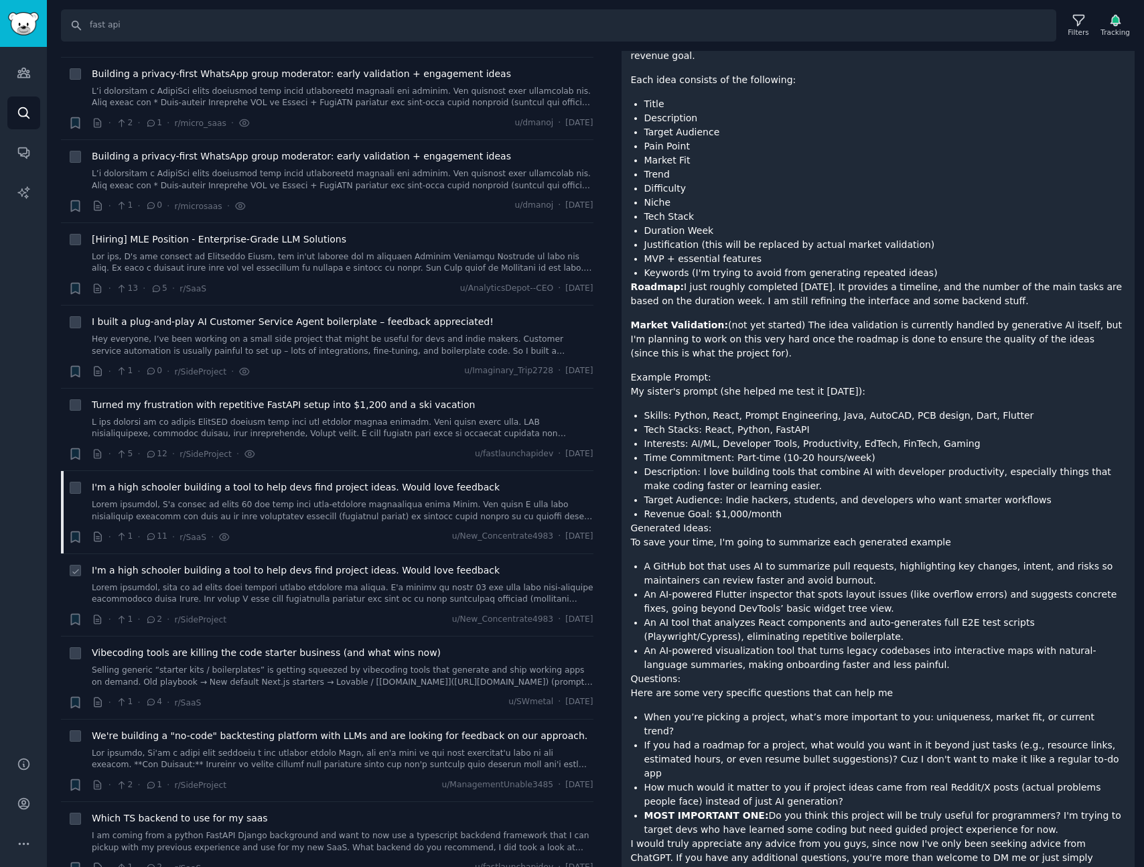
click at [249, 582] on link at bounding box center [343, 593] width 502 height 23
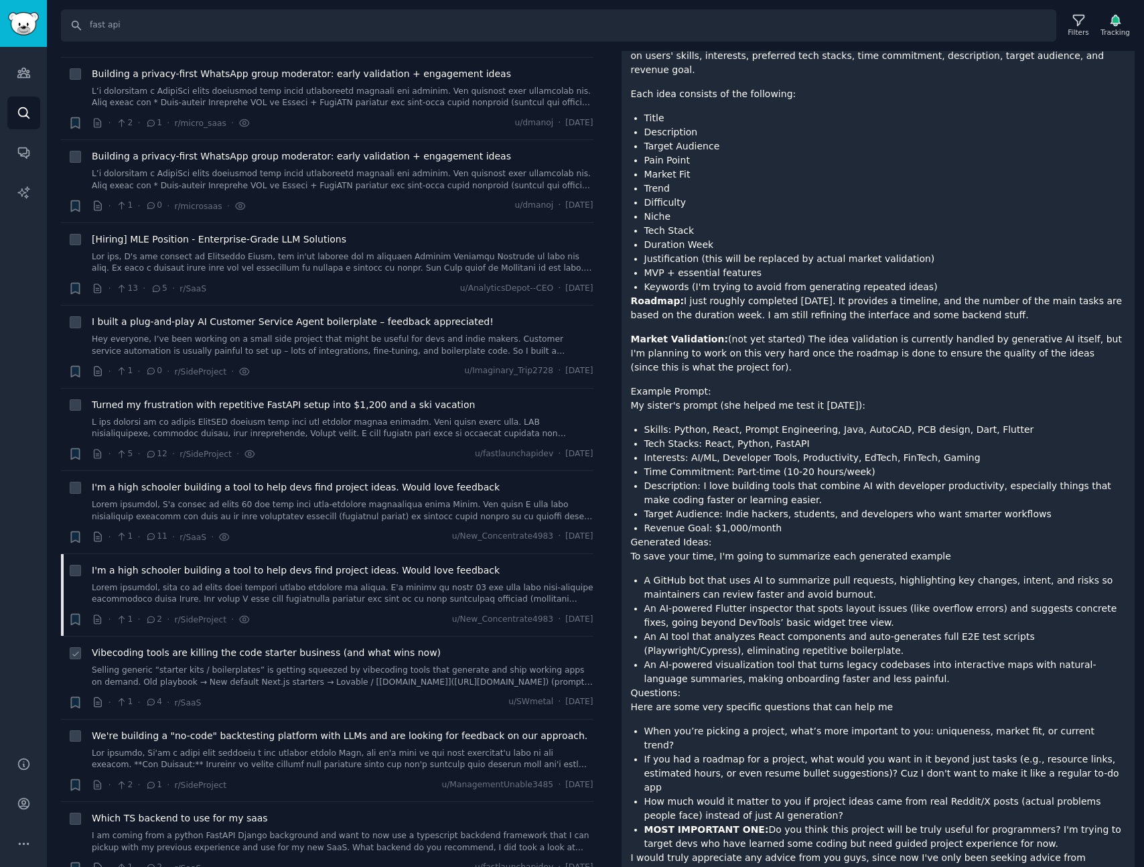
click at [271, 646] on span "Vibecoding tools are killing the code starter business (and what wins now)" at bounding box center [266, 653] width 349 height 14
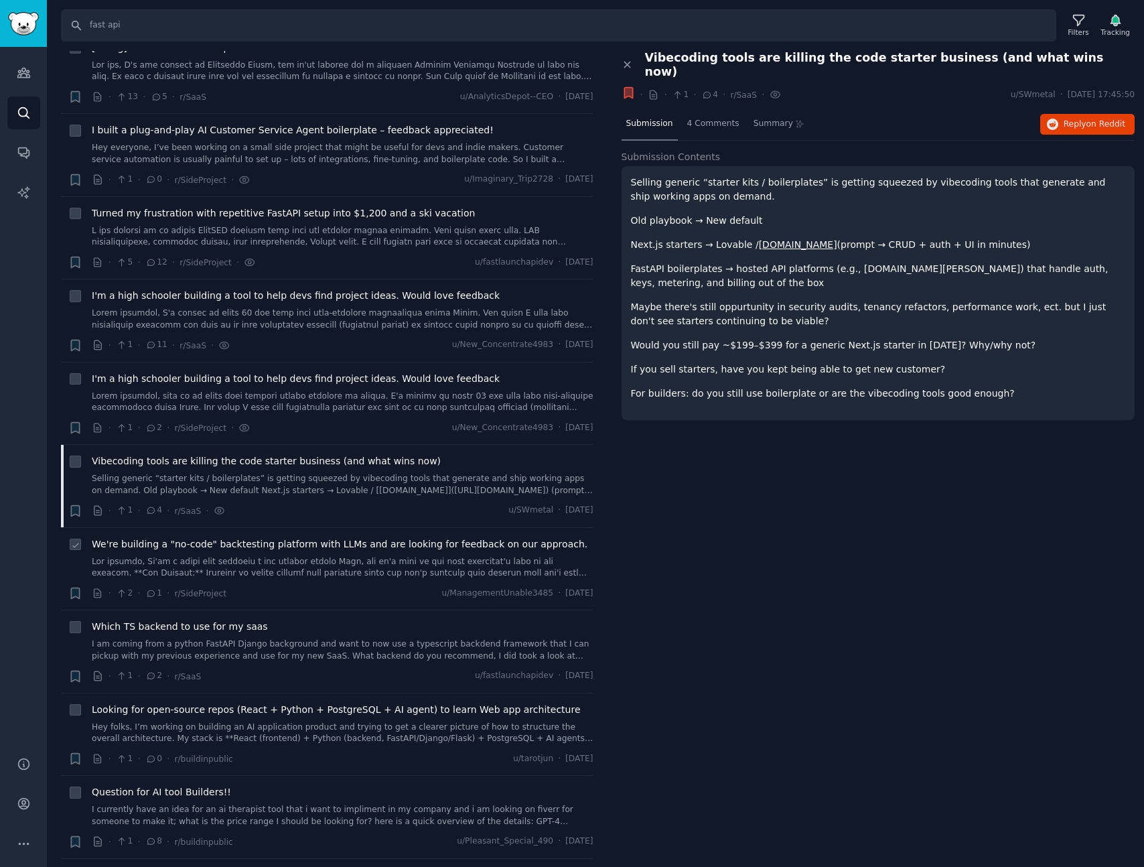
scroll to position [1668, 0]
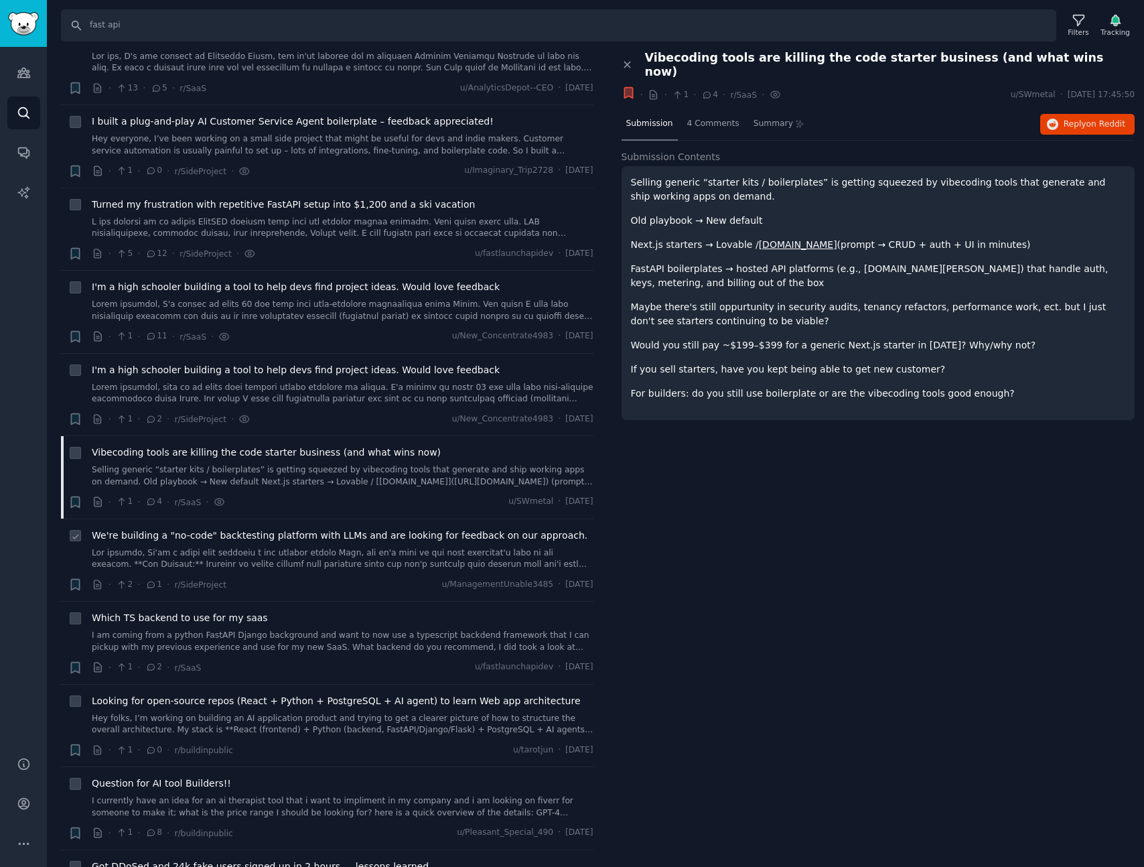
click at [285, 547] on link at bounding box center [343, 558] width 502 height 23
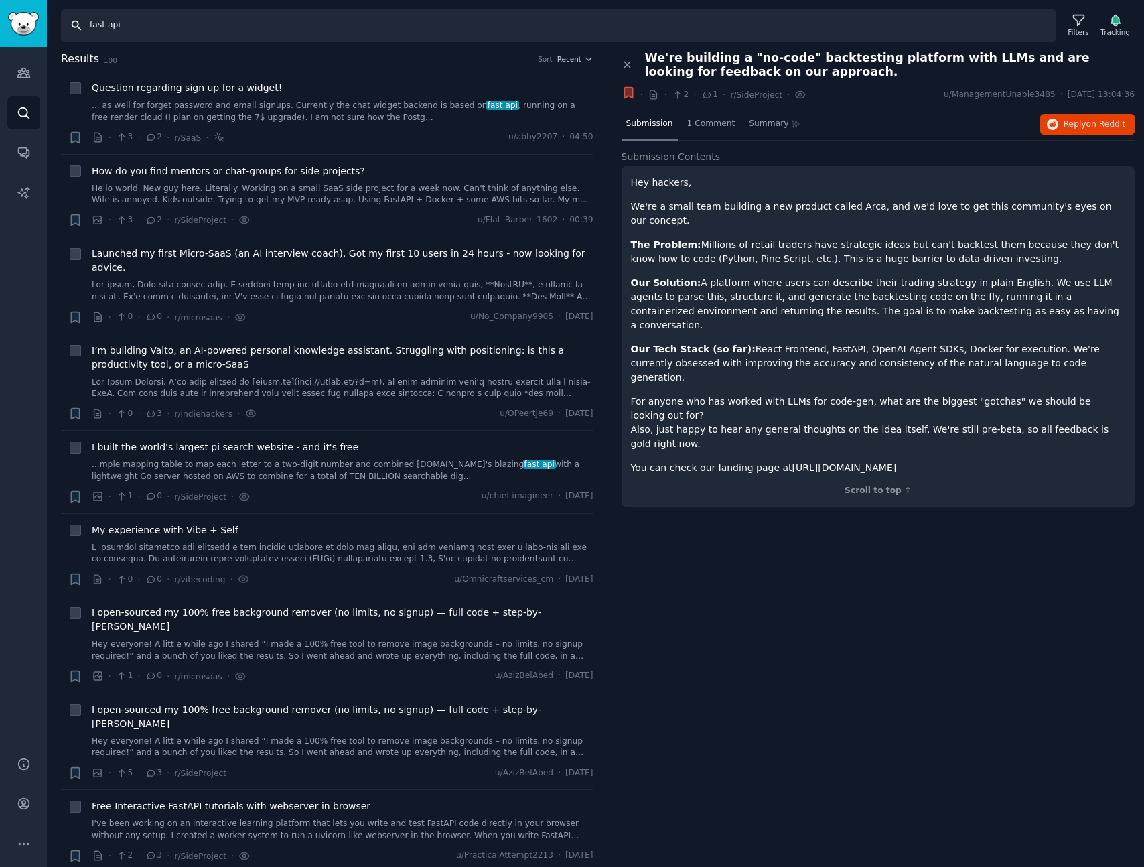
click at [216, 33] on input "fast api" at bounding box center [558, 25] width 995 height 32
type input "spring boot"
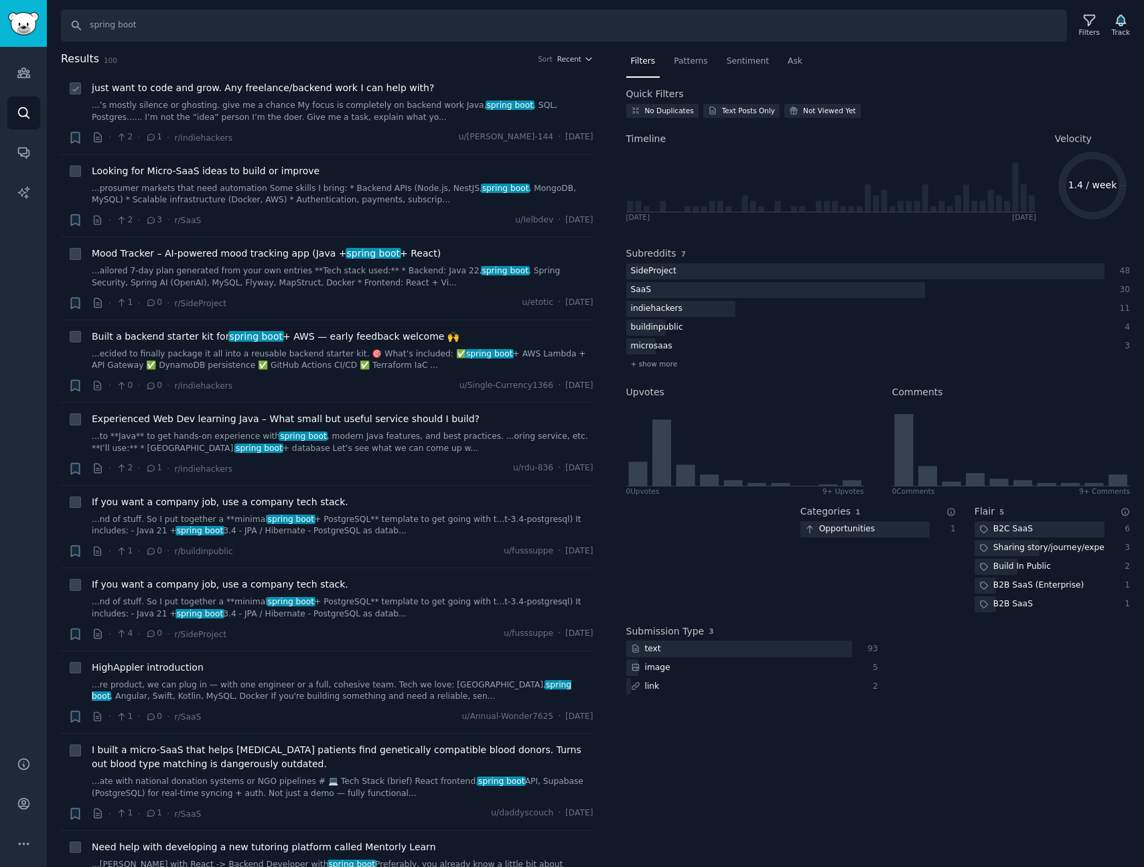
click at [307, 88] on span "just want to code and grow. Any freelance/backend work I can help with?" at bounding box center [263, 88] width 342 height 14
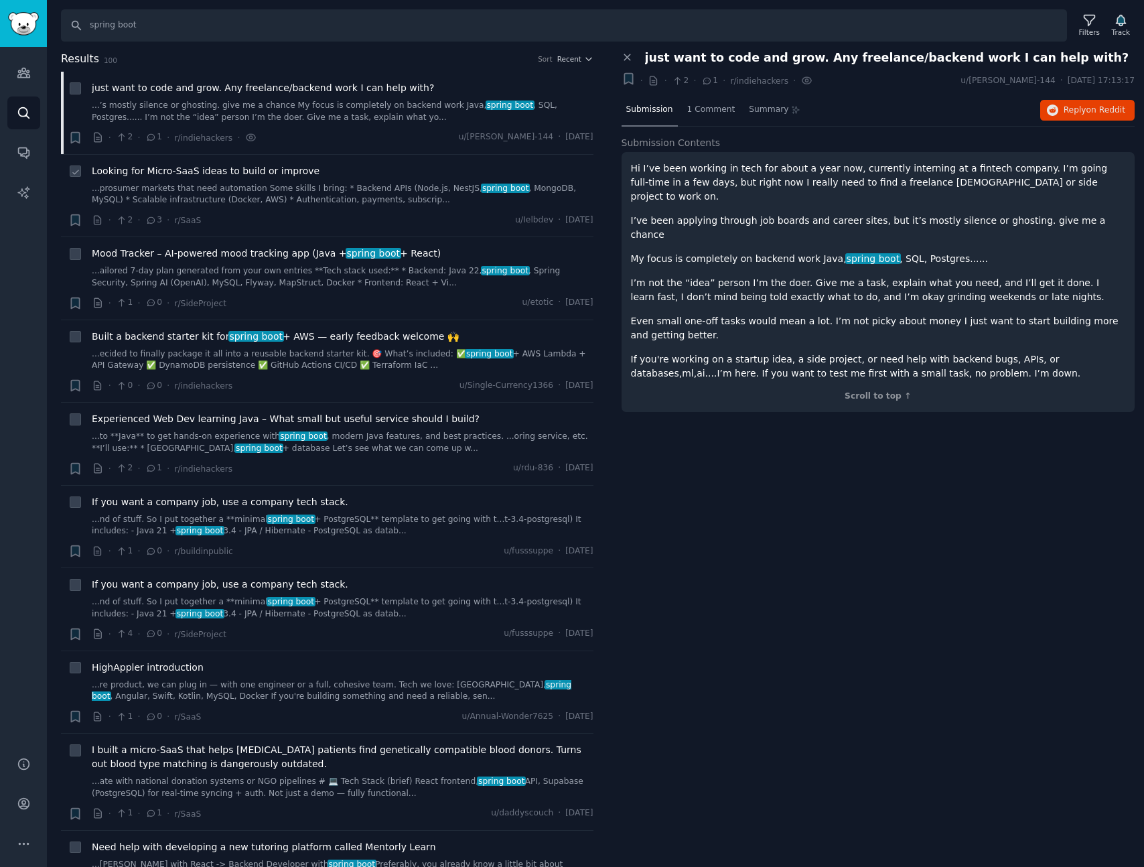
click at [303, 175] on span "Looking for Micro-SaaS ideas to build or improve" at bounding box center [206, 171] width 228 height 14
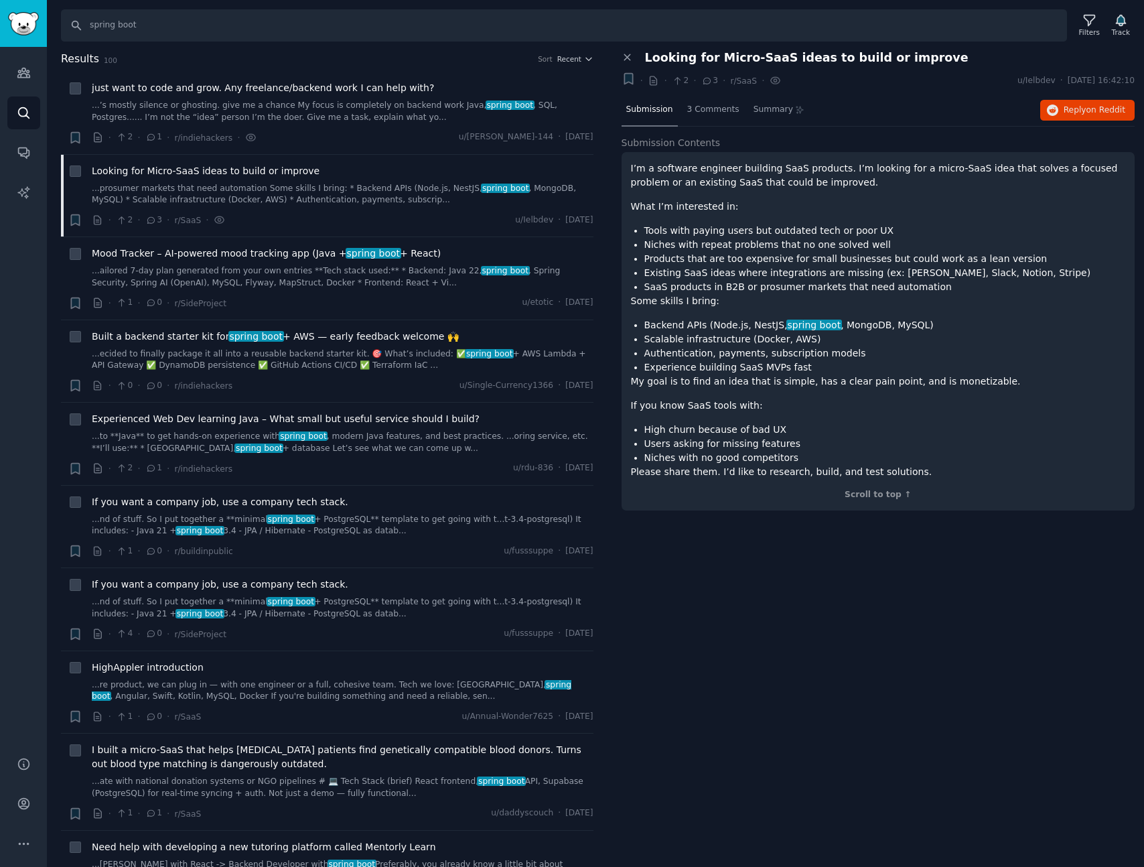
click at [859, 608] on div "Close panel Looking for Micro-SaaS ideas to build or improve + · · 2 · 3 · r/Sa…" at bounding box center [878, 459] width 533 height 817
click at [859, 607] on div "Close panel Looking for Micro-SaaS ideas to build or improve + · · 2 · 3 · r/Sa…" at bounding box center [878, 459] width 533 height 817
click at [1105, 108] on span "on Reddit" at bounding box center [1105, 109] width 39 height 9
click at [202, 255] on span "Mood Tracker – AI-powered mood tracking app (Java + spring boot + React)" at bounding box center [266, 253] width 349 height 14
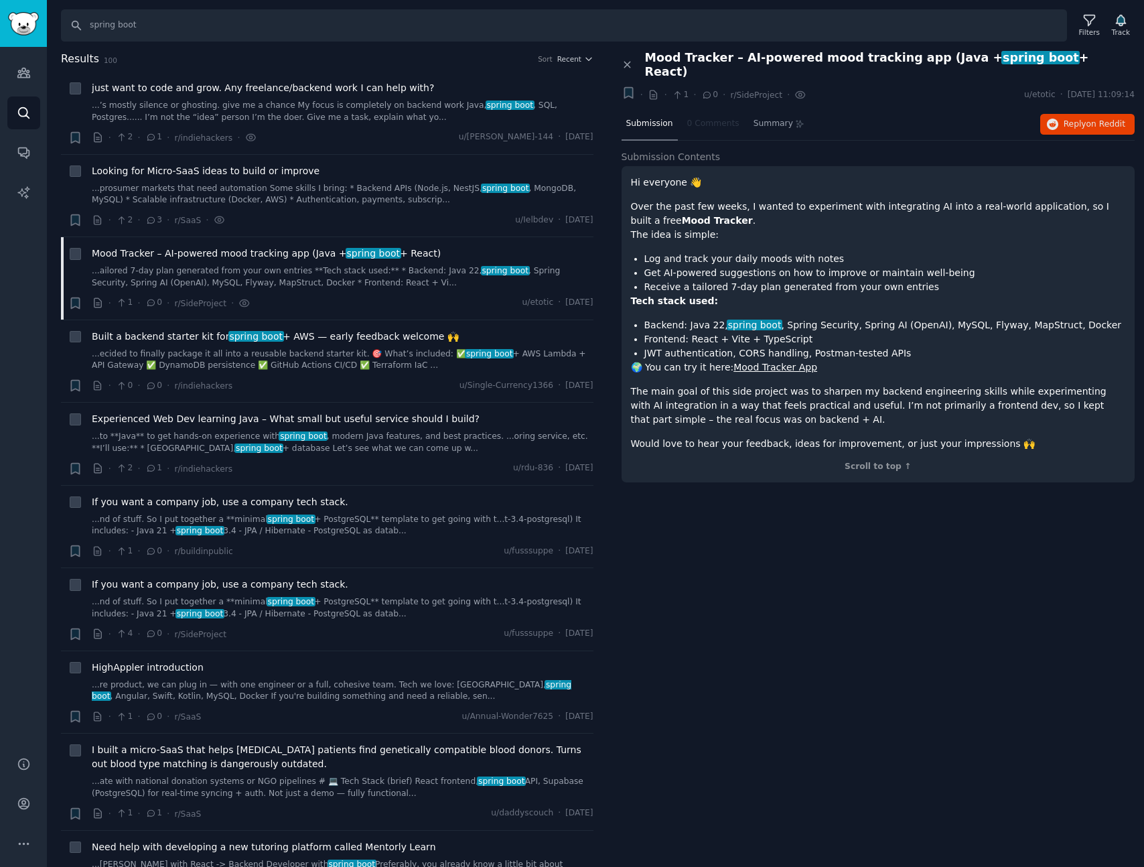
click at [793, 499] on div "Close panel Mood Tracker – AI-powered mood tracking app (Java + spring boot + R…" at bounding box center [878, 459] width 533 height 817
click at [1066, 119] on span "Reply on Reddit" at bounding box center [1095, 125] width 62 height 12
click at [626, 88] on icon "button" at bounding box center [628, 93] width 8 height 11
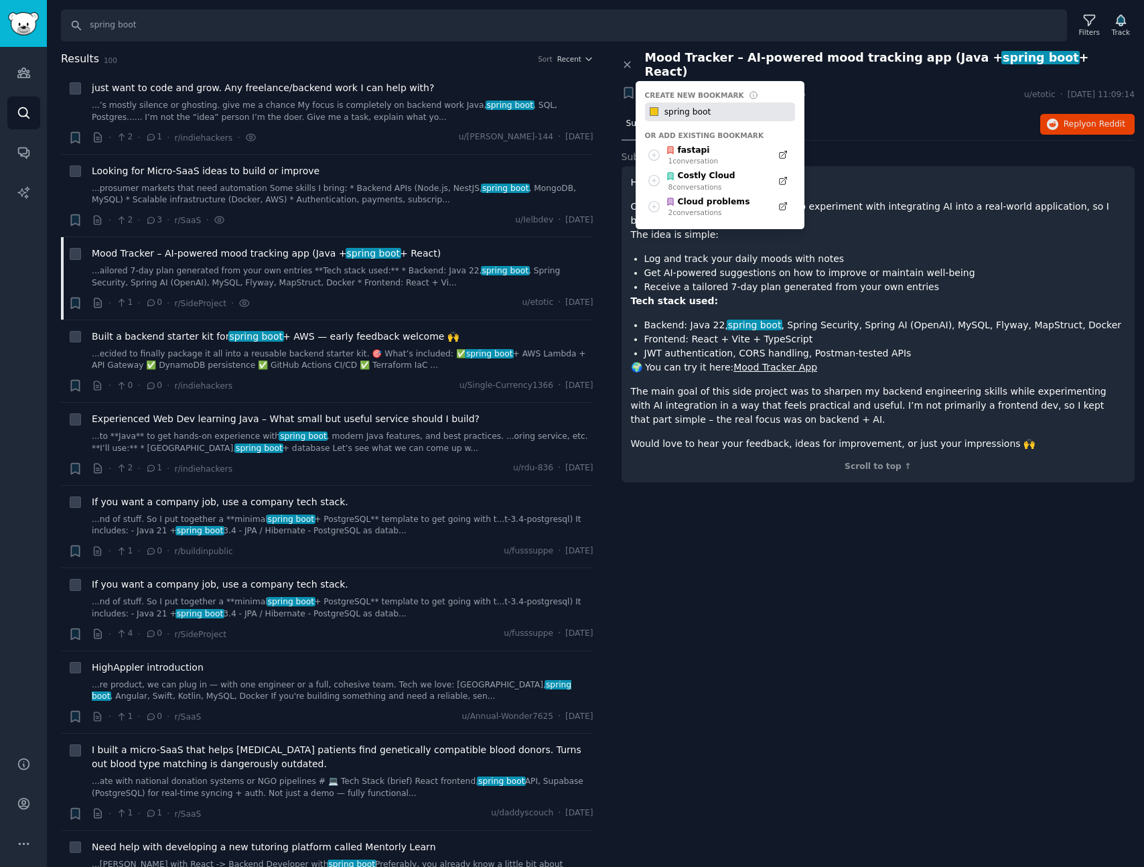
type input "spring boot"
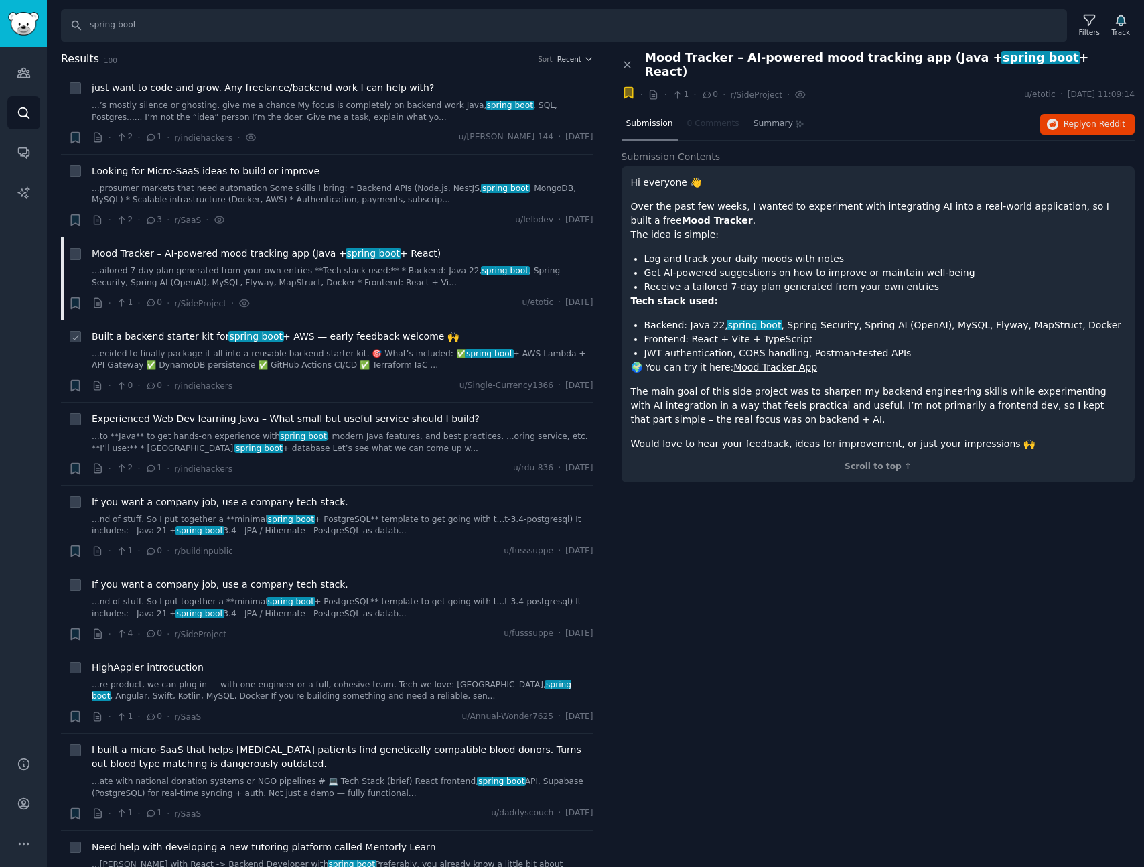
click at [287, 334] on span "Built a backend starter kit for spring boot + AWS — early feedback welcome 🙌" at bounding box center [275, 337] width 367 height 14
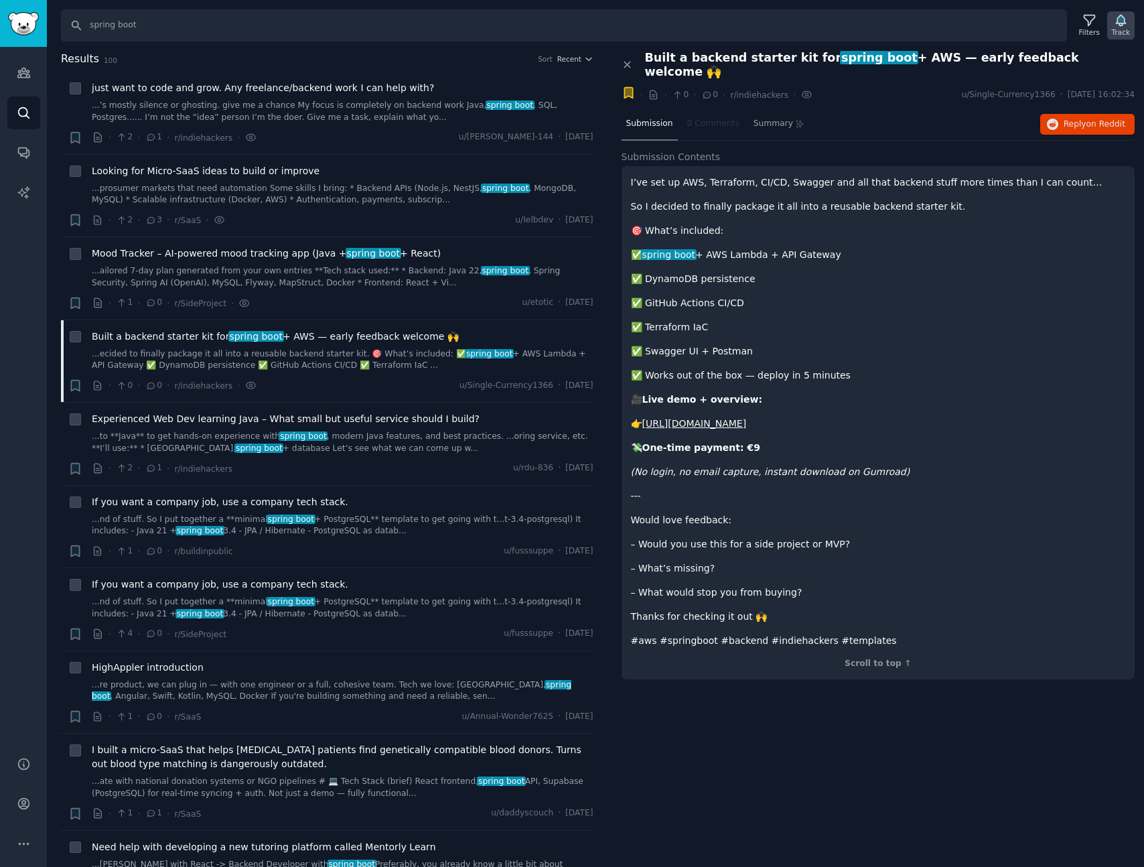
click at [1123, 17] on icon "button" at bounding box center [1121, 20] width 14 height 14
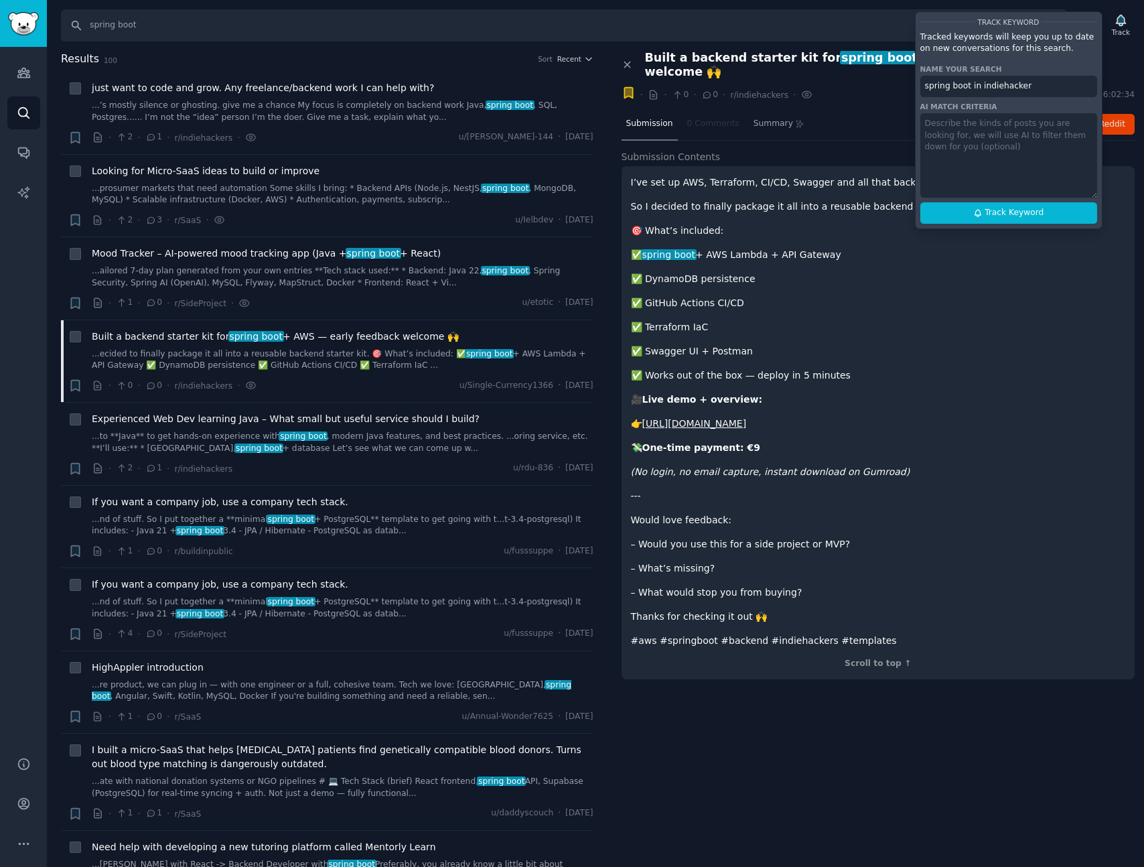
click at [969, 92] on input "spring boot in indiehacker" at bounding box center [1008, 86] width 177 height 21
click at [1005, 214] on span "Track Keyword" at bounding box center [1014, 213] width 59 height 12
type input ""spring boot" in indiehacker"
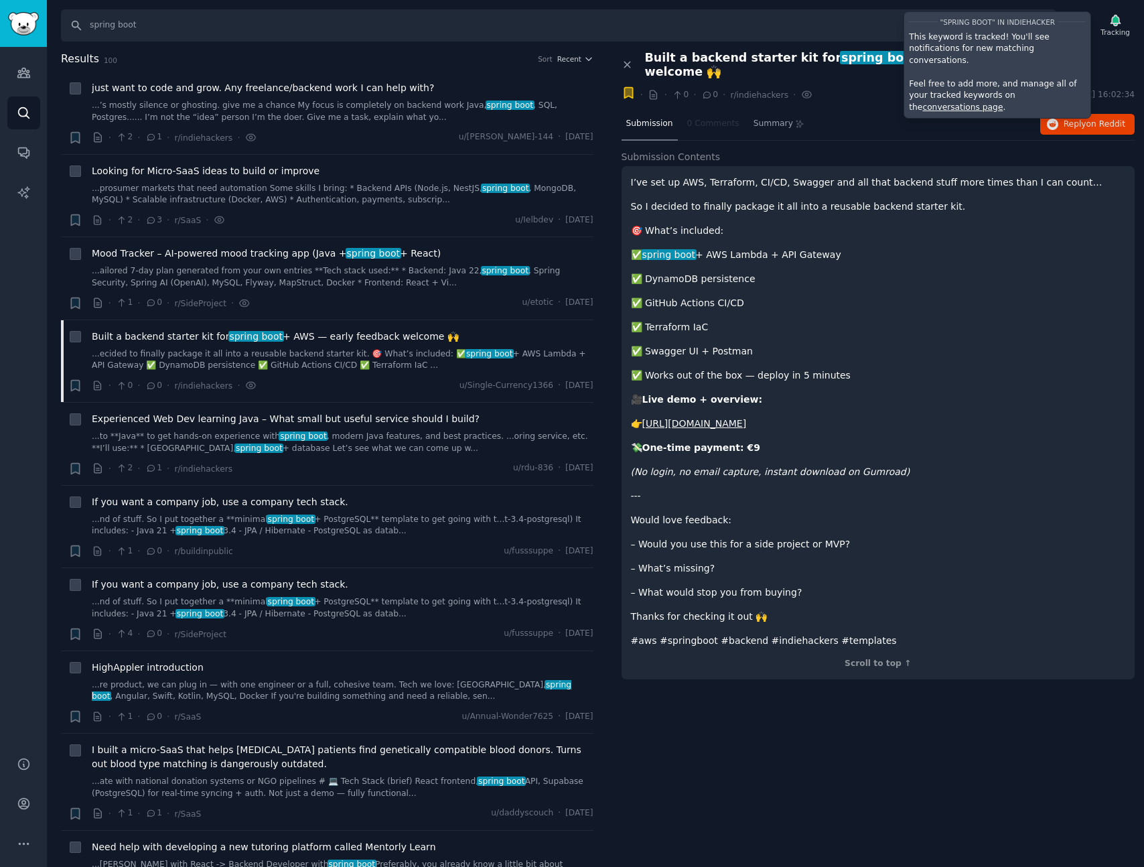
click at [987, 272] on p "✅ DynamoDB persistence" at bounding box center [878, 279] width 495 height 14
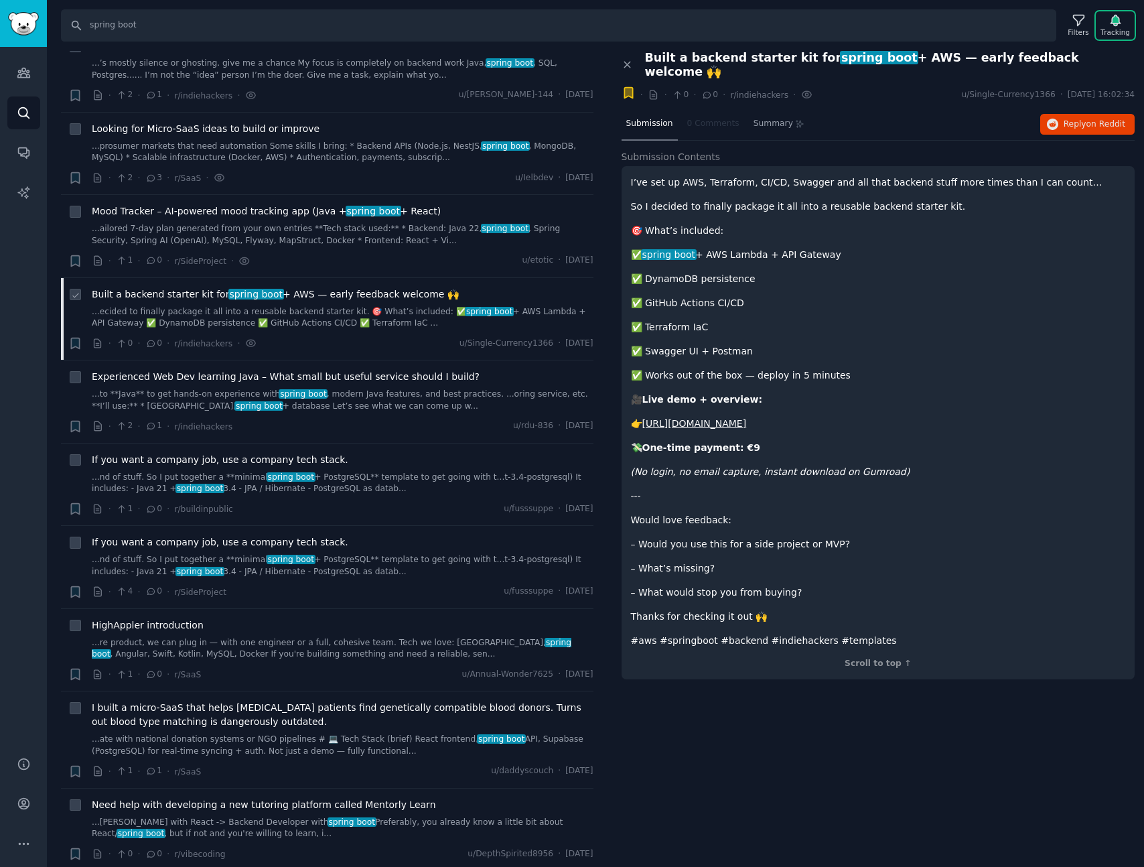
scroll to position [51, 0]
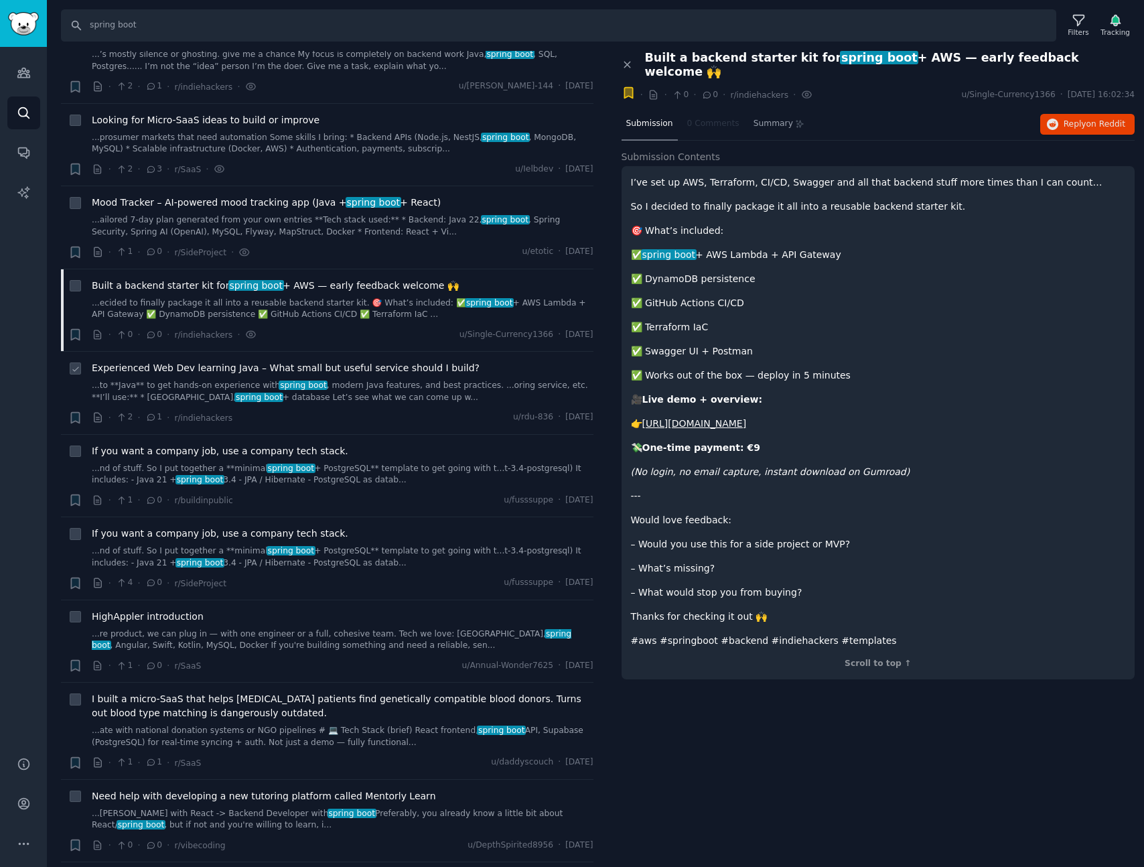
click at [407, 399] on link "...to **Java** to get hands-on experience with spring boot , modern Java featur…" at bounding box center [343, 391] width 502 height 23
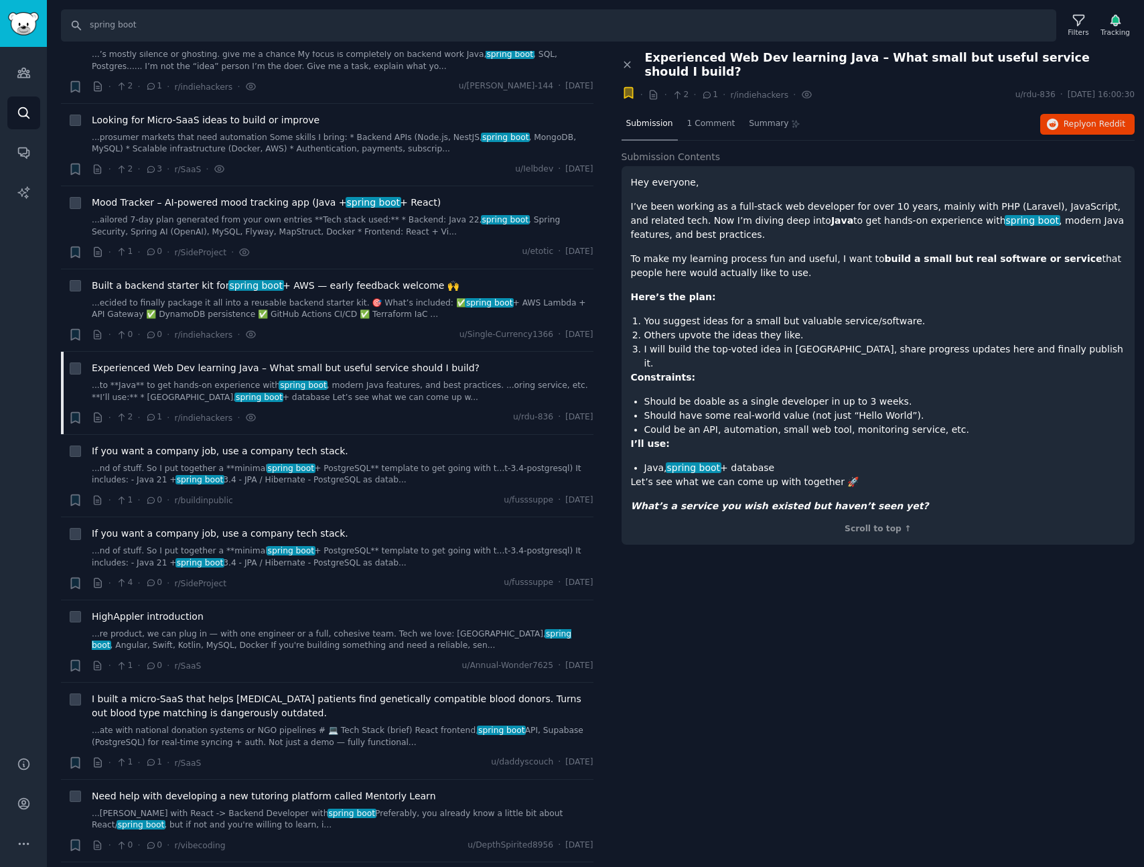
click at [749, 589] on div "Close panel Experienced Web Dev learning Java – What small but useful service s…" at bounding box center [878, 459] width 533 height 817
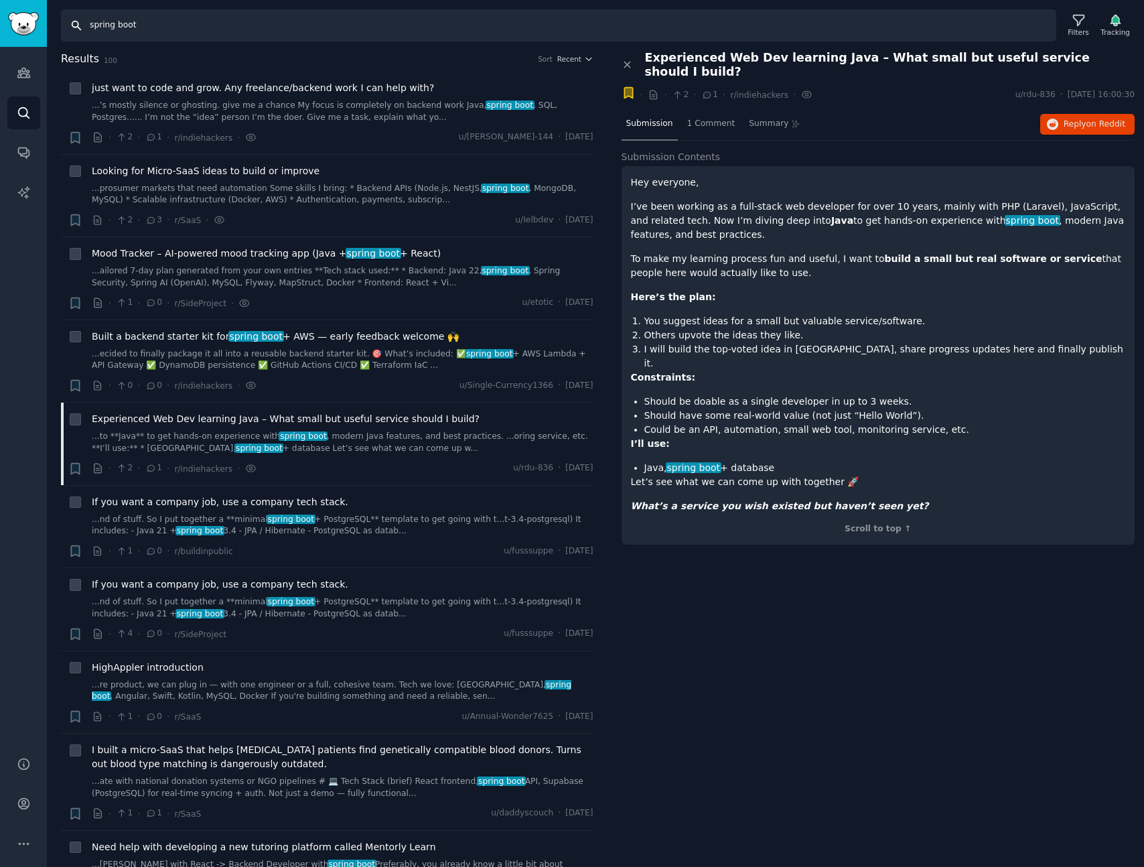
click at [158, 27] on input "spring boot" at bounding box center [558, 25] width 995 height 32
click at [180, 26] on input "spring boot" at bounding box center [558, 25] width 995 height 32
type input "FastAPI"
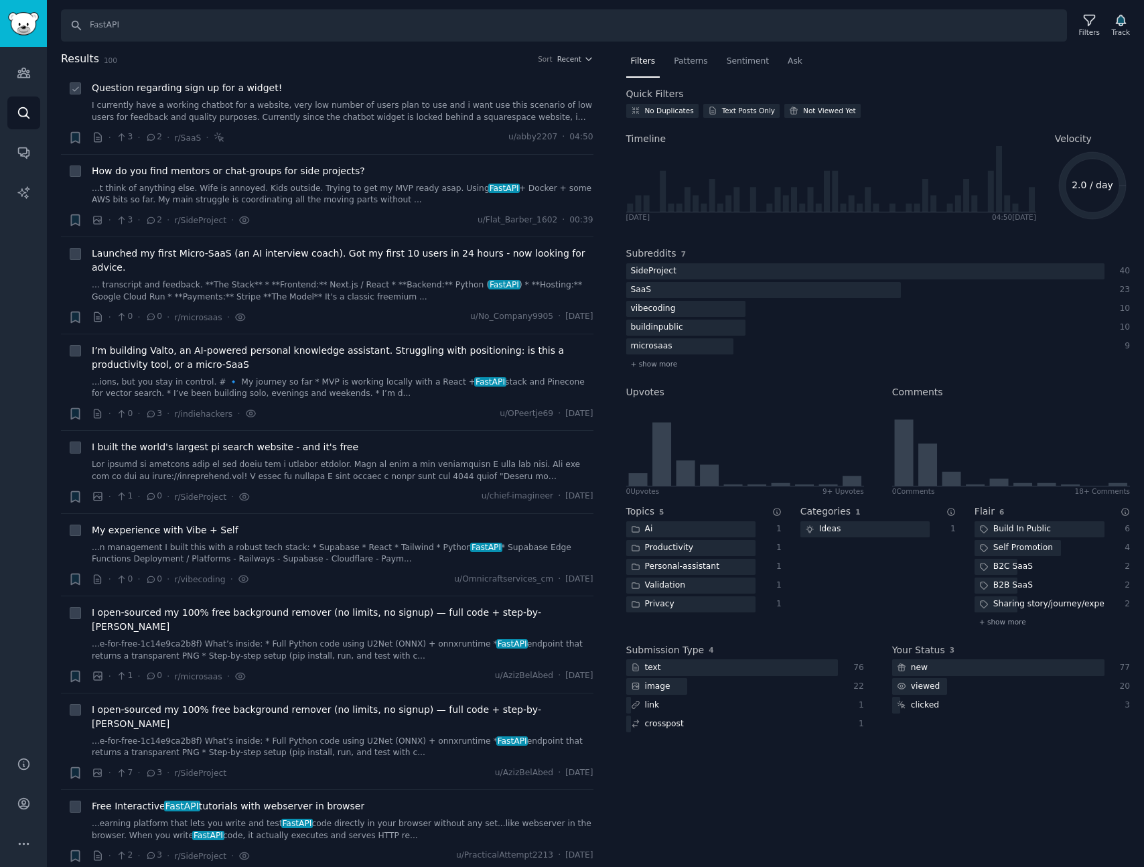
click at [274, 90] on div "Question regarding sign up for a widget!" at bounding box center [343, 88] width 502 height 14
click at [225, 91] on span "Question regarding sign up for a widget!" at bounding box center [187, 88] width 190 height 14
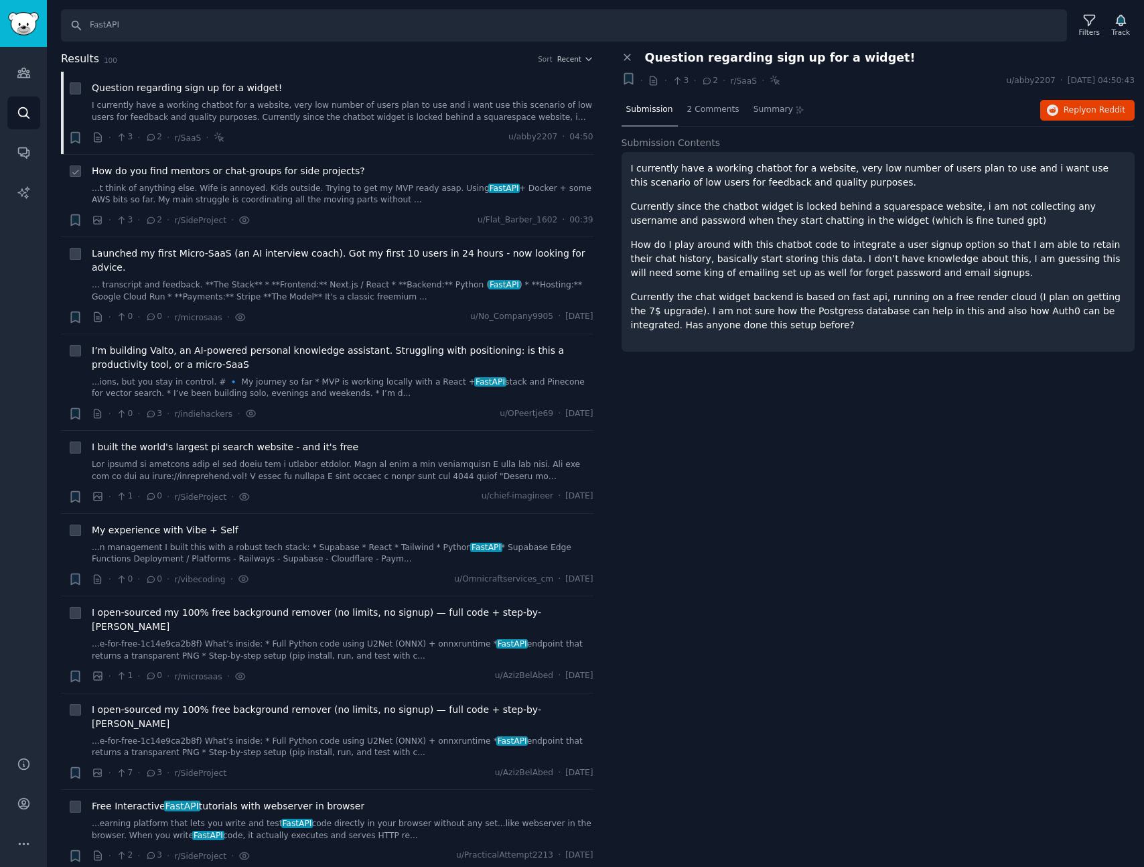
click at [310, 174] on span "How do you find mentors or chat-groups for side projects?" at bounding box center [228, 171] width 273 height 14
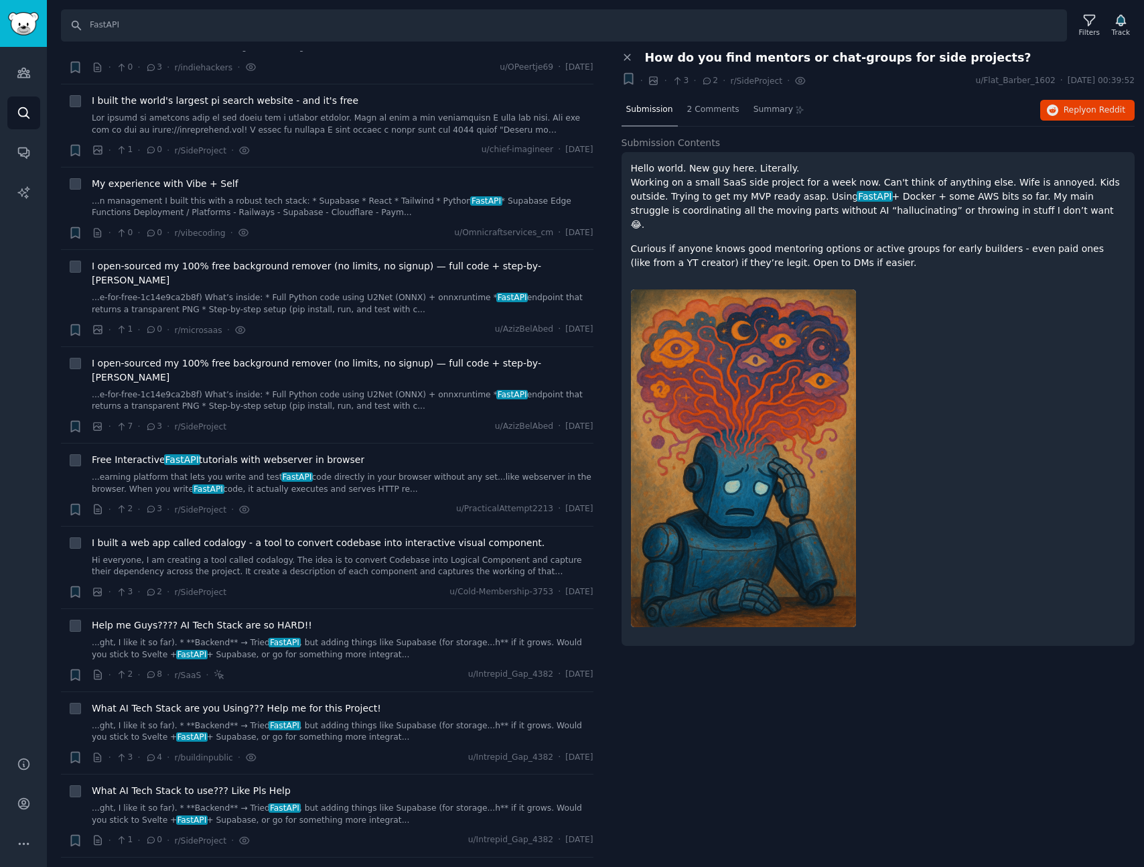
scroll to position [906, 0]
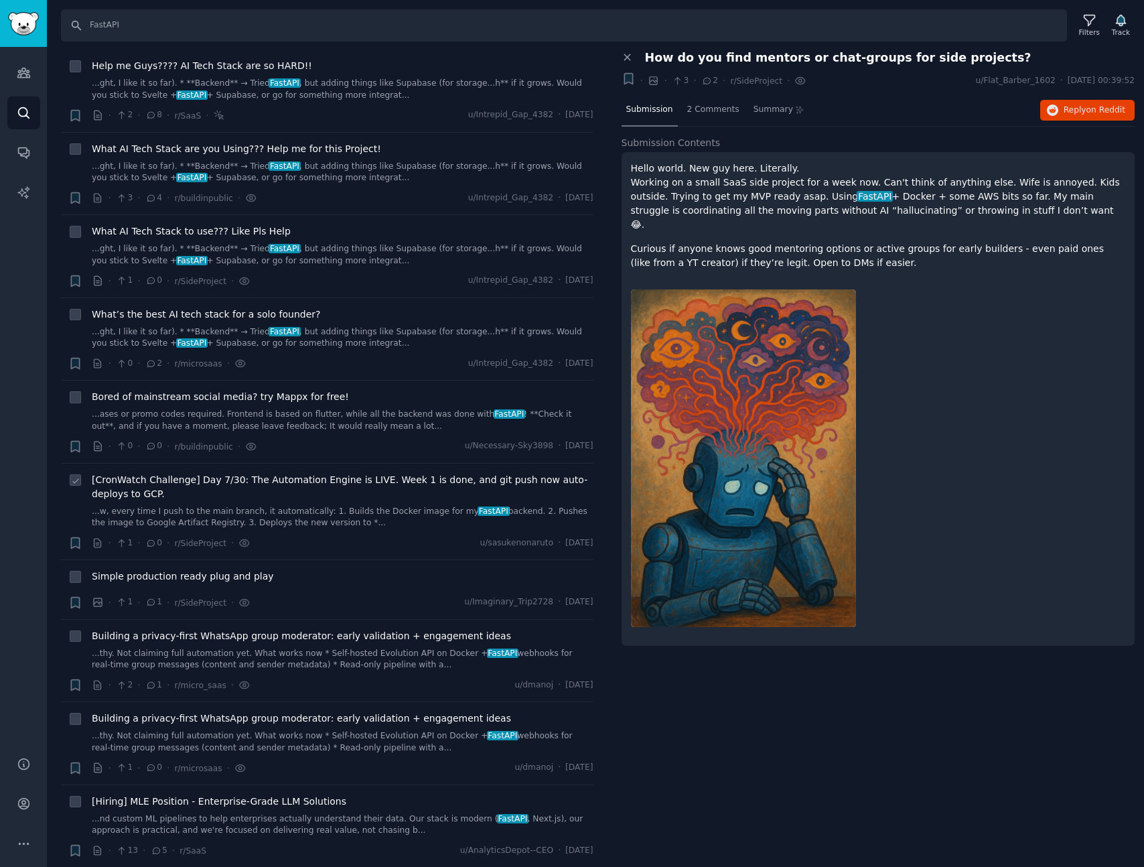
click at [321, 473] on span "[CronWatch Challenge] Day 7/30: The Automation Engine is LIVE. Week 1 is done, …" at bounding box center [343, 487] width 502 height 28
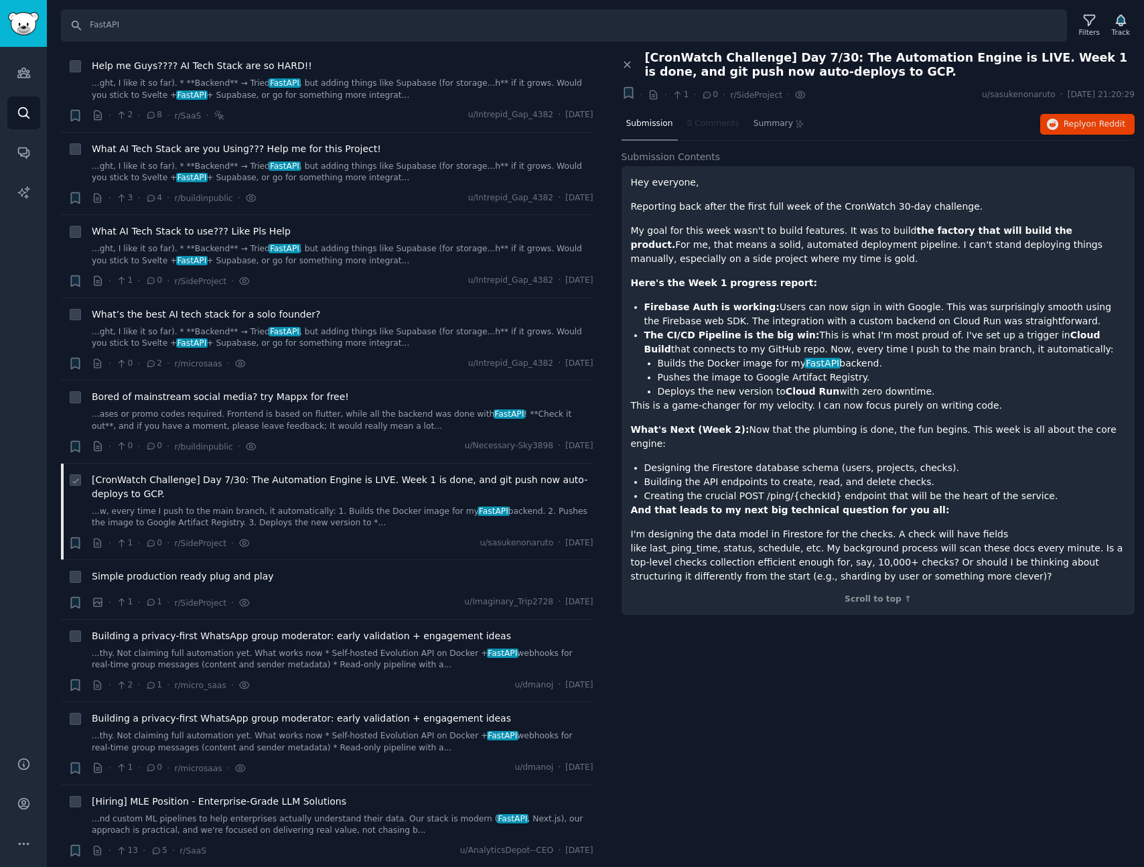
scroll to position [1086, 0]
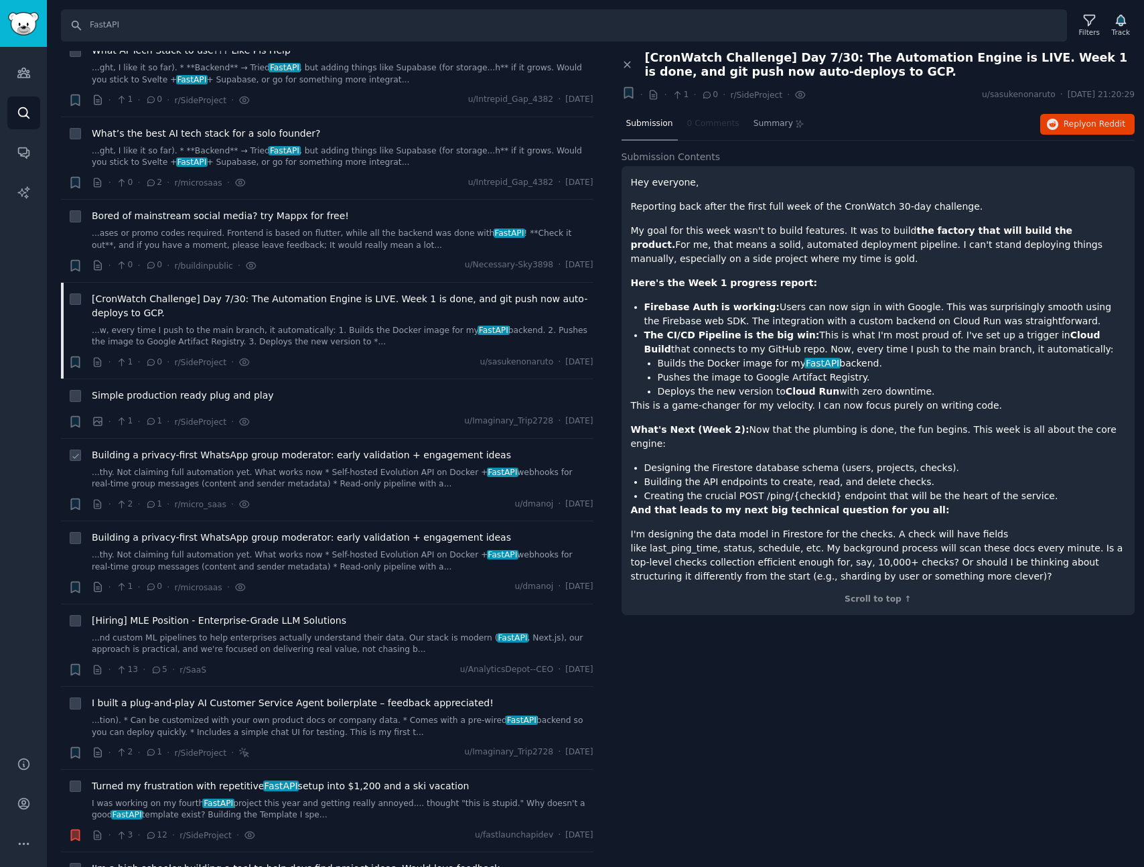
click at [435, 439] on li "+ Building a privacy-first WhatsApp group moderator: early validation + engagem…" at bounding box center [327, 480] width 533 height 82
click at [429, 448] on span "Building a privacy-first WhatsApp group moderator: early validation + engagemen…" at bounding box center [301, 455] width 419 height 14
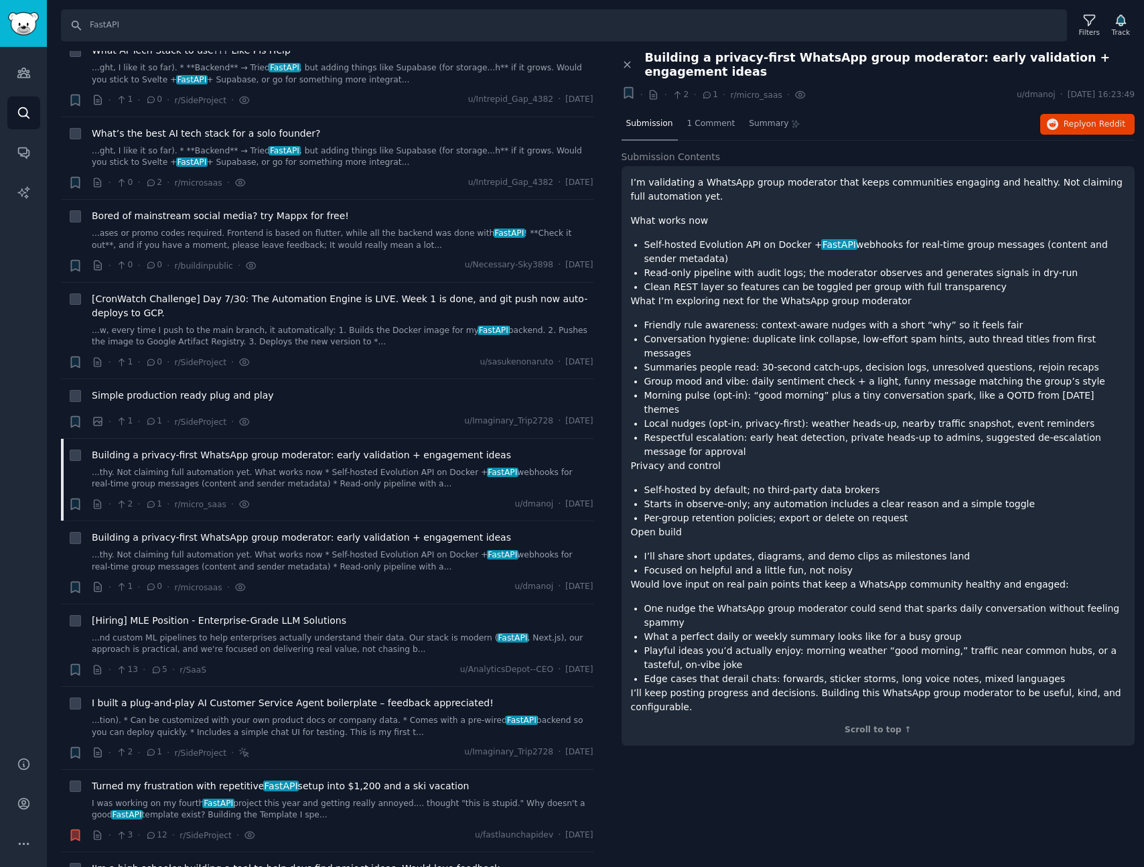
click at [713, 389] on li "Morning pulse (opt-in): “good morning” plus a tiny conversation spark, like a Q…" at bounding box center [885, 403] width 482 height 28
click at [962, 307] on p "What I’m exploring next for the WhatsApp group moderator" at bounding box center [878, 301] width 495 height 14
click at [967, 305] on p "What I’m exploring next for the WhatsApp group moderator" at bounding box center [878, 301] width 495 height 14
click at [1024, 304] on p "What I’m exploring next for the WhatsApp group moderator" at bounding box center [878, 301] width 495 height 14
click at [1076, 126] on span "Reply on Reddit" at bounding box center [1095, 125] width 62 height 12
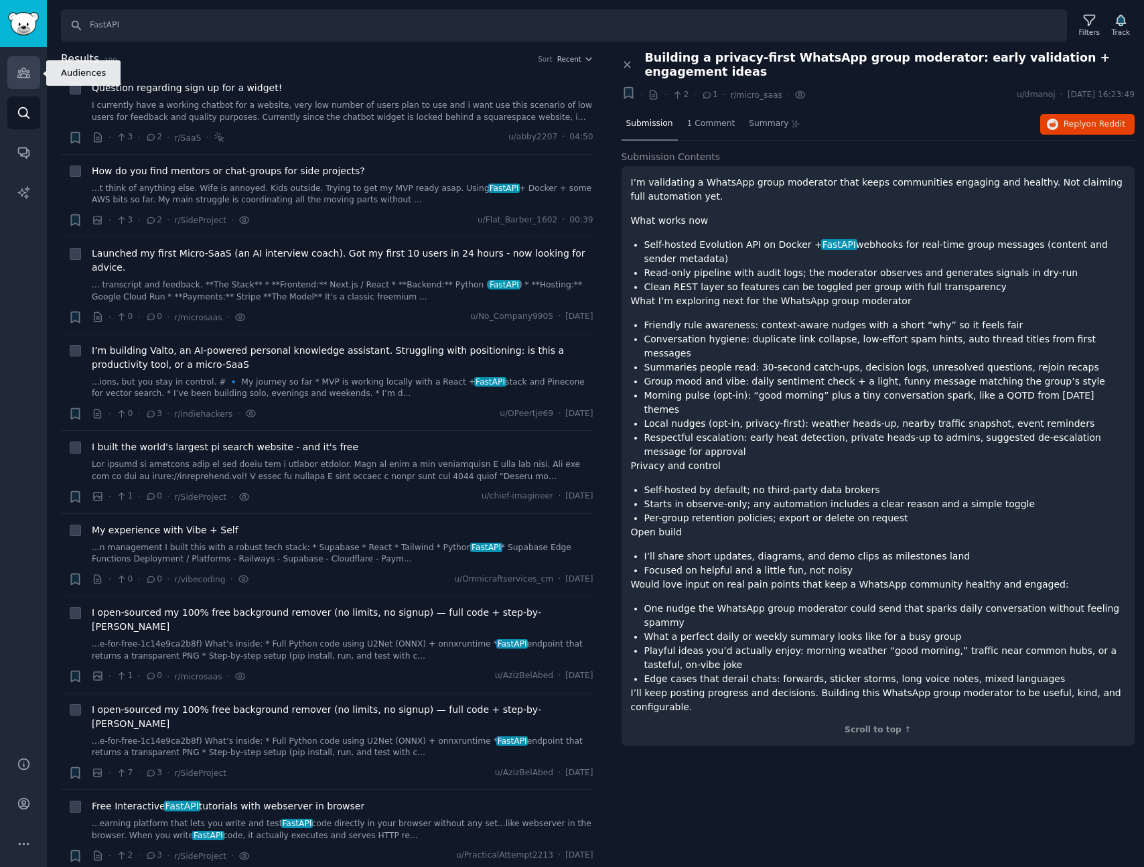
click at [25, 72] on icon "Sidebar" at bounding box center [24, 73] width 14 height 14
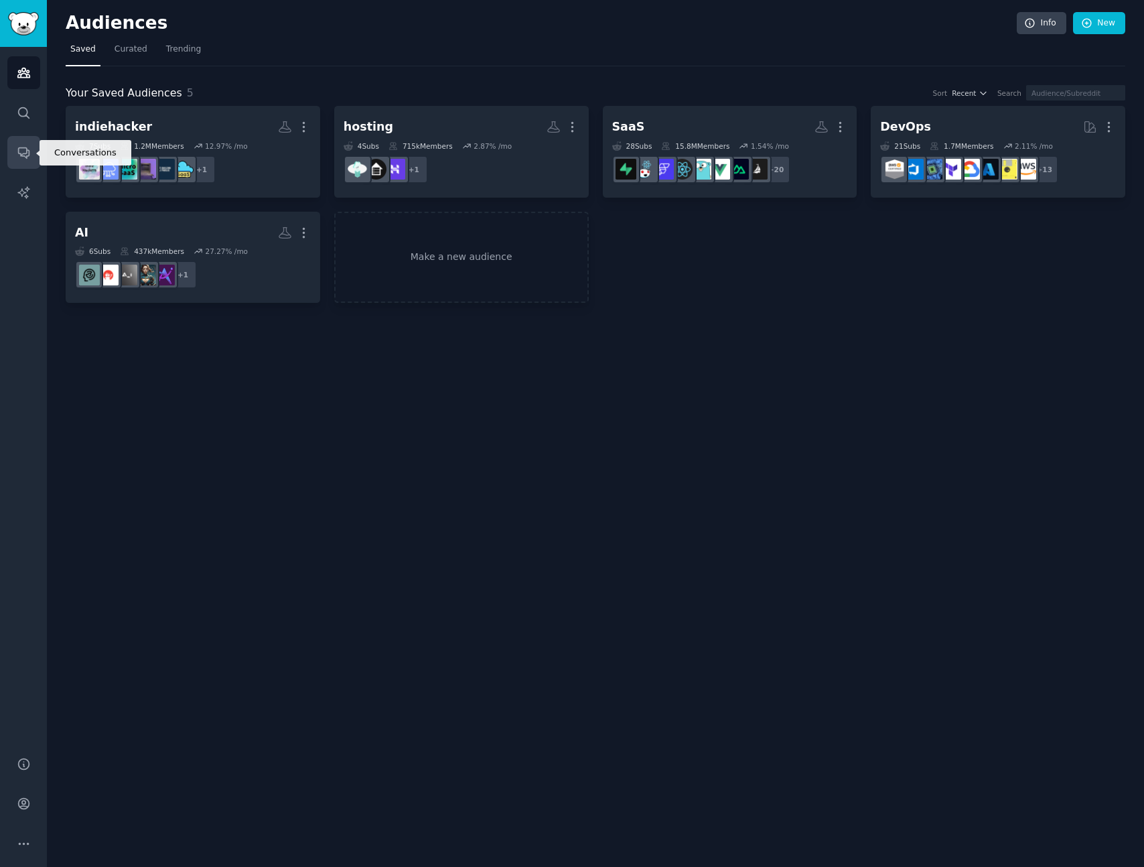
click at [21, 154] on icon "Sidebar" at bounding box center [23, 153] width 11 height 11
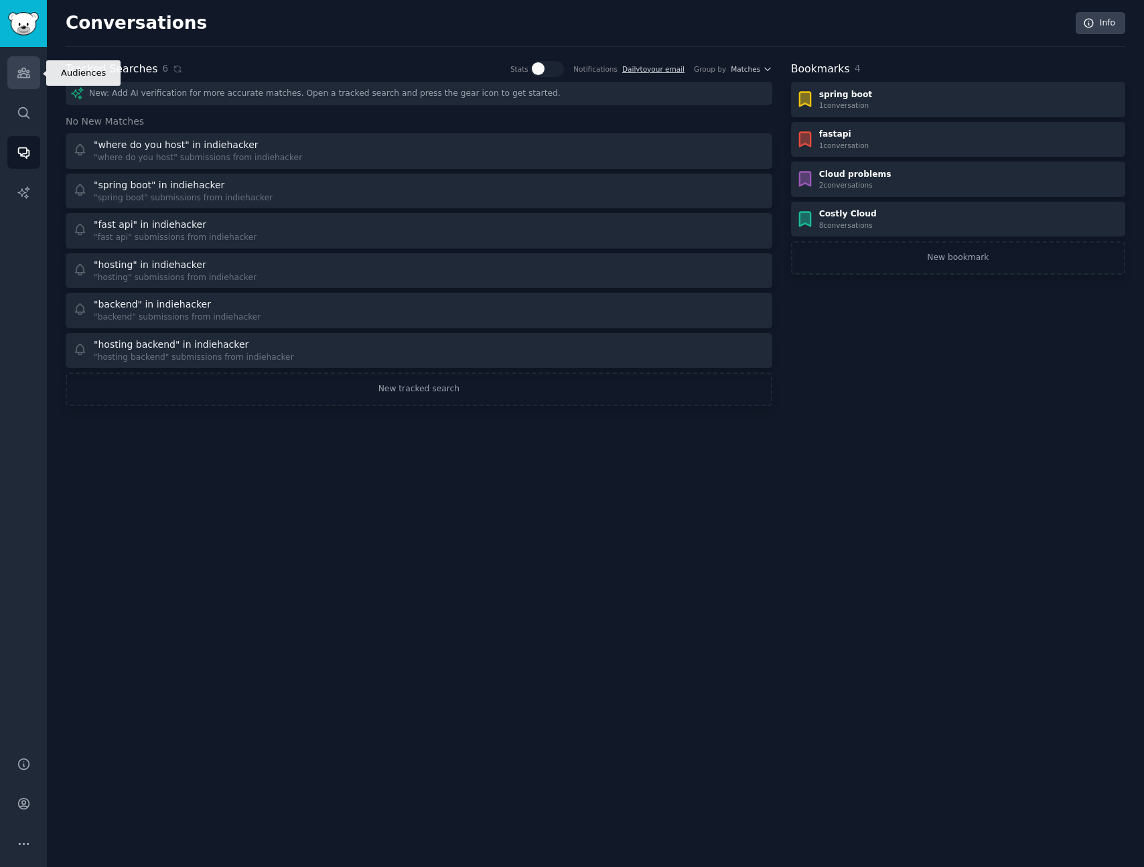
click at [29, 78] on icon "Sidebar" at bounding box center [24, 73] width 14 height 14
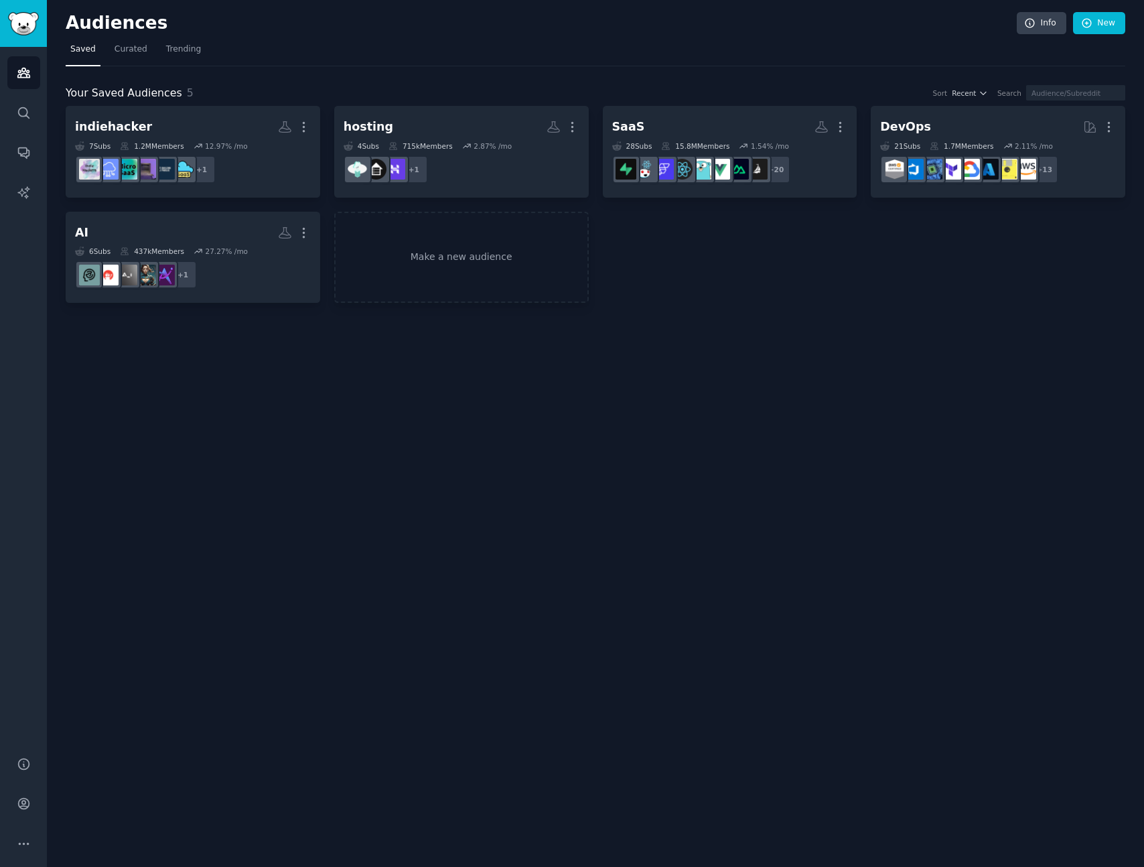
click at [888, 378] on div "Audiences Info New Saved Curated Trending Your Saved Audiences 5 Sort Recent Se…" at bounding box center [595, 433] width 1097 height 867
click at [888, 380] on div "Audiences Info New Saved Curated Trending Your Saved Audiences 5 Sort Recent Se…" at bounding box center [595, 433] width 1097 height 867
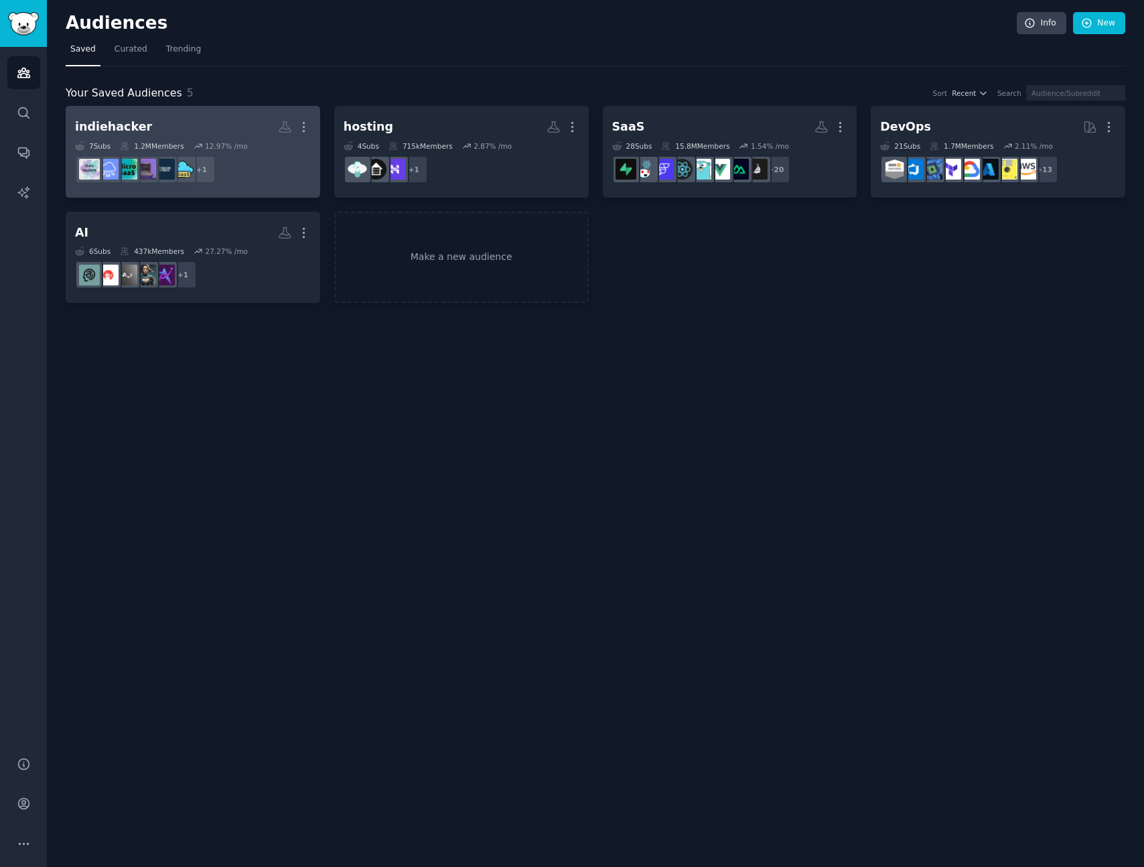
click at [162, 119] on h2 "indiehacker More" at bounding box center [193, 126] width 236 height 23
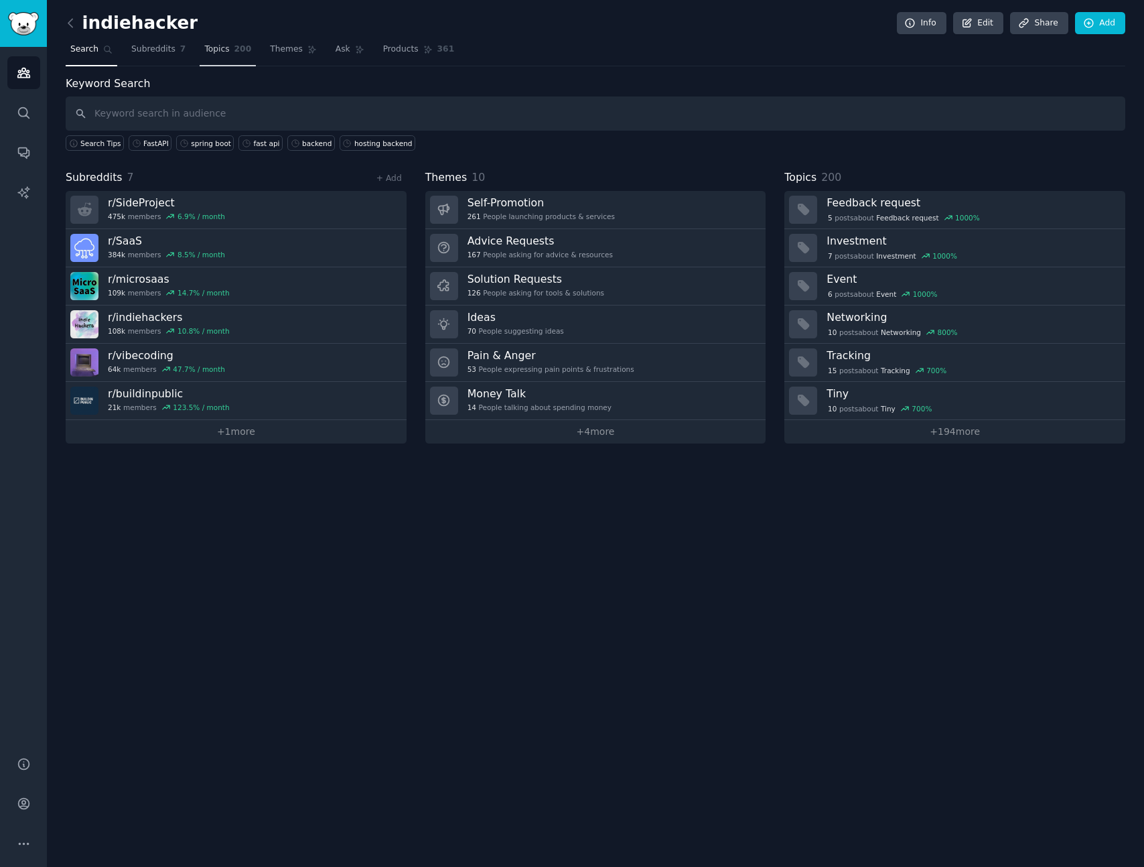
click at [226, 52] on span "Topics" at bounding box center [216, 50] width 25 height 12
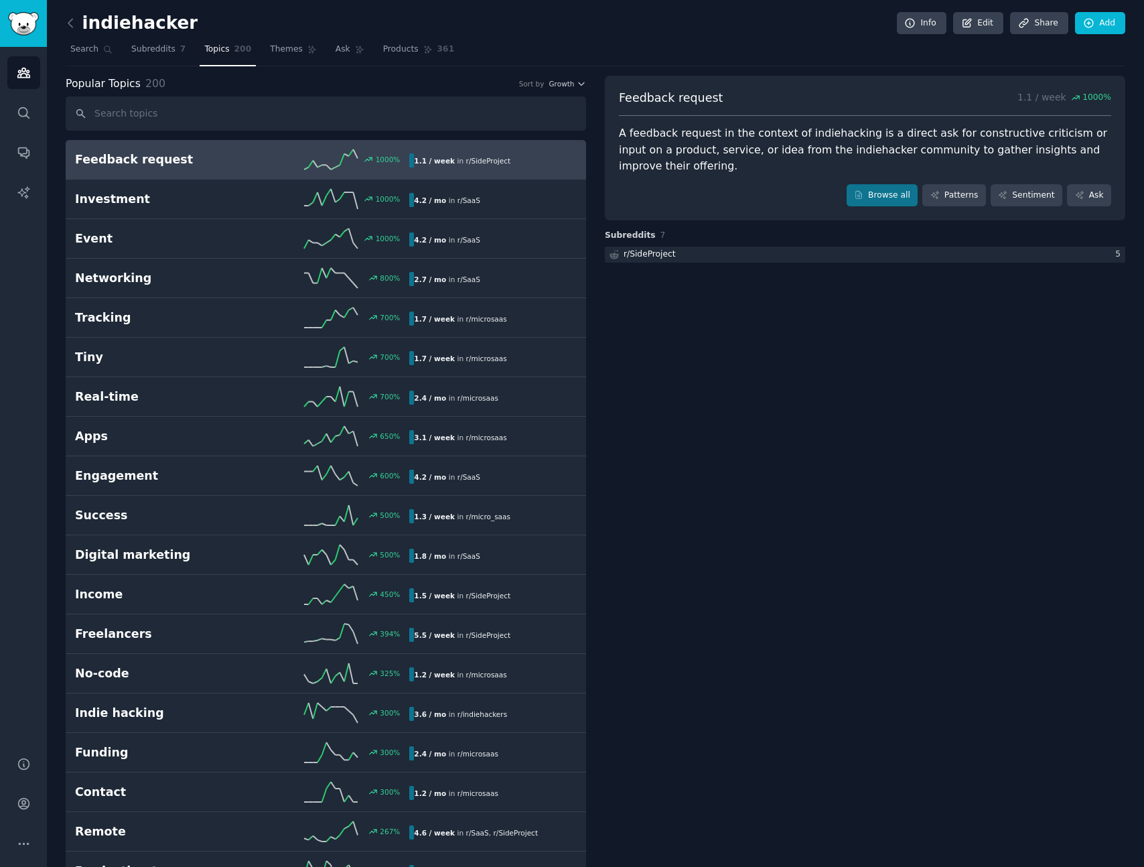
click at [89, 54] on span "Search" at bounding box center [84, 50] width 28 height 12
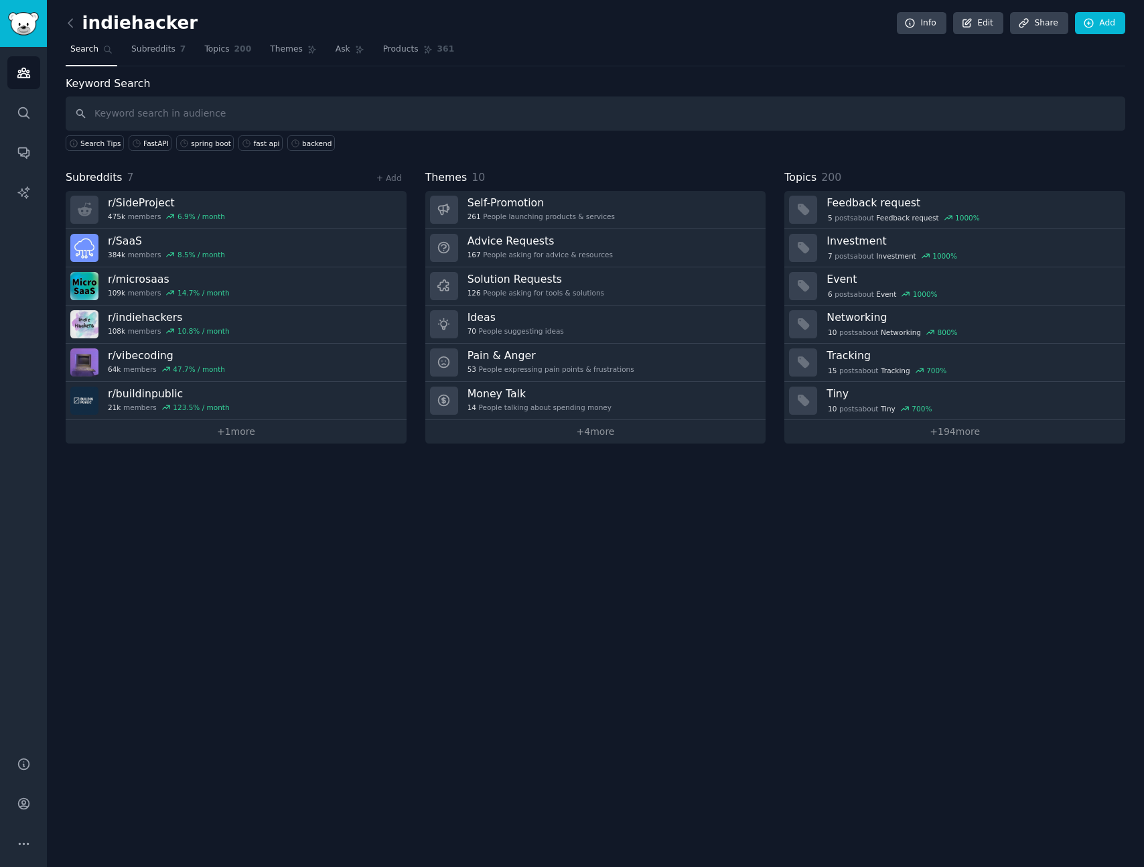
click at [267, 116] on input "text" at bounding box center [596, 113] width 1060 height 34
type input "django"
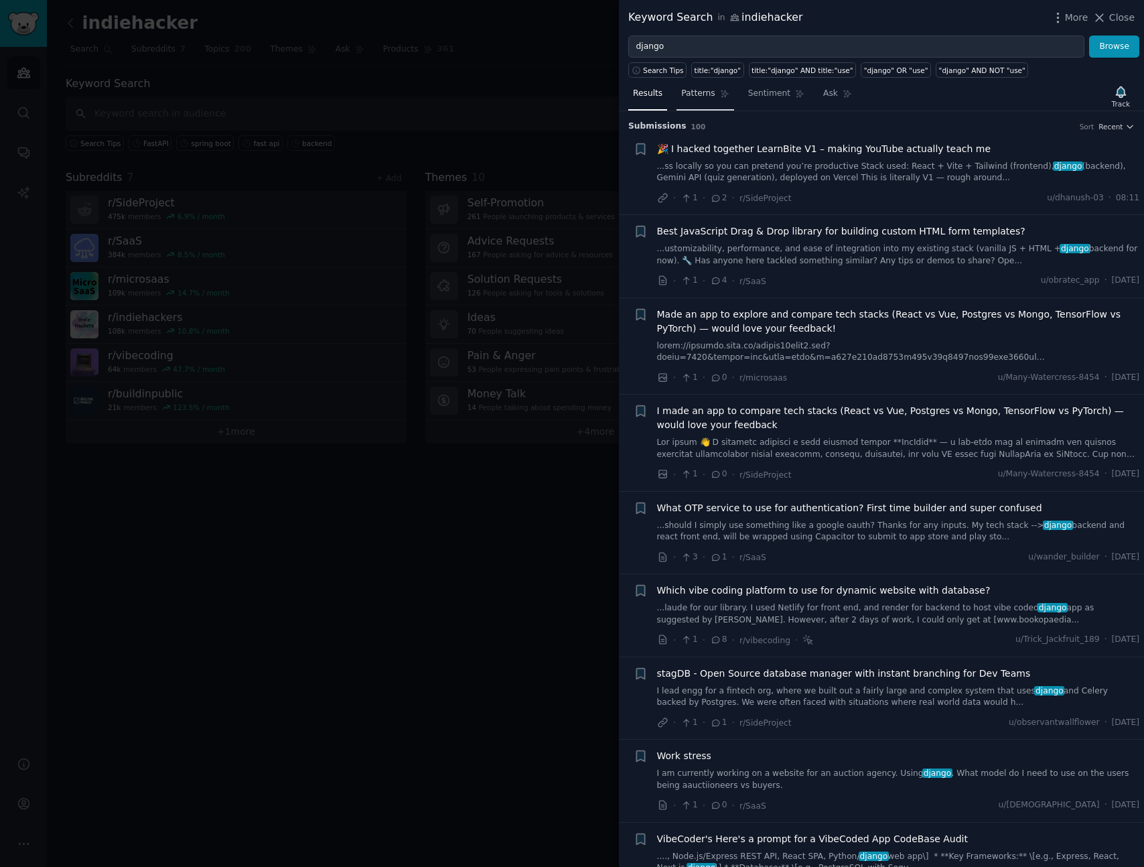
click at [705, 98] on span "Patterns" at bounding box center [697, 94] width 33 height 12
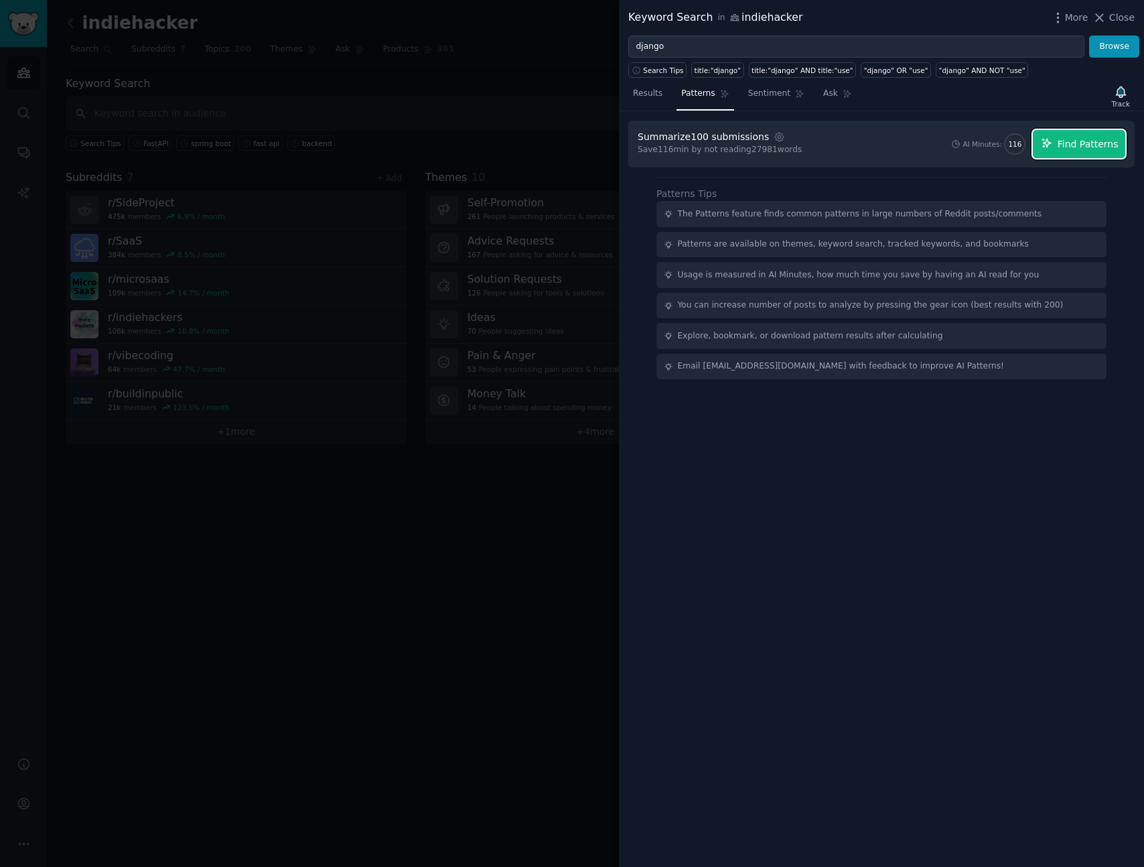
click at [1078, 145] on span "Find Patterns" at bounding box center [1088, 144] width 61 height 14
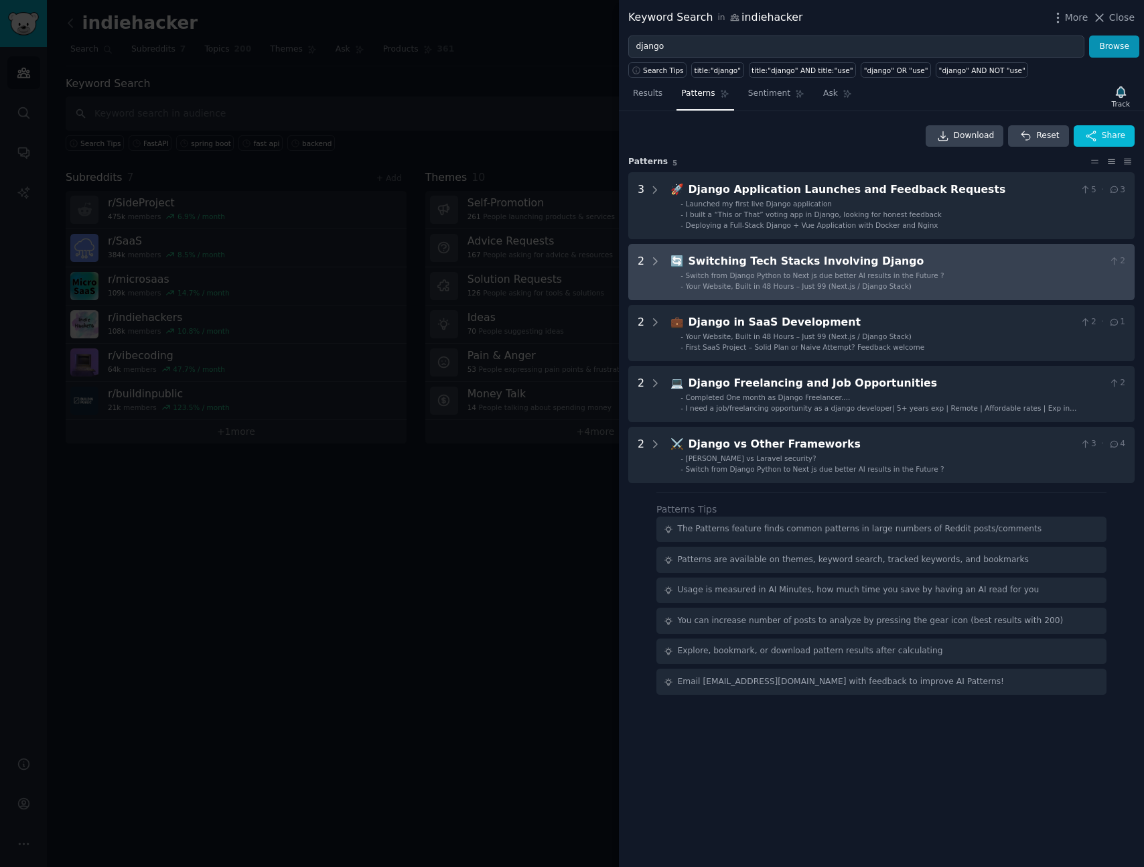
click at [837, 255] on div "Switching Tech Stacks Involving Django" at bounding box center [896, 261] width 415 height 17
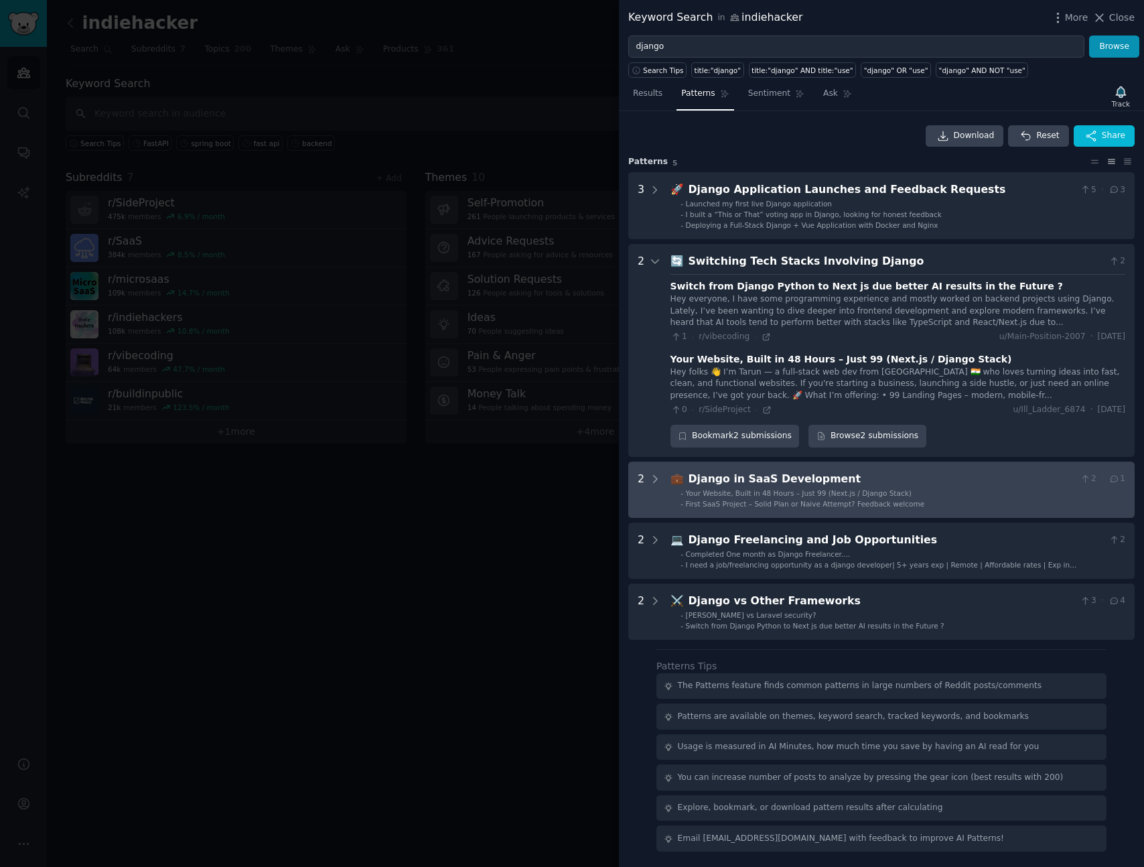
click at [826, 486] on div "Django in SaaS Development" at bounding box center [882, 479] width 386 height 17
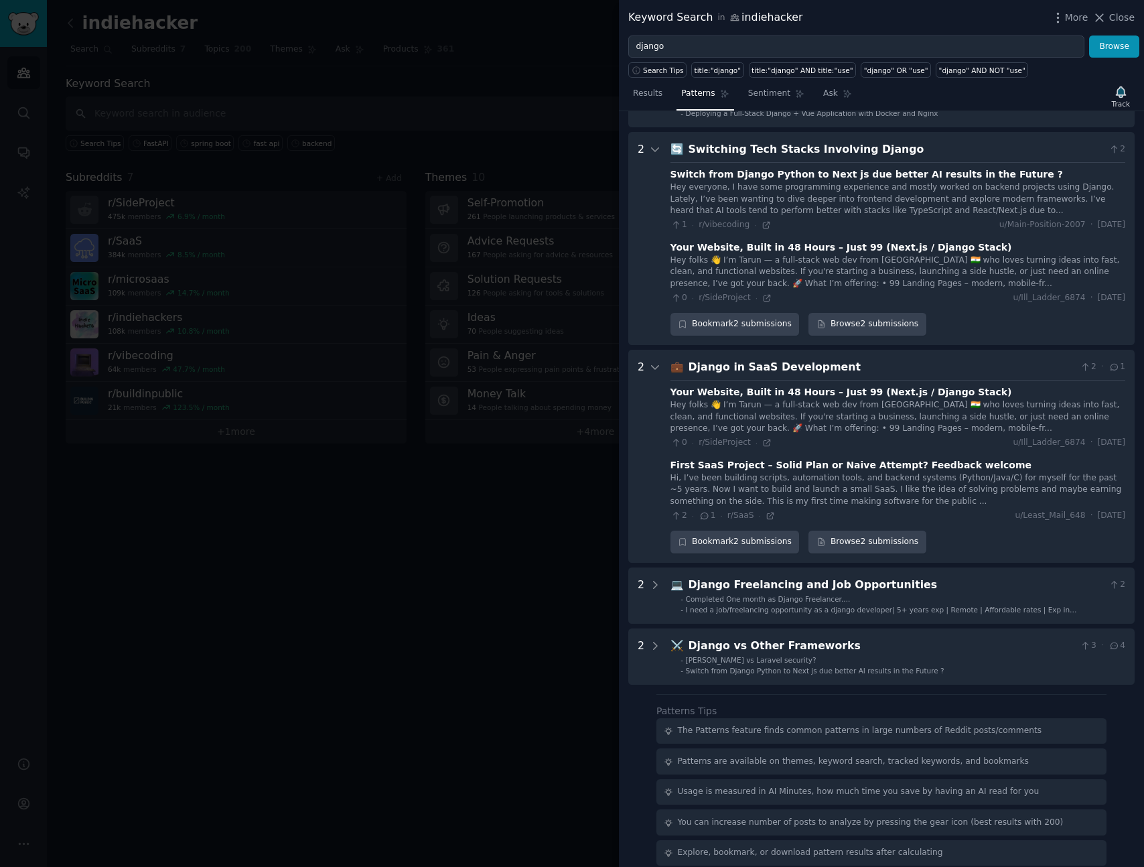
scroll to position [155, 0]
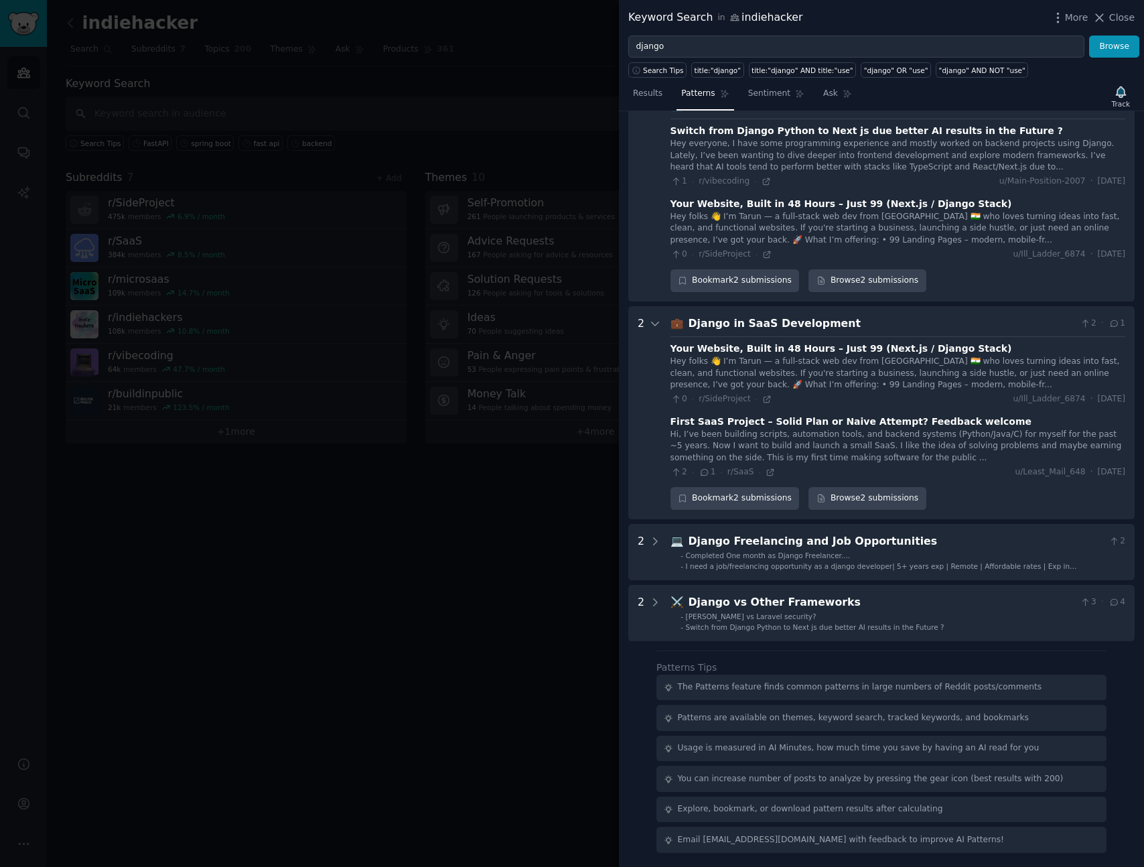
click at [518, 551] on div at bounding box center [572, 433] width 1144 height 867
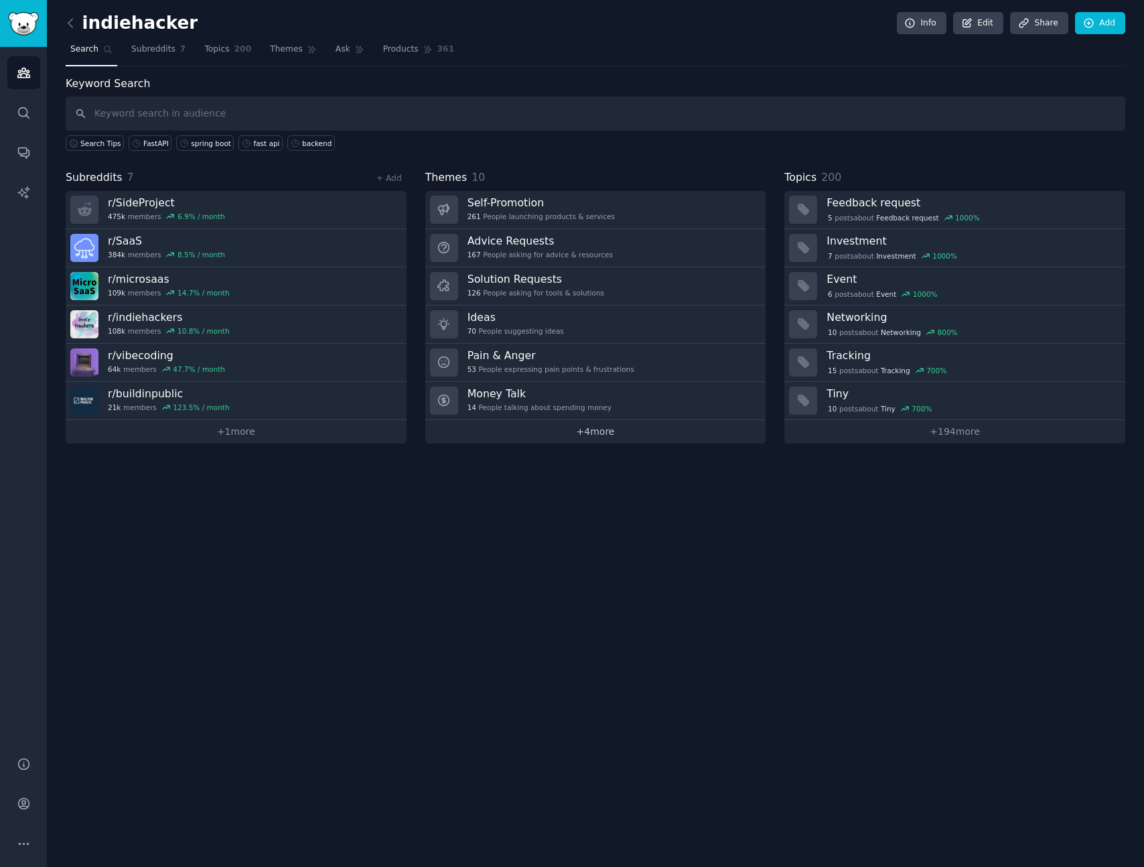
click at [575, 429] on link "+ 4 more" at bounding box center [595, 431] width 341 height 23
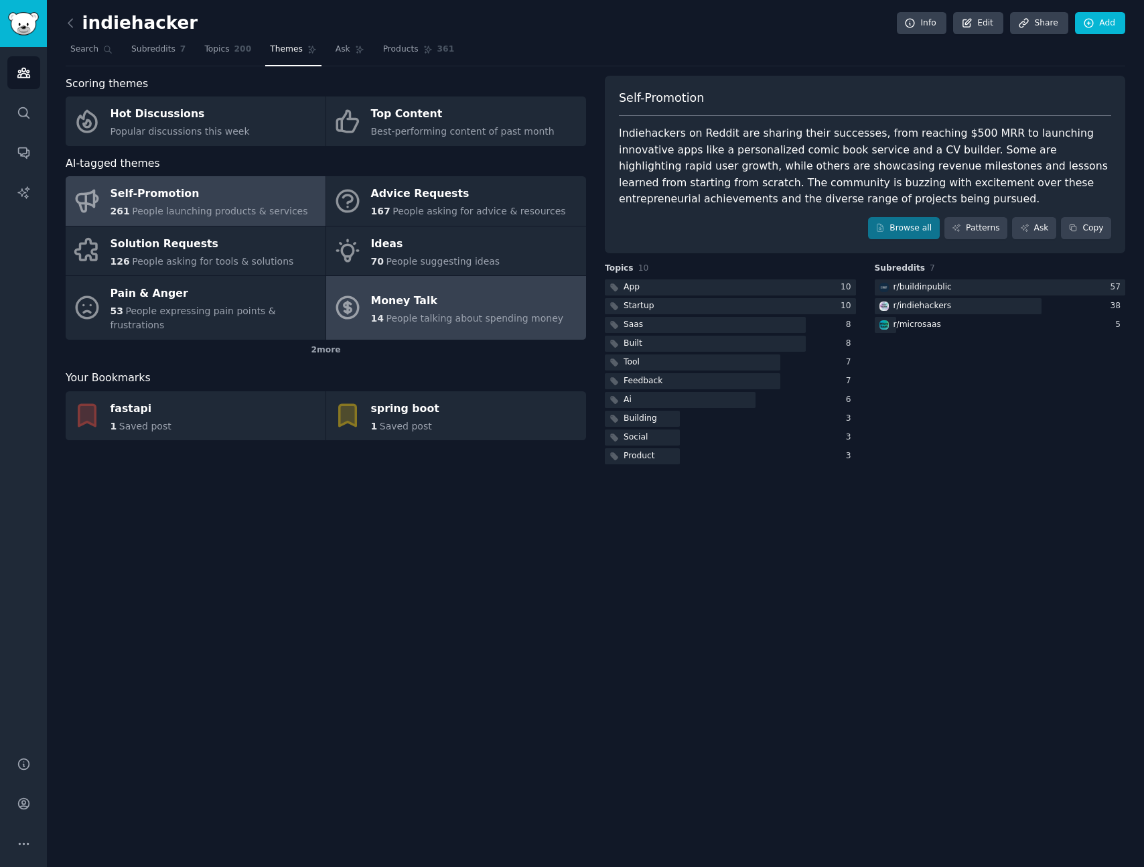
click at [457, 290] on div "Money Talk" at bounding box center [467, 300] width 193 height 21
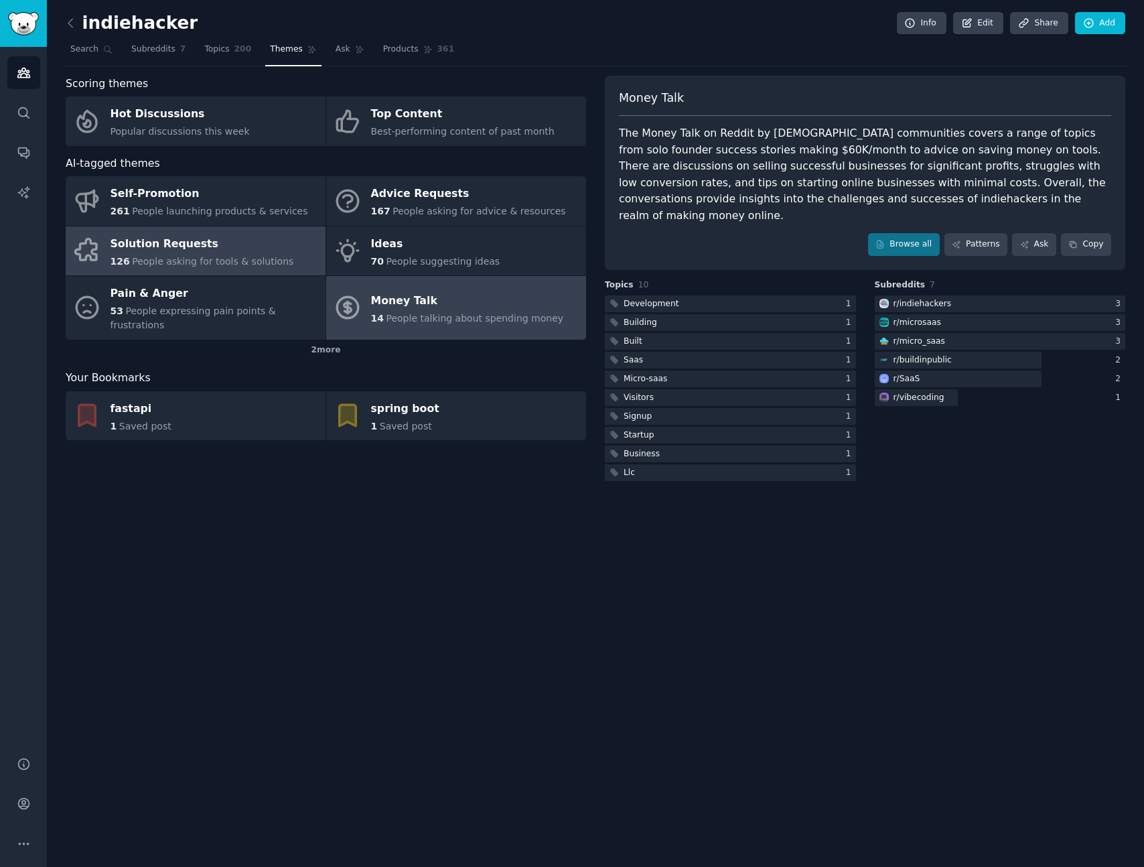
click at [283, 238] on link "Solution Requests 126 People asking for tools & solutions" at bounding box center [196, 251] width 260 height 50
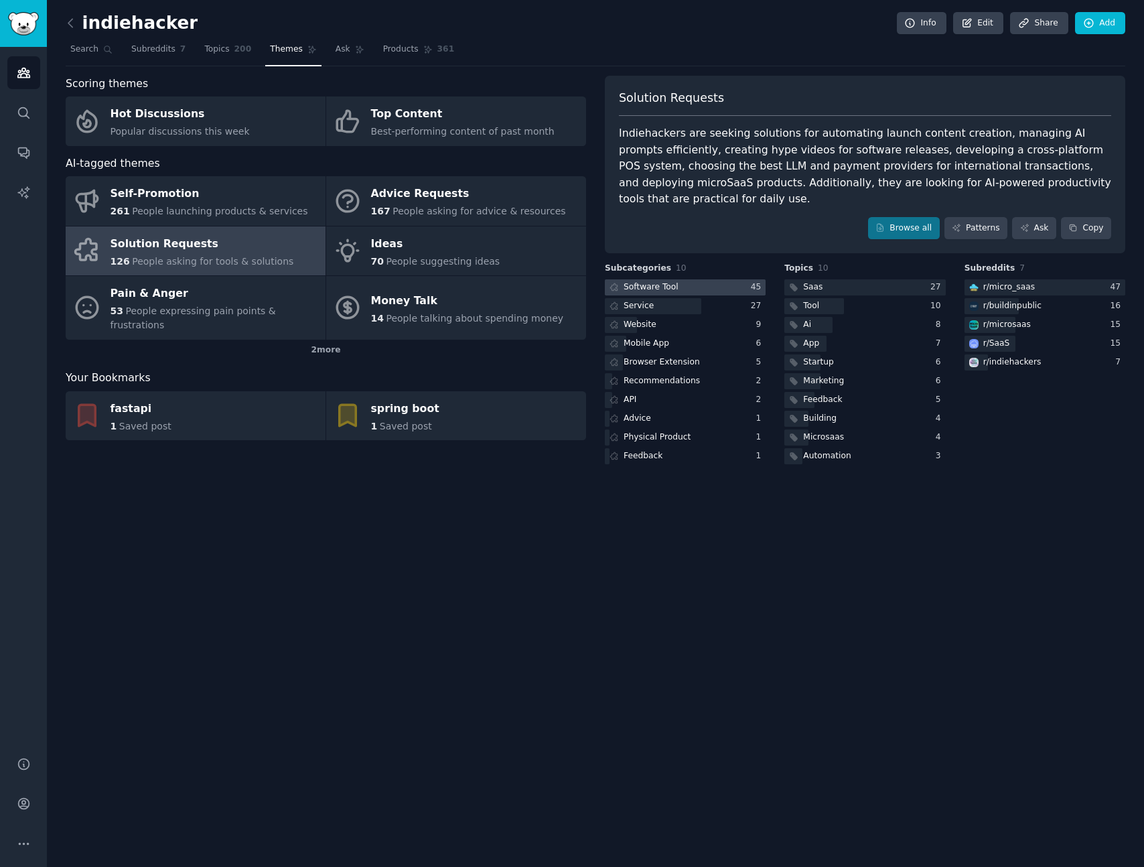
click at [686, 290] on div at bounding box center [685, 287] width 161 height 17
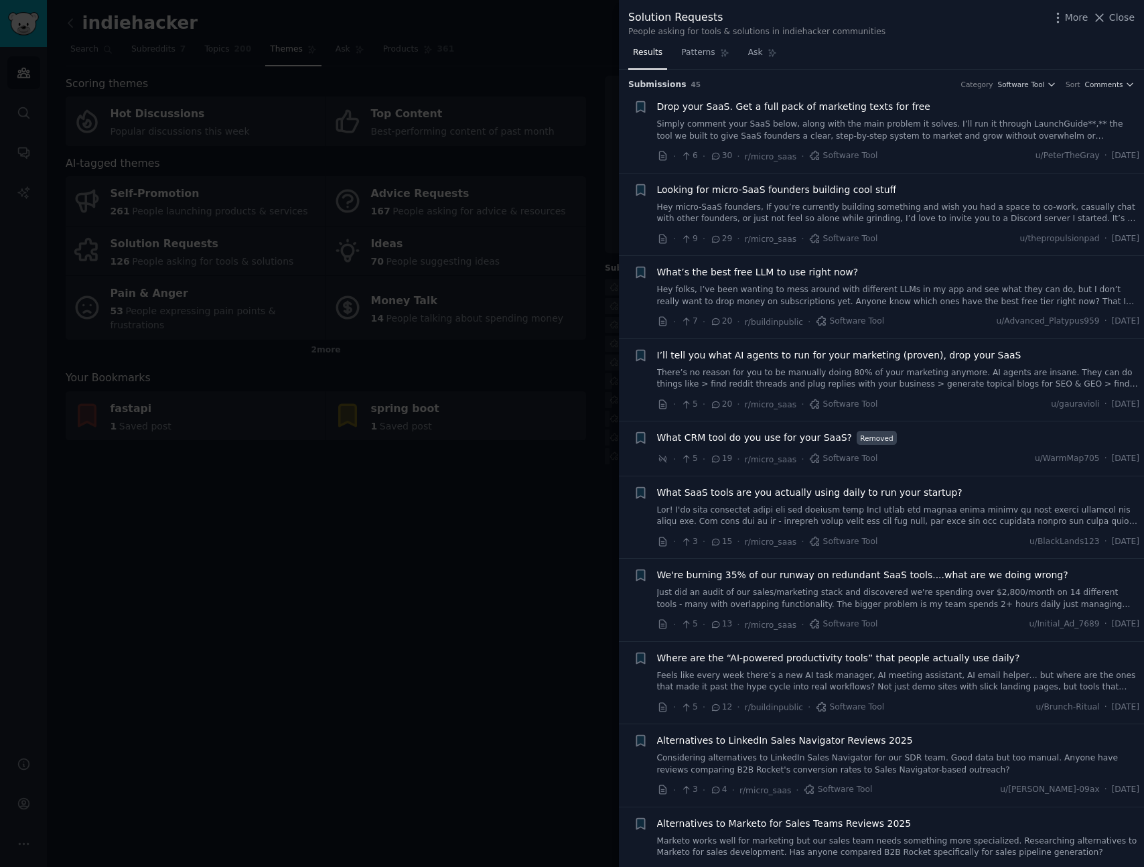
click at [509, 645] on div at bounding box center [572, 433] width 1144 height 867
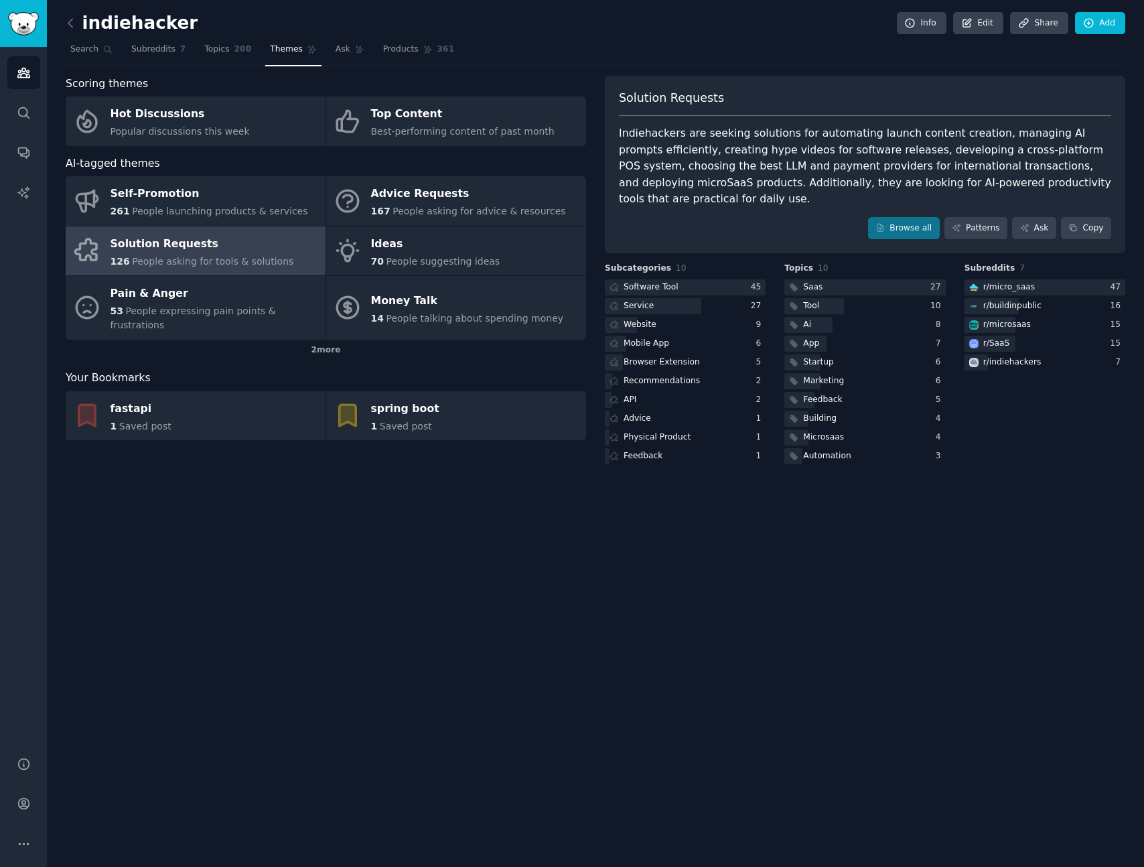
click at [662, 673] on div "indiehacker Info Edit Share Add Search Subreddits 7 Topics 200 Themes Ask Produ…" at bounding box center [595, 433] width 1097 height 867
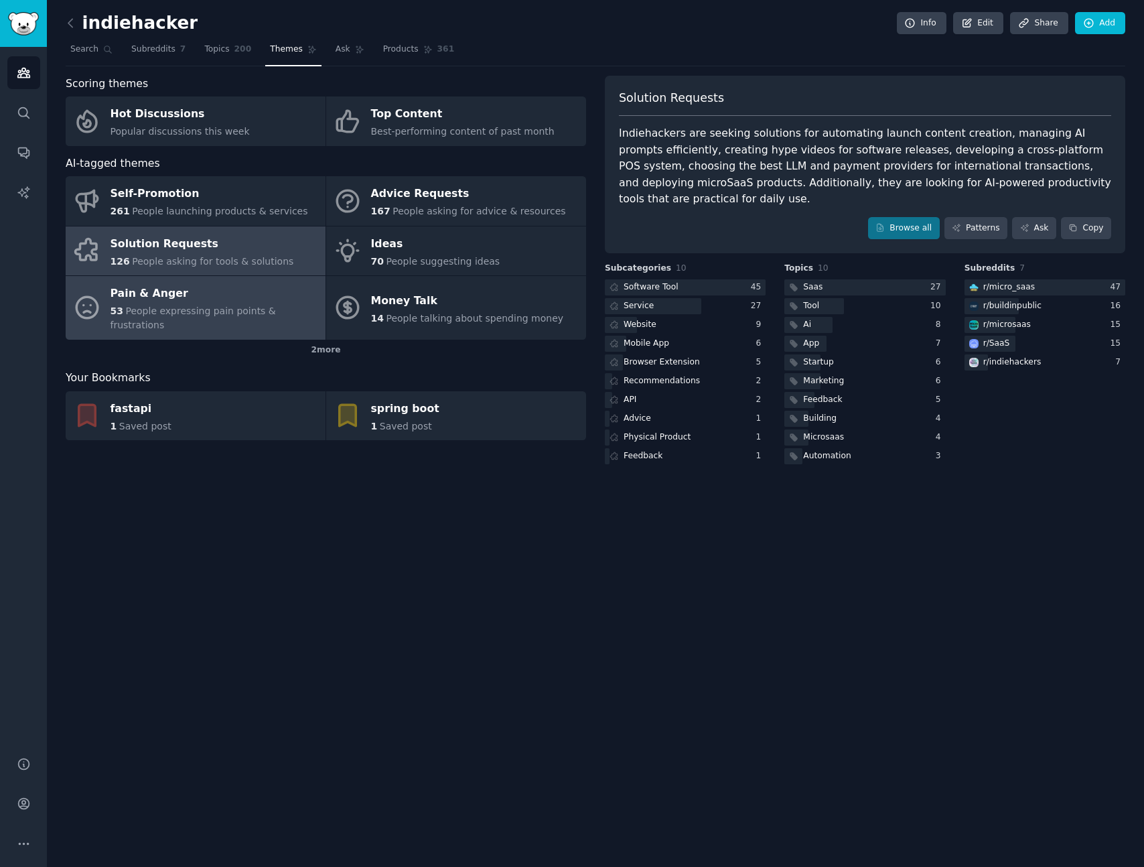
click at [210, 304] on div "53 People expressing pain points & frustrations" at bounding box center [215, 318] width 208 height 28
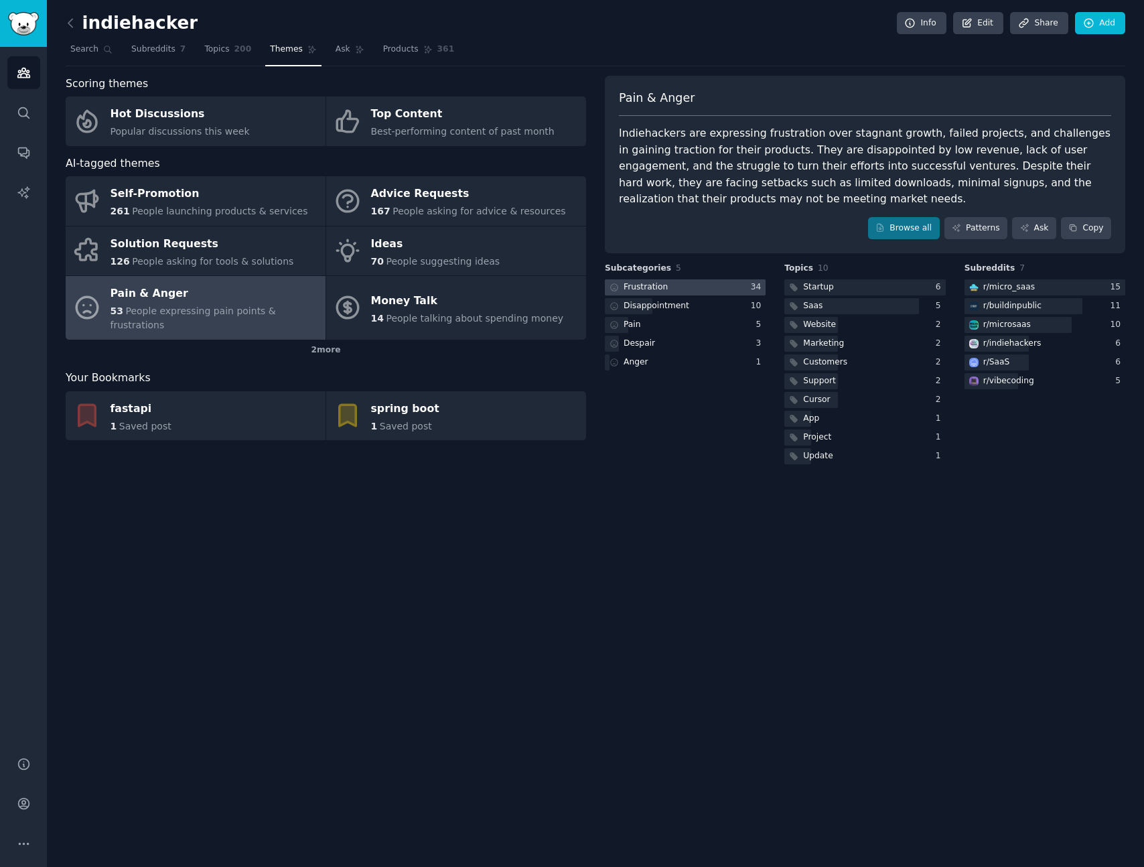
click at [685, 291] on div at bounding box center [685, 287] width 161 height 17
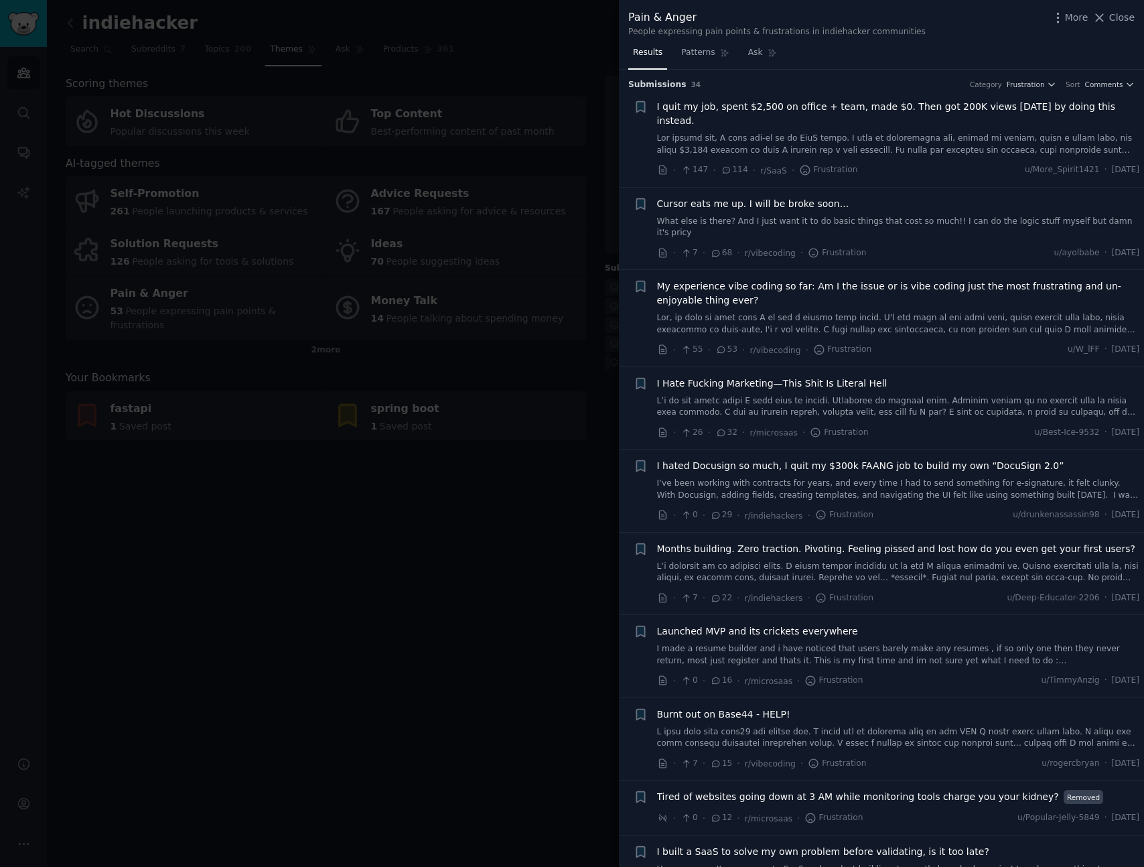
click at [920, 223] on link "What else is there? And I just want it to do basic things that cost so much!! I…" at bounding box center [898, 227] width 483 height 23
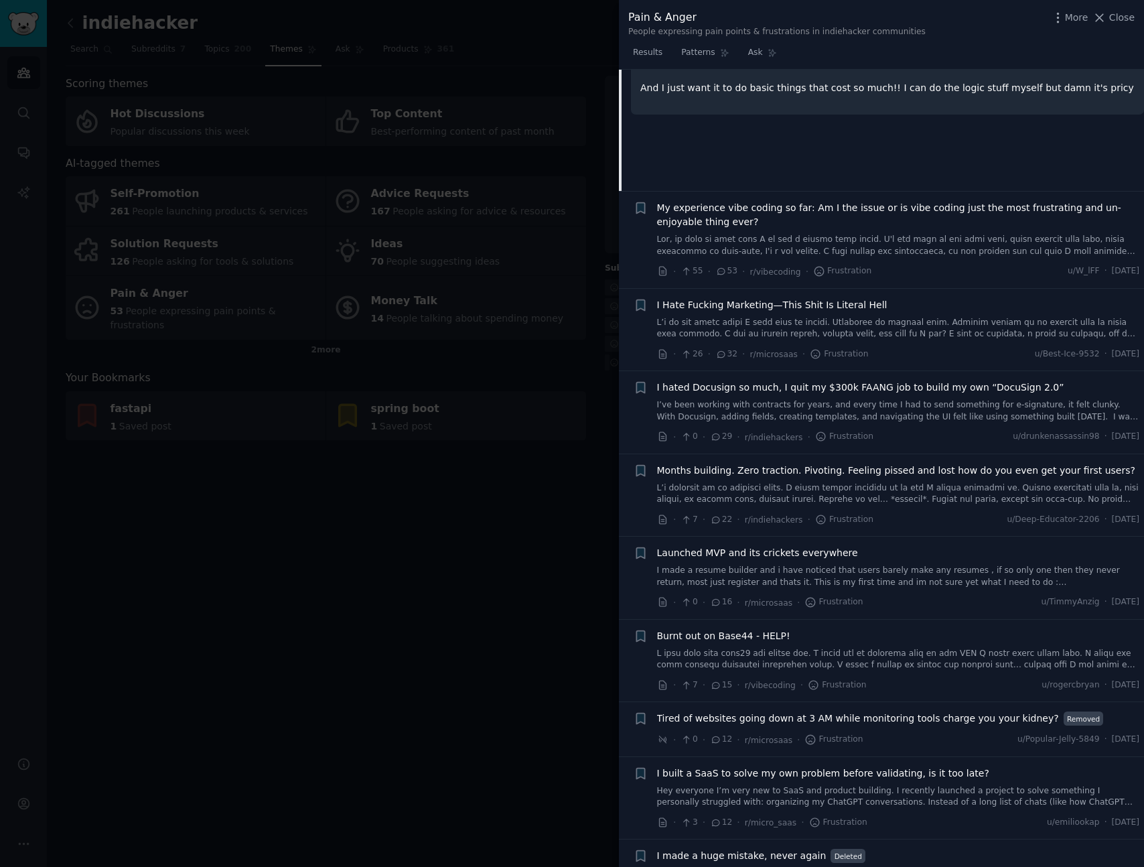
scroll to position [316, 0]
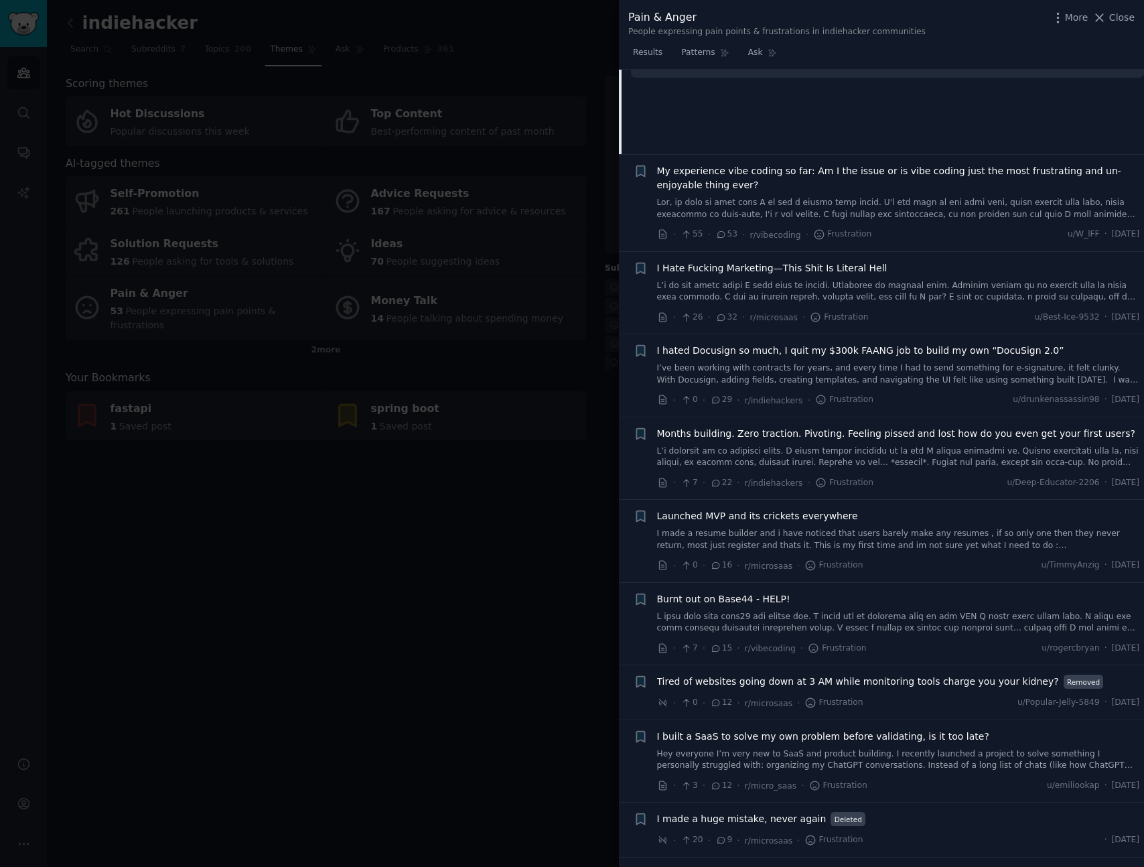
click at [913, 283] on link at bounding box center [898, 291] width 483 height 23
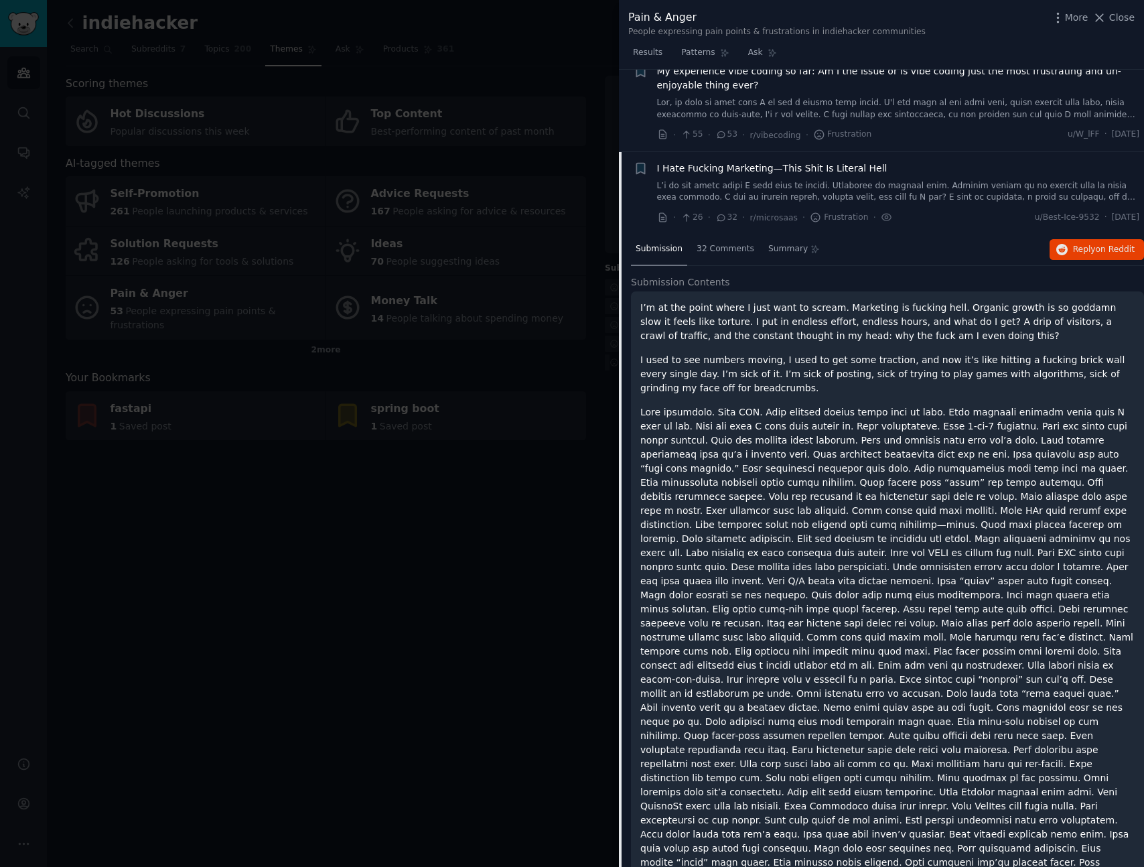
scroll to position [78, 0]
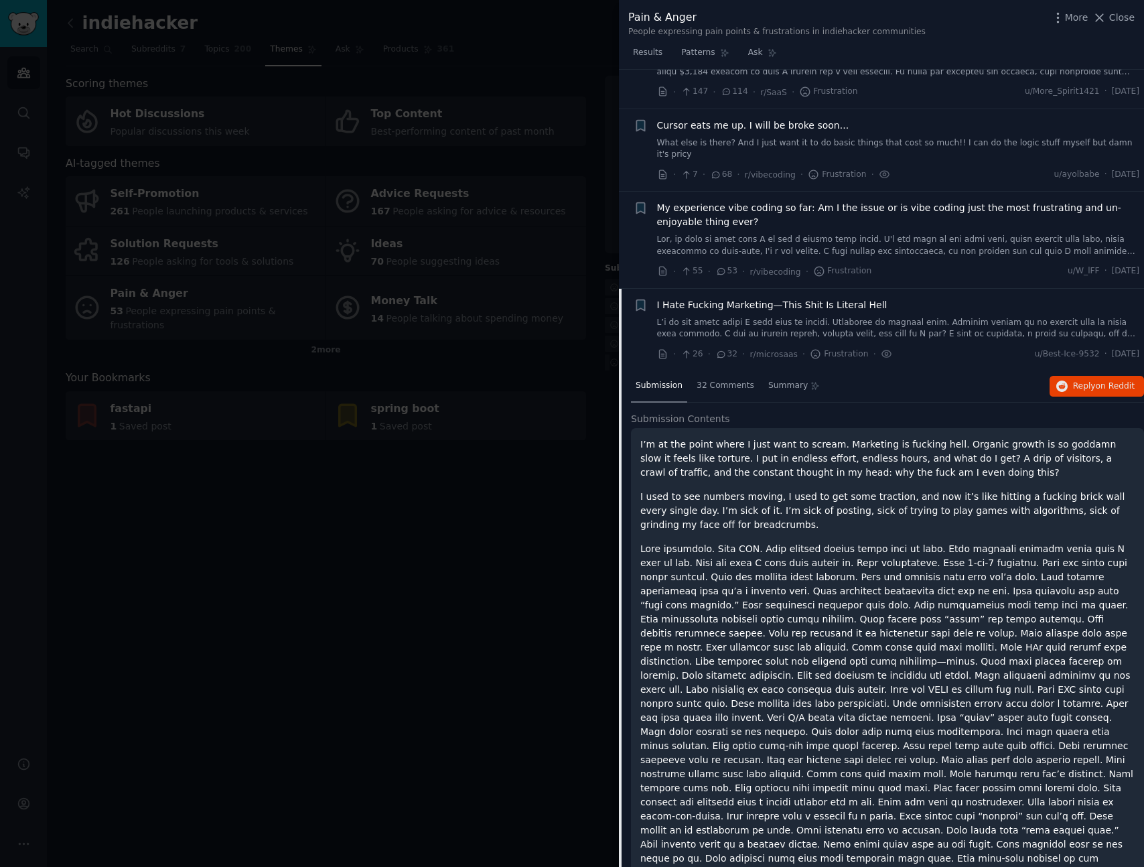
click at [908, 317] on link at bounding box center [898, 328] width 483 height 23
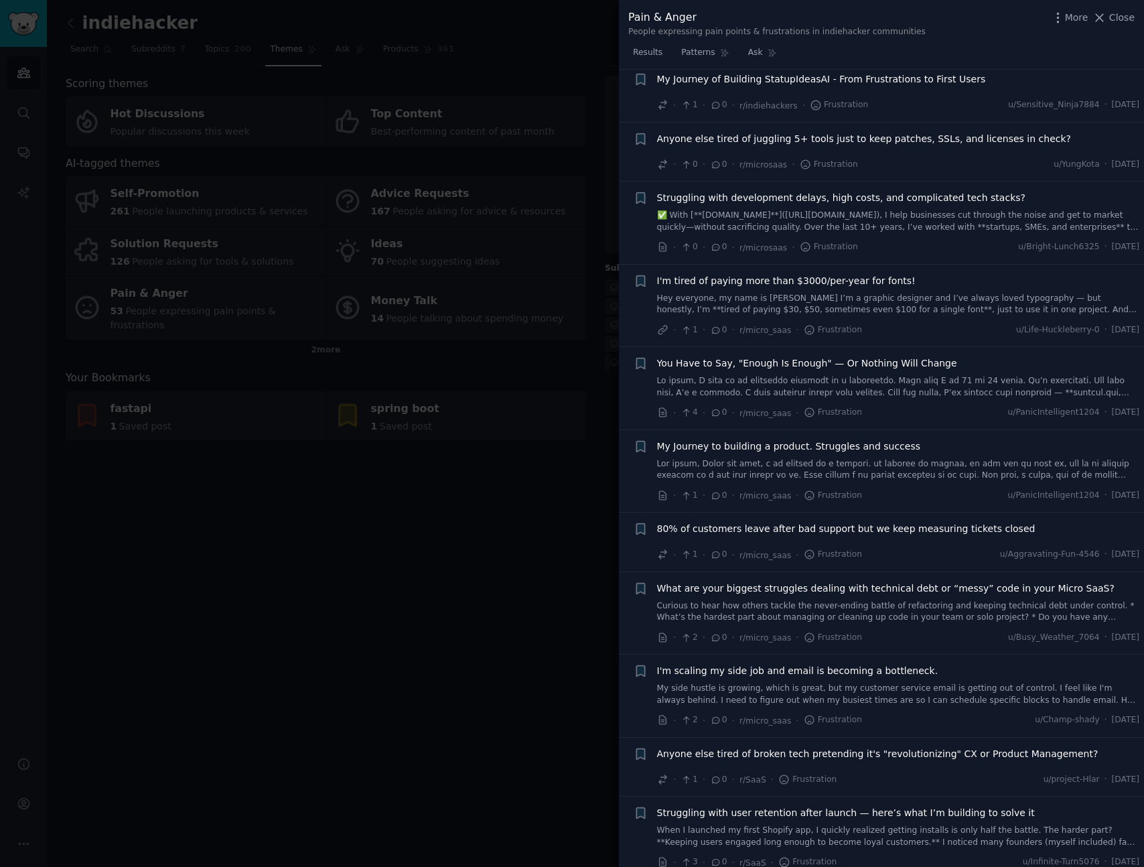
scroll to position [1811, 0]
click at [409, 506] on div at bounding box center [572, 433] width 1144 height 867
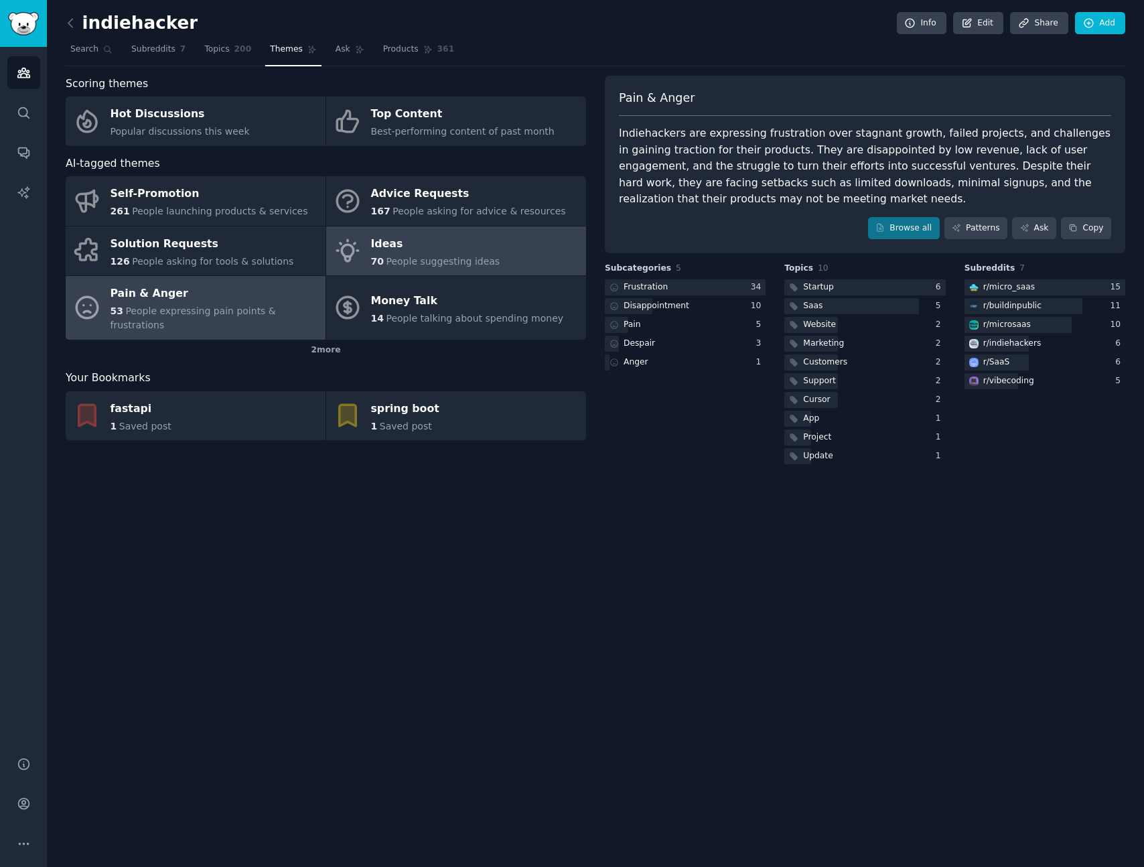
click at [467, 242] on div "Ideas" at bounding box center [435, 243] width 129 height 21
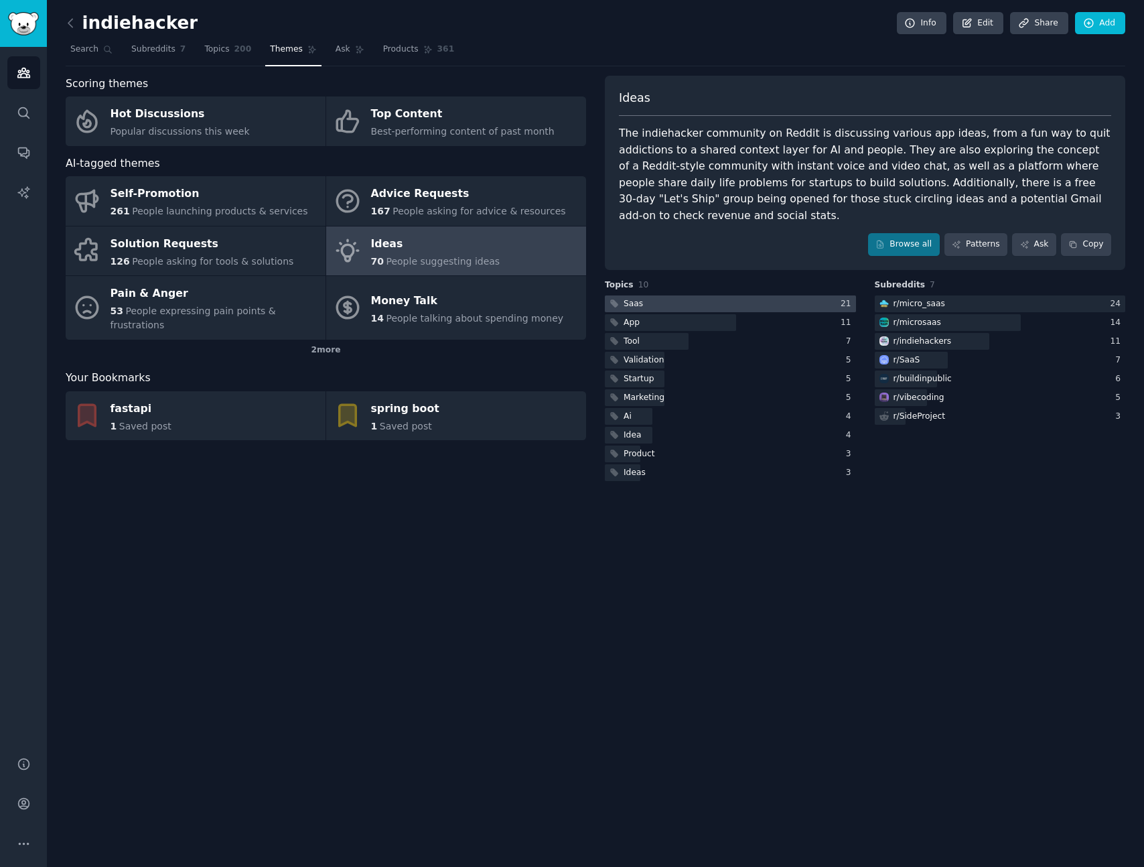
click at [687, 295] on div at bounding box center [730, 303] width 251 height 17
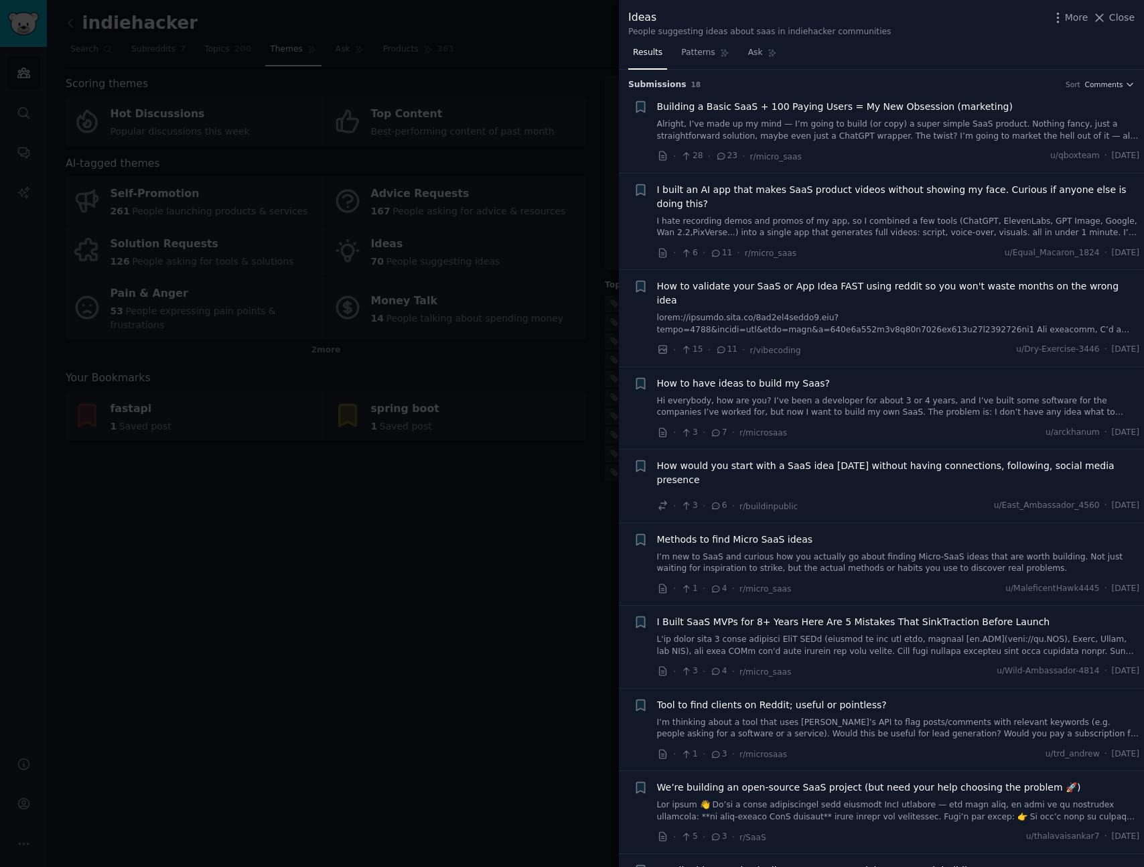
click at [895, 425] on div "· 3 · 7 · r/microsaas u/arckhanum · [DATE]" at bounding box center [898, 432] width 483 height 14
click at [884, 425] on li "Bookmark this conversation + How to have ideas to build my Saas? Hi everybody, …" at bounding box center [881, 408] width 525 height 82
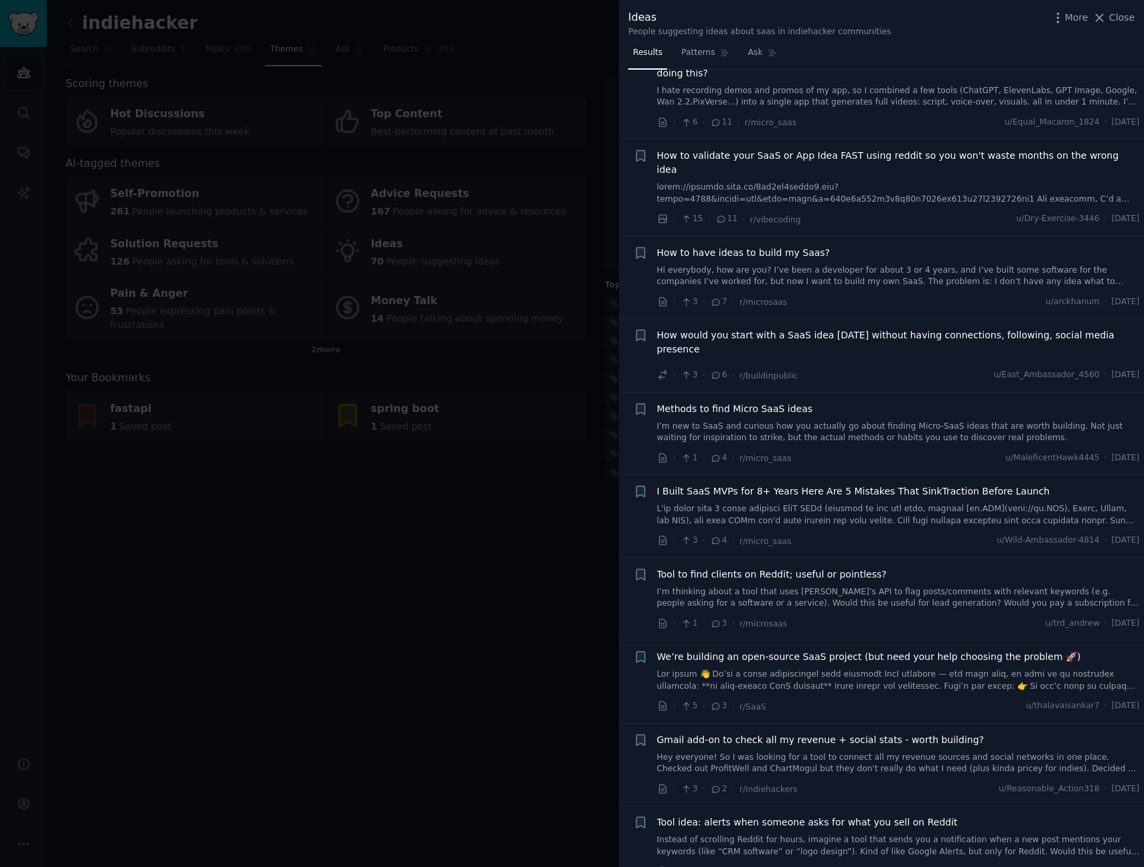
scroll to position [147, 0]
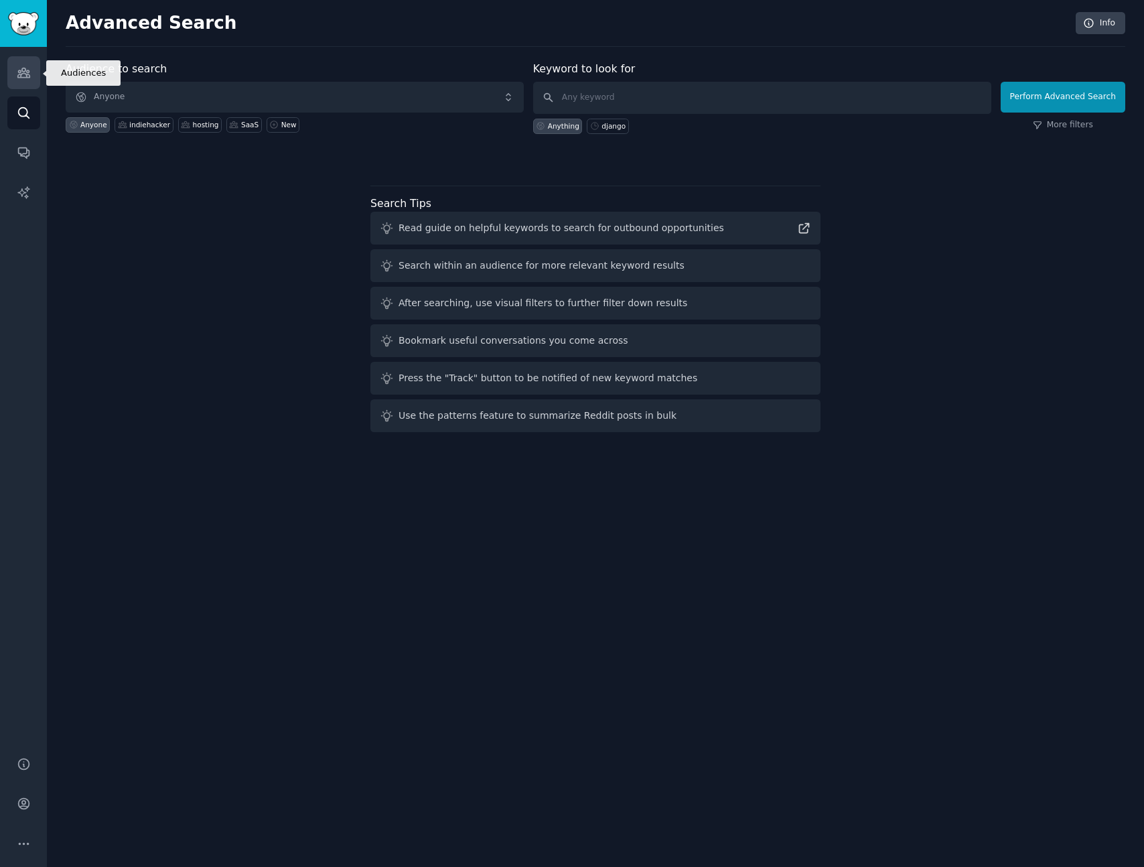
click at [25, 80] on link "Audiences" at bounding box center [23, 72] width 33 height 33
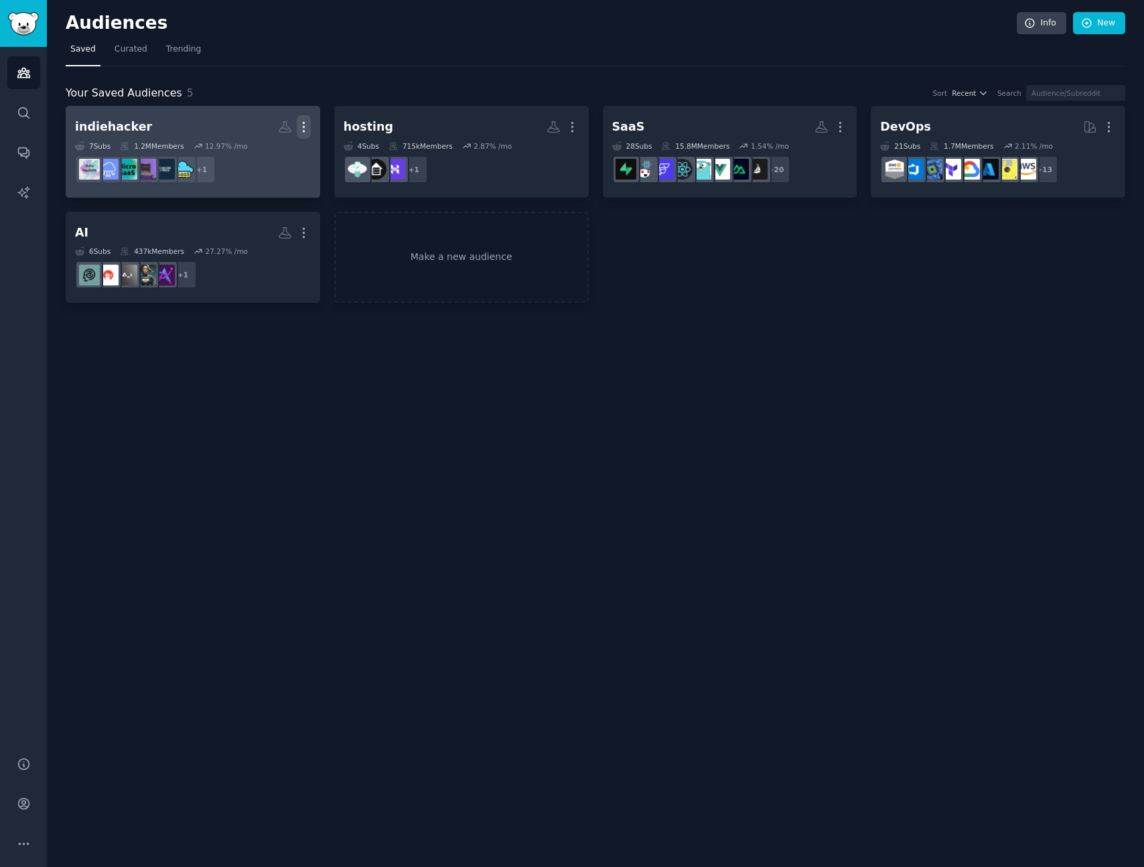
click at [306, 124] on icon "button" at bounding box center [304, 127] width 14 height 14
click at [279, 133] on link "View" at bounding box center [258, 132] width 64 height 28
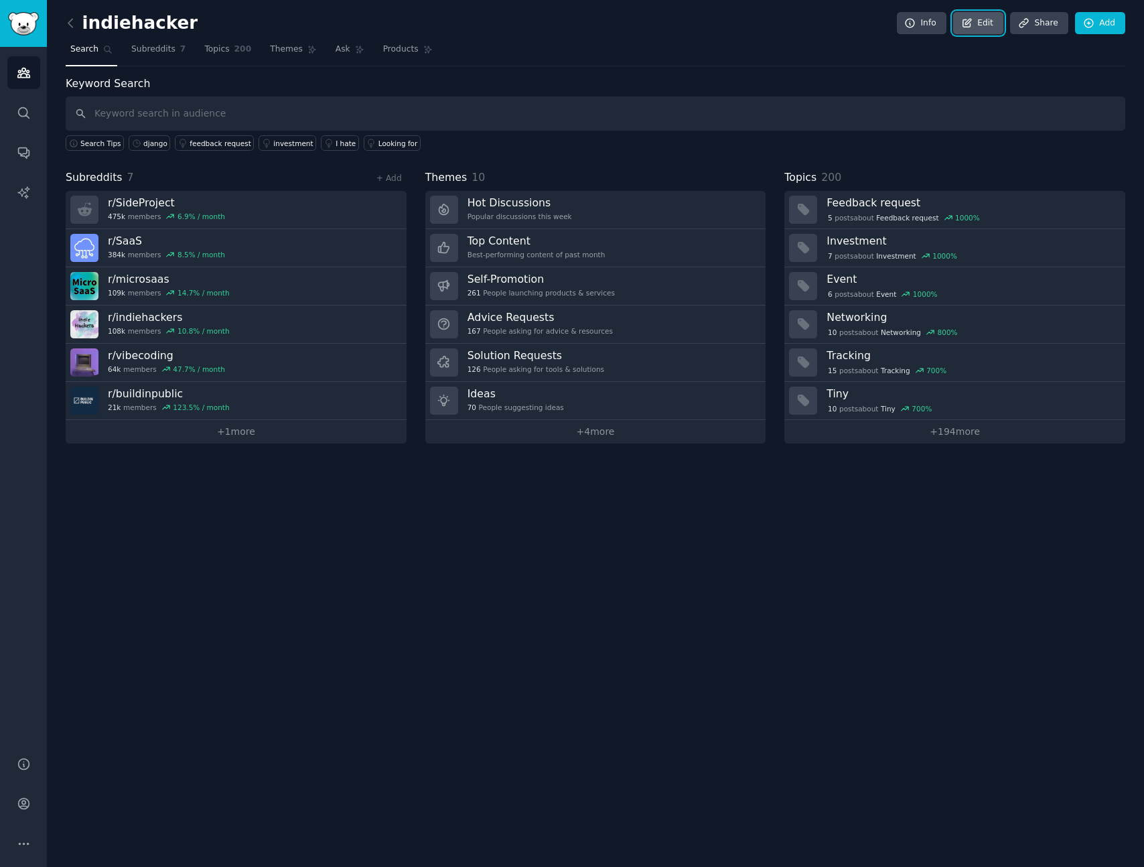
click at [959, 20] on link "Edit" at bounding box center [978, 23] width 50 height 23
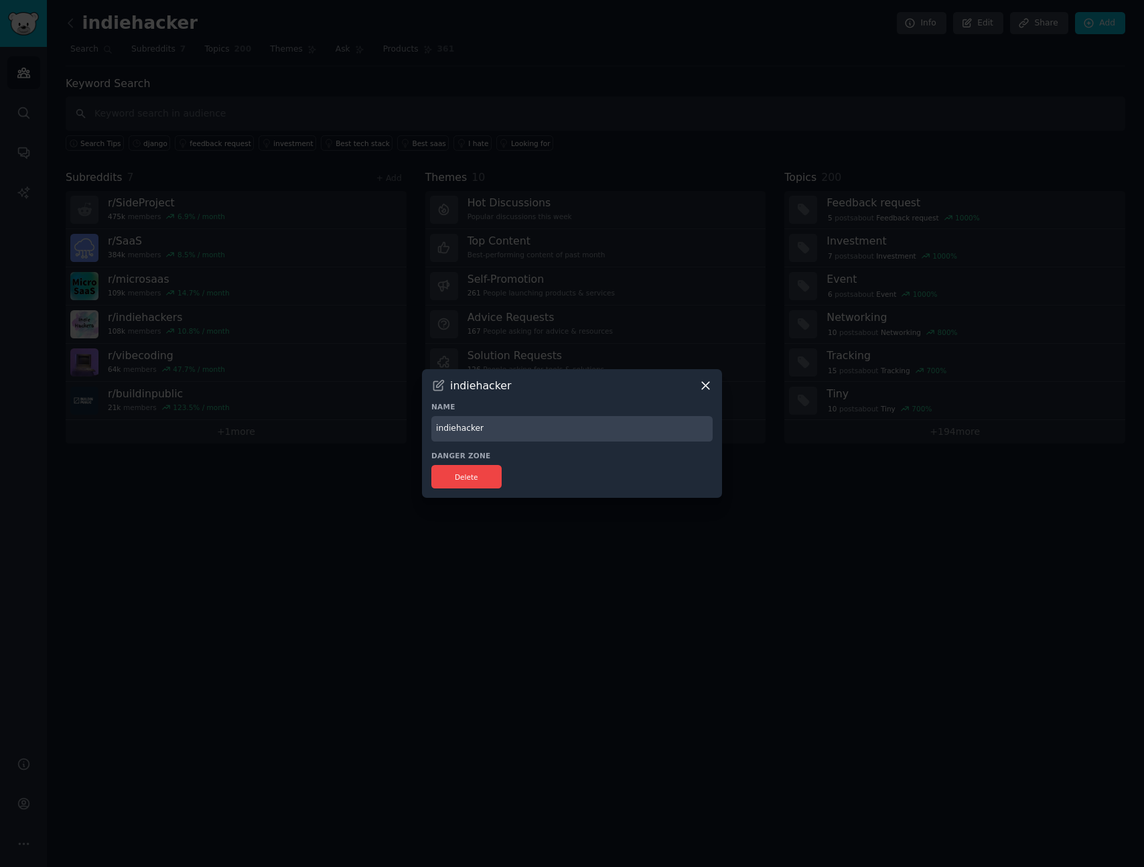
click at [703, 252] on div at bounding box center [572, 433] width 1144 height 867
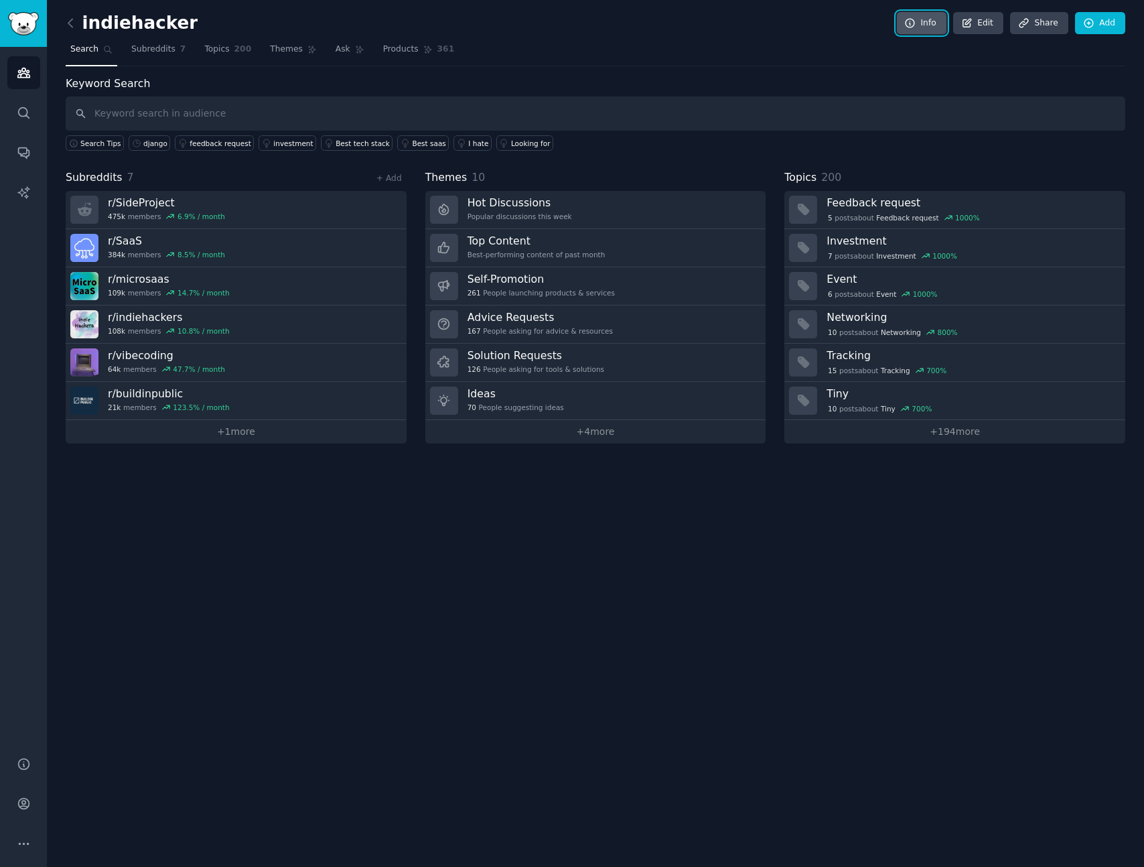
click at [939, 22] on link "Info" at bounding box center [922, 23] width 50 height 23
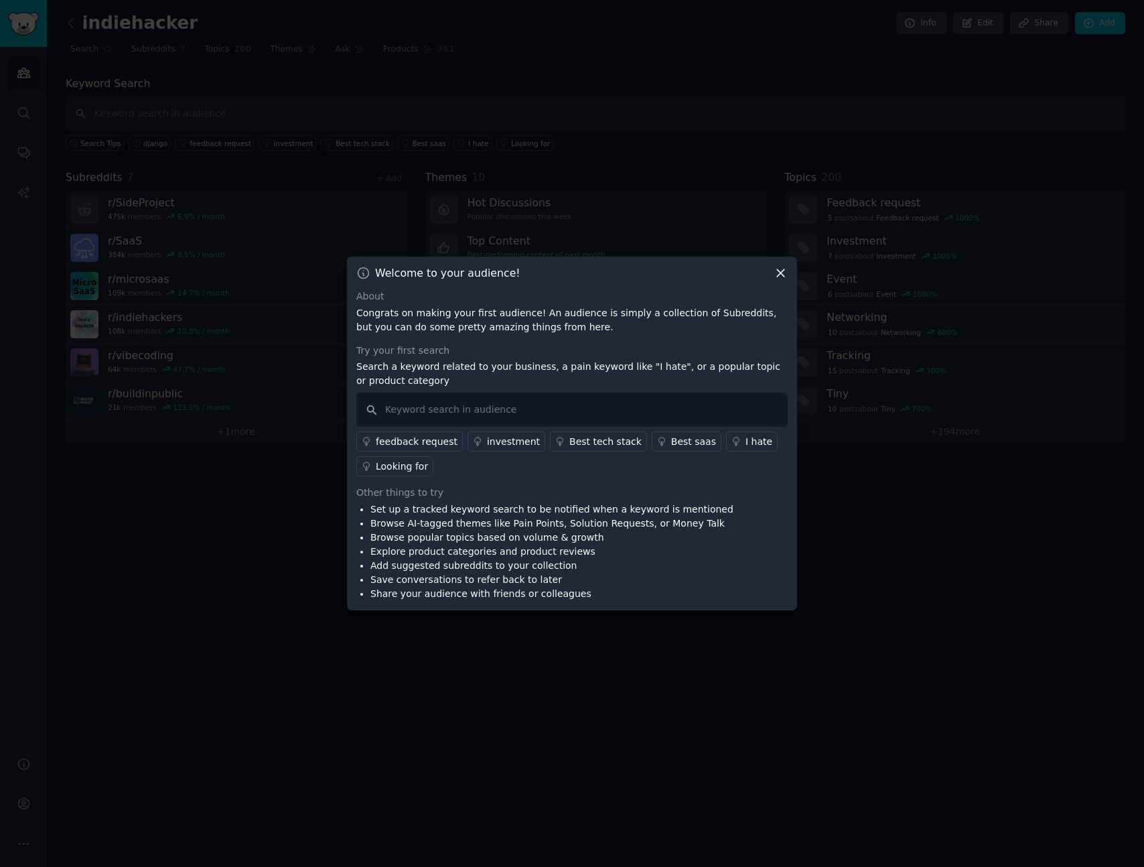
click at [525, 140] on div at bounding box center [572, 433] width 1144 height 867
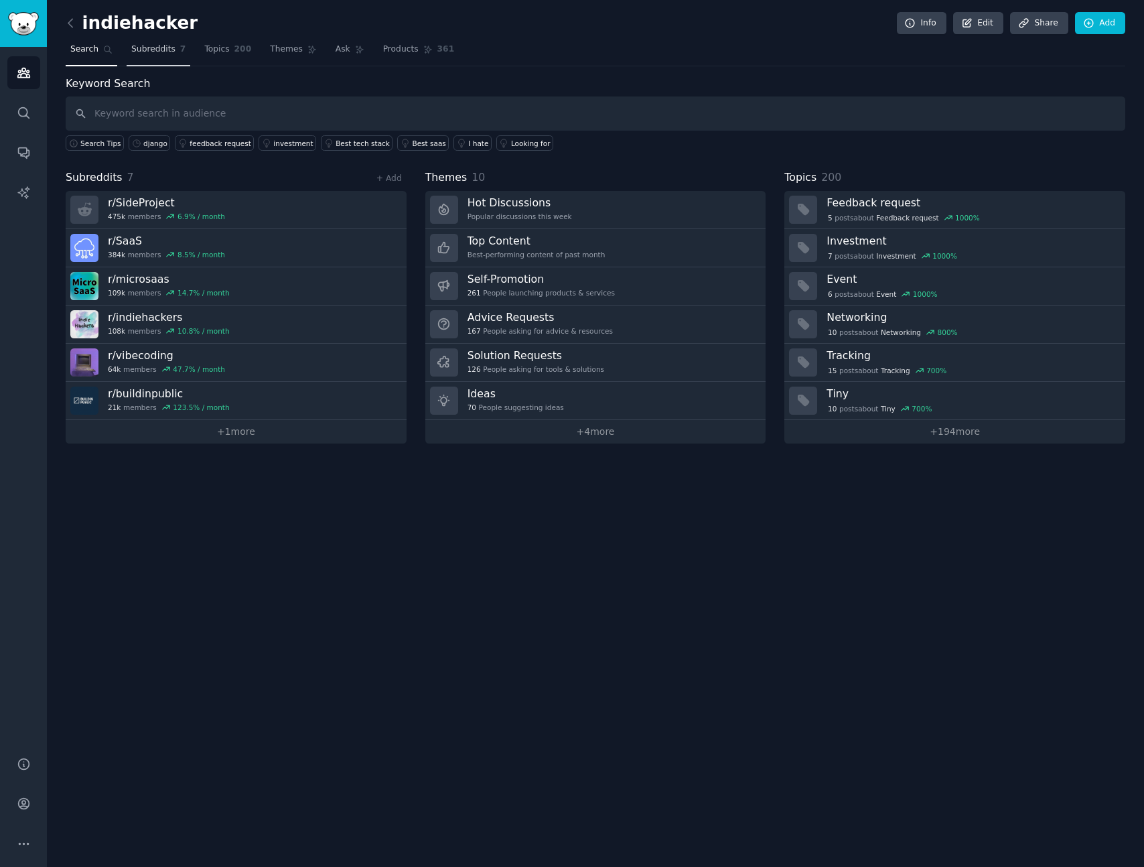
click at [165, 47] on span "Subreddits" at bounding box center [153, 50] width 44 height 12
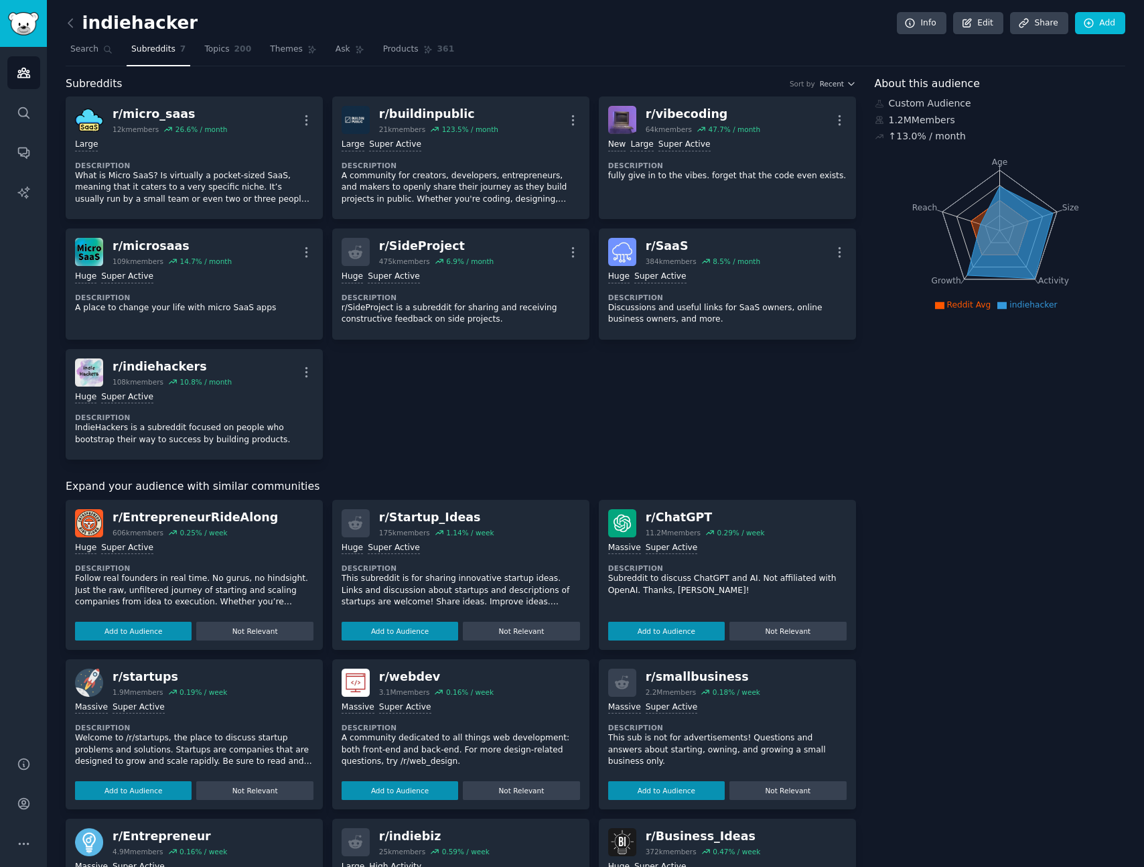
click at [507, 437] on div "r/ micro_saas 12k members 26.6 % / month More Large Description What is Micro S…" at bounding box center [461, 277] width 790 height 363
click at [12, 104] on link "Search" at bounding box center [23, 112] width 33 height 33
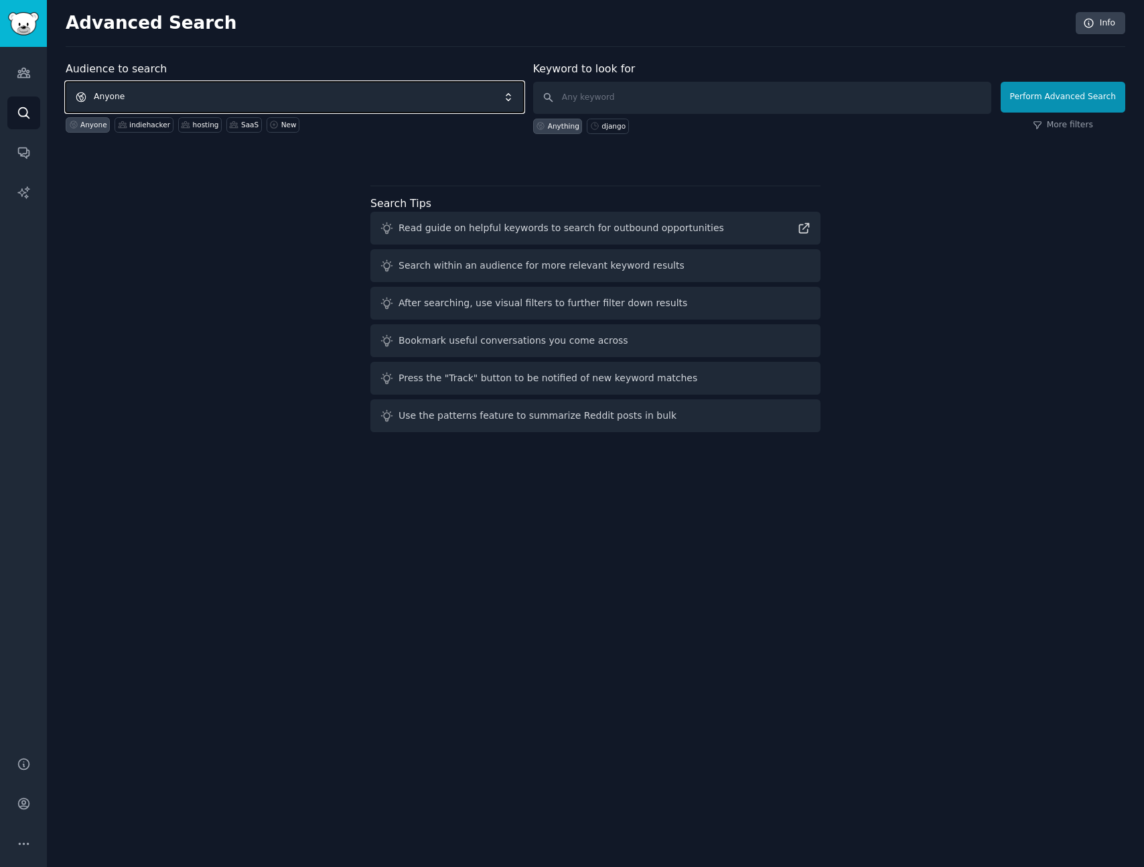
click at [147, 95] on span "Anyone" at bounding box center [295, 97] width 458 height 31
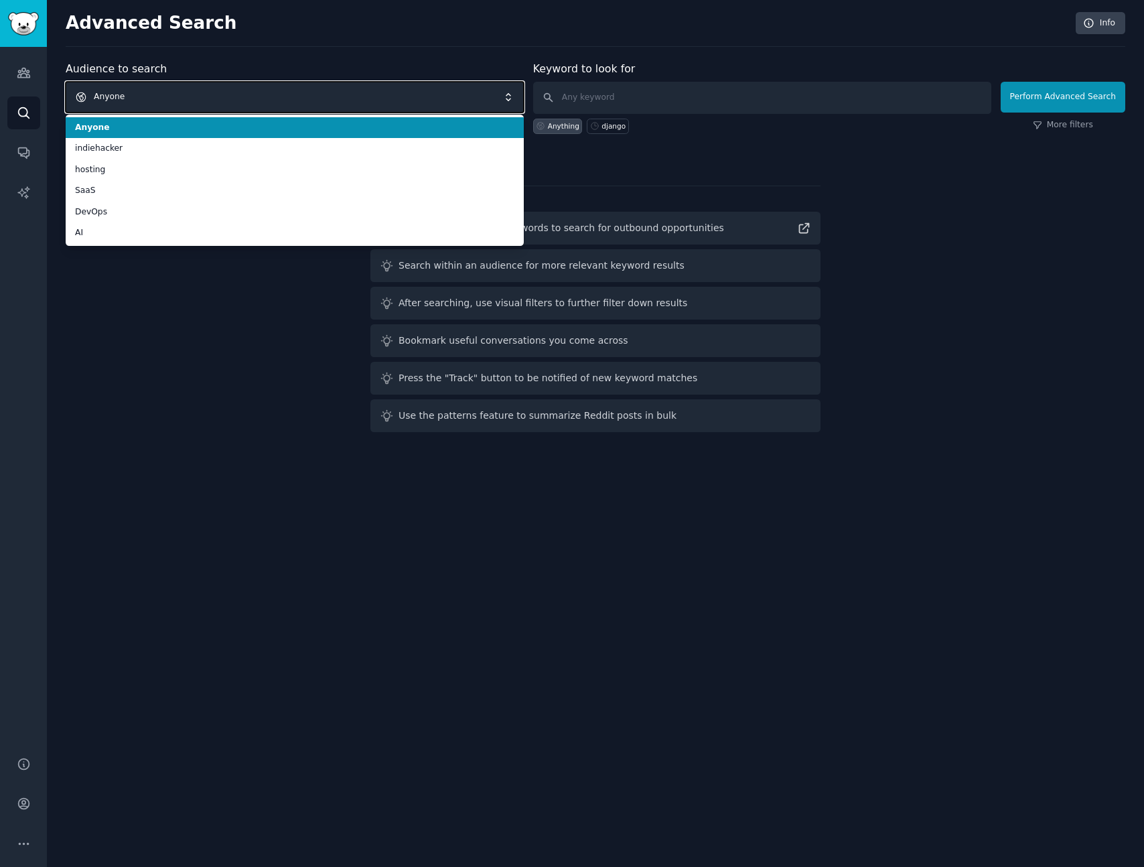
click at [147, 95] on span "Anyone" at bounding box center [295, 97] width 458 height 31
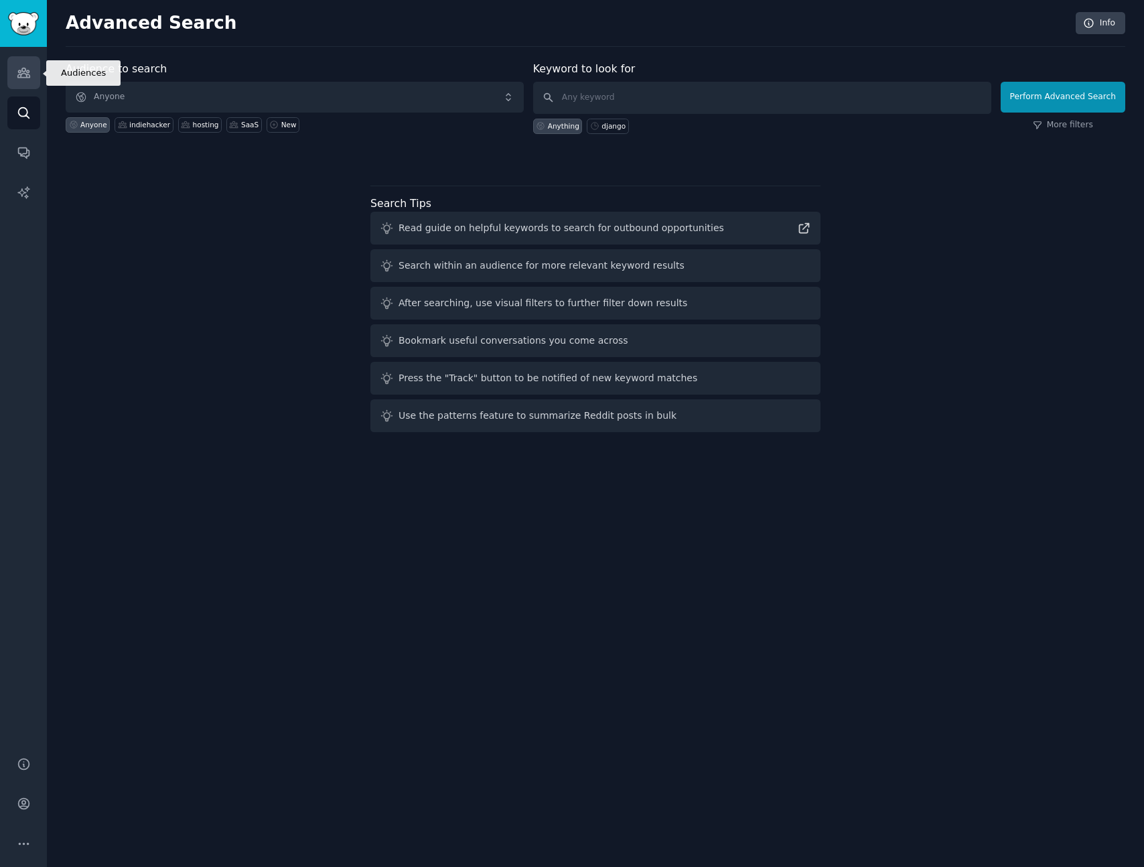
click at [29, 77] on icon "Sidebar" at bounding box center [24, 73] width 14 height 14
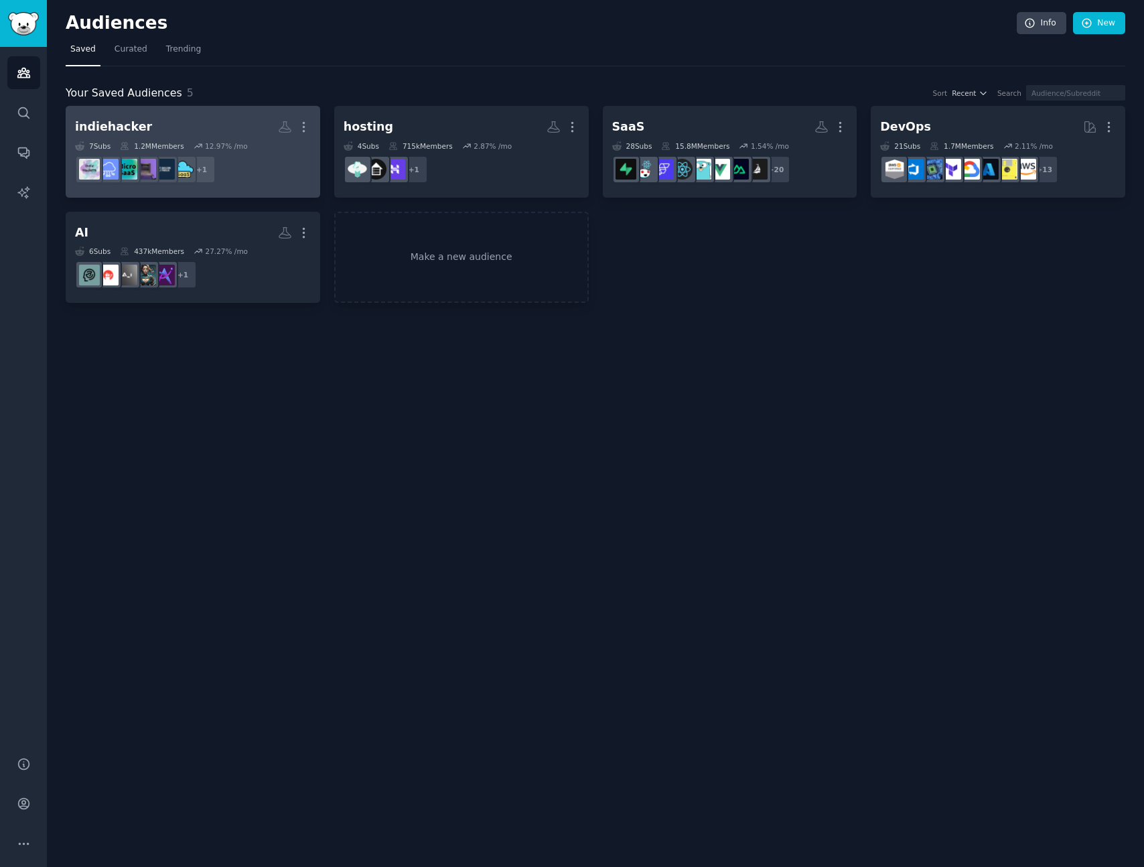
click at [252, 133] on h2 "indiehacker Custom Audience More" at bounding box center [193, 126] width 236 height 23
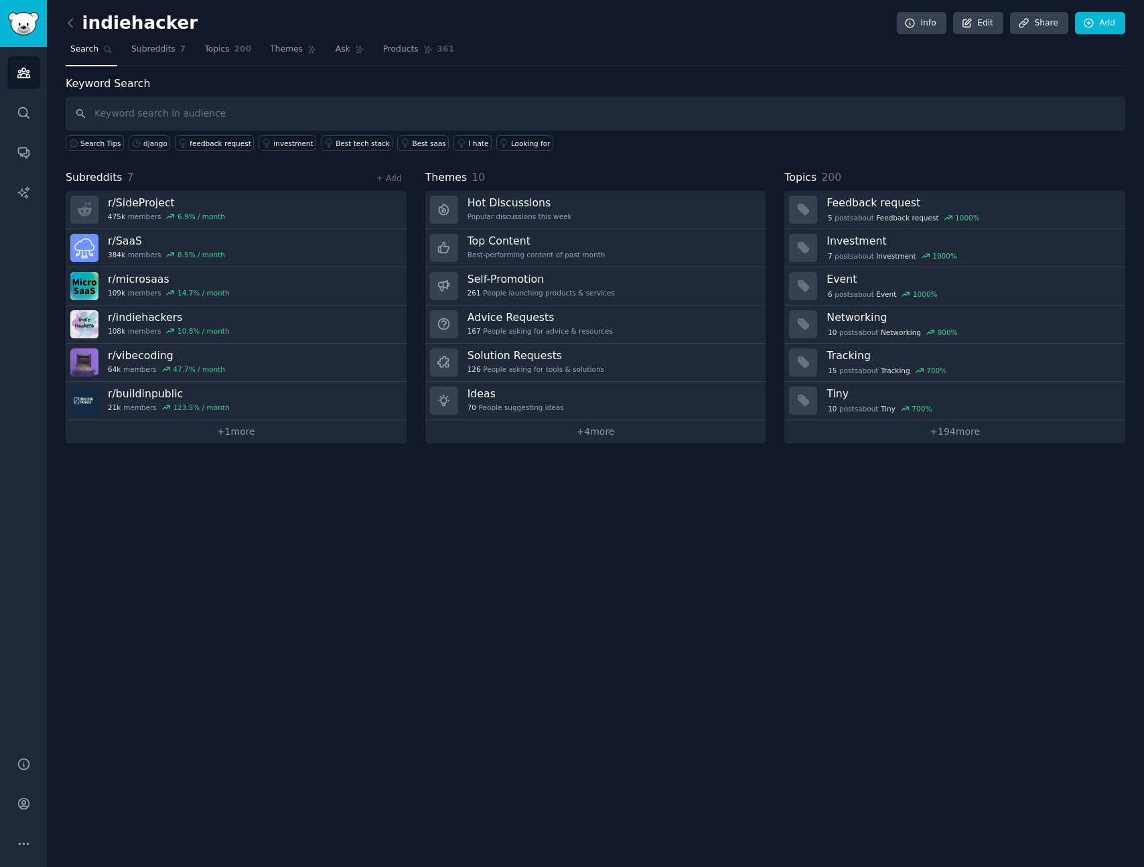
click at [1028, 61] on nav "Search Subreddits 7 Topics 200 Themes Ask Products 361" at bounding box center [596, 52] width 1060 height 27
click at [1089, 25] on icon at bounding box center [1089, 23] width 12 height 12
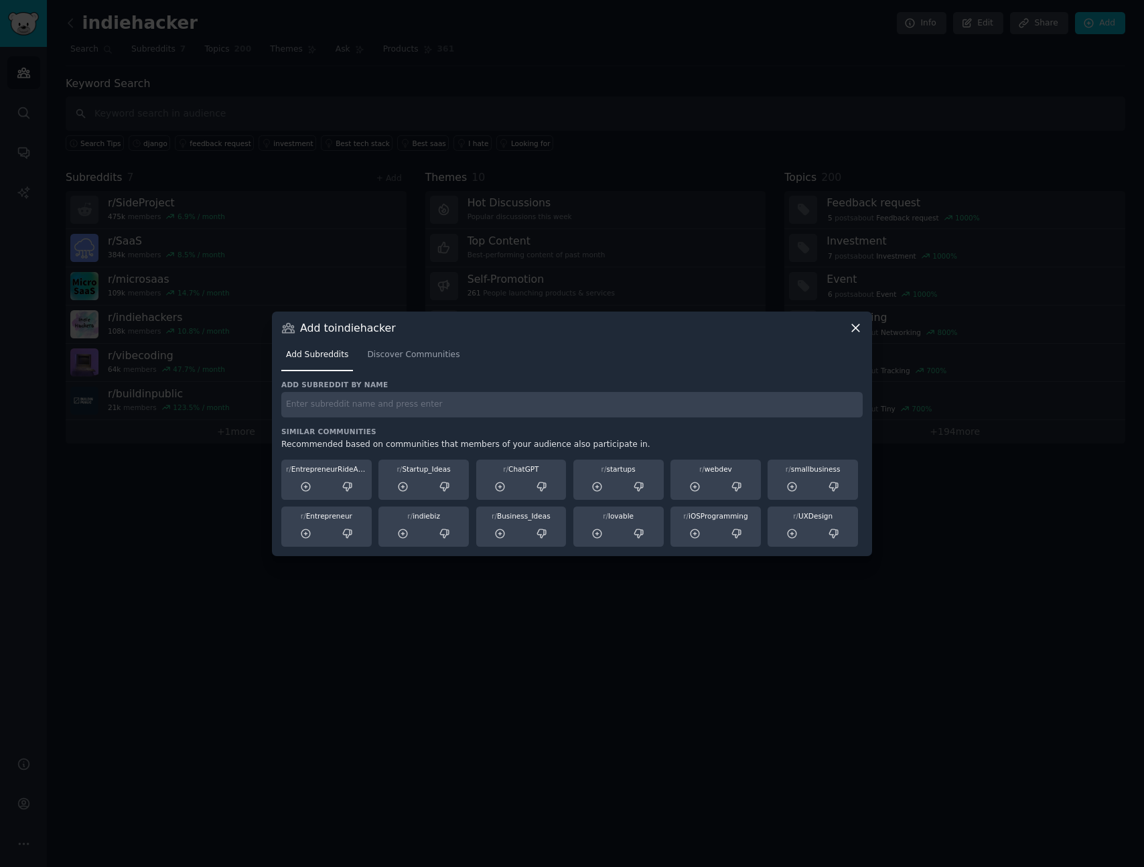
click at [340, 408] on input "text" at bounding box center [571, 405] width 581 height 26
type input "scaleinpublic"
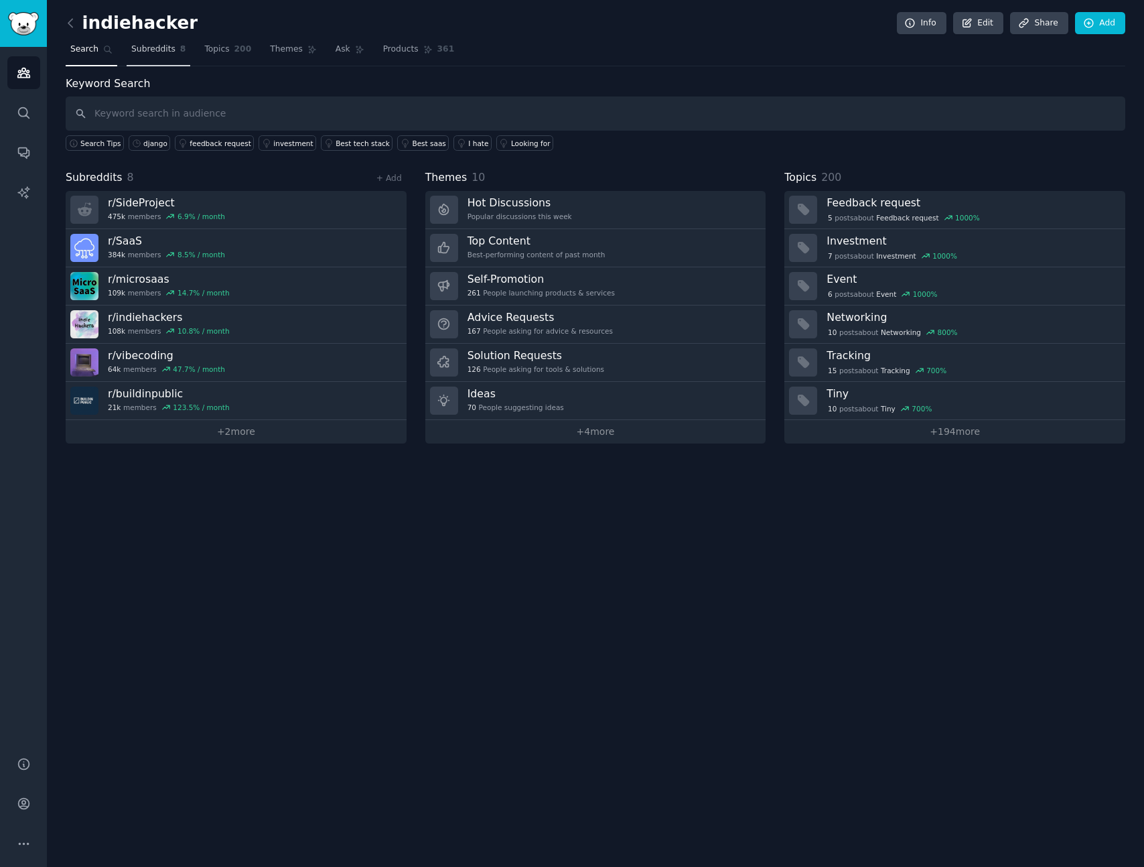
click at [163, 49] on span "Subreddits" at bounding box center [153, 50] width 44 height 12
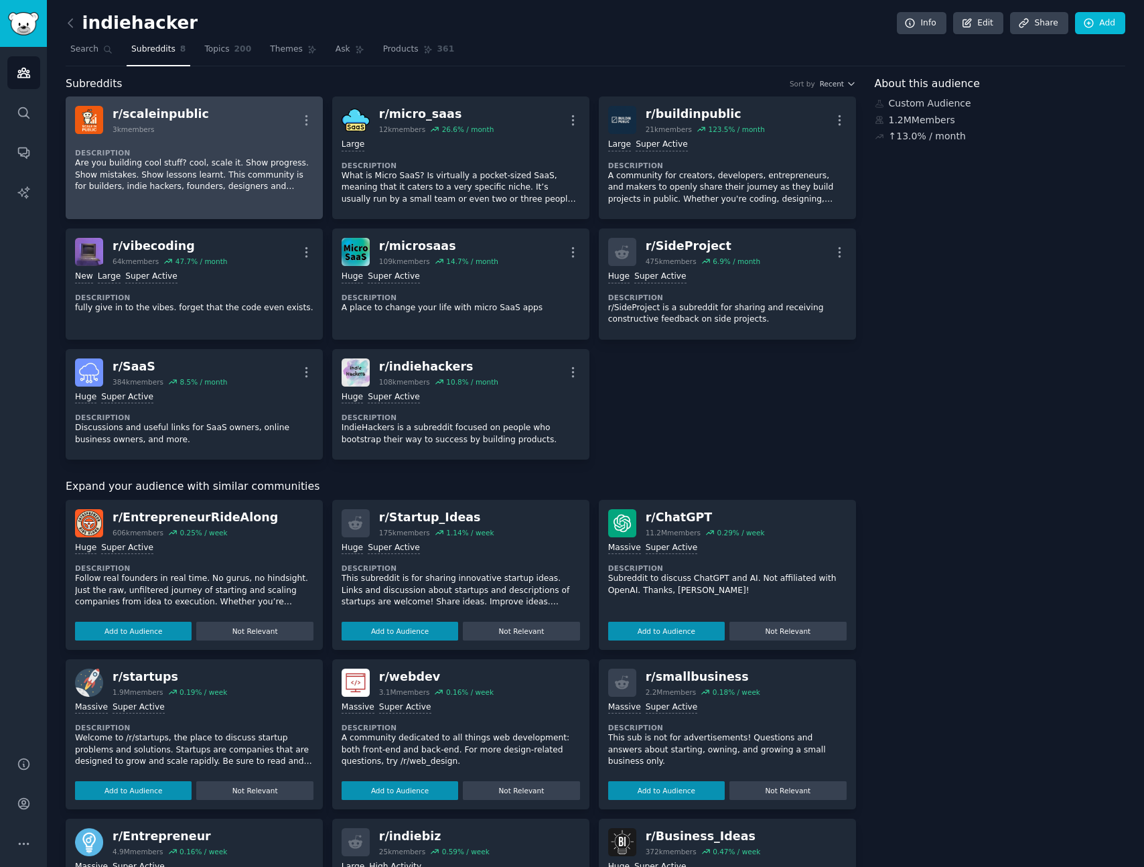
click at [173, 128] on div "3k members" at bounding box center [161, 129] width 96 height 9
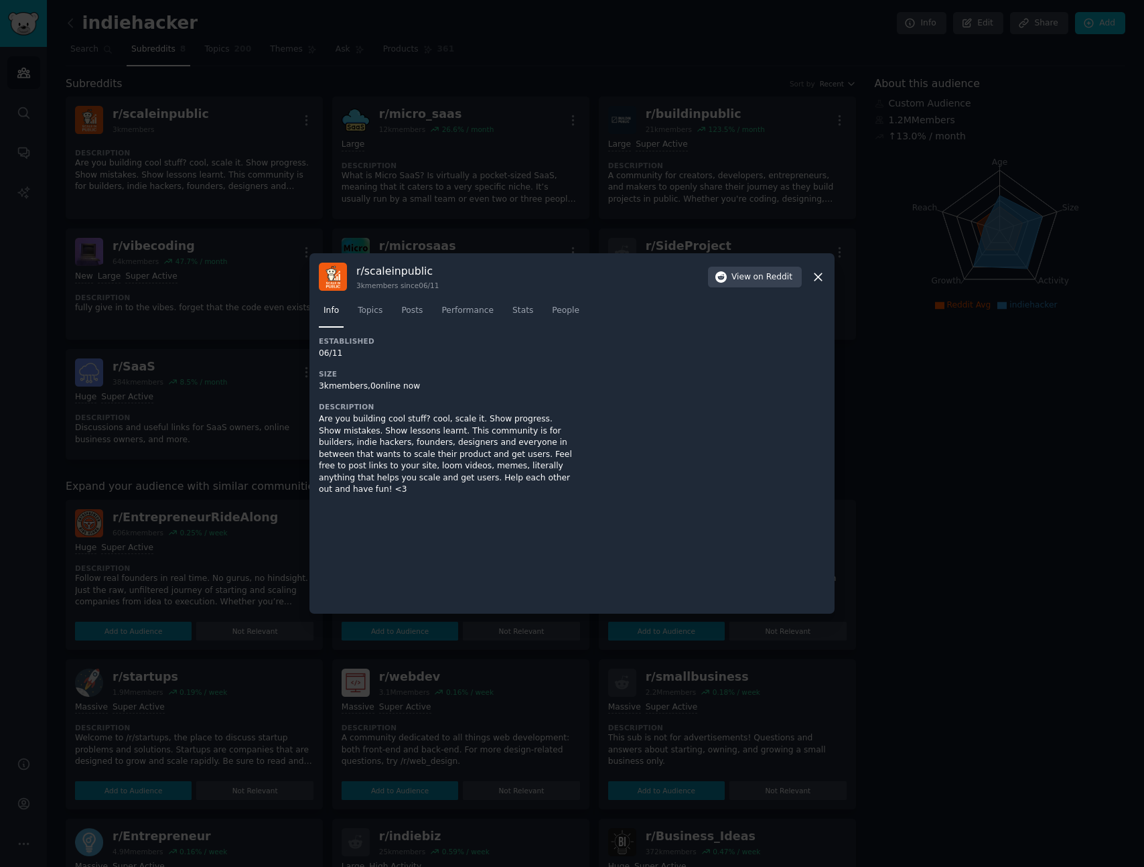
click at [507, 205] on div at bounding box center [572, 433] width 1144 height 867
